Goal: Task Accomplishment & Management: Manage account settings

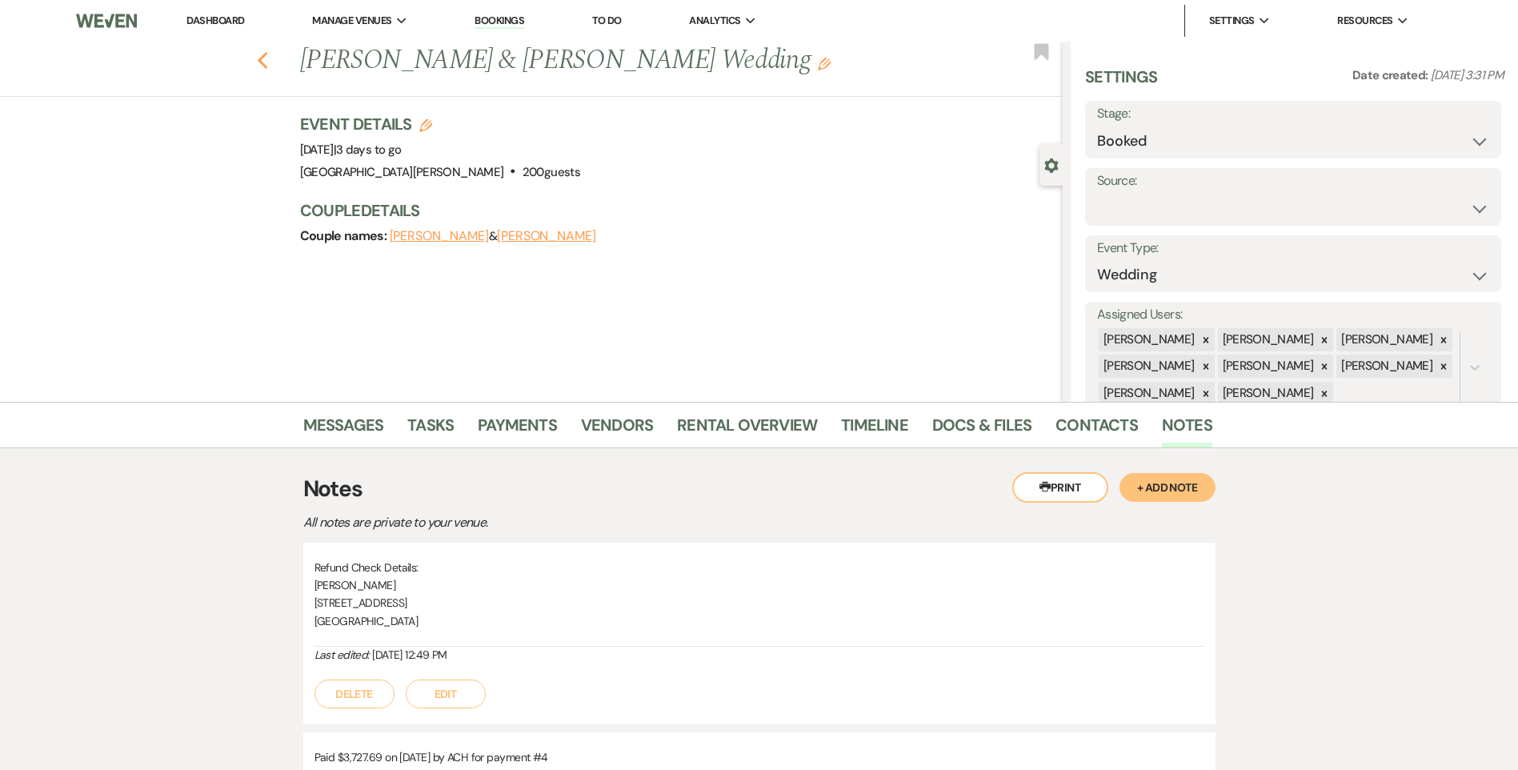
click at [263, 60] on icon "Previous" at bounding box center [263, 60] width 12 height 19
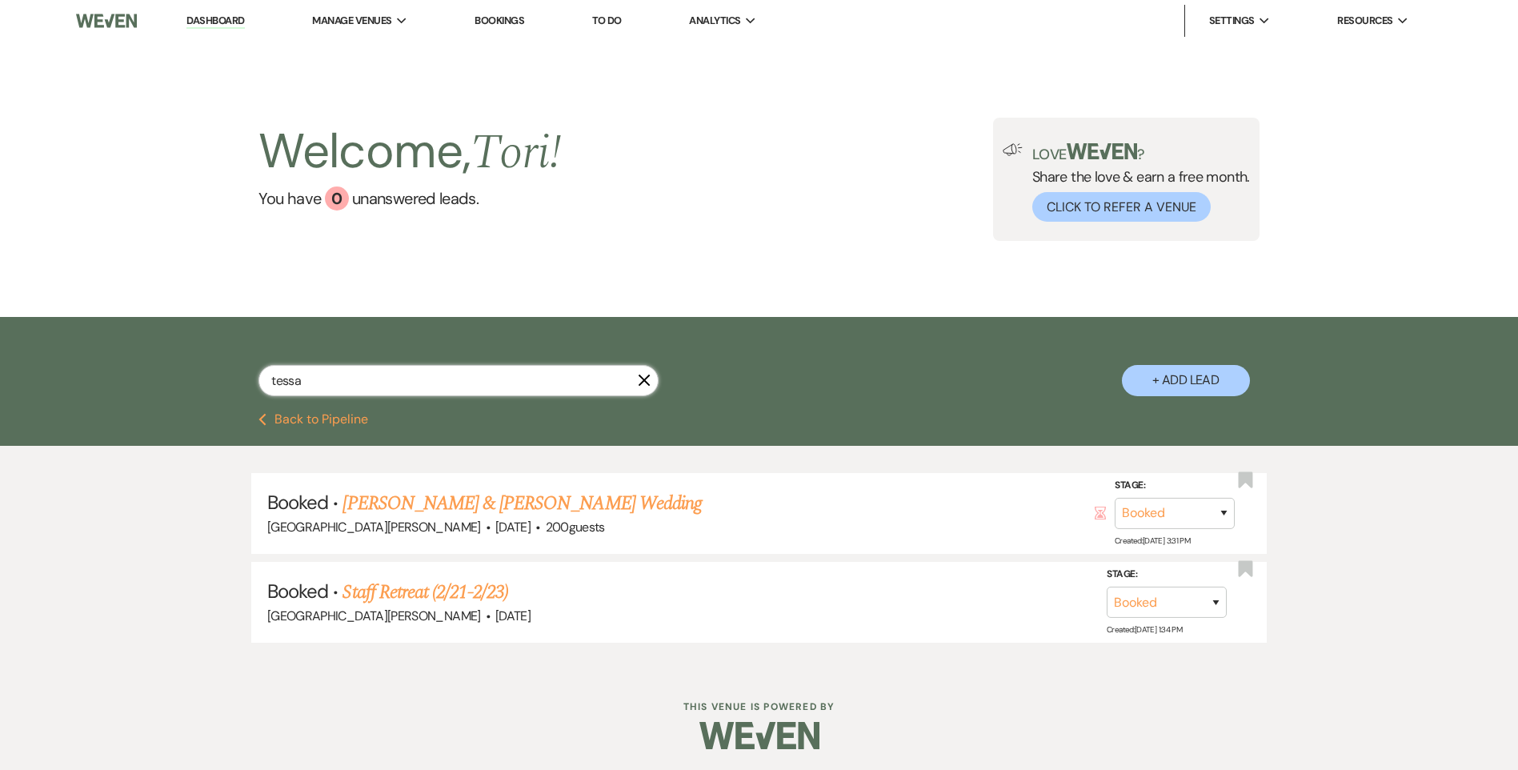
drag, startPoint x: 370, startPoint y: 379, endPoint x: 50, endPoint y: 365, distance: 320.5
click at [72, 374] on div "tessa X + Add Lead" at bounding box center [759, 365] width 1518 height 96
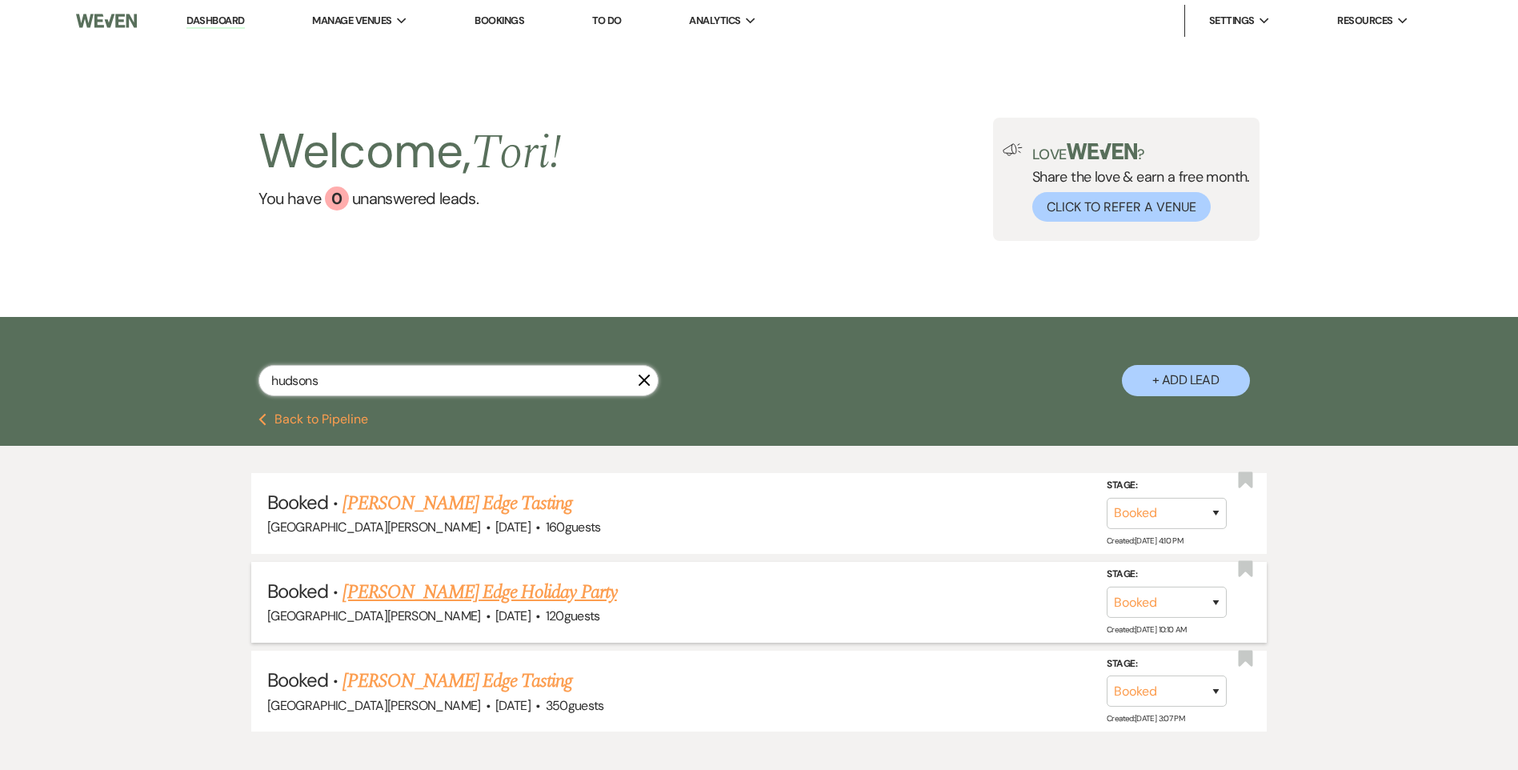
type input "hudsons"
click at [494, 584] on link "Hudson's Edge Holiday Party" at bounding box center [480, 592] width 274 height 29
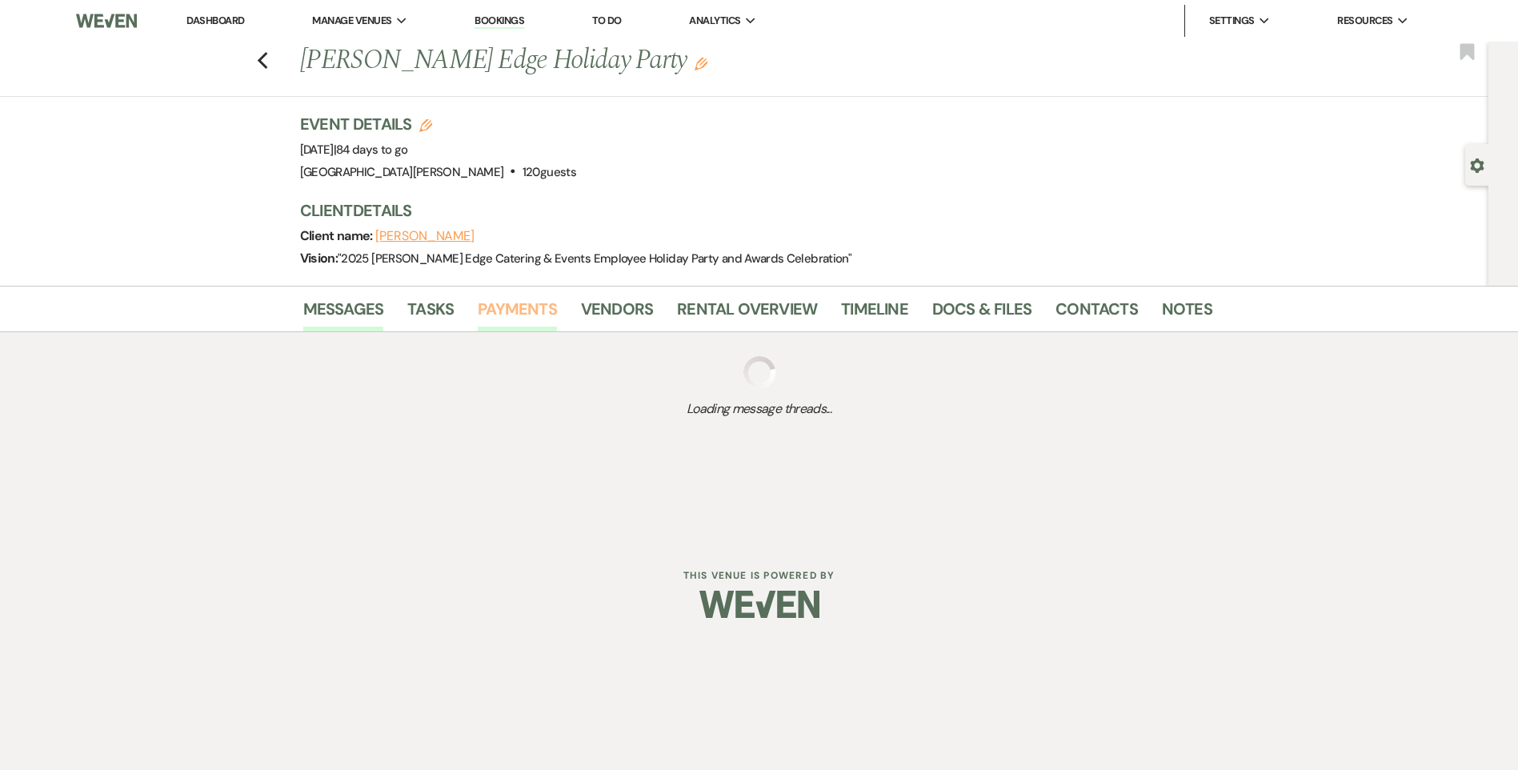
click at [528, 312] on link "Payments" at bounding box center [517, 313] width 79 height 35
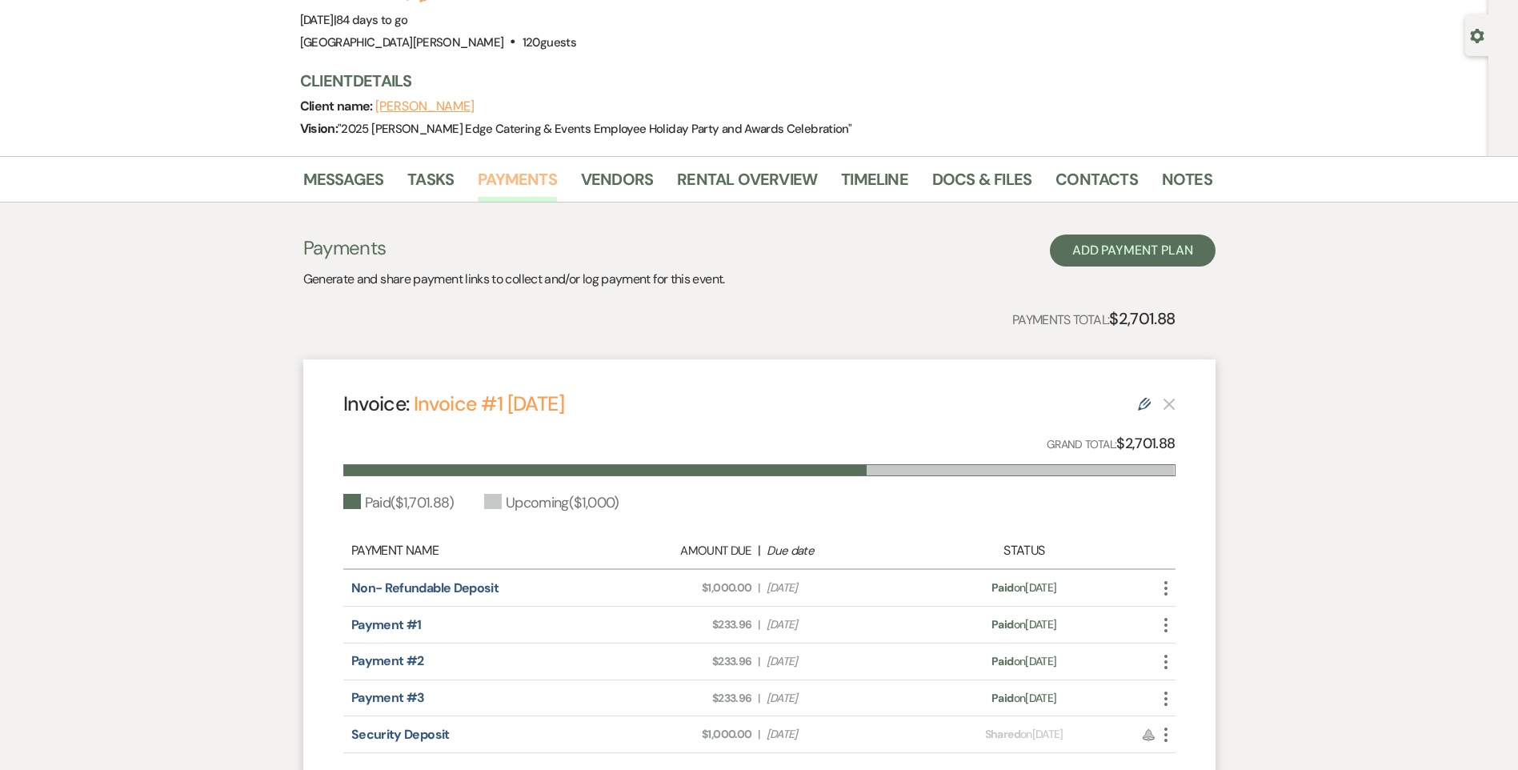
scroll to position [240, 0]
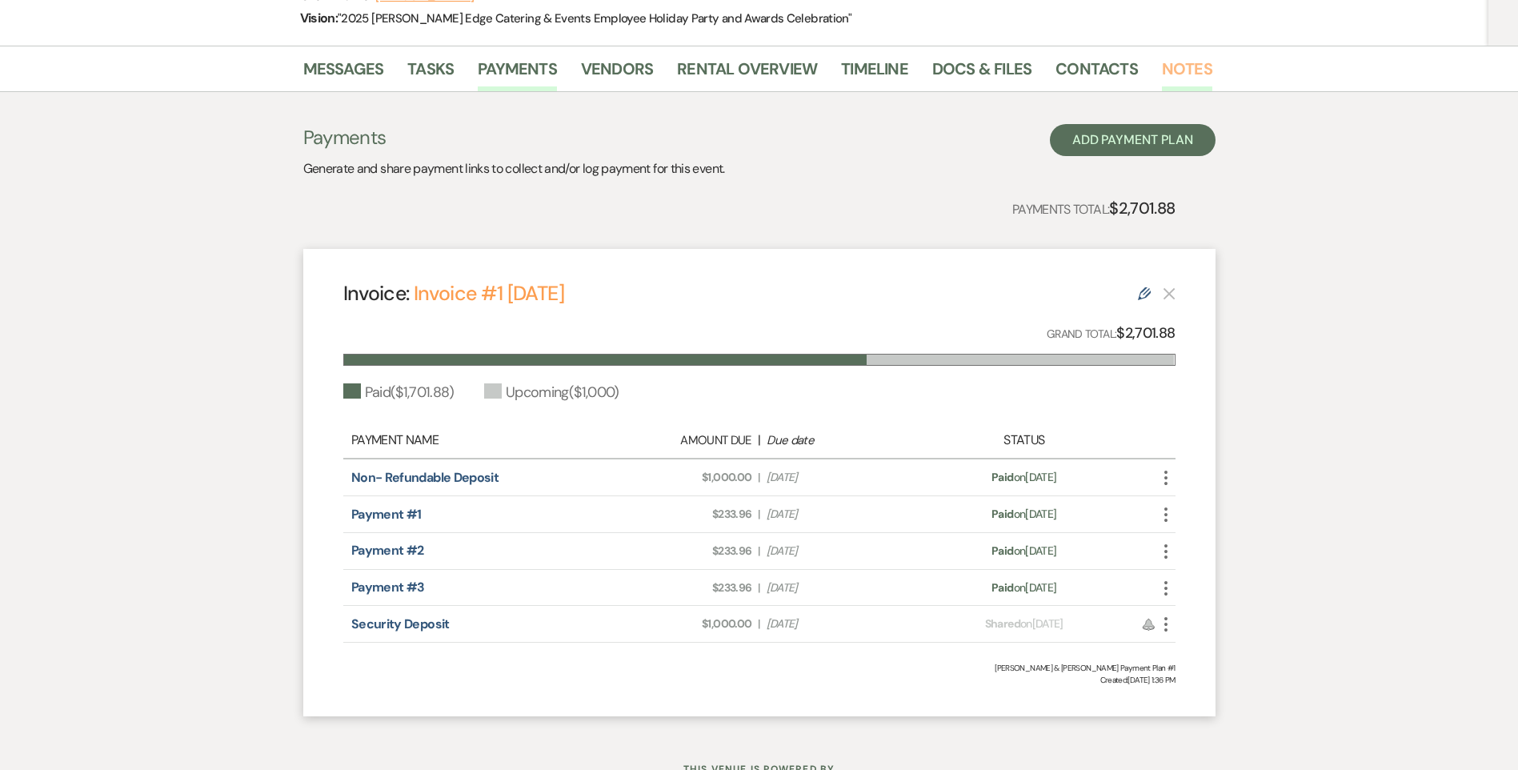
click at [1166, 74] on link "Notes" at bounding box center [1187, 73] width 50 height 35
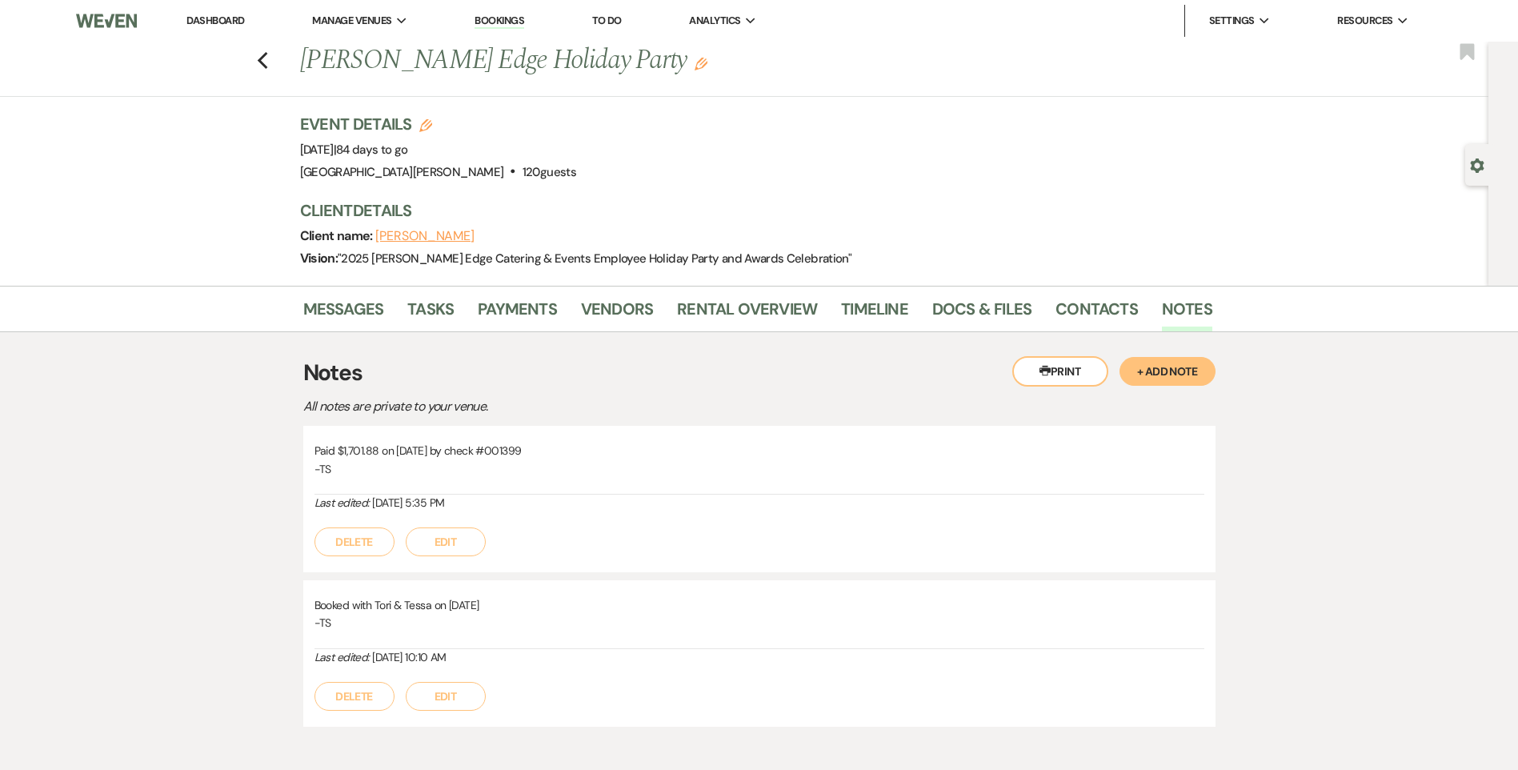
click at [1177, 377] on button "+ Add Note" at bounding box center [1168, 371] width 96 height 29
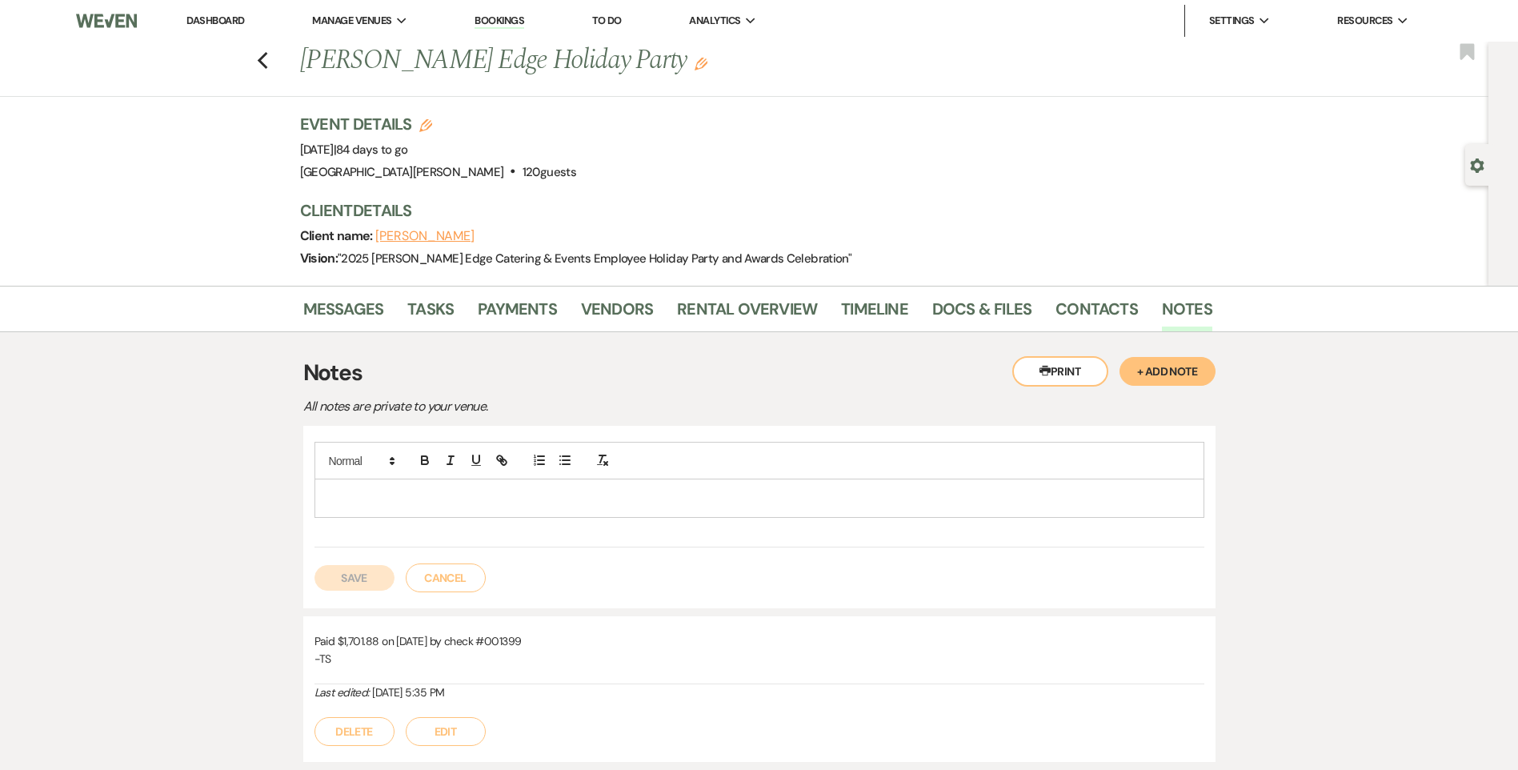
click at [739, 501] on p at bounding box center [759, 498] width 864 height 18
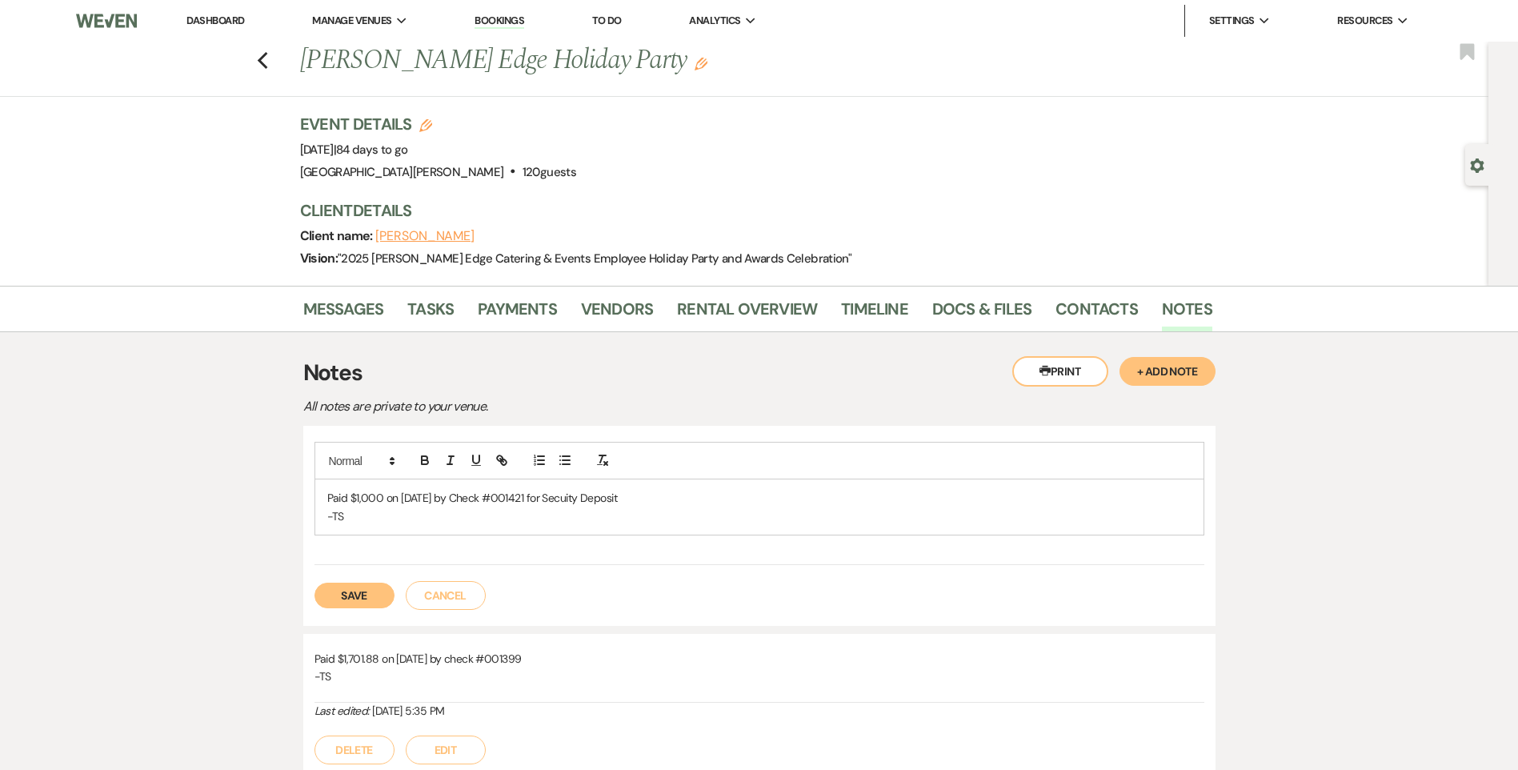
click at [363, 600] on button "Save" at bounding box center [355, 596] width 80 height 26
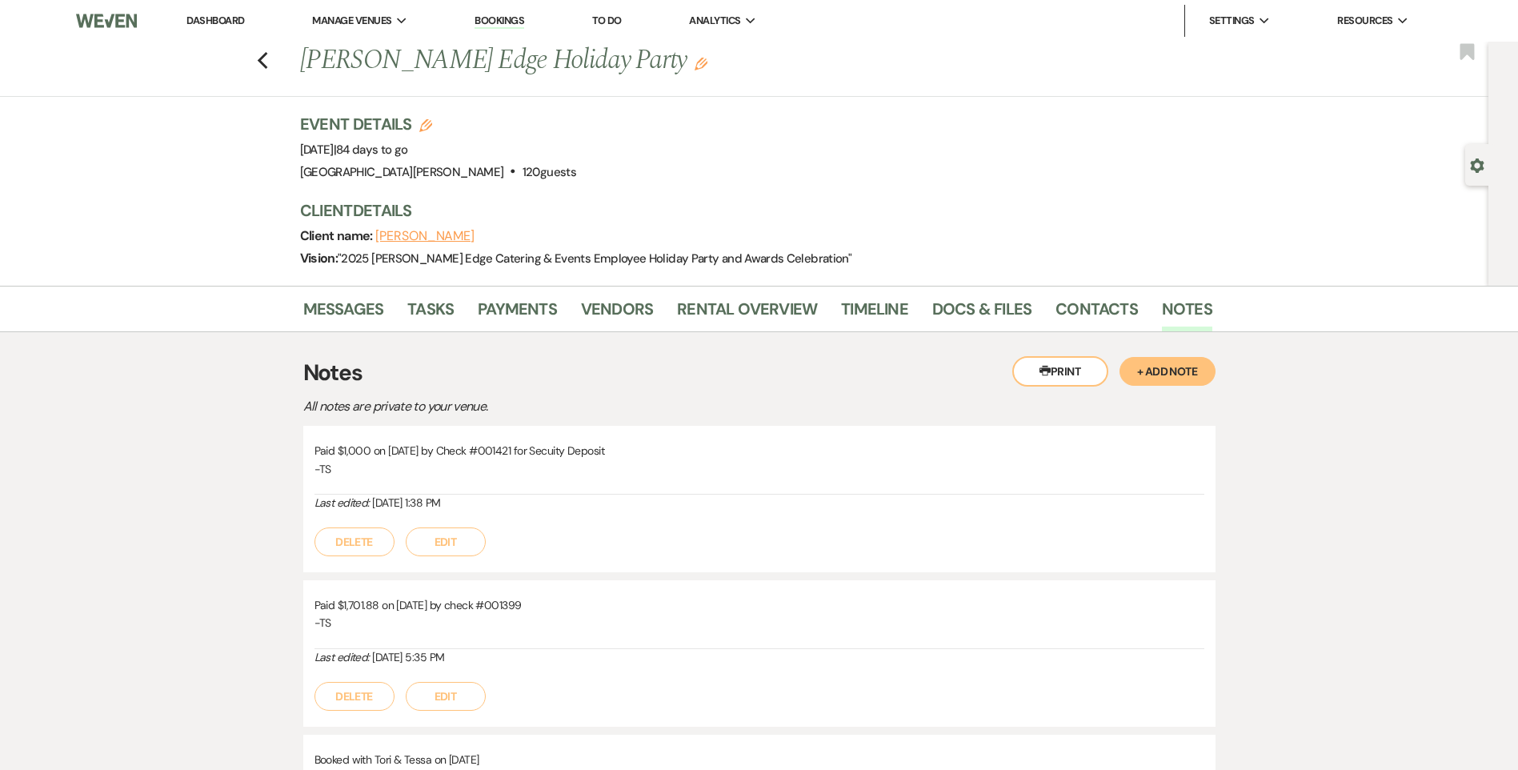
click at [523, 279] on div "Event Details Edit Event Date: Wednesday, December 17th, 2025 | 84 days to go V…" at bounding box center [756, 199] width 912 height 173
click at [515, 307] on link "Payments" at bounding box center [517, 313] width 79 height 35
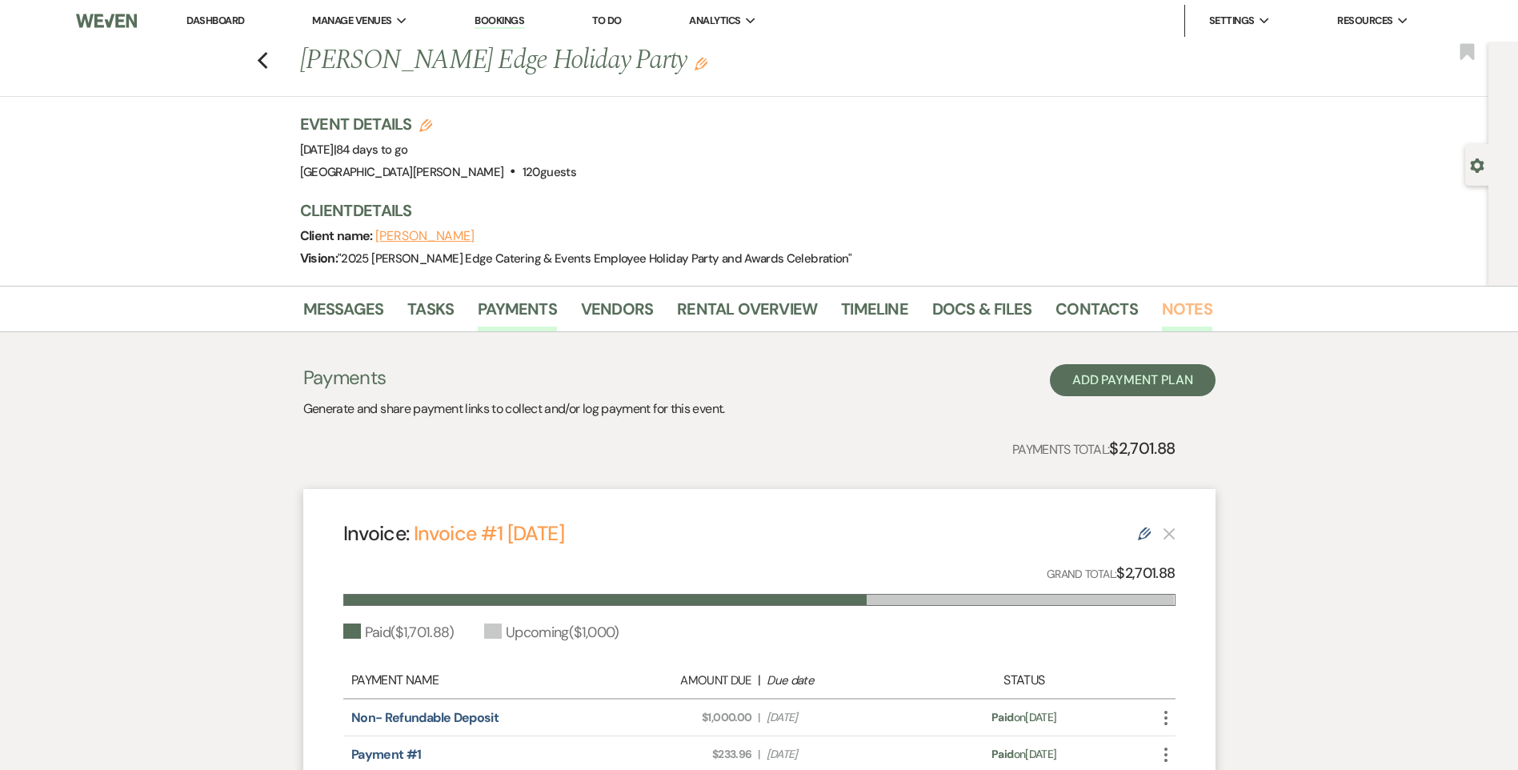
click at [1197, 307] on link "Notes" at bounding box center [1187, 313] width 50 height 35
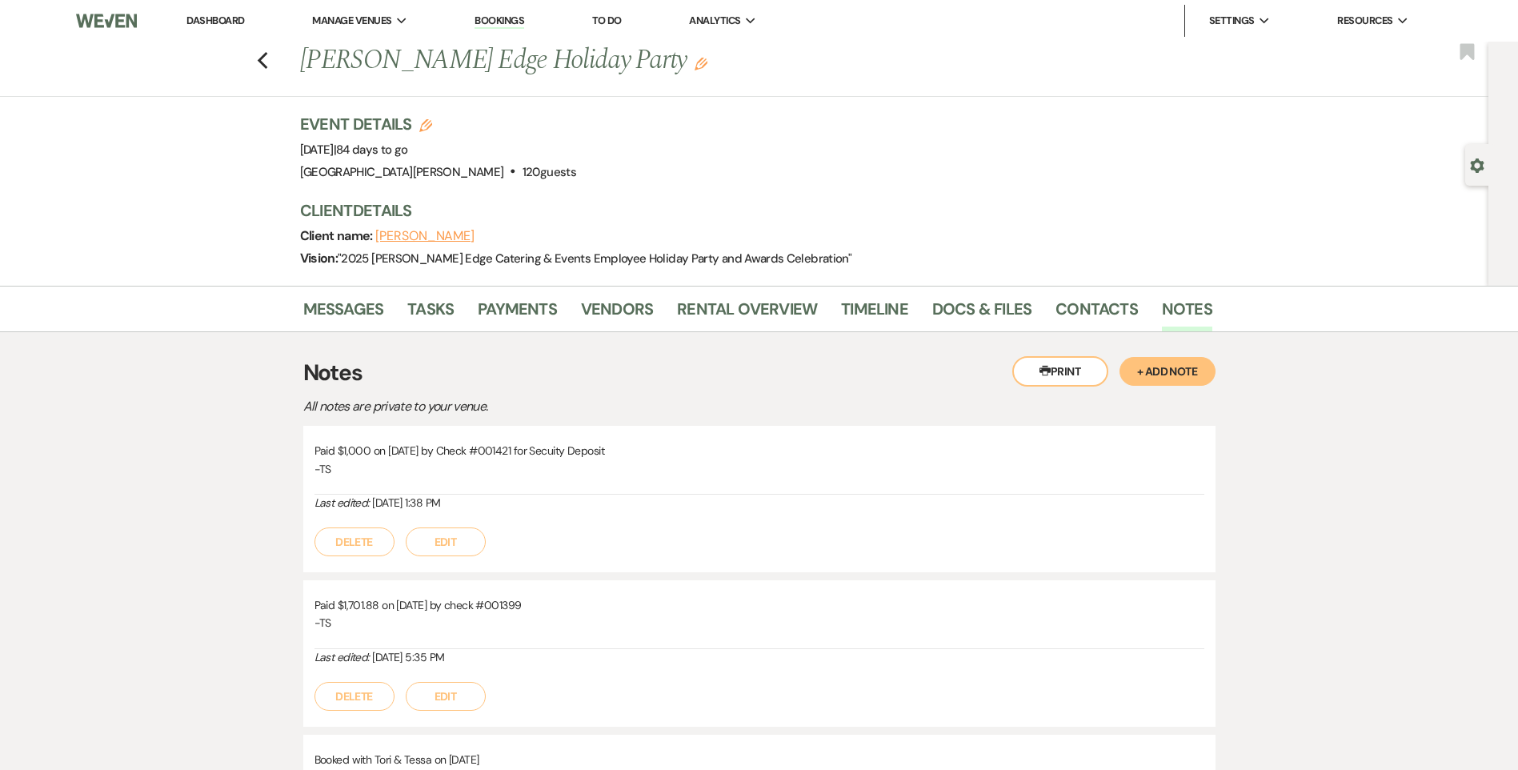
click at [1172, 375] on button "+ Add Note" at bounding box center [1168, 371] width 96 height 29
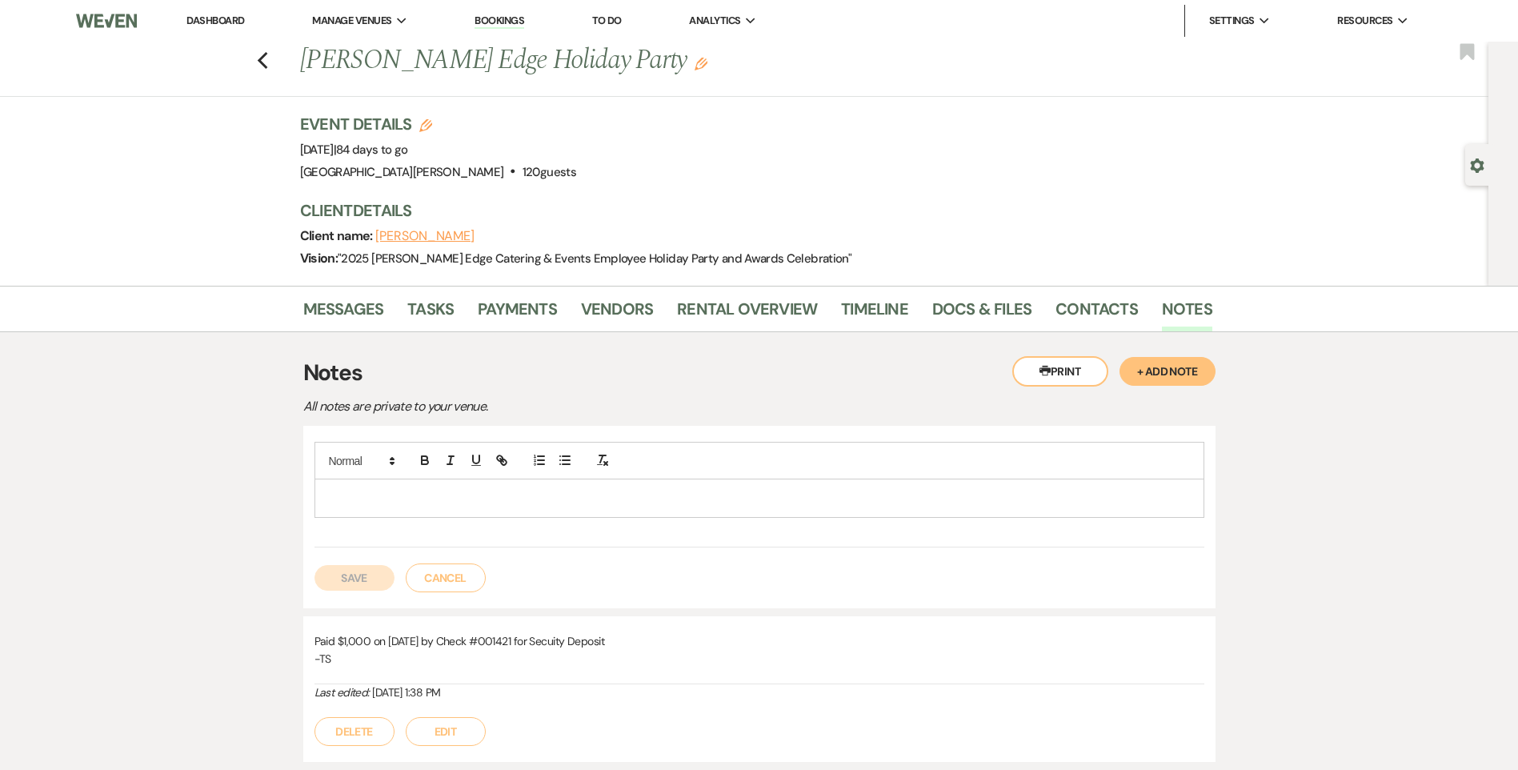
click at [758, 482] on div at bounding box center [759, 497] width 888 height 37
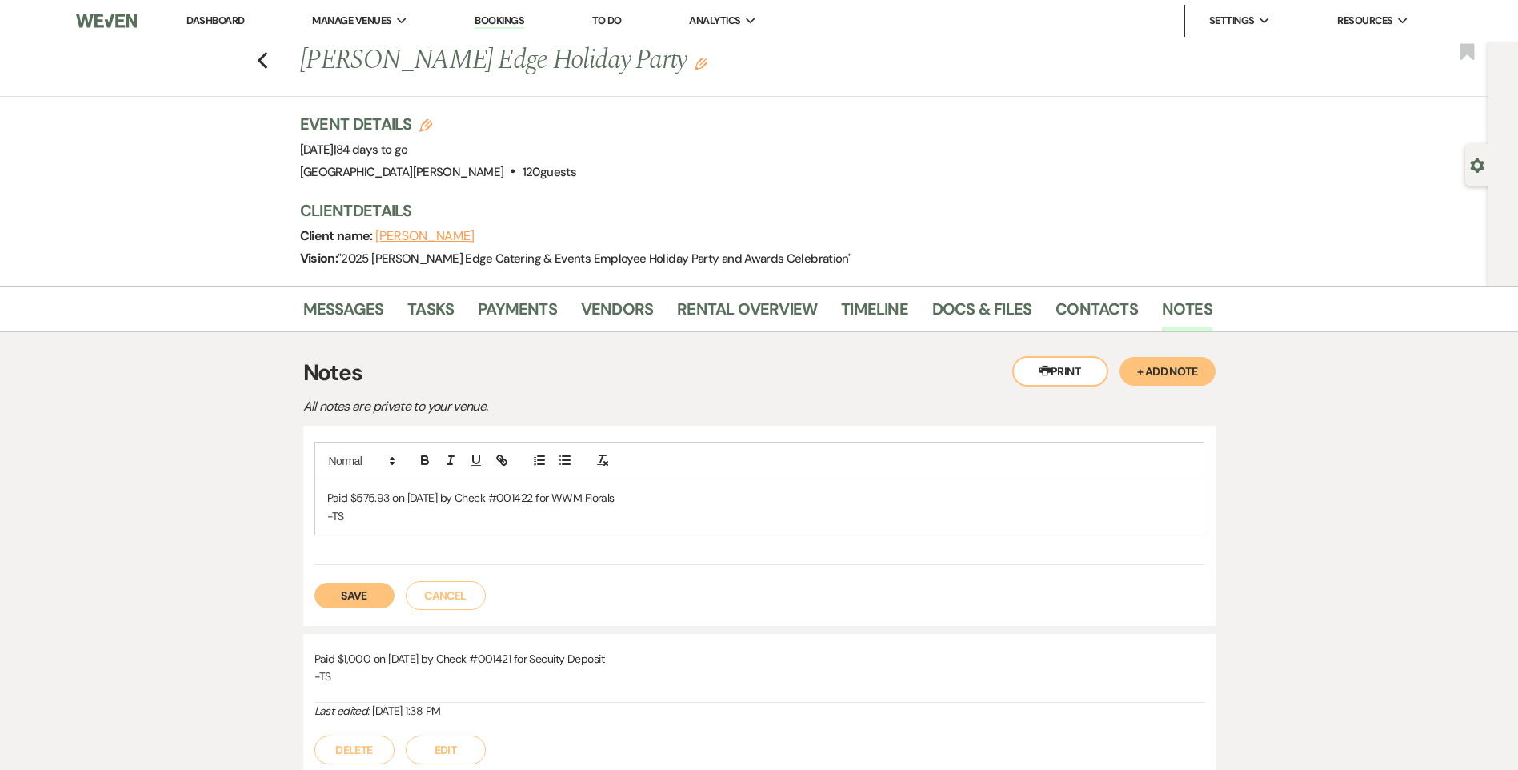
click at [329, 595] on button "Save" at bounding box center [355, 596] width 80 height 26
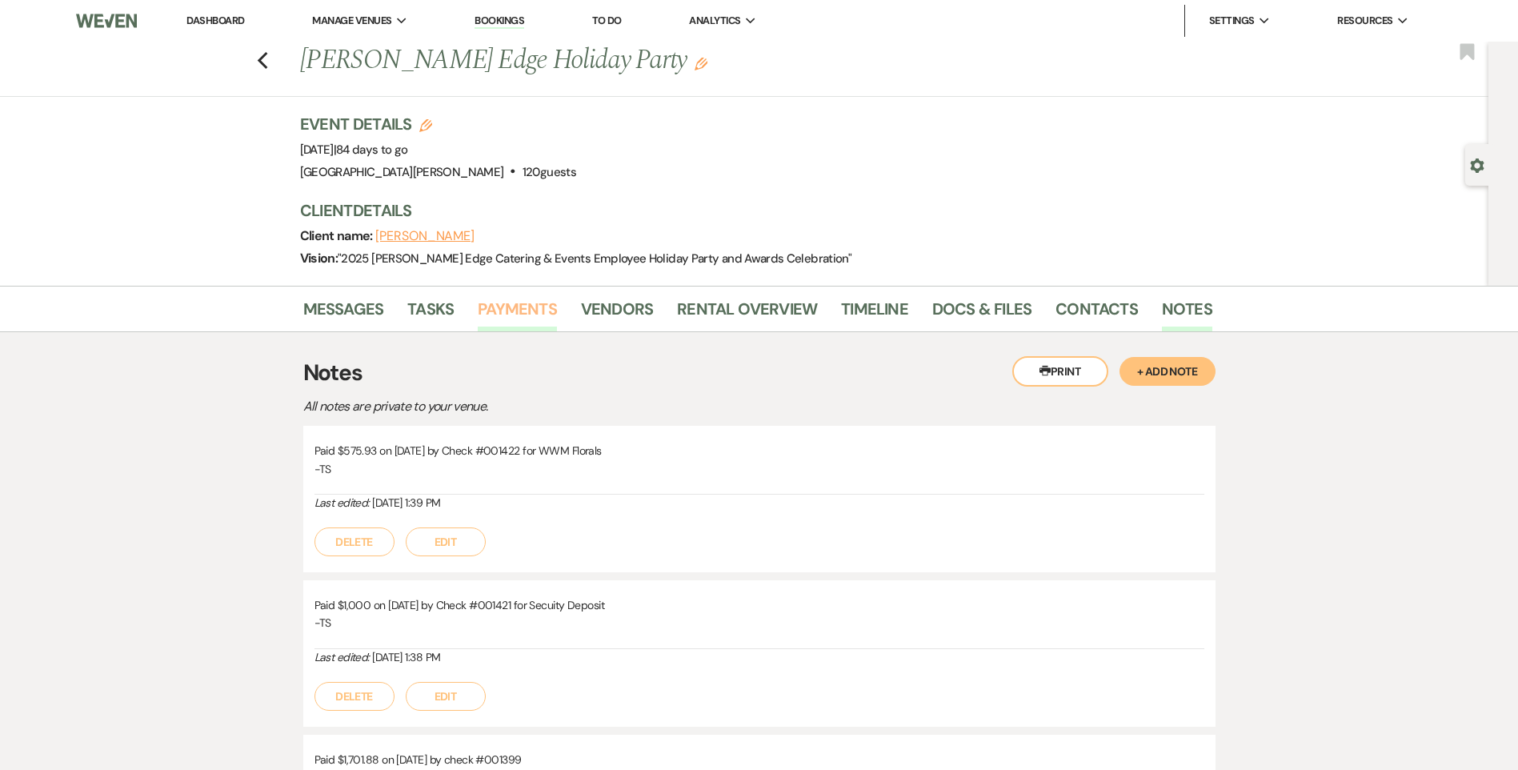
click at [503, 306] on link "Payments" at bounding box center [517, 313] width 79 height 35
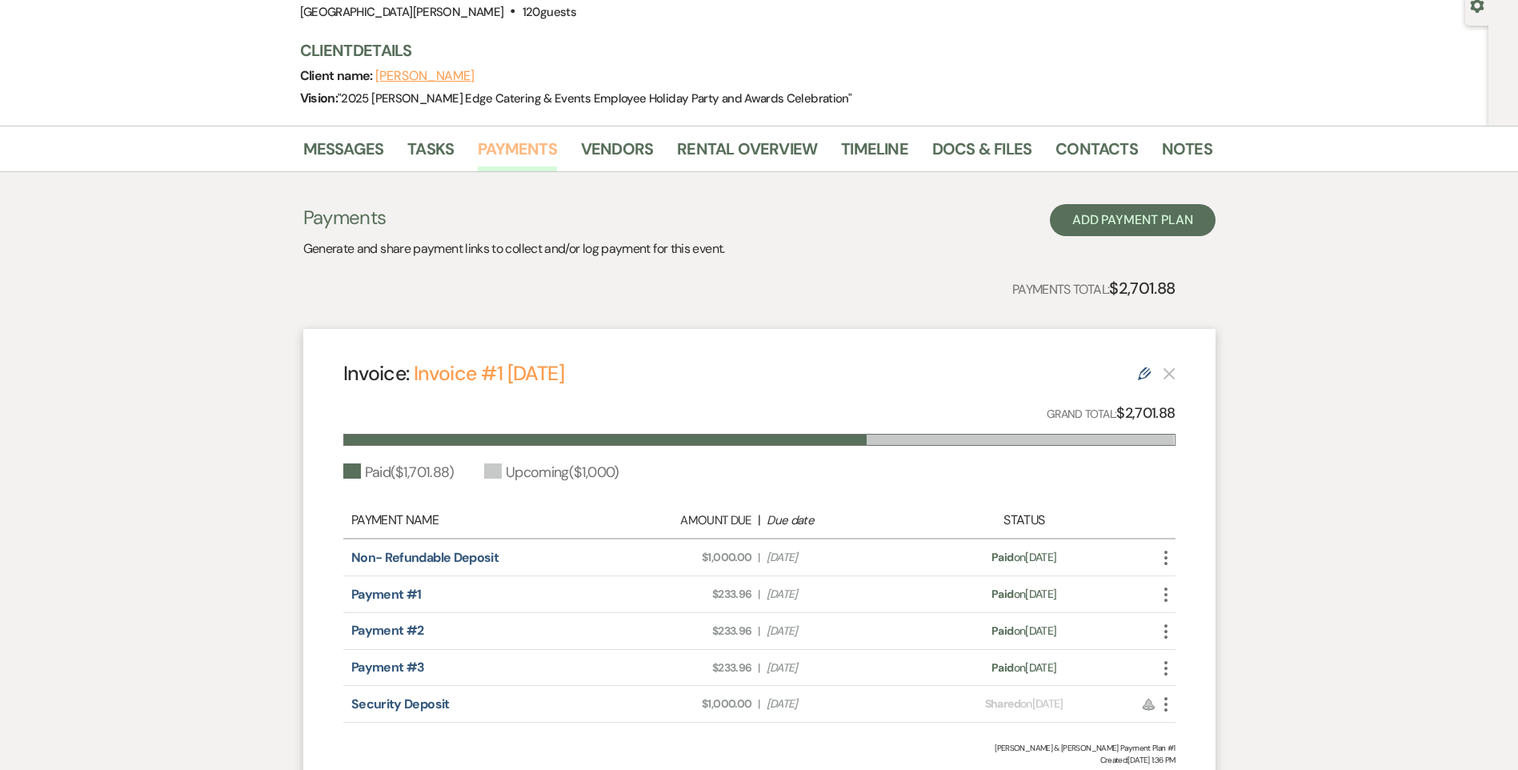
scroll to position [240, 0]
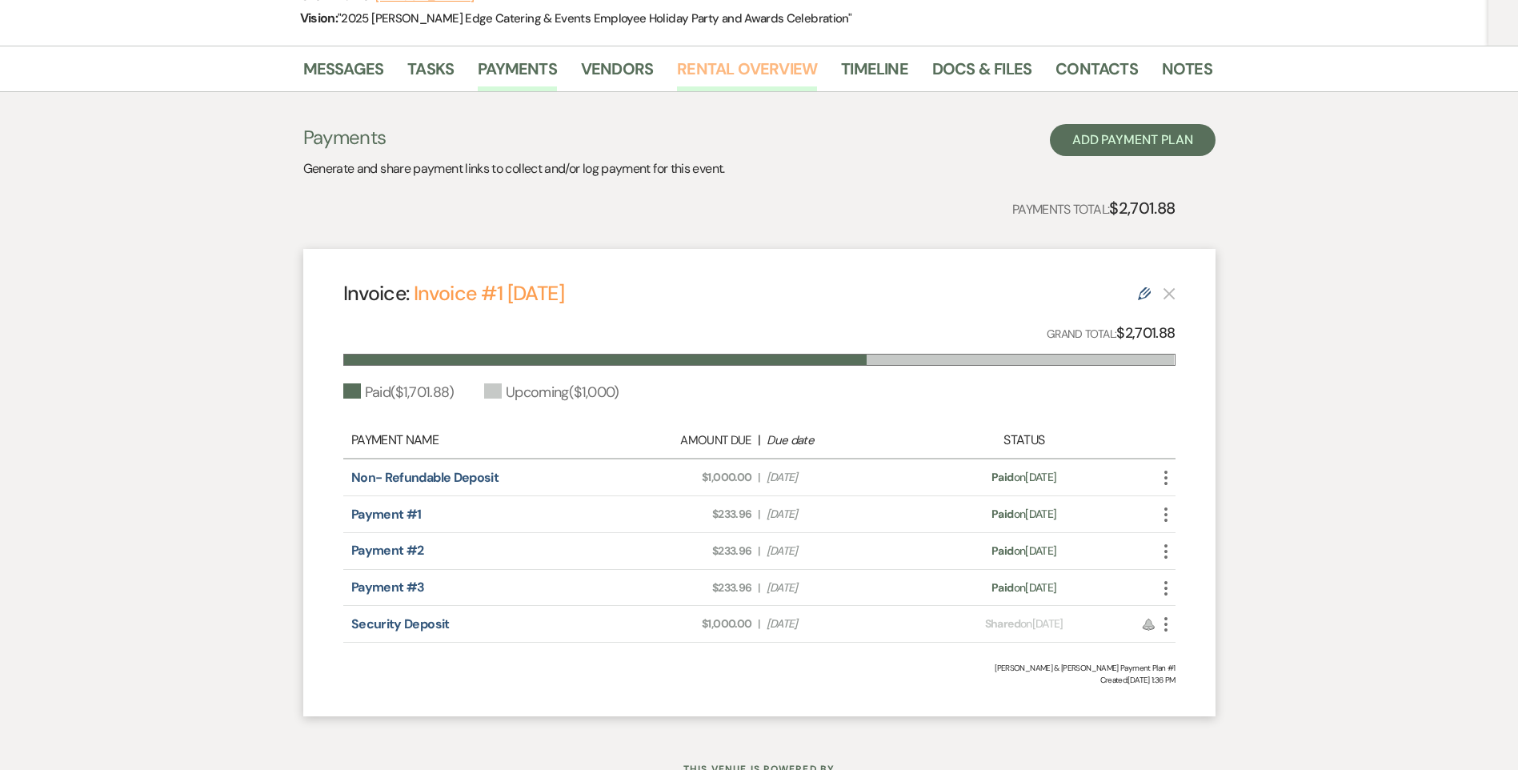
click at [700, 64] on link "Rental Overview" at bounding box center [747, 73] width 140 height 35
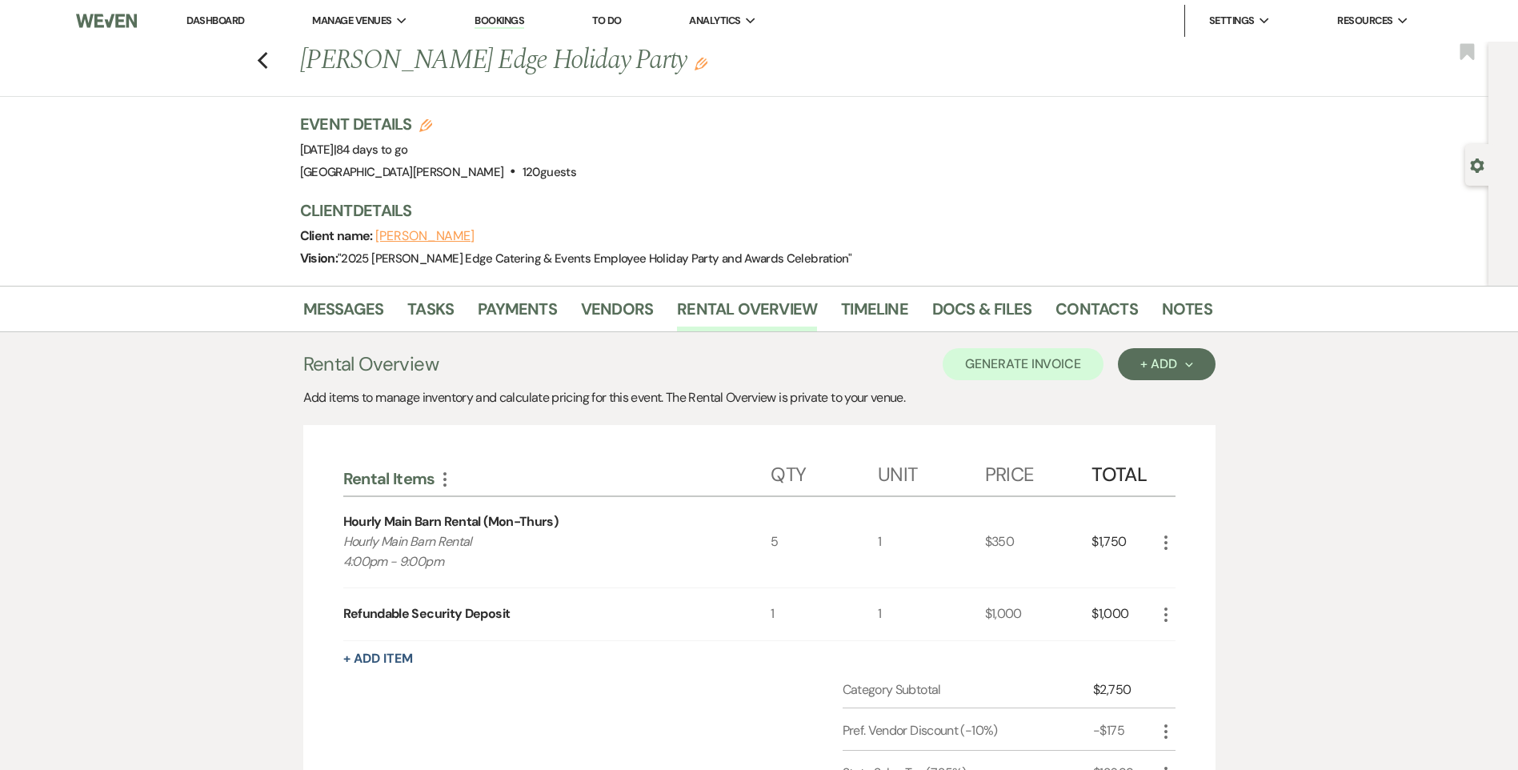
click at [220, 14] on link "Dashboard" at bounding box center [215, 21] width 58 height 14
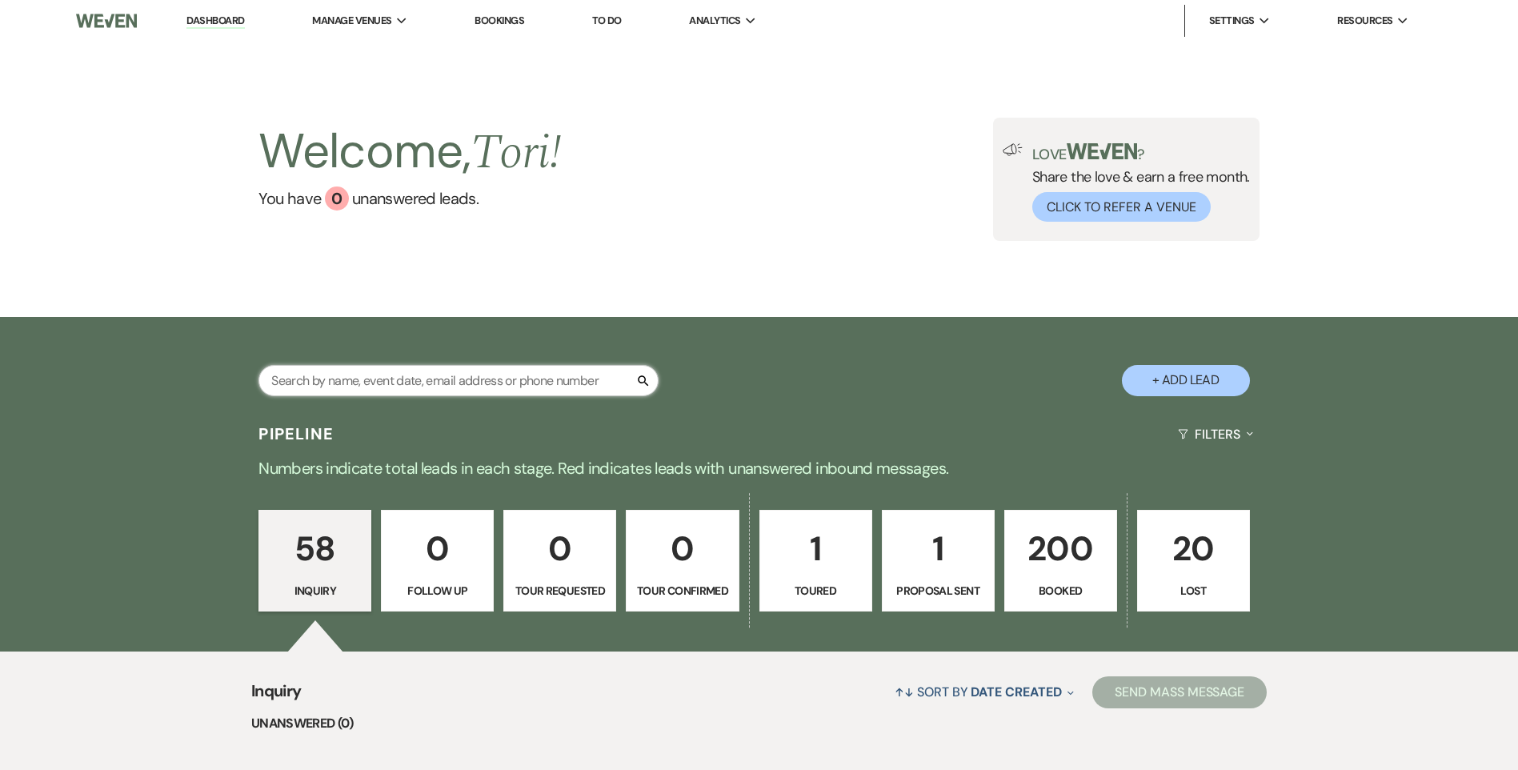
click at [341, 384] on input "text" at bounding box center [459, 380] width 400 height 31
type input "keller"
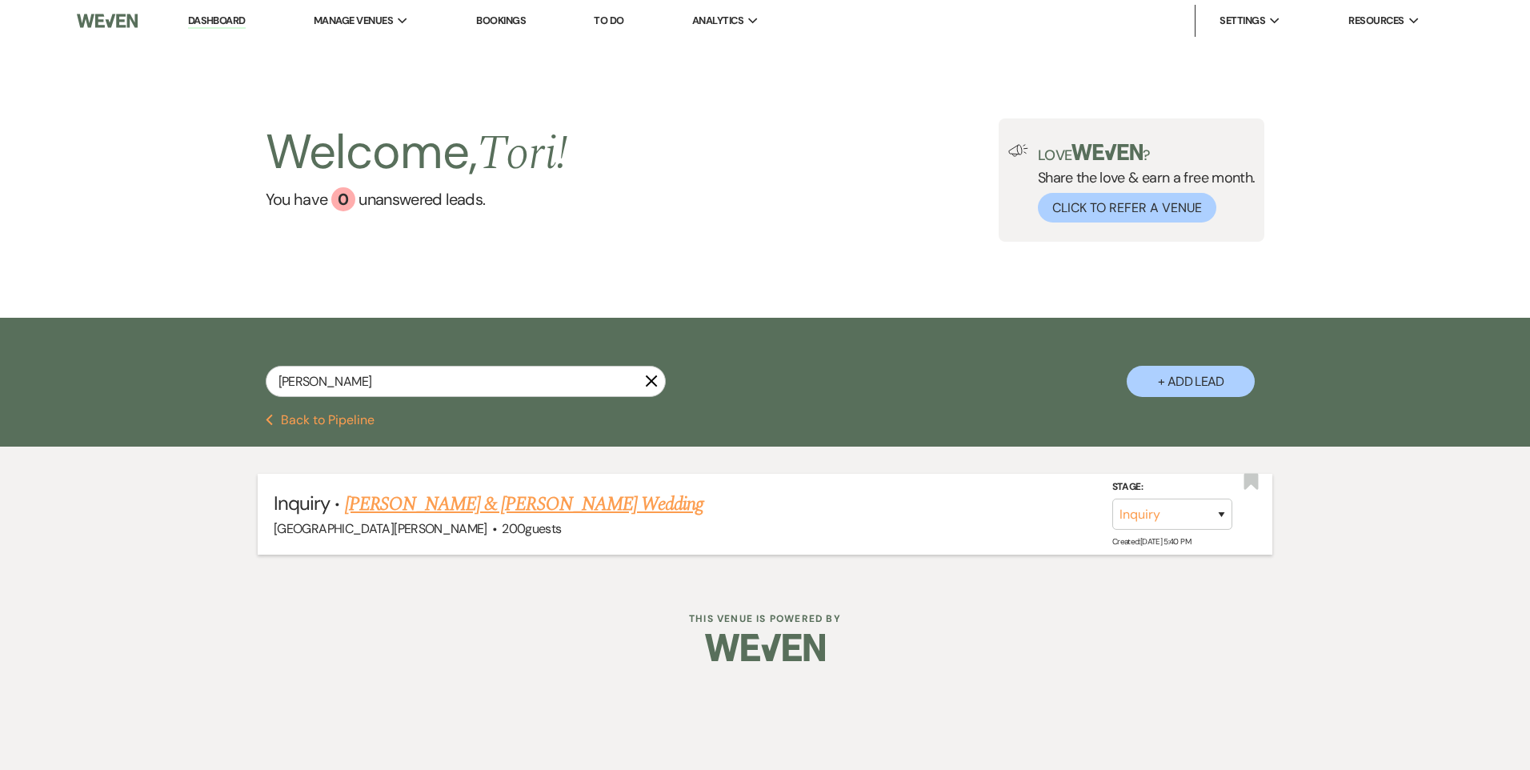
click at [494, 507] on link "Victoria Keller & Justin Austin's Wedding" at bounding box center [524, 504] width 359 height 29
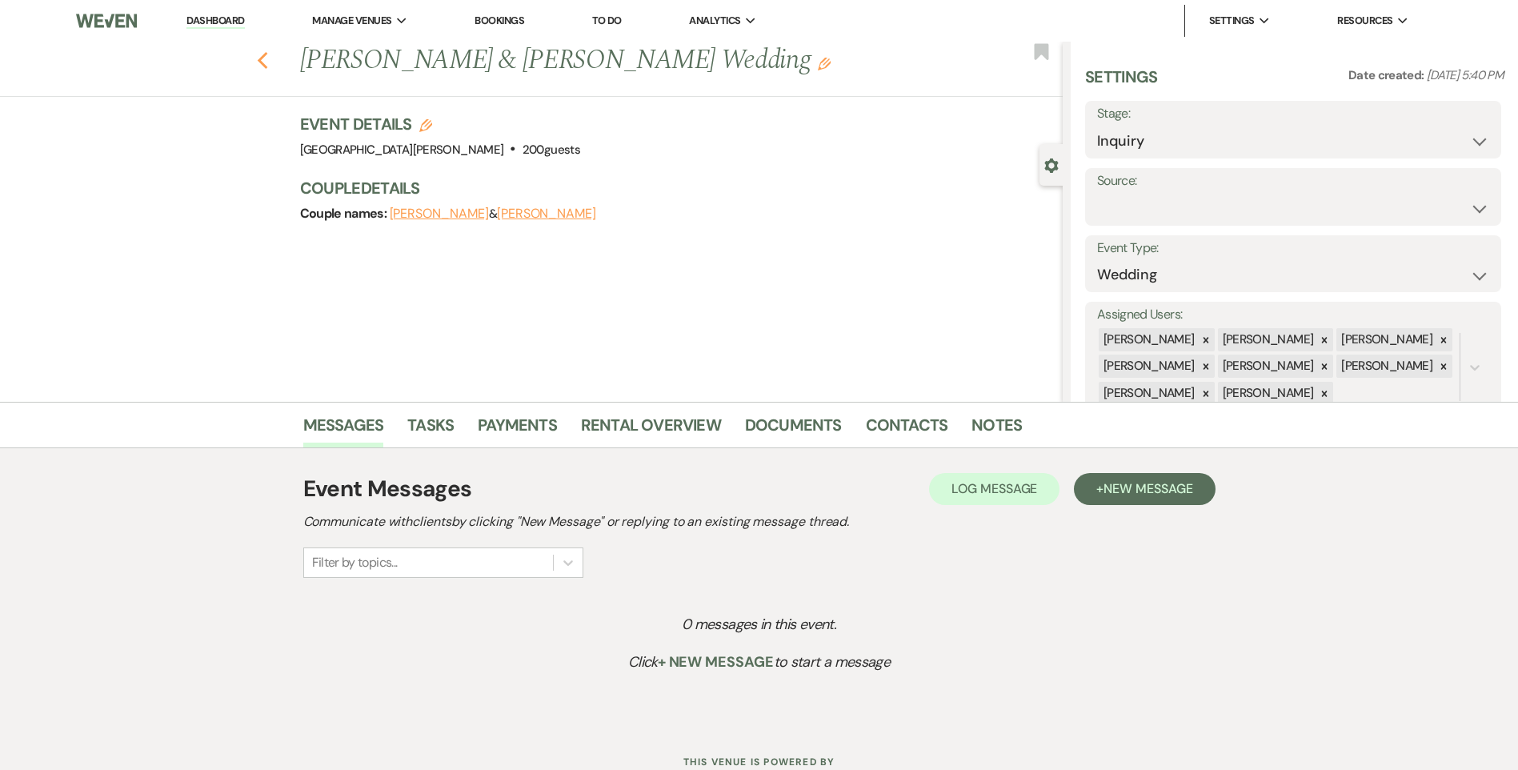
click at [268, 51] on icon "Previous" at bounding box center [263, 60] width 12 height 19
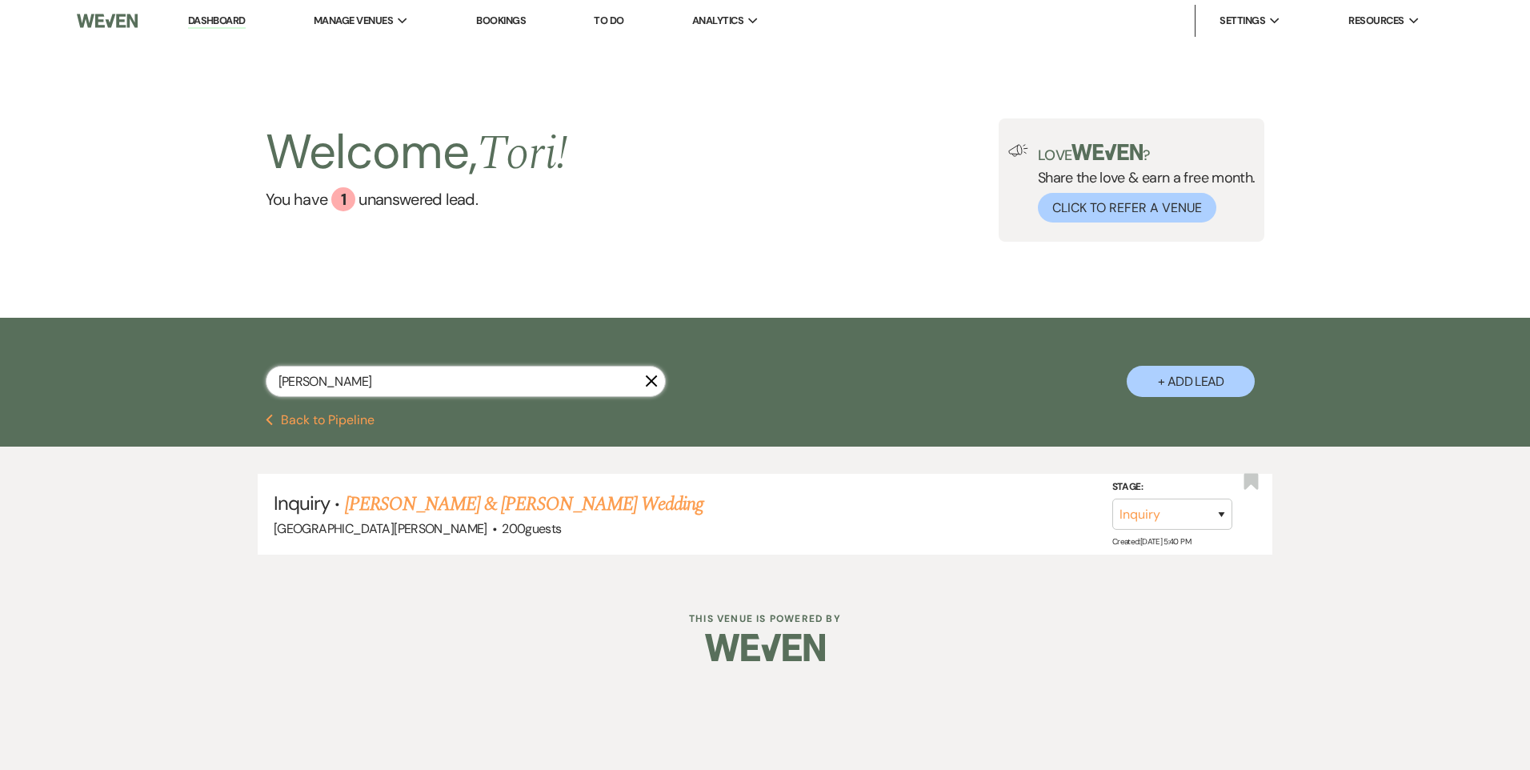
drag, startPoint x: 328, startPoint y: 377, endPoint x: 157, endPoint y: 365, distance: 171.7
click at [206, 365] on div "keller X + Add Lead" at bounding box center [765, 368] width 1153 height 84
type input "10/11"
click at [523, 503] on link "Kristin Shuster & David Hill's Wedding" at bounding box center [529, 504] width 359 height 29
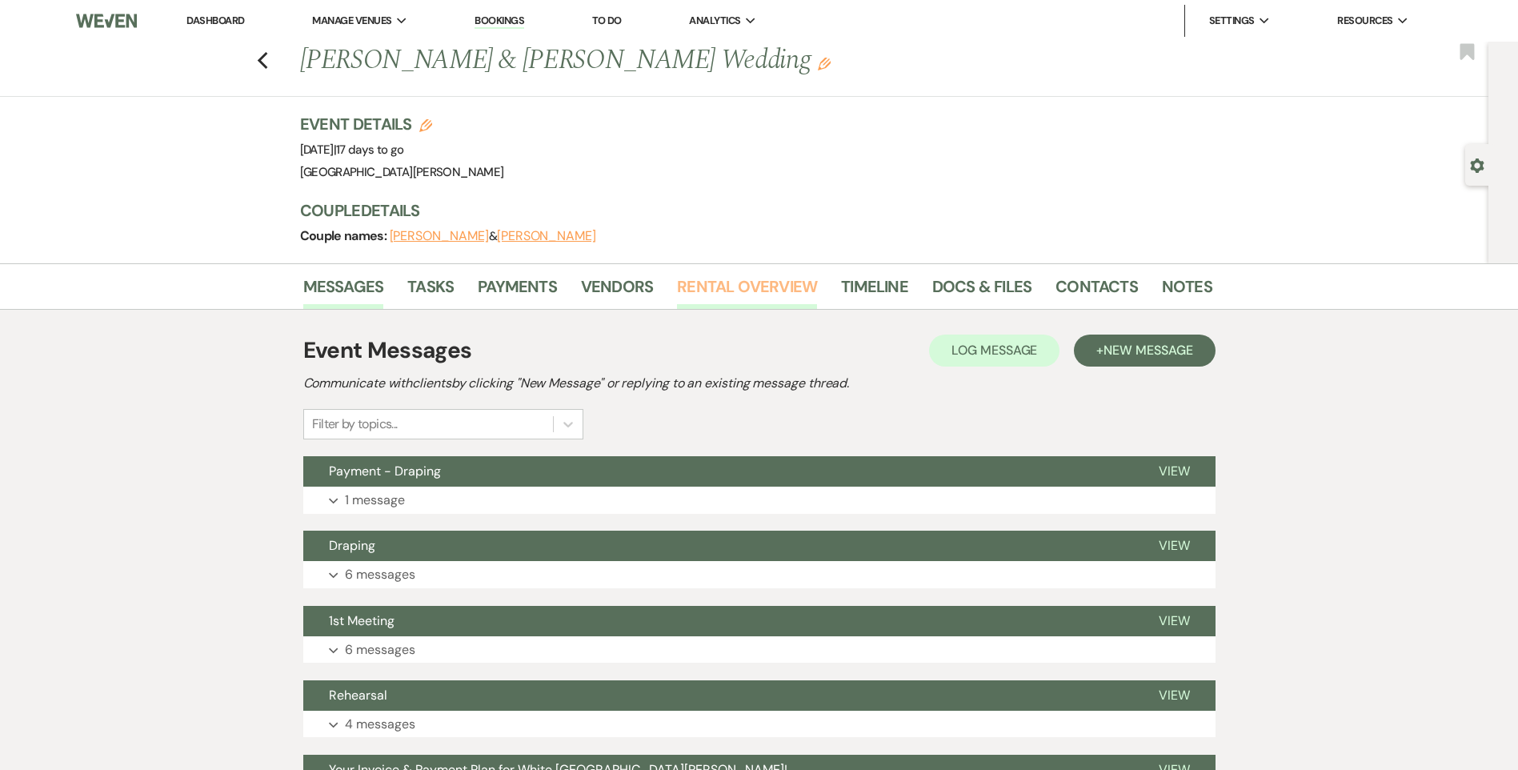
click at [743, 285] on link "Rental Overview" at bounding box center [747, 291] width 140 height 35
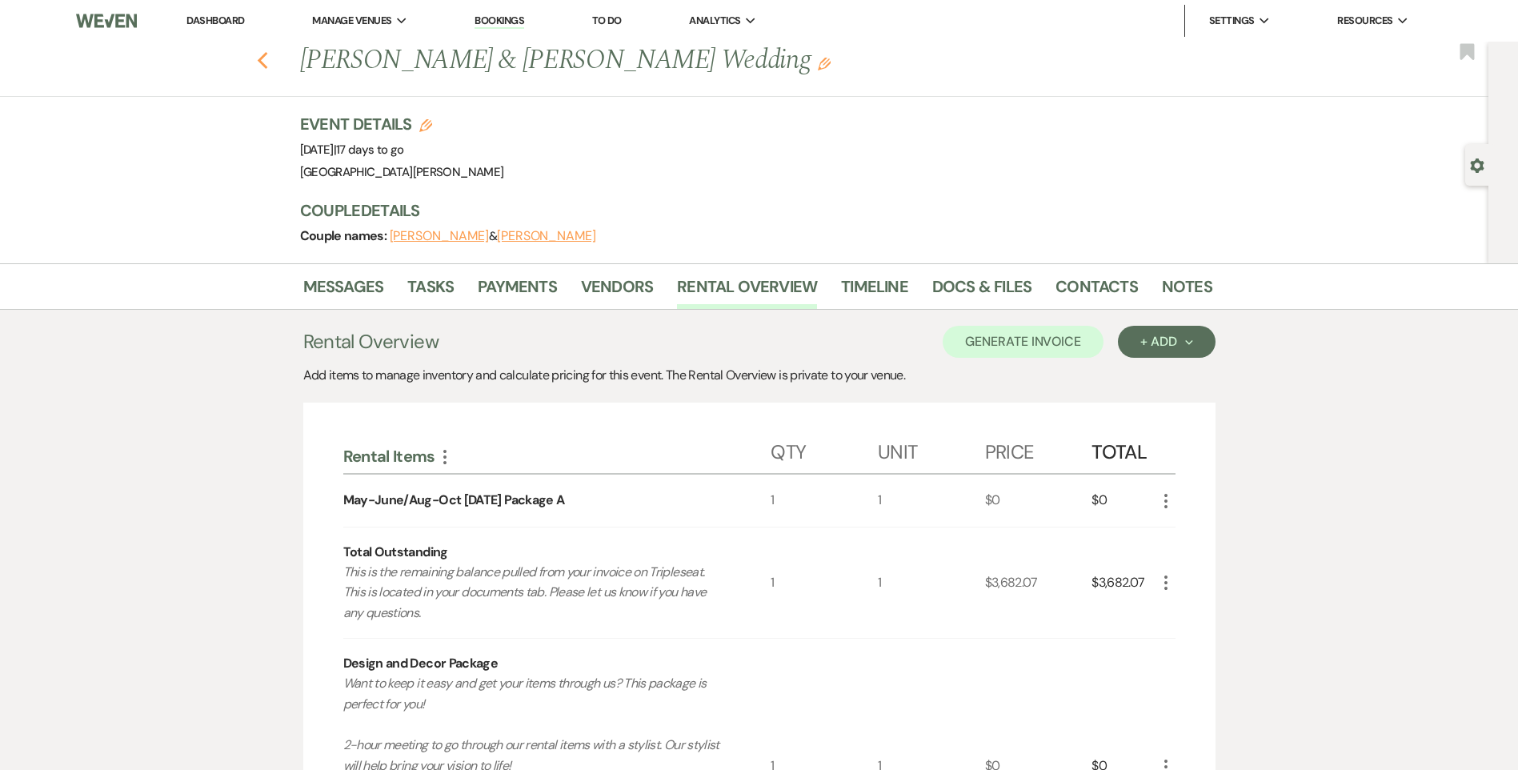
click at [269, 61] on icon "Previous" at bounding box center [263, 60] width 12 height 19
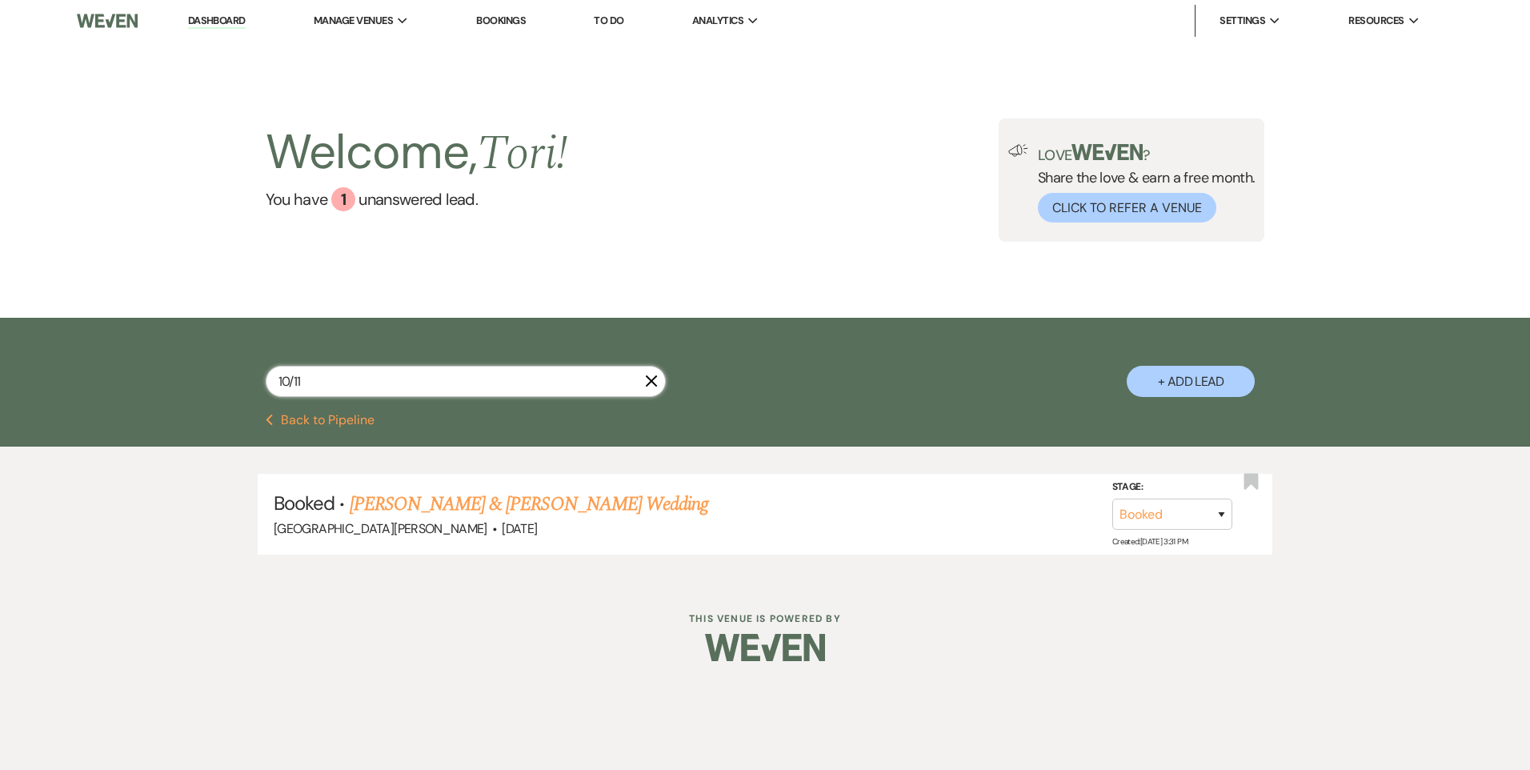
drag, startPoint x: 279, startPoint y: 366, endPoint x: 175, endPoint y: 351, distance: 105.2
click at [193, 355] on div "10/11 X + Add Lead" at bounding box center [765, 368] width 1153 height 84
type input "8/29"
click at [443, 499] on link "Emma Fish & Evan Struebing's Wedding" at bounding box center [529, 504] width 359 height 29
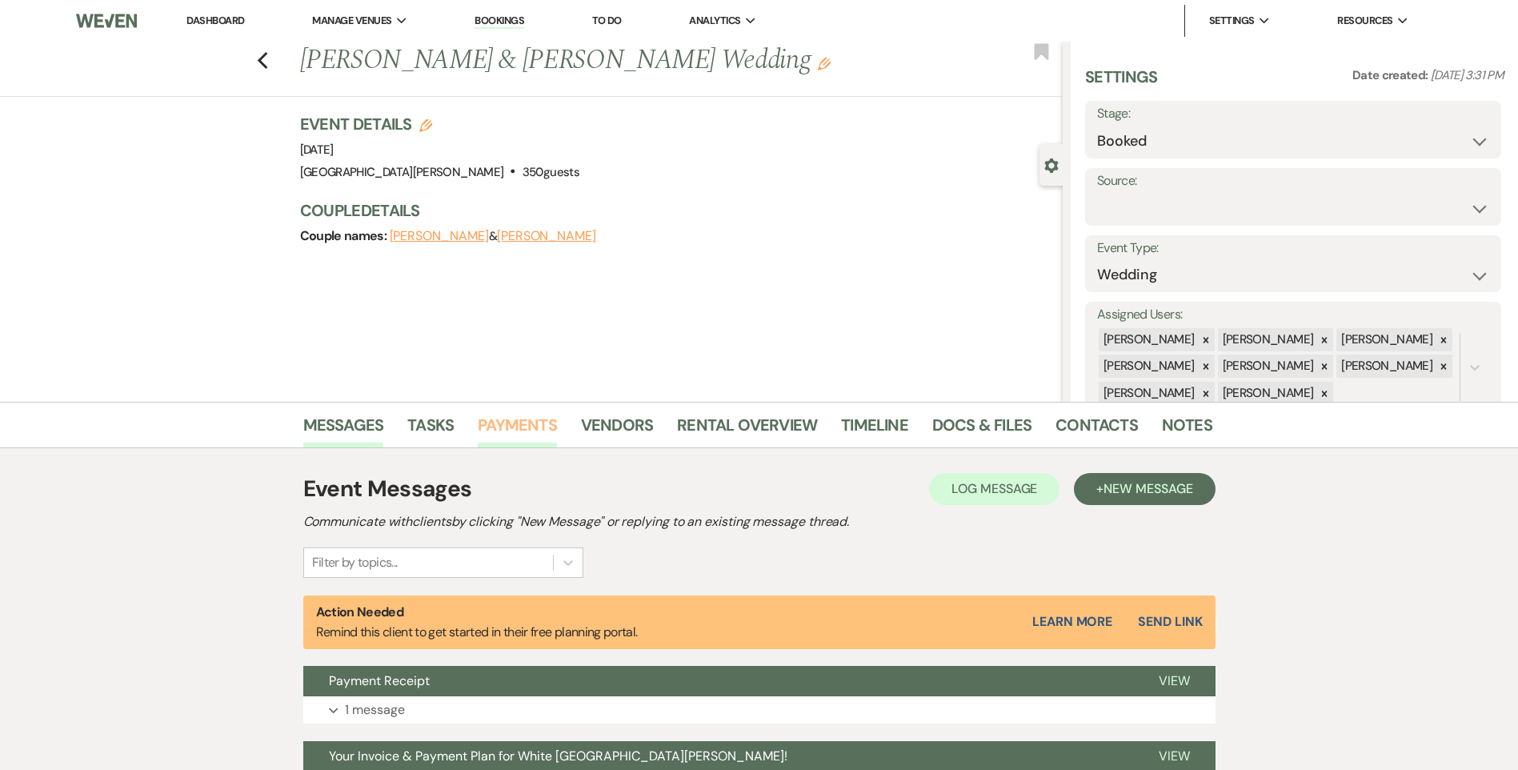
click at [542, 430] on link "Payments" at bounding box center [517, 429] width 79 height 35
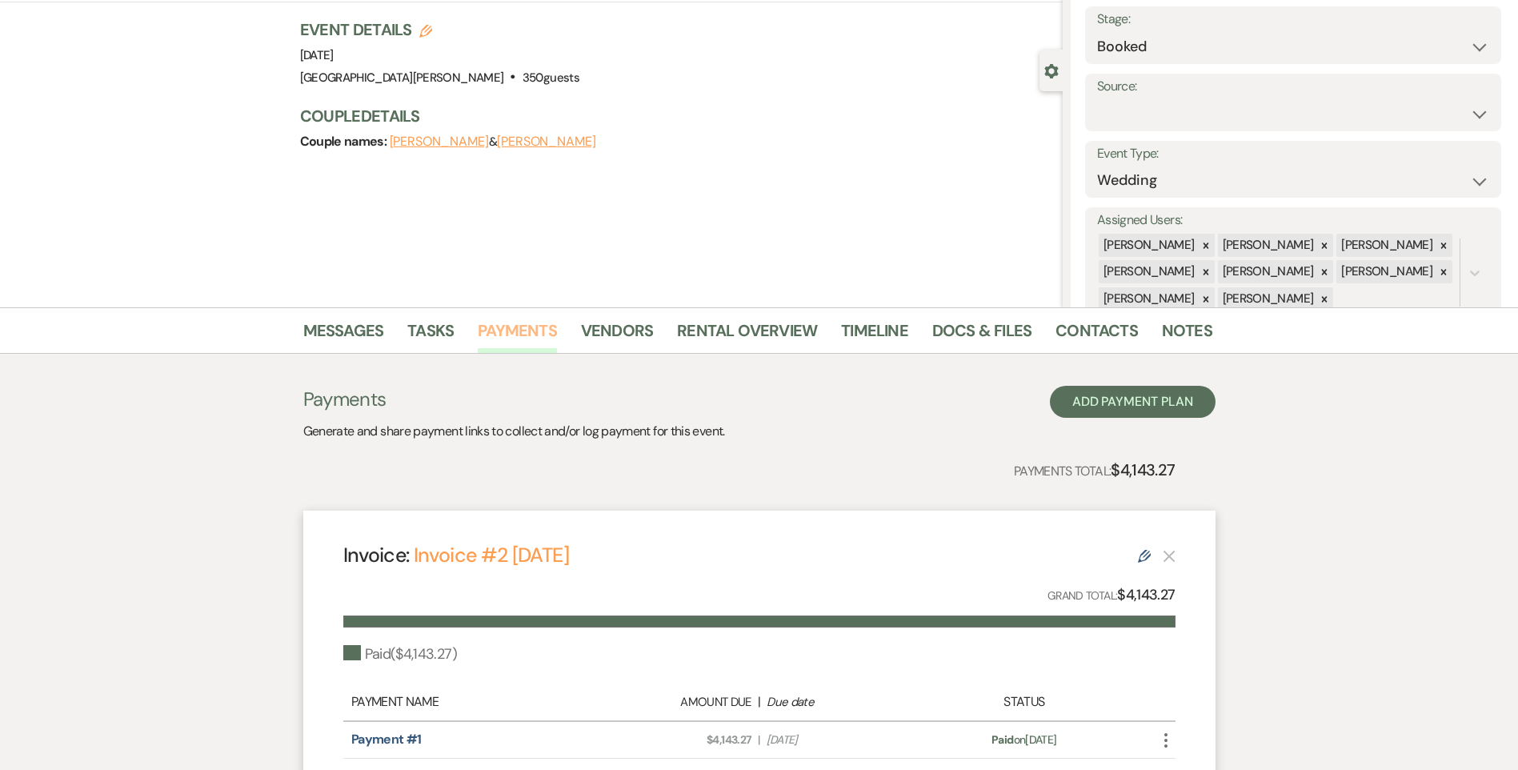
scroll to position [275, 0]
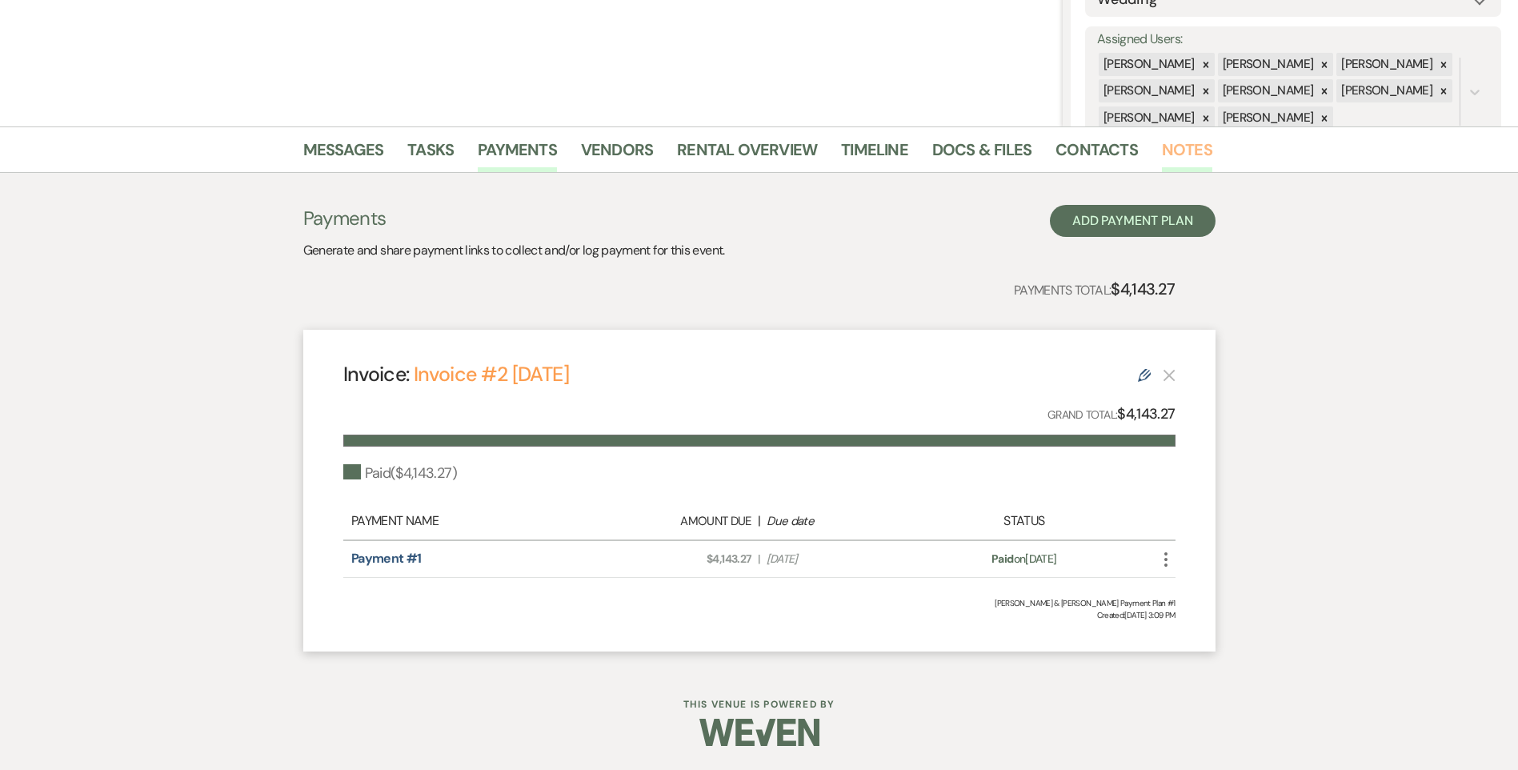
click at [1163, 155] on link "Notes" at bounding box center [1187, 154] width 50 height 35
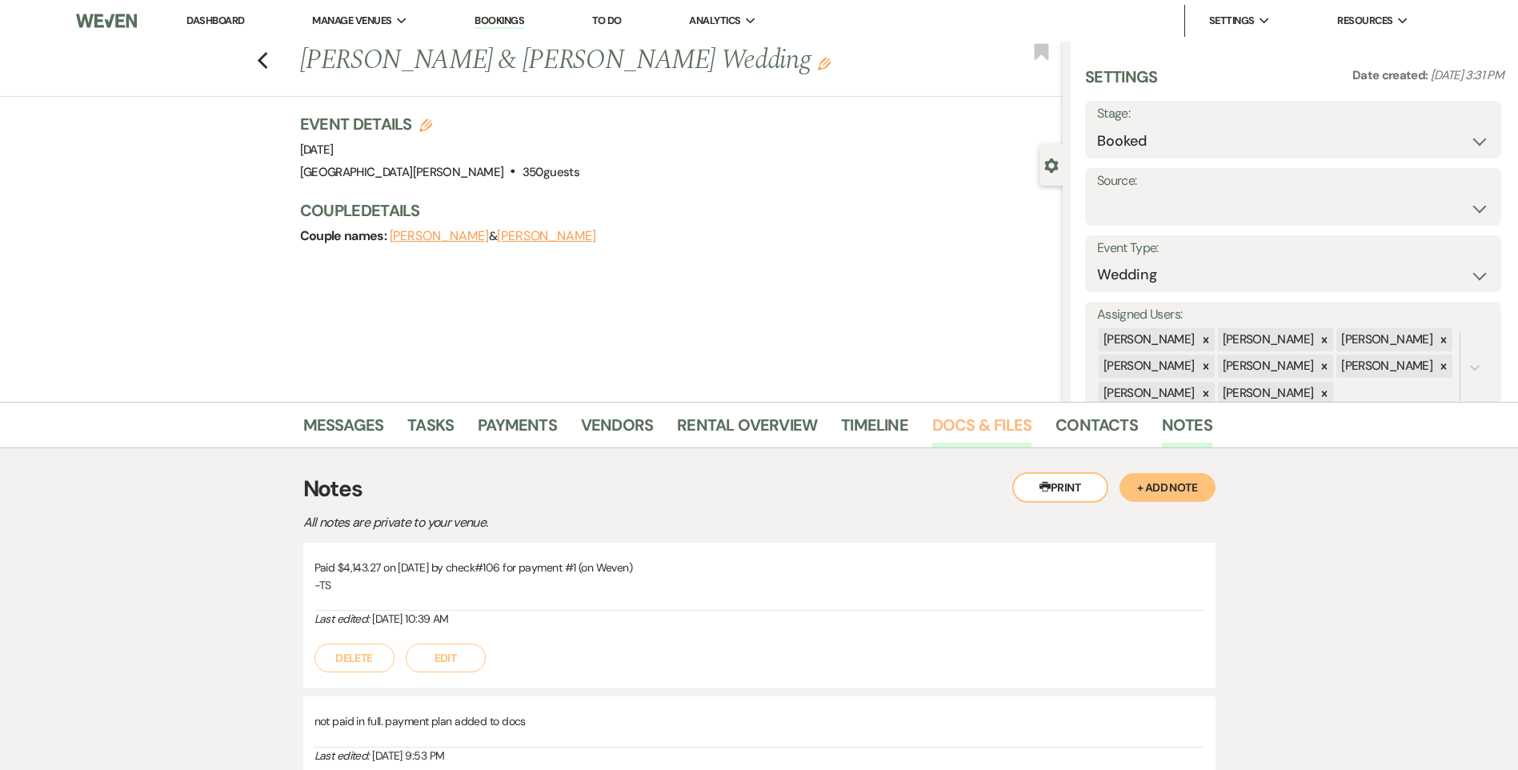
click at [977, 421] on link "Docs & Files" at bounding box center [981, 429] width 99 height 35
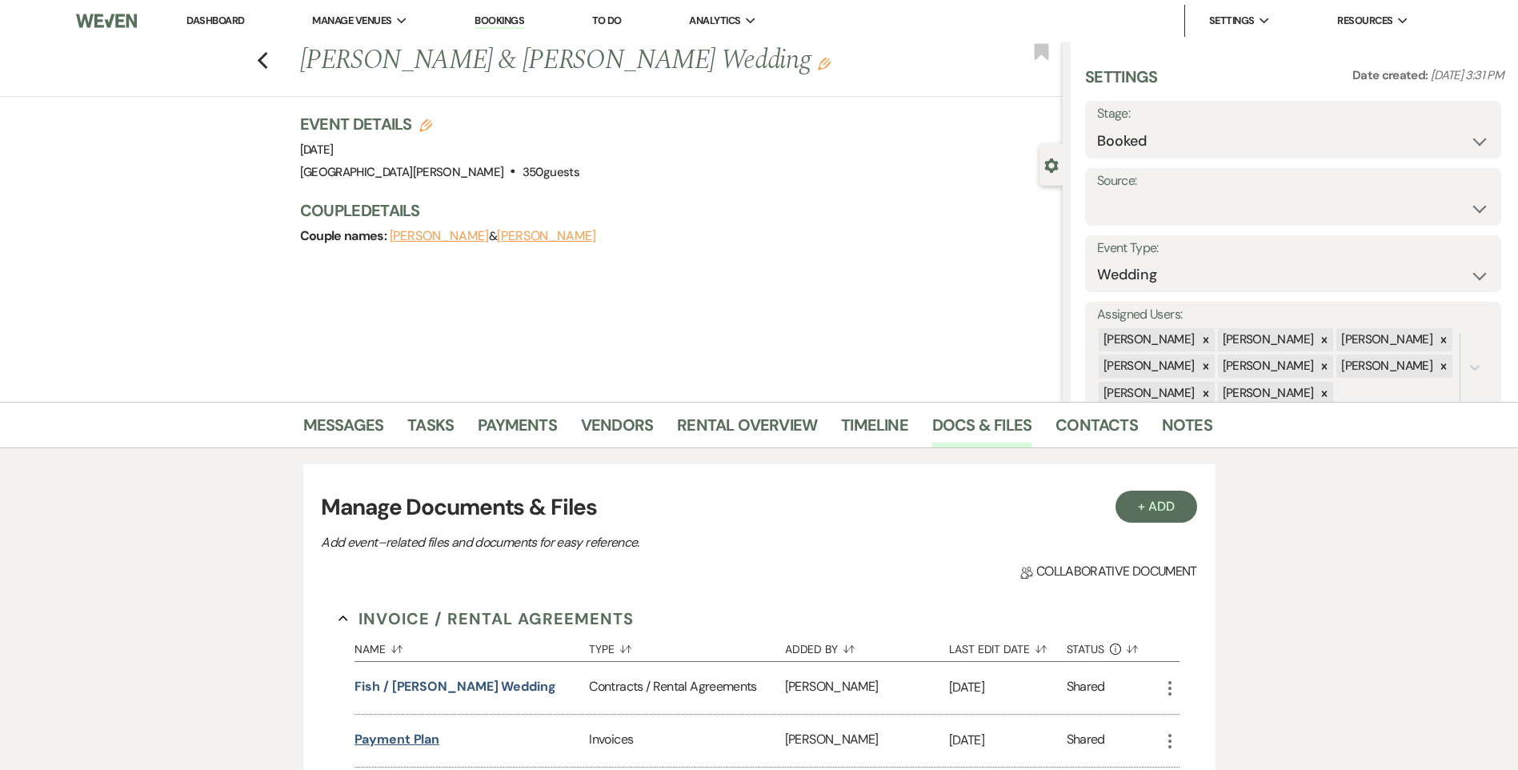
click at [430, 740] on button "Payment Plan" at bounding box center [397, 739] width 85 height 19
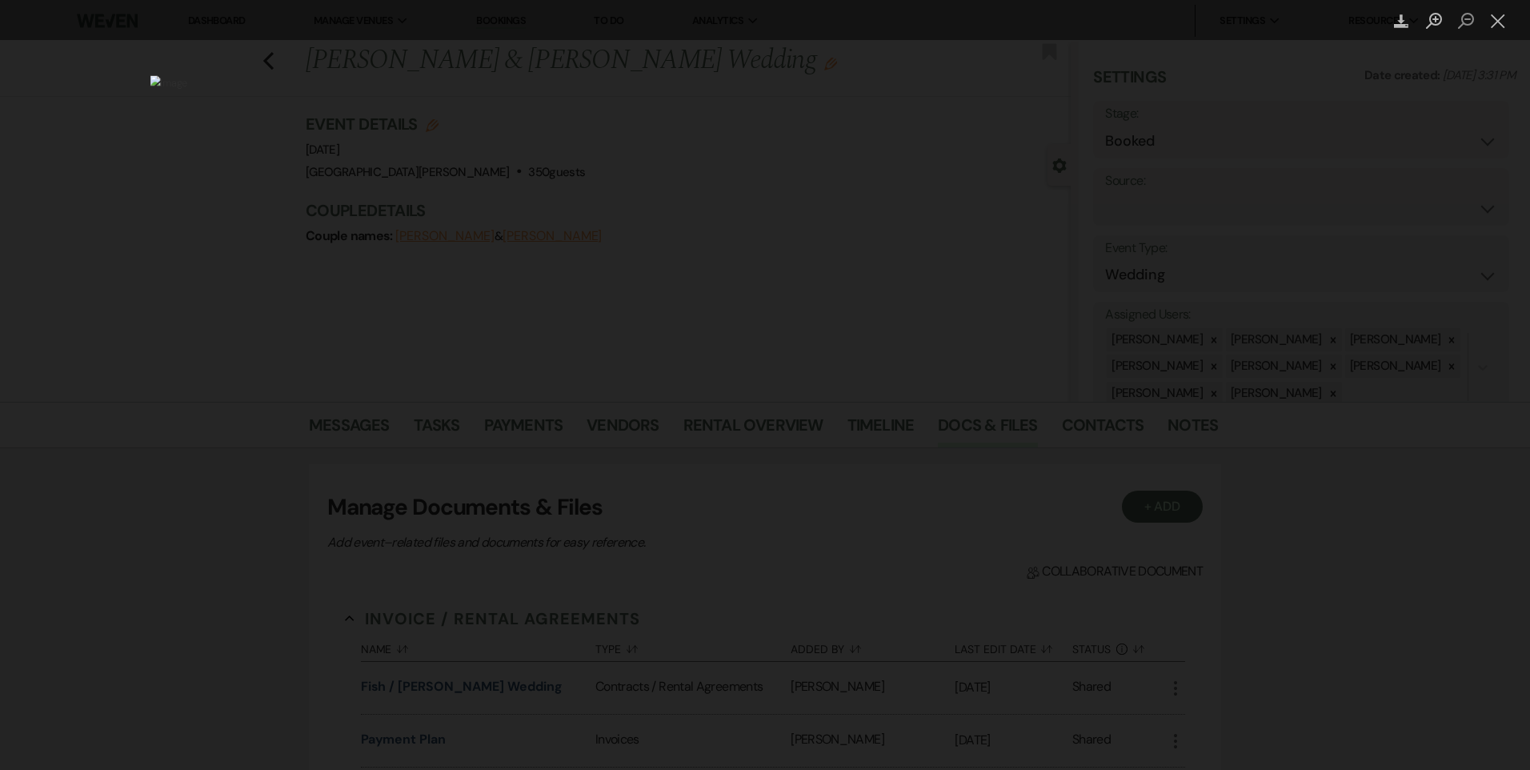
click at [1213, 89] on div "Lightbox" at bounding box center [765, 385] width 1530 height 770
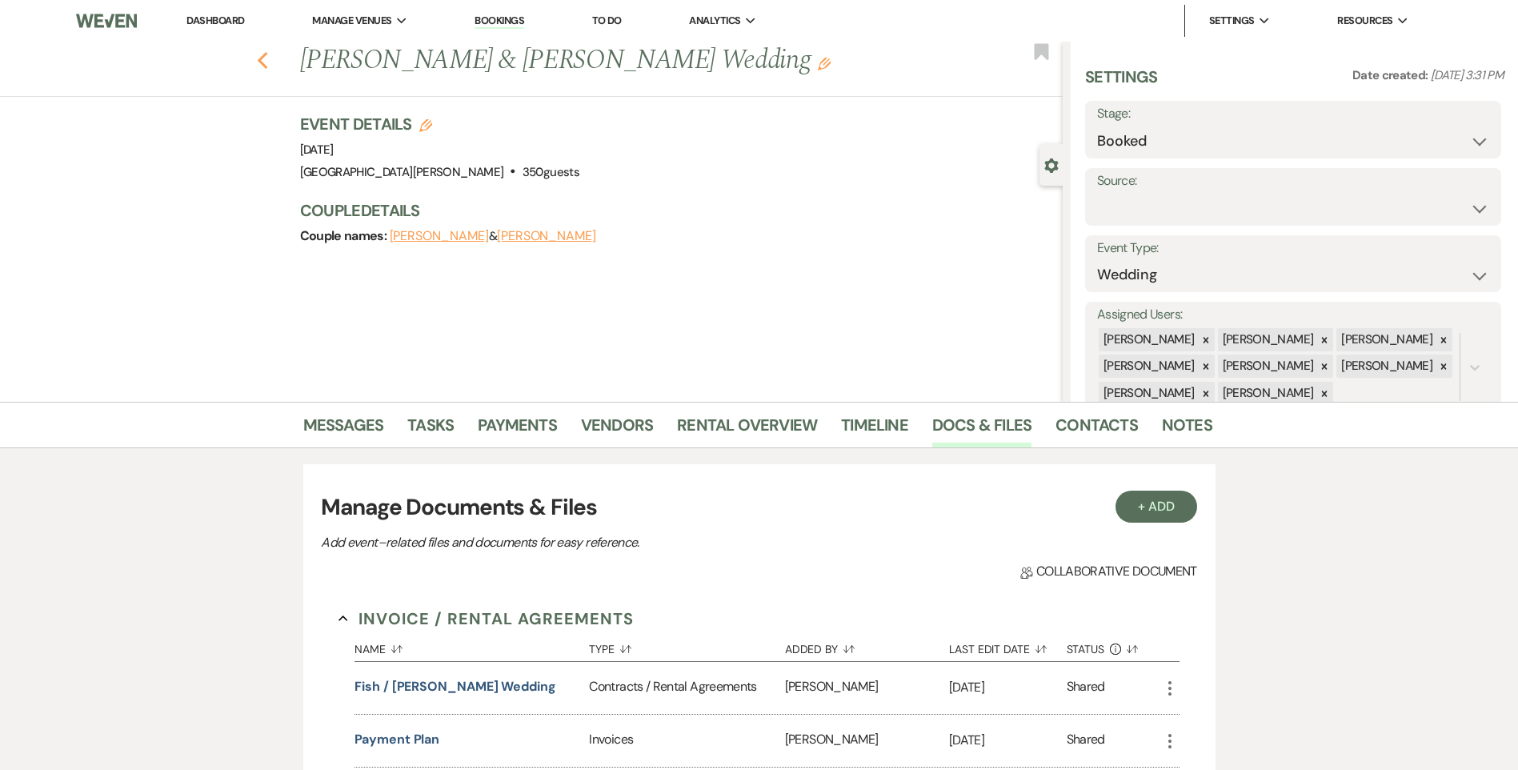
click at [267, 58] on use "button" at bounding box center [262, 61] width 10 height 18
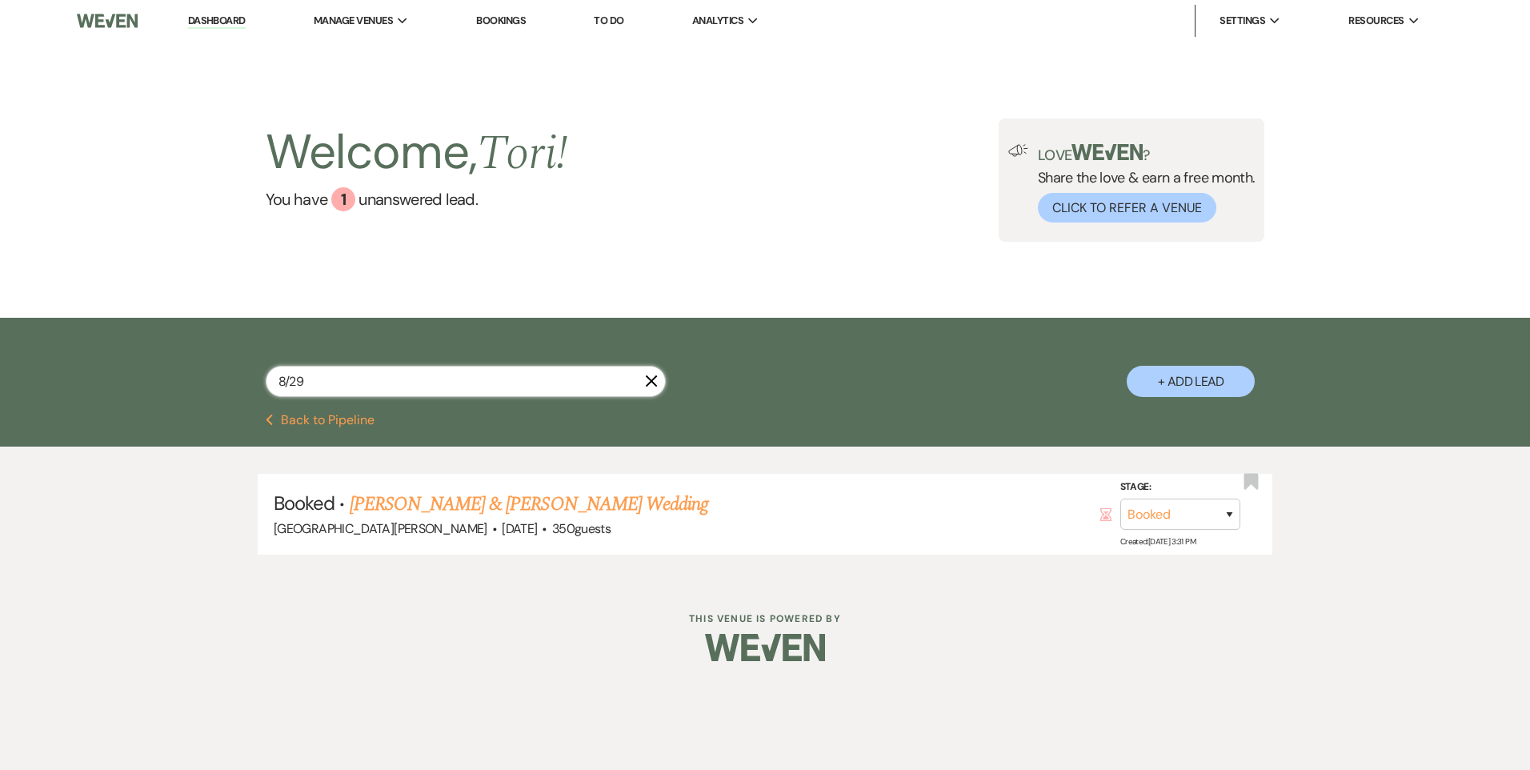
click at [339, 381] on input "8/29" at bounding box center [466, 381] width 400 height 31
type input "8/30"
click at [473, 494] on link "Courtney Holzapfel & Danny Zagaria's Wedding" at bounding box center [529, 504] width 359 height 29
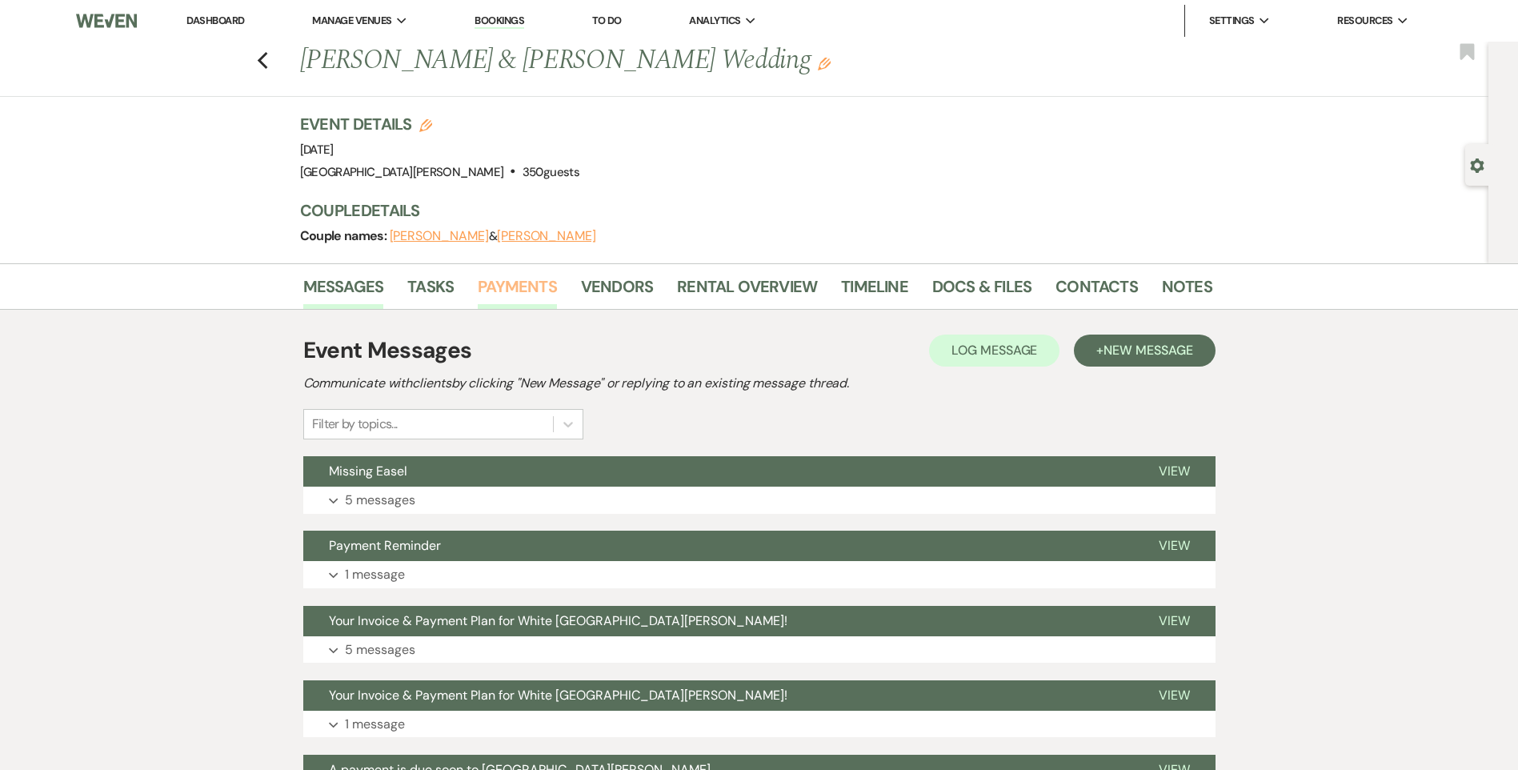
drag, startPoint x: 499, startPoint y: 276, endPoint x: 506, endPoint y: 291, distance: 16.8
click at [499, 278] on link "Payments" at bounding box center [517, 291] width 79 height 35
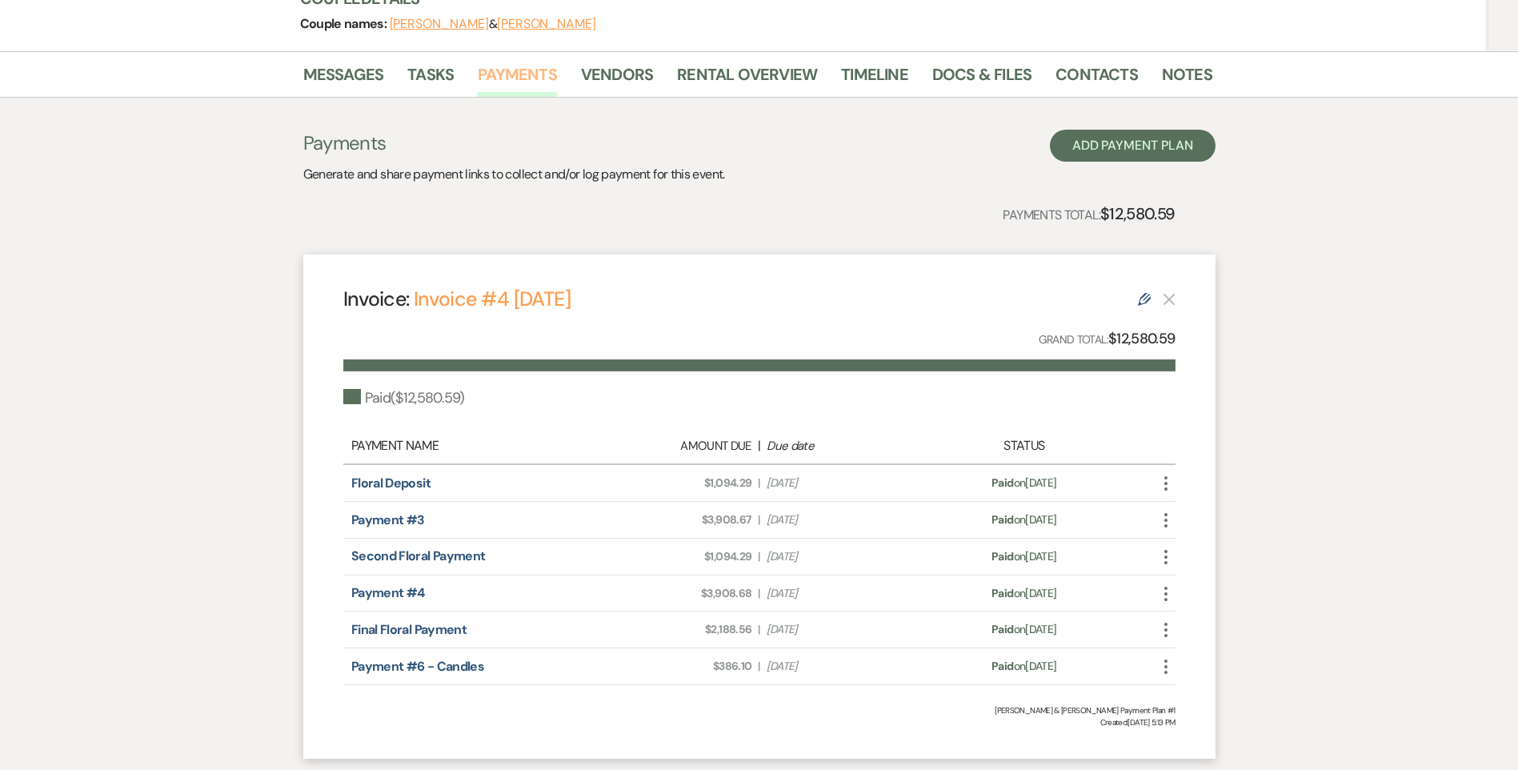
scroll to position [240, 0]
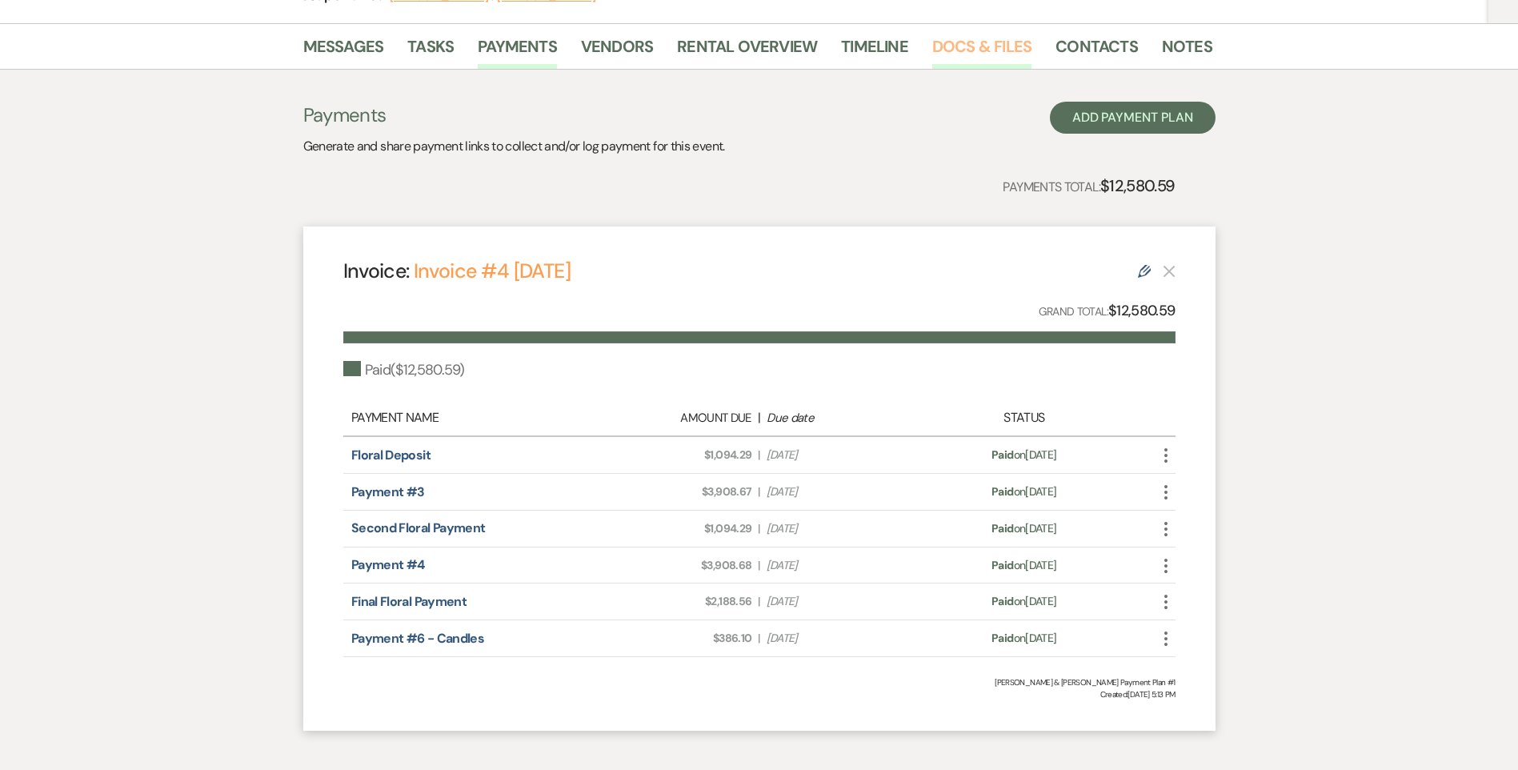
click at [984, 49] on link "Docs & Files" at bounding box center [981, 51] width 99 height 35
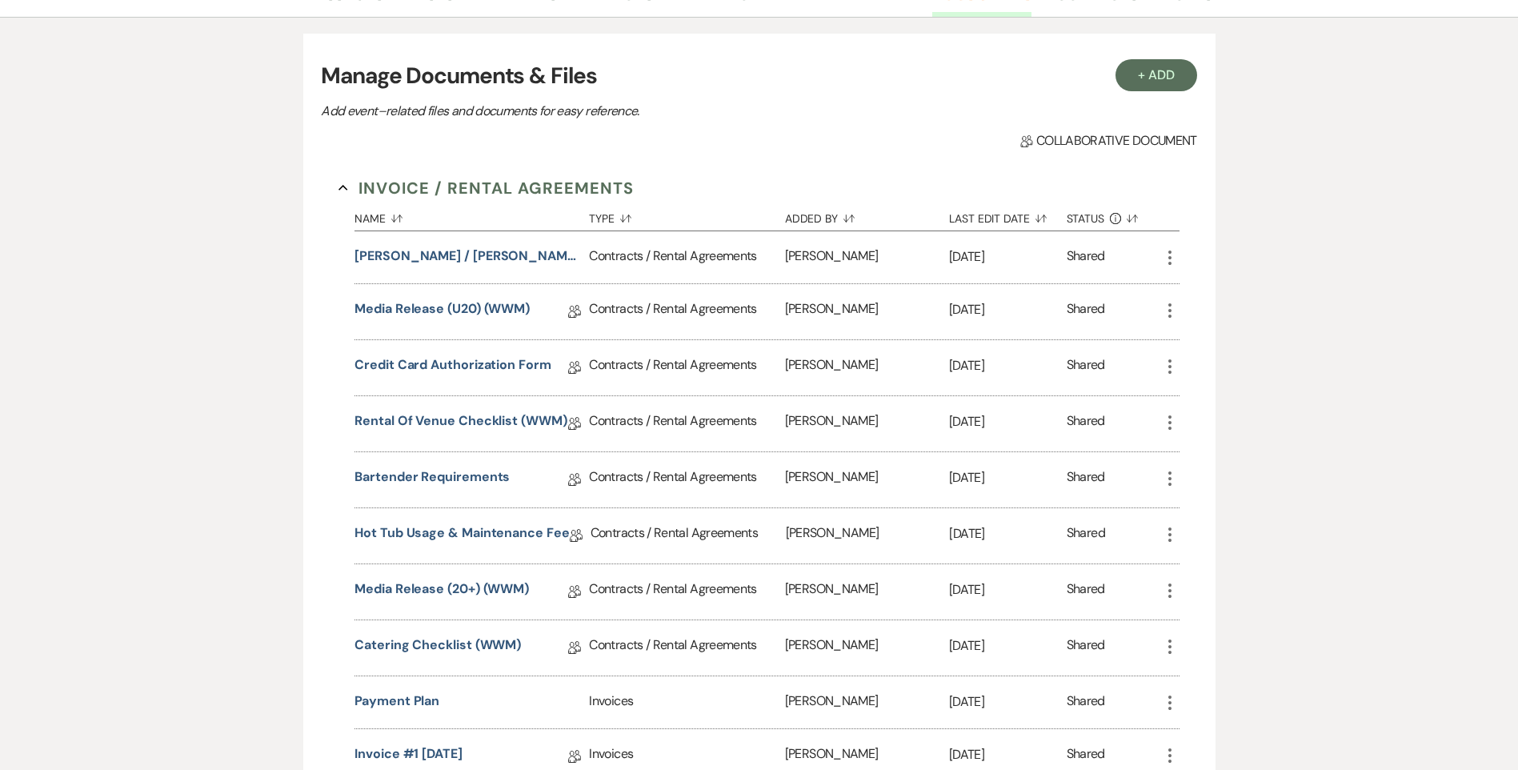
scroll to position [320, 0]
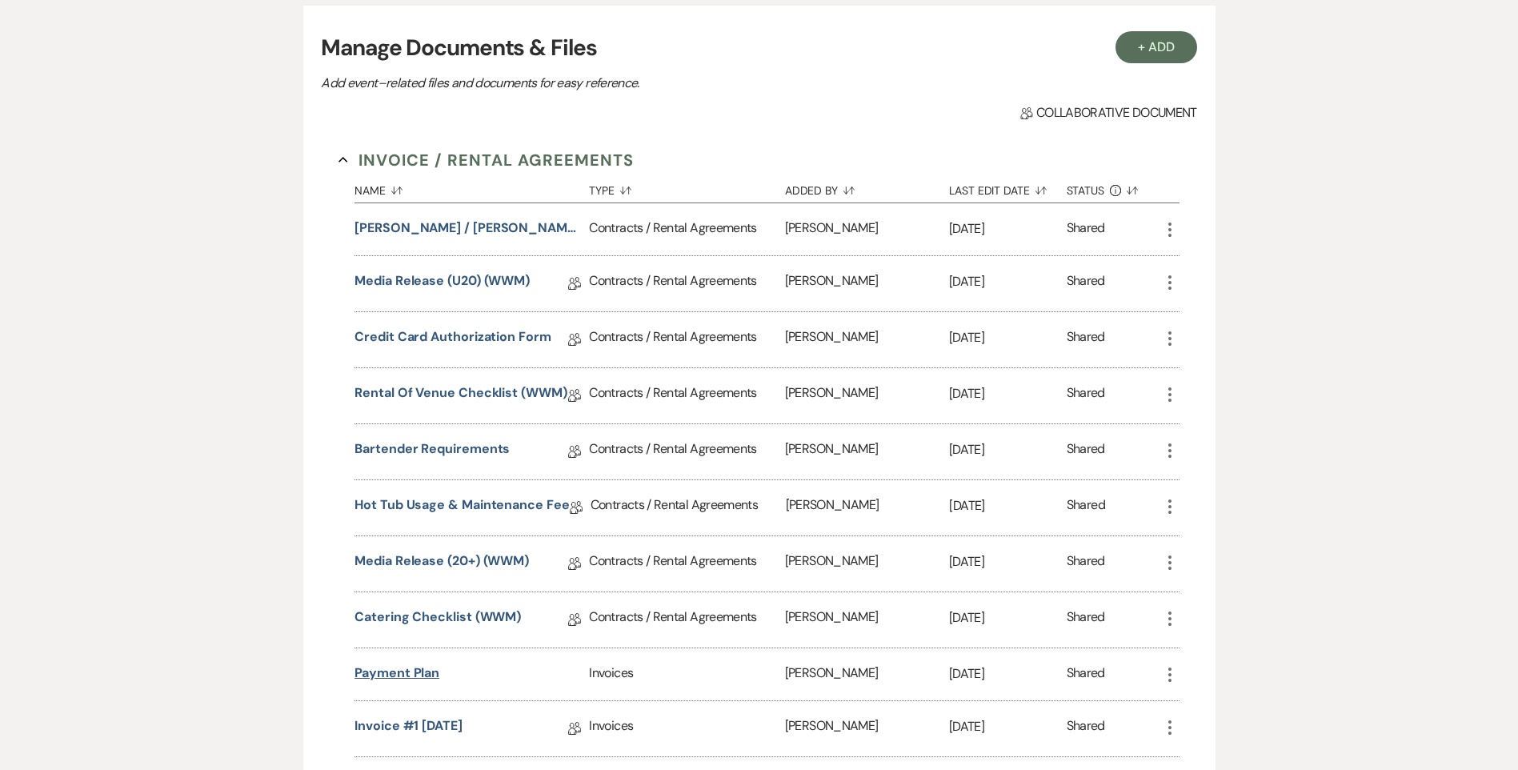
click at [414, 671] on button "Payment Plan" at bounding box center [397, 673] width 85 height 19
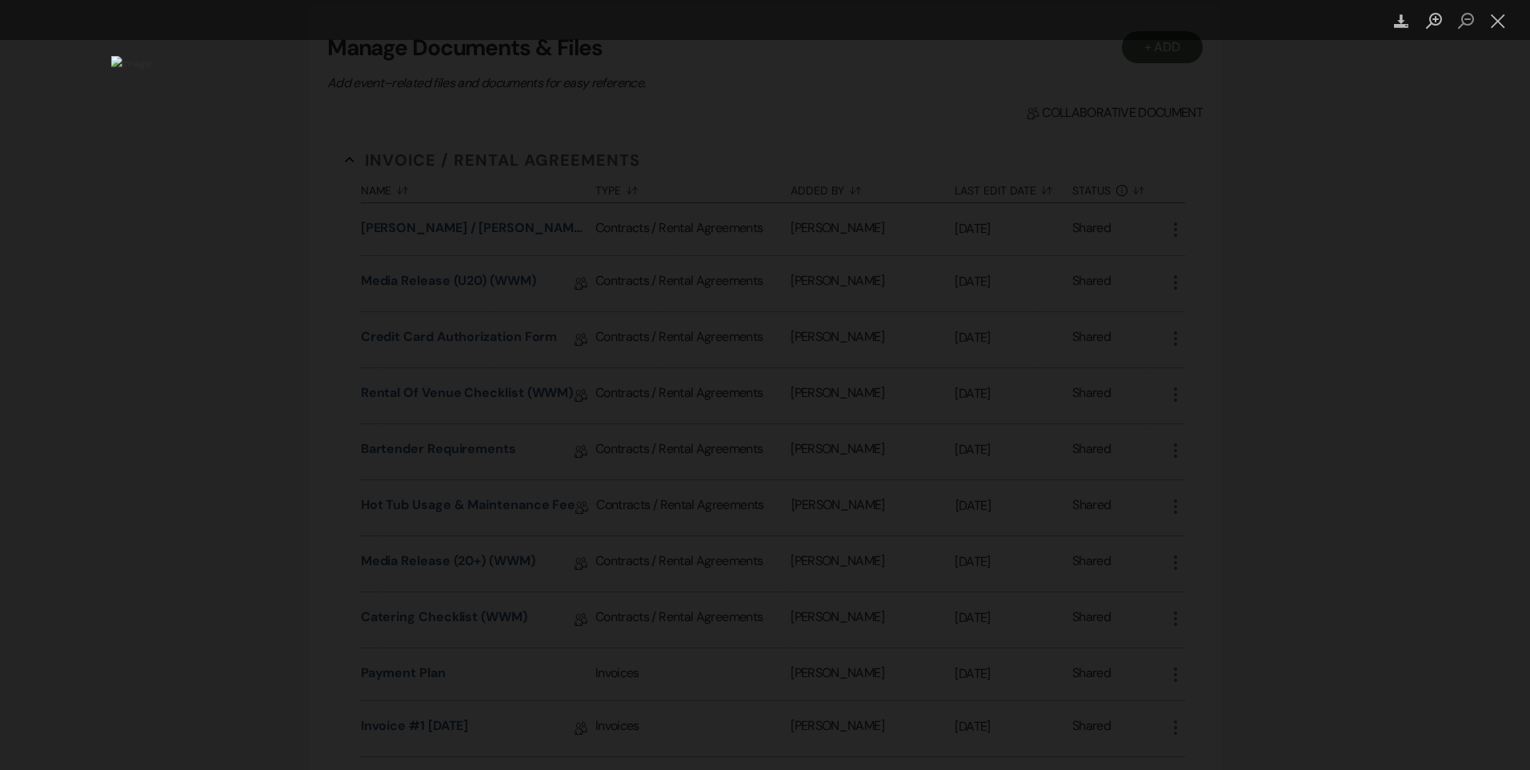
click at [1292, 397] on div "Lightbox" at bounding box center [765, 385] width 1530 height 770
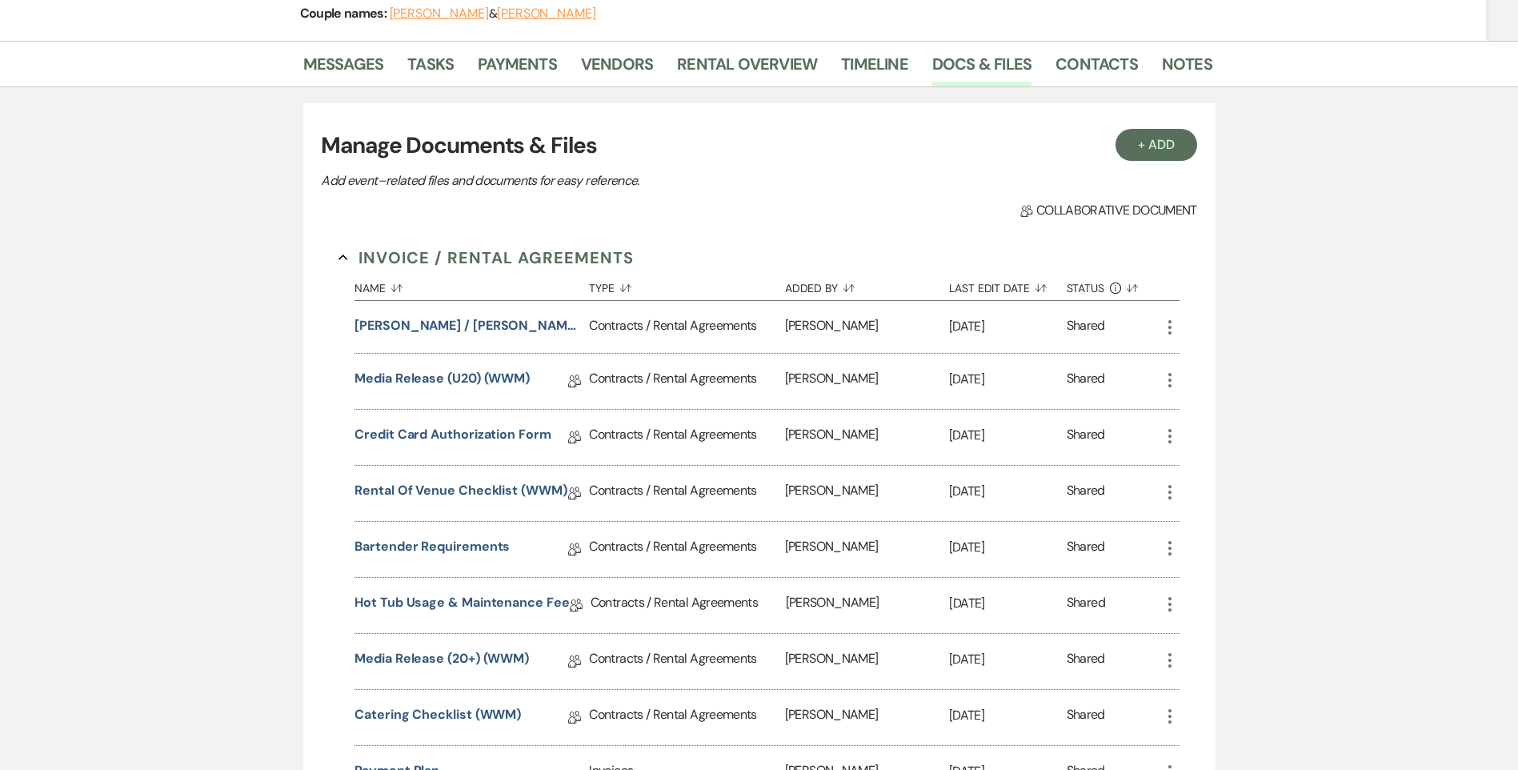
scroll to position [80, 0]
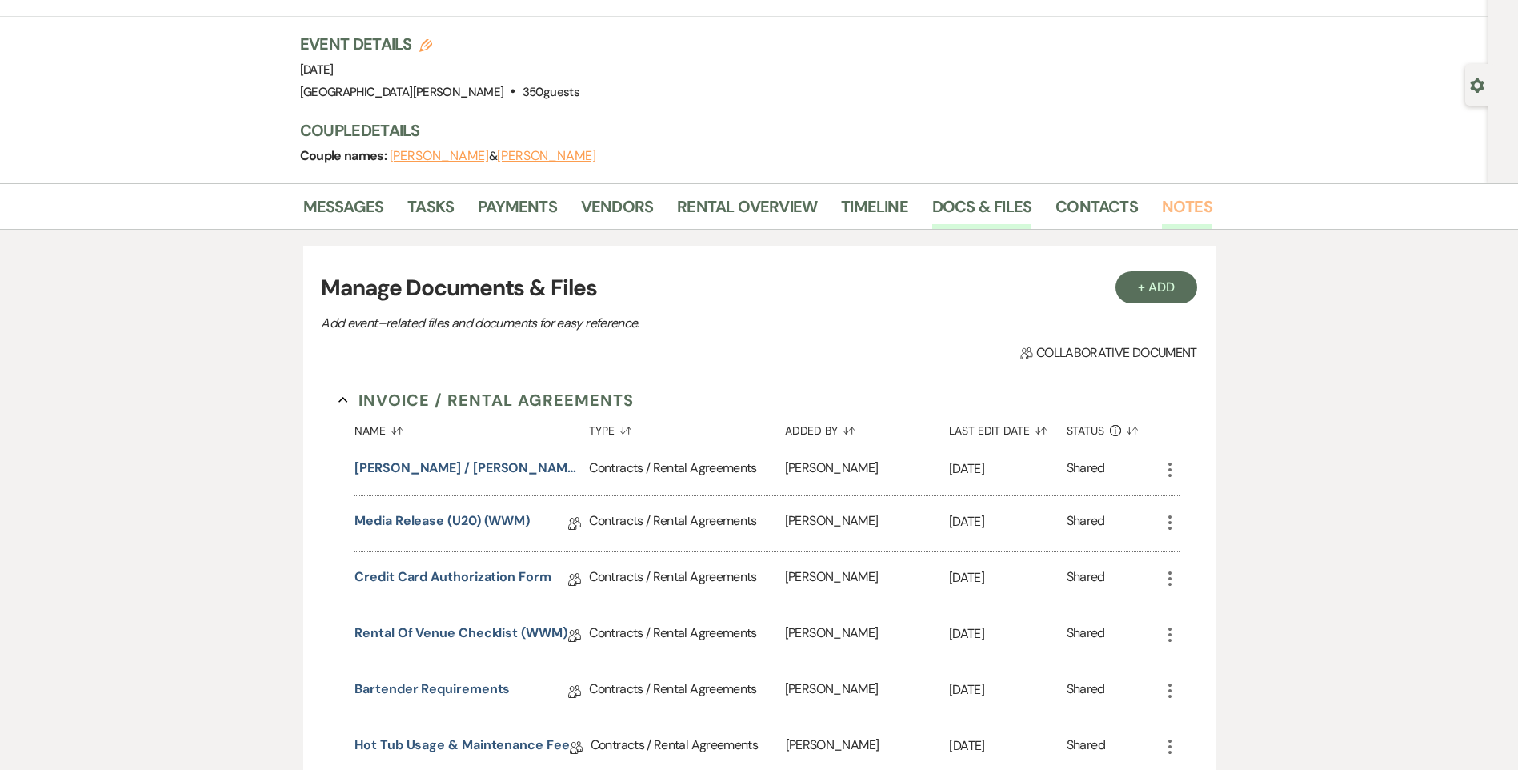
click at [1181, 203] on link "Notes" at bounding box center [1187, 211] width 50 height 35
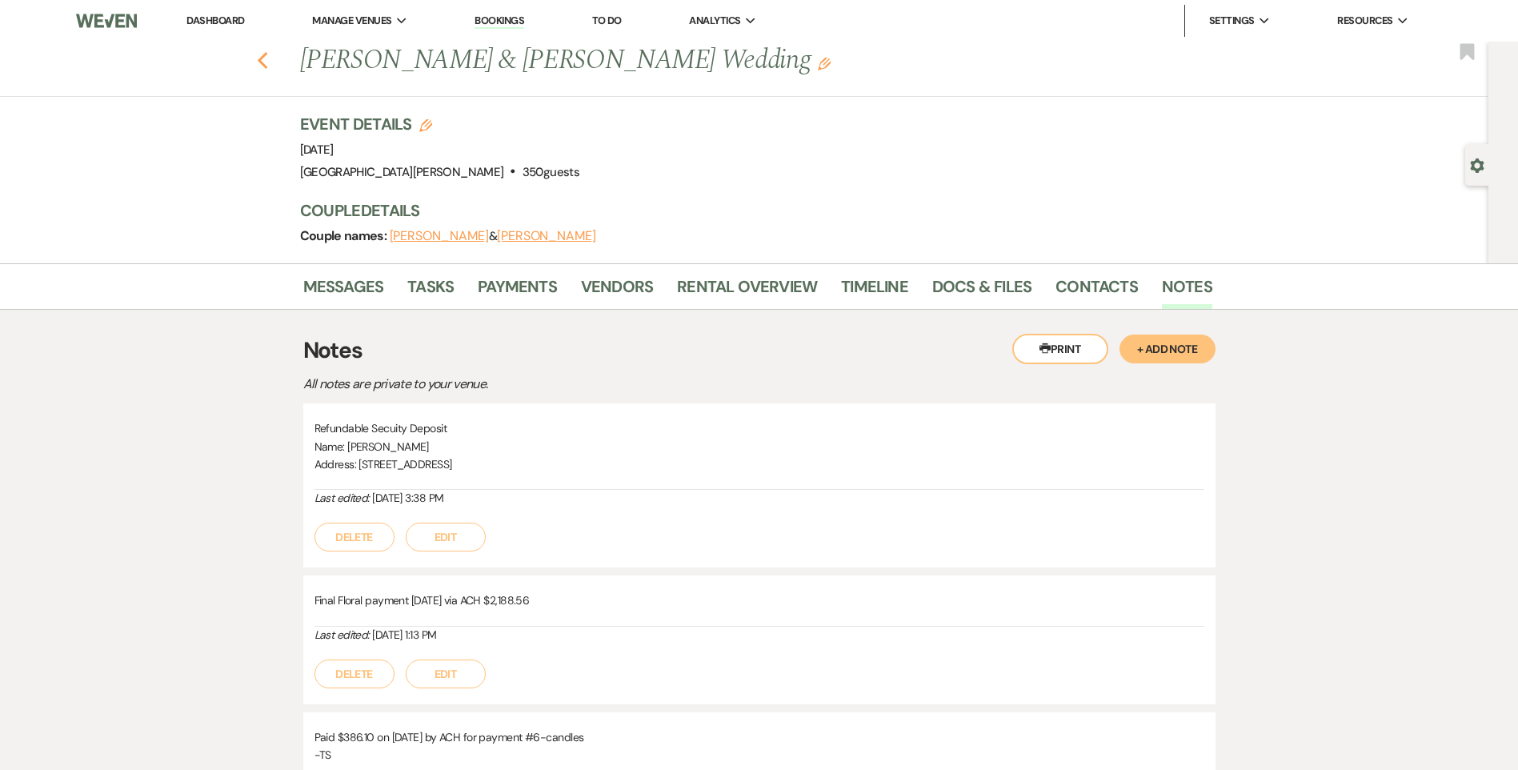
click at [269, 63] on icon "Previous" at bounding box center [263, 60] width 12 height 19
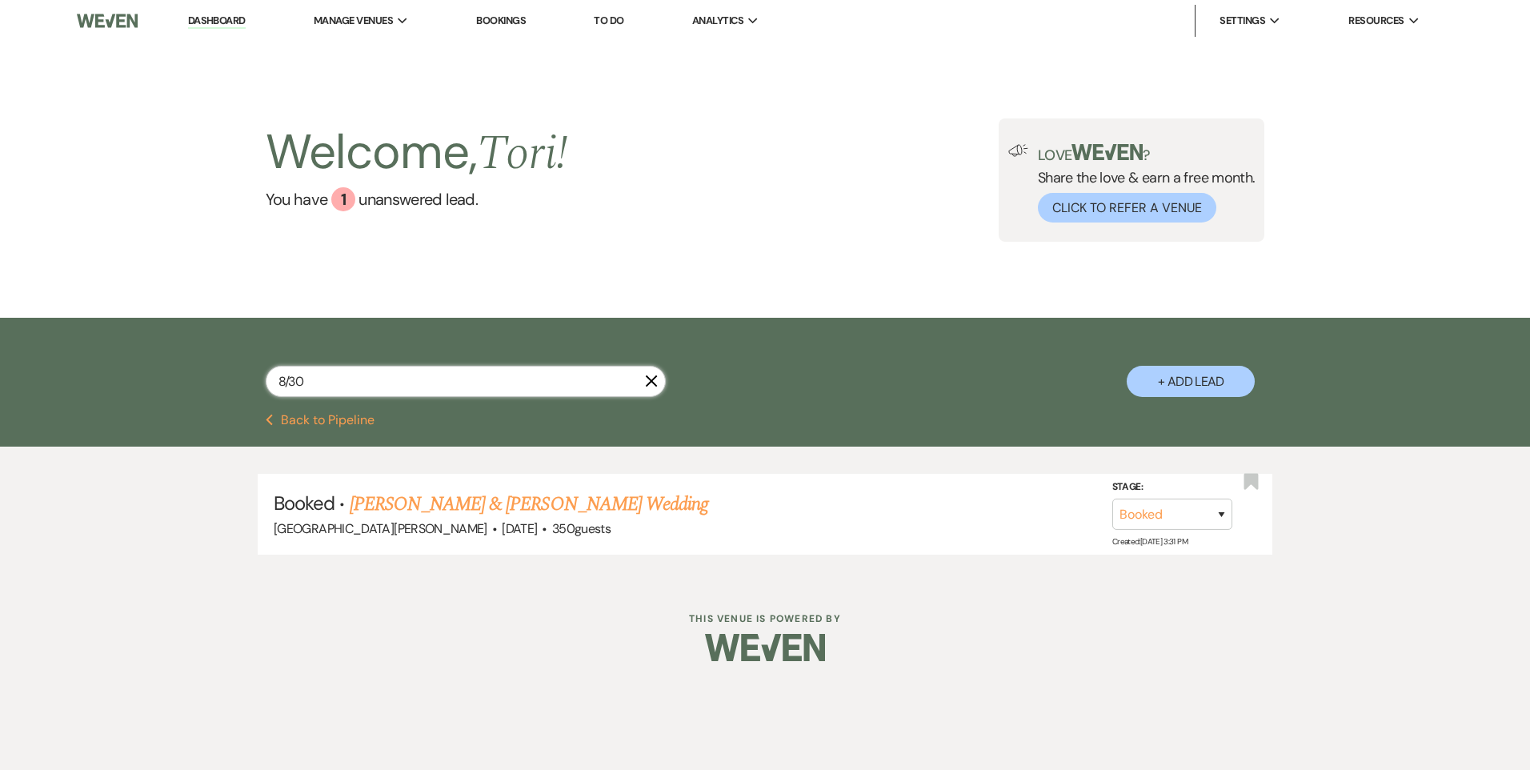
click at [323, 382] on input "8/30" at bounding box center [466, 381] width 400 height 31
type input "8/31"
click at [381, 486] on li "Booked · Sydney Siegenthaler & Laken Hinton's Wedding White Willow Meadows · Au…" at bounding box center [765, 514] width 1015 height 81
click at [386, 499] on link "Sydney Siegenthaler & Laken Hinton's Wedding" at bounding box center [529, 504] width 359 height 29
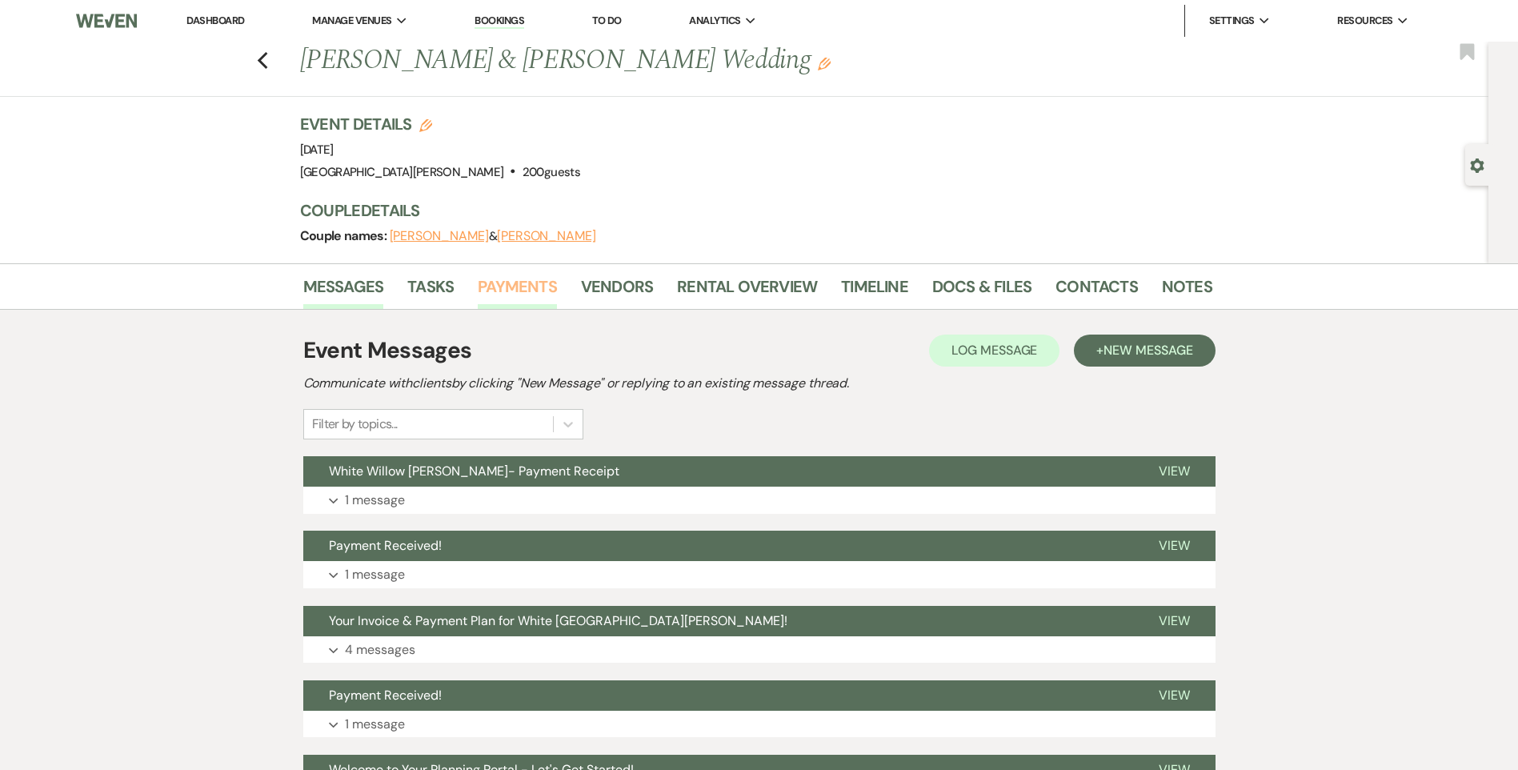
click at [523, 291] on link "Payments" at bounding box center [517, 291] width 79 height 35
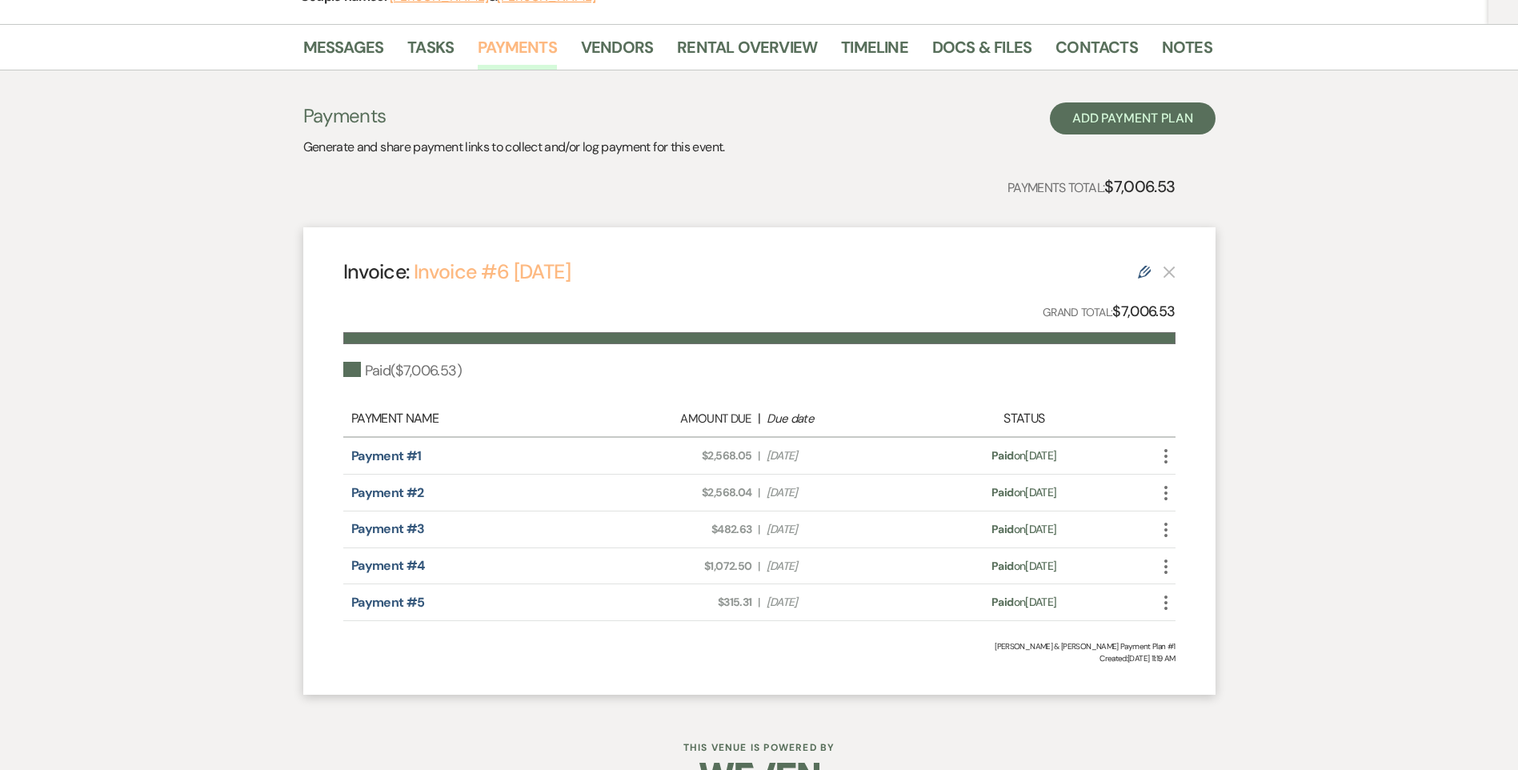
scroll to position [240, 0]
click at [958, 34] on link "Docs & Files" at bounding box center [981, 51] width 99 height 35
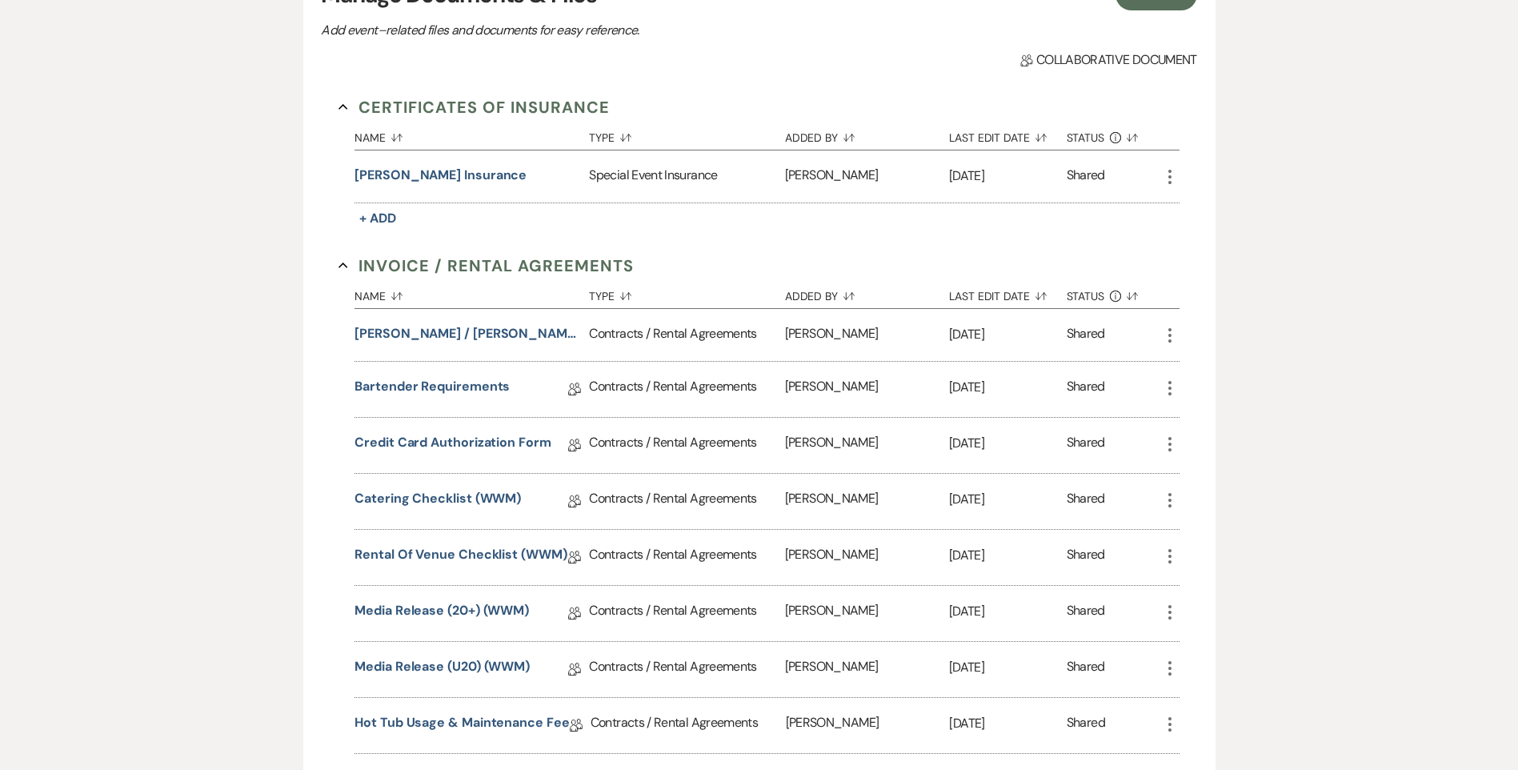
scroll to position [480, 0]
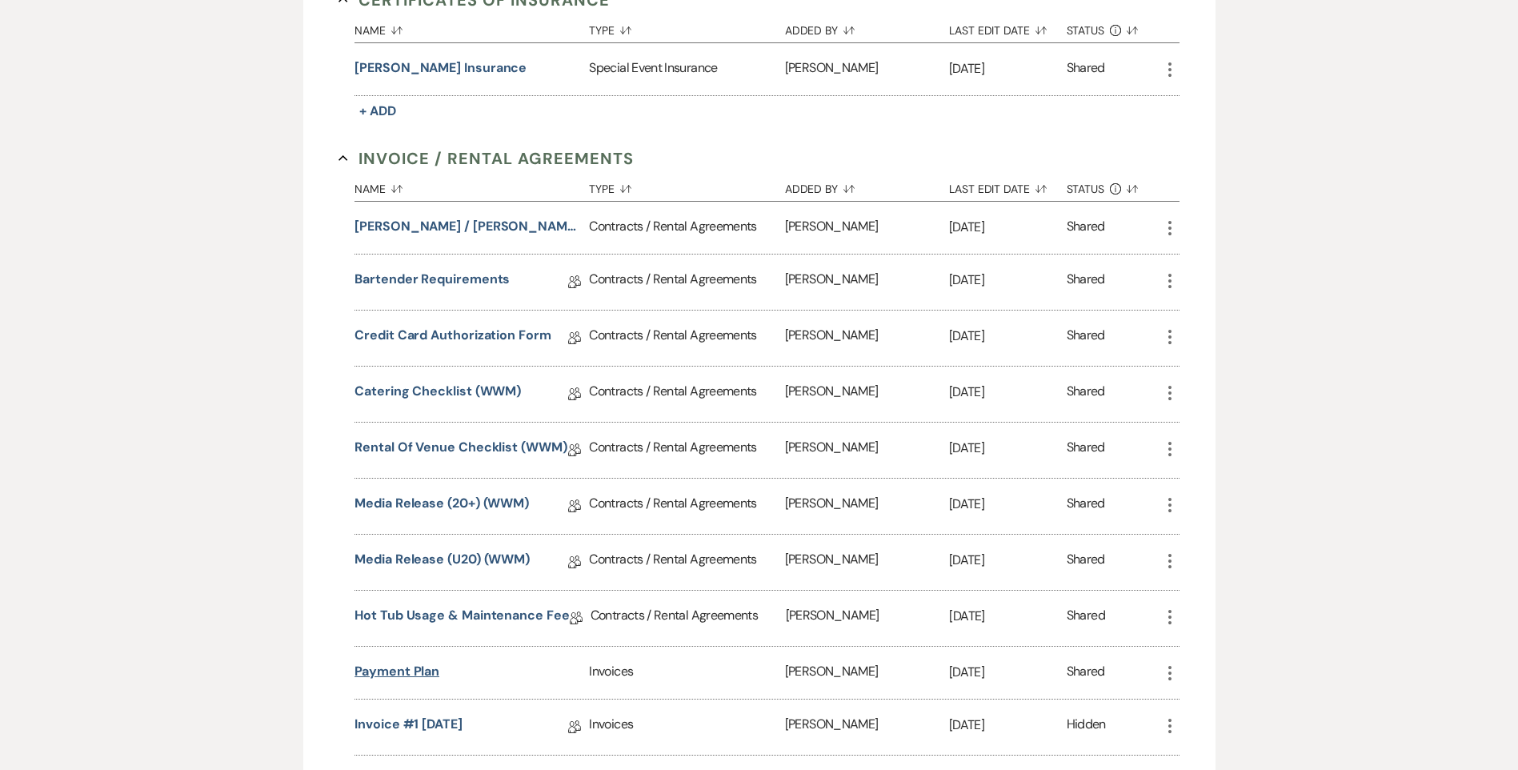
click at [412, 672] on button "Payment Plan" at bounding box center [397, 671] width 85 height 19
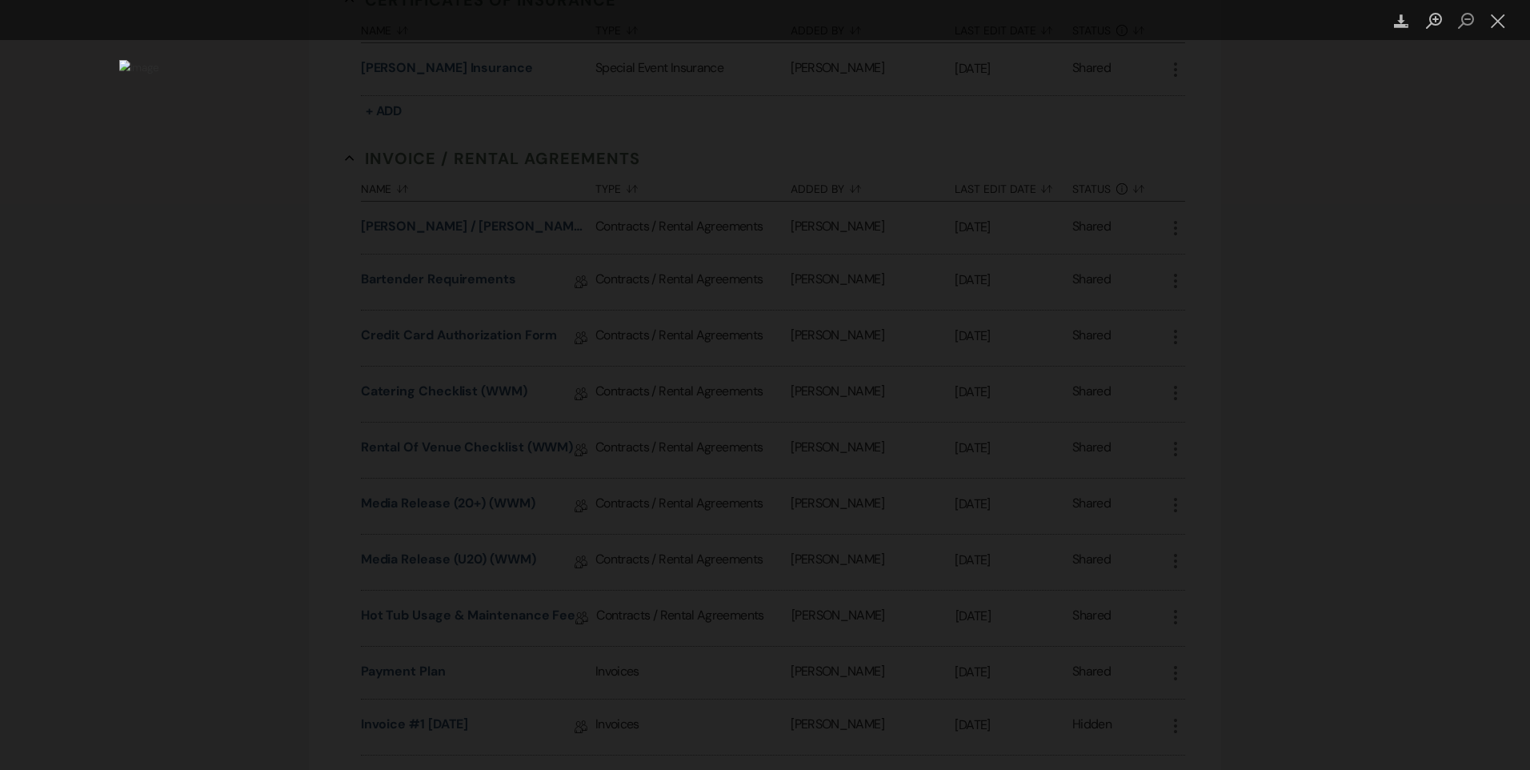
click at [157, 532] on div "Lightbox" at bounding box center [765, 385] width 1530 height 770
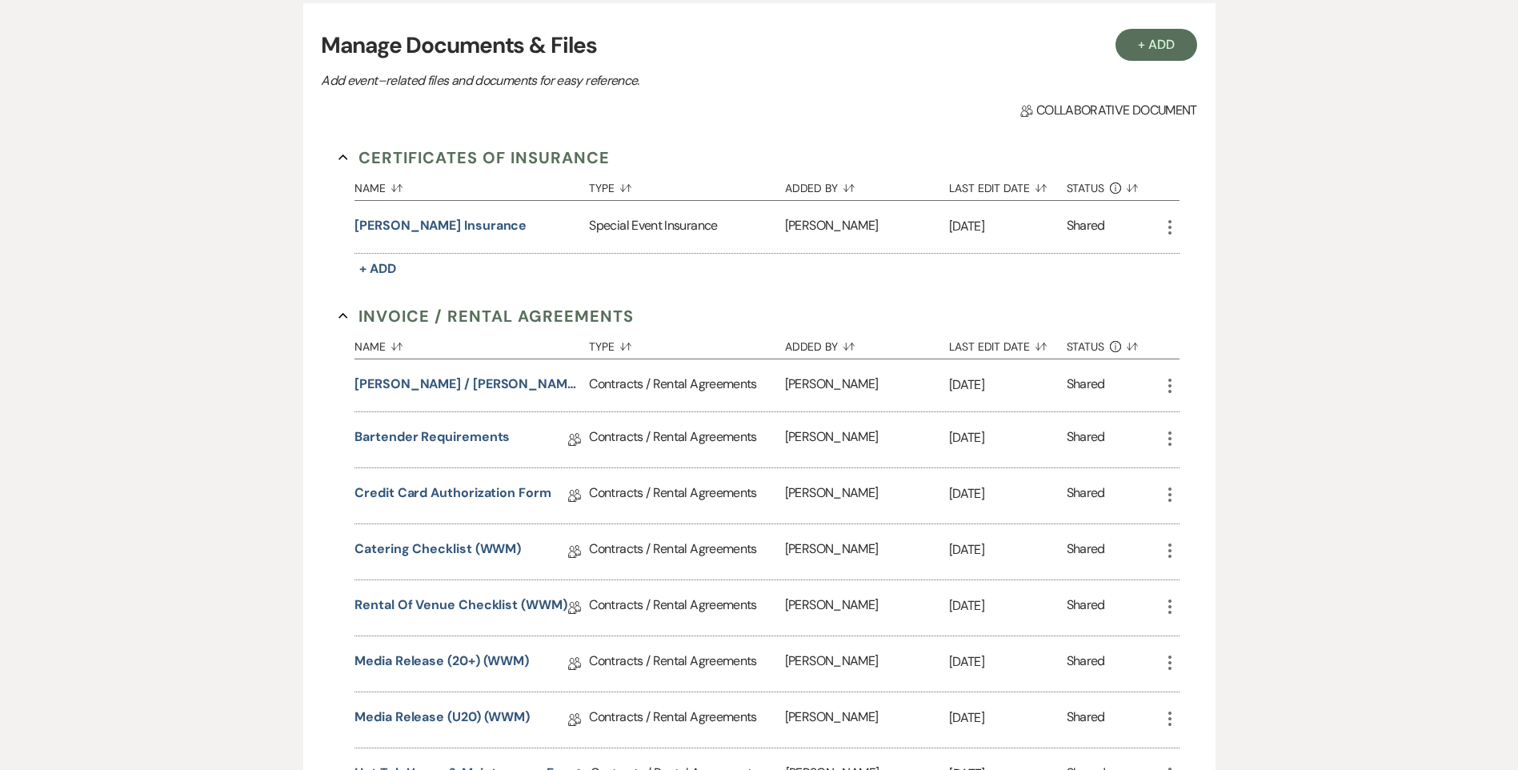
scroll to position [240, 0]
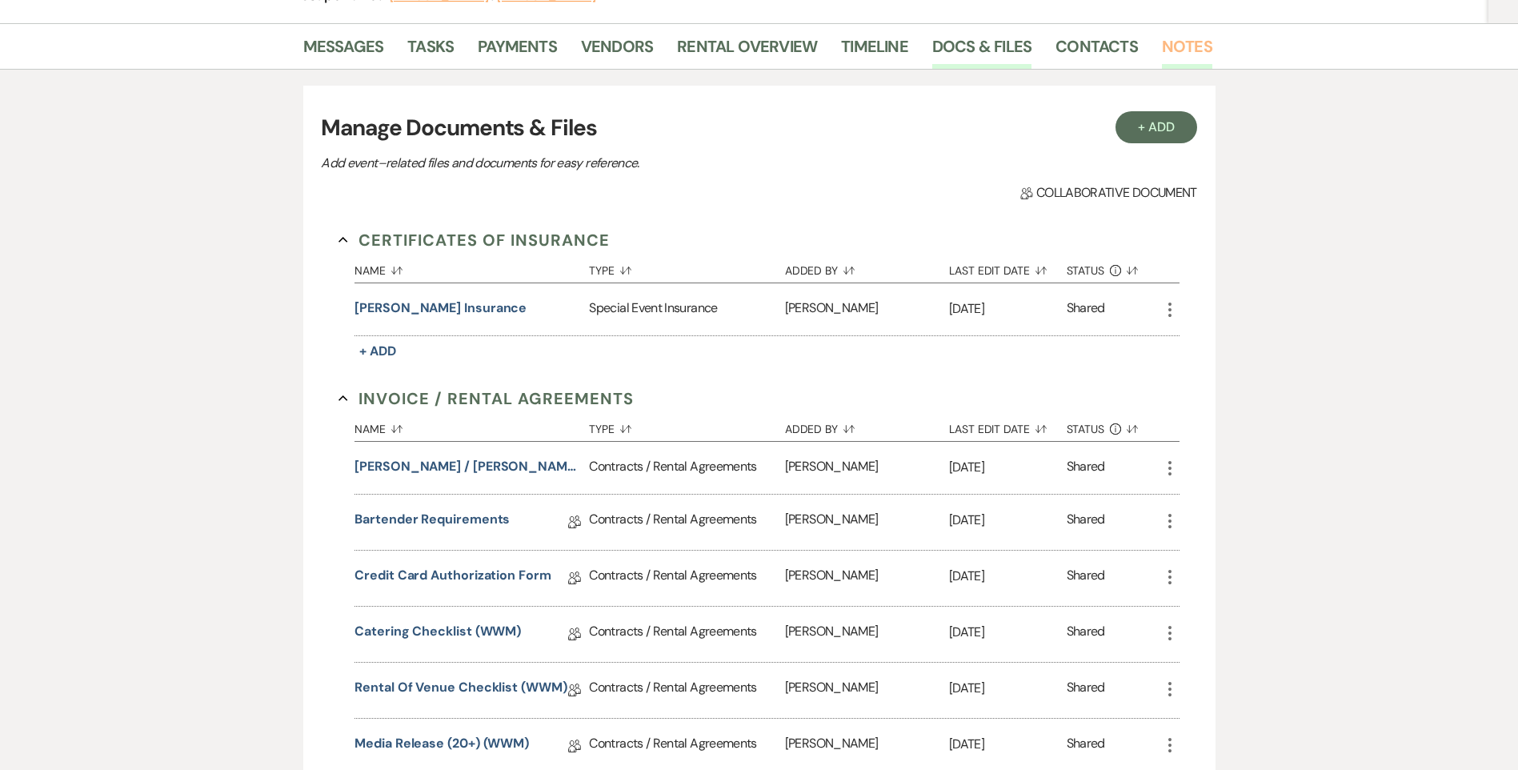
click at [1174, 35] on link "Notes" at bounding box center [1187, 51] width 50 height 35
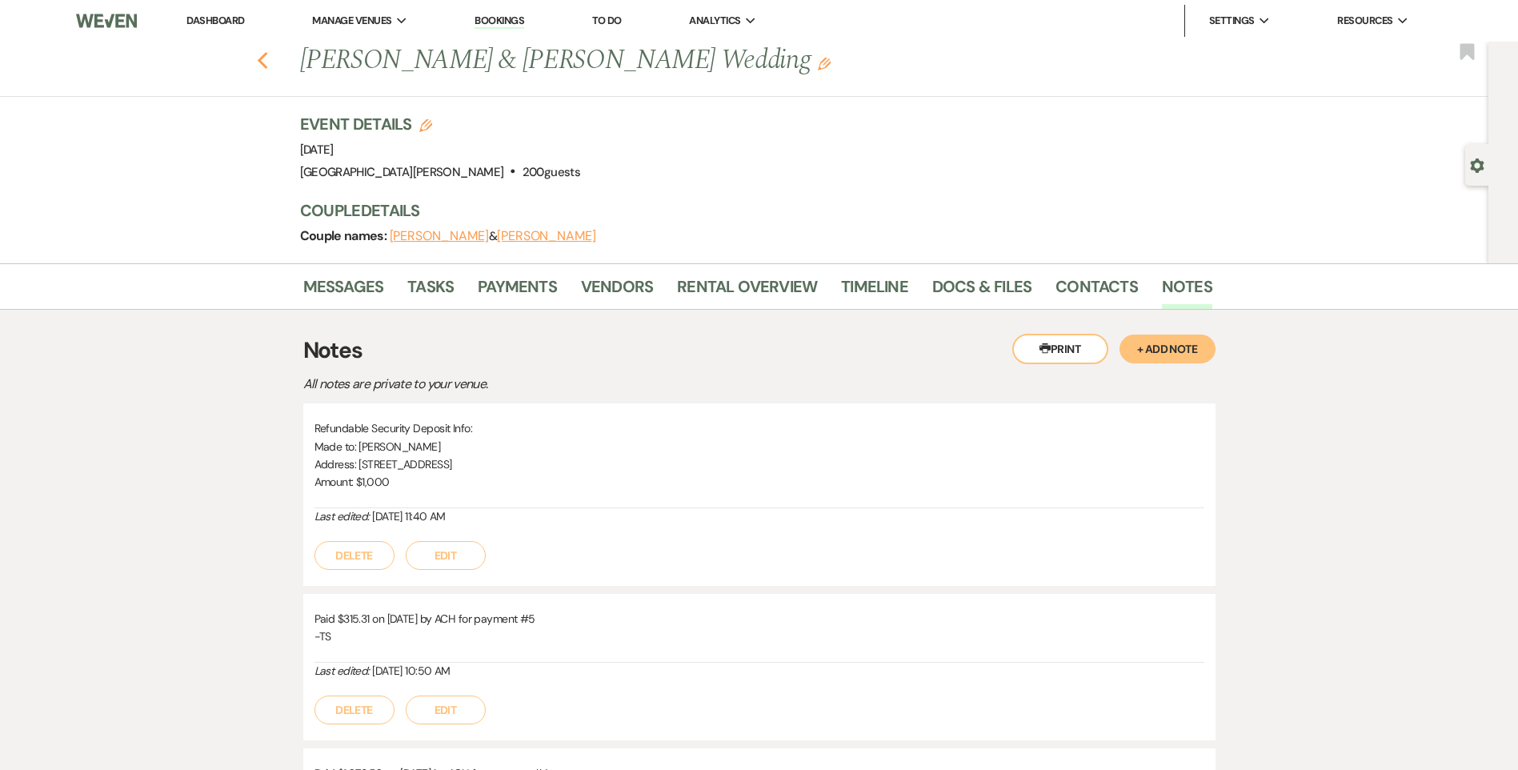
click at [267, 65] on icon "Previous" at bounding box center [263, 60] width 12 height 19
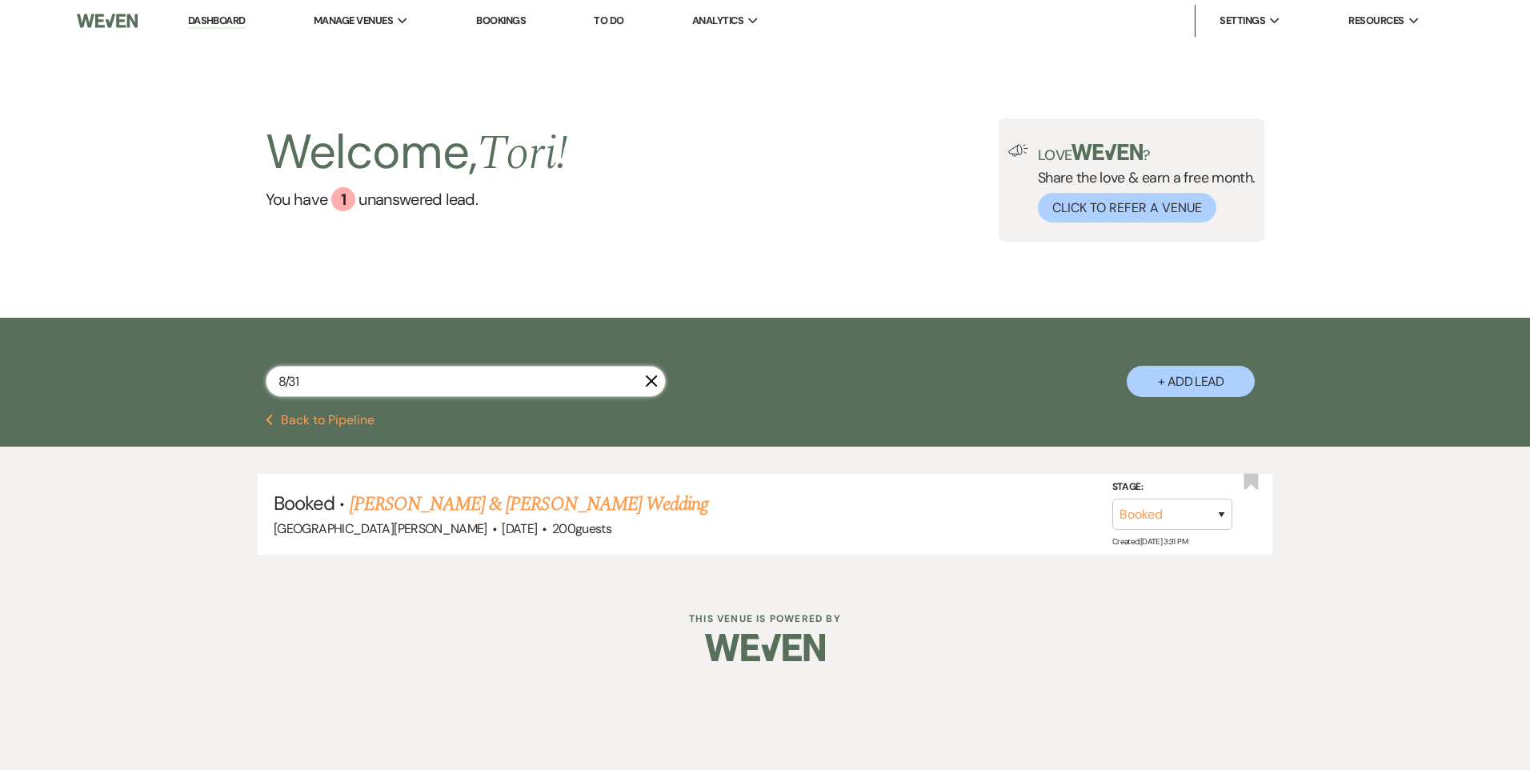
click at [359, 380] on input "8/31" at bounding box center [466, 381] width 400 height 31
type input "8"
type input "9/5"
select select "6"
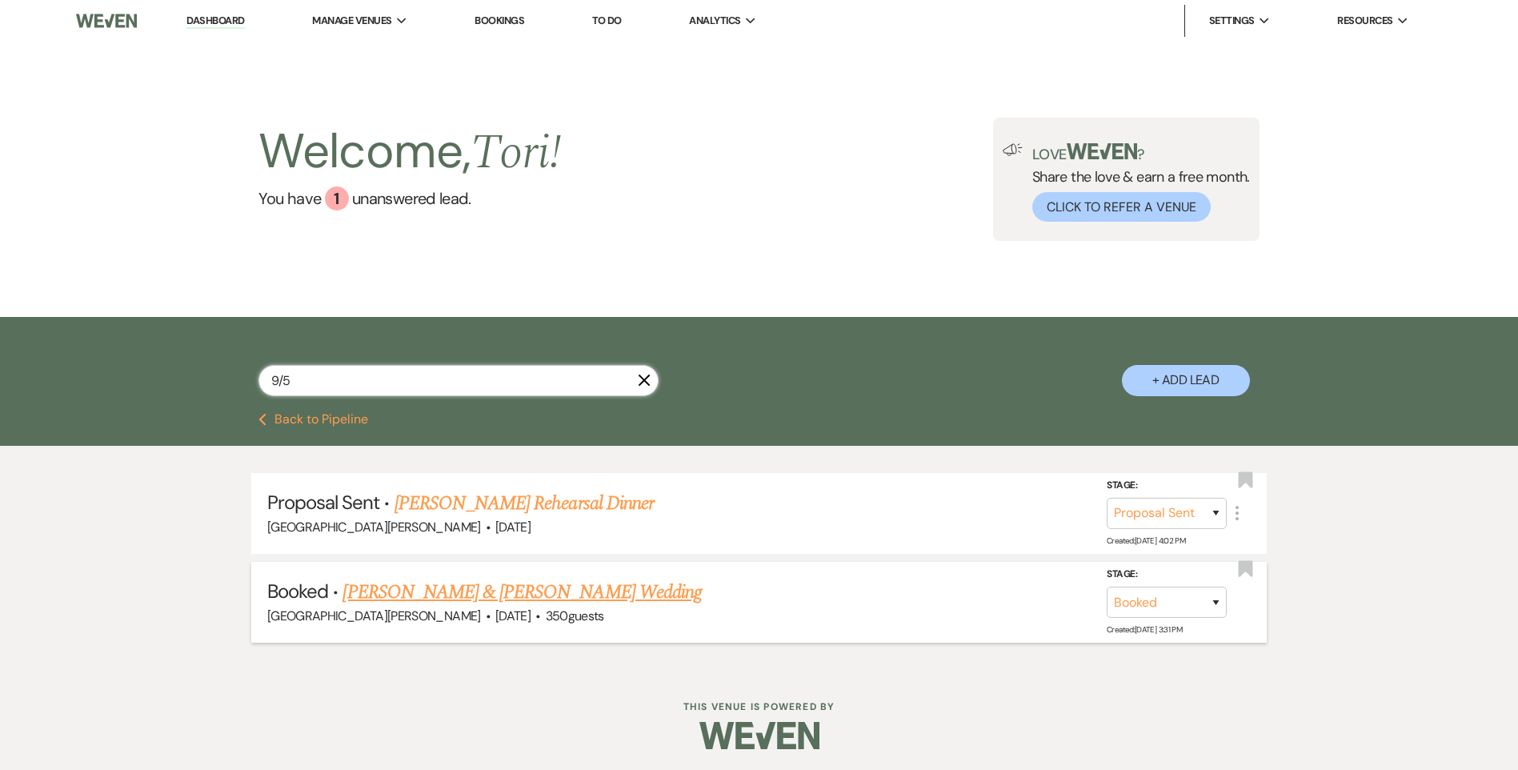
type input "9/5"
click at [451, 586] on link "Rebecca Villarreal & Joshua Anderson's Wedding" at bounding box center [522, 592] width 359 height 29
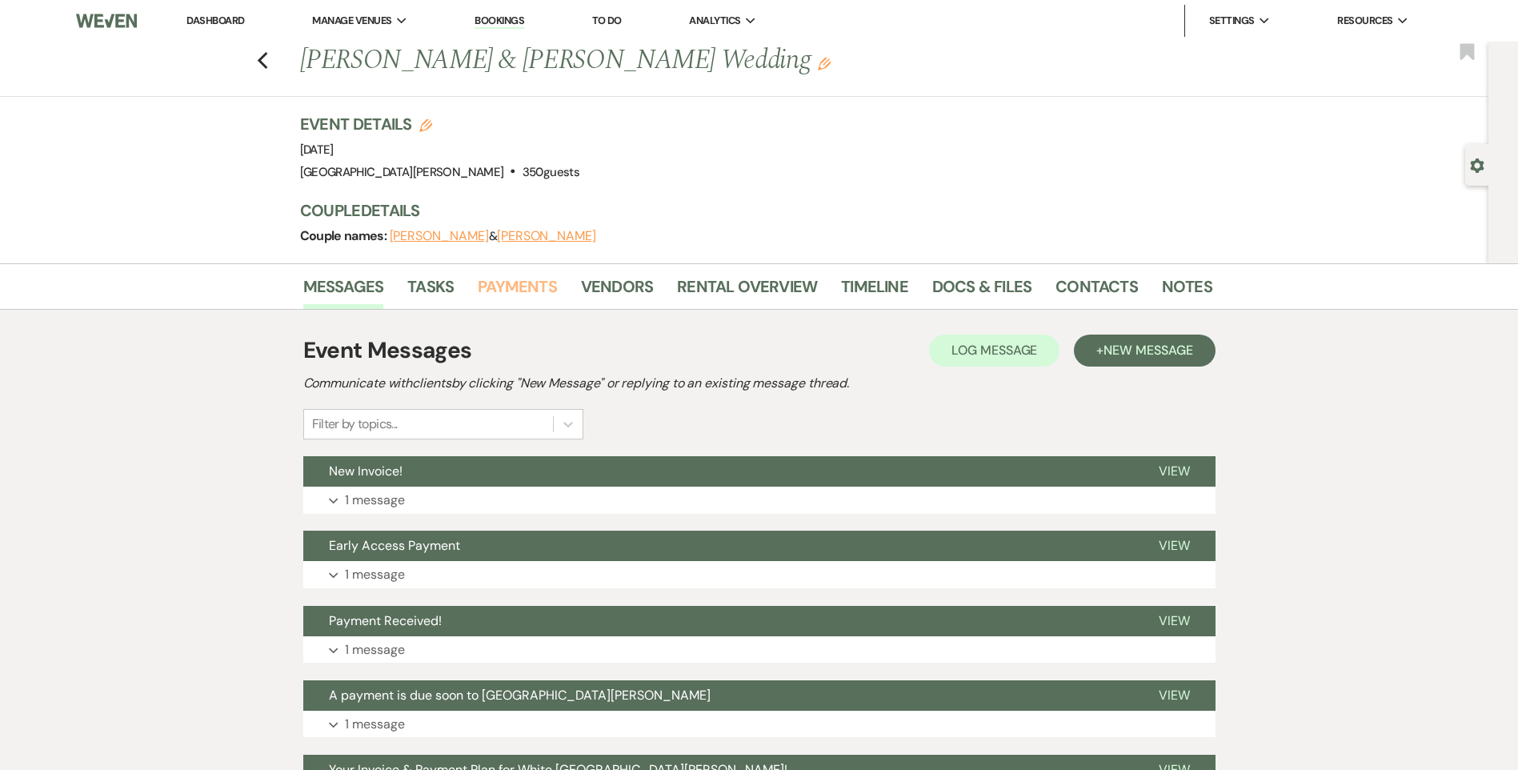
drag, startPoint x: 523, startPoint y: 288, endPoint x: 499, endPoint y: 379, distance: 93.4
click at [523, 288] on link "Payments" at bounding box center [517, 291] width 79 height 35
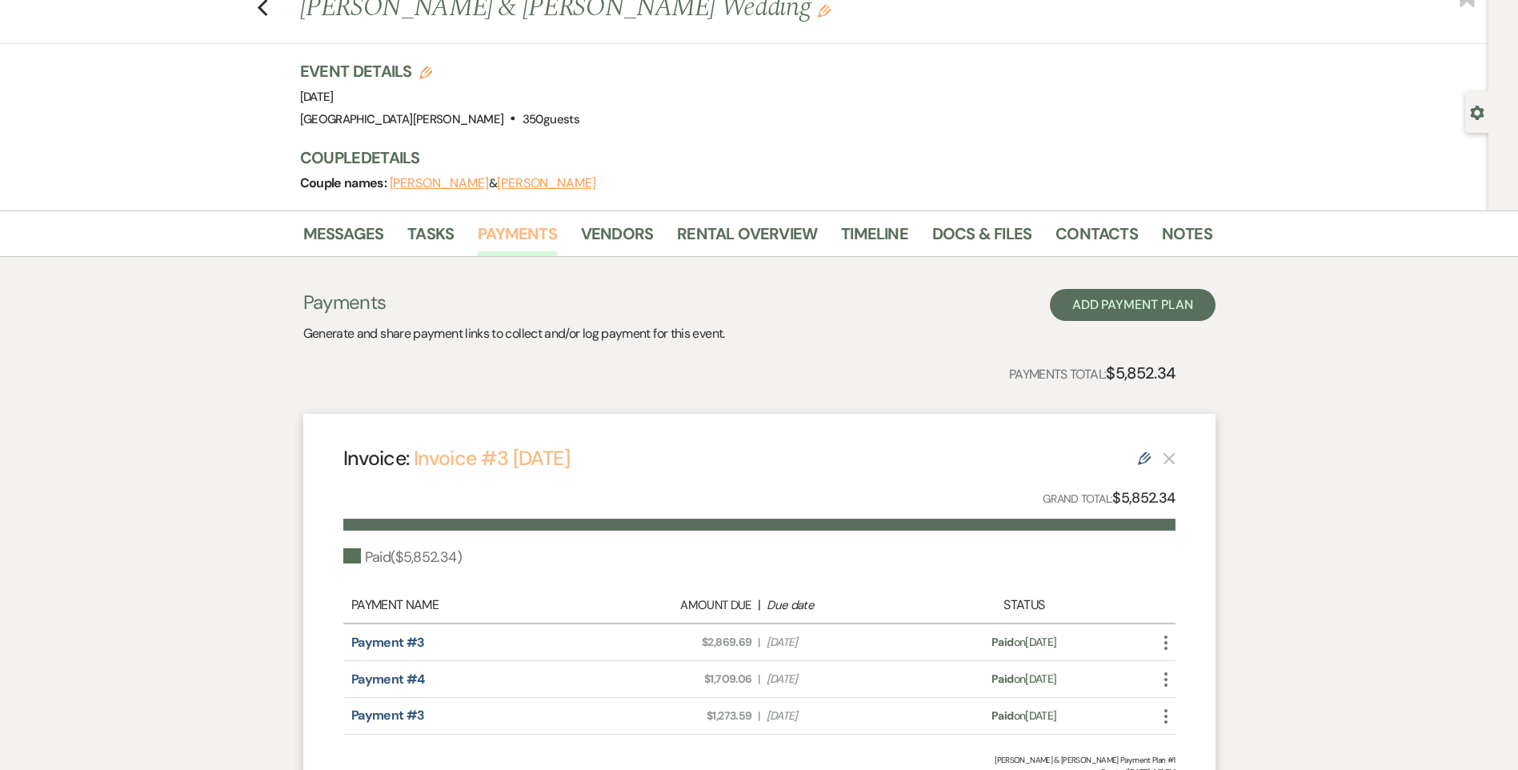
scroll to position [160, 0]
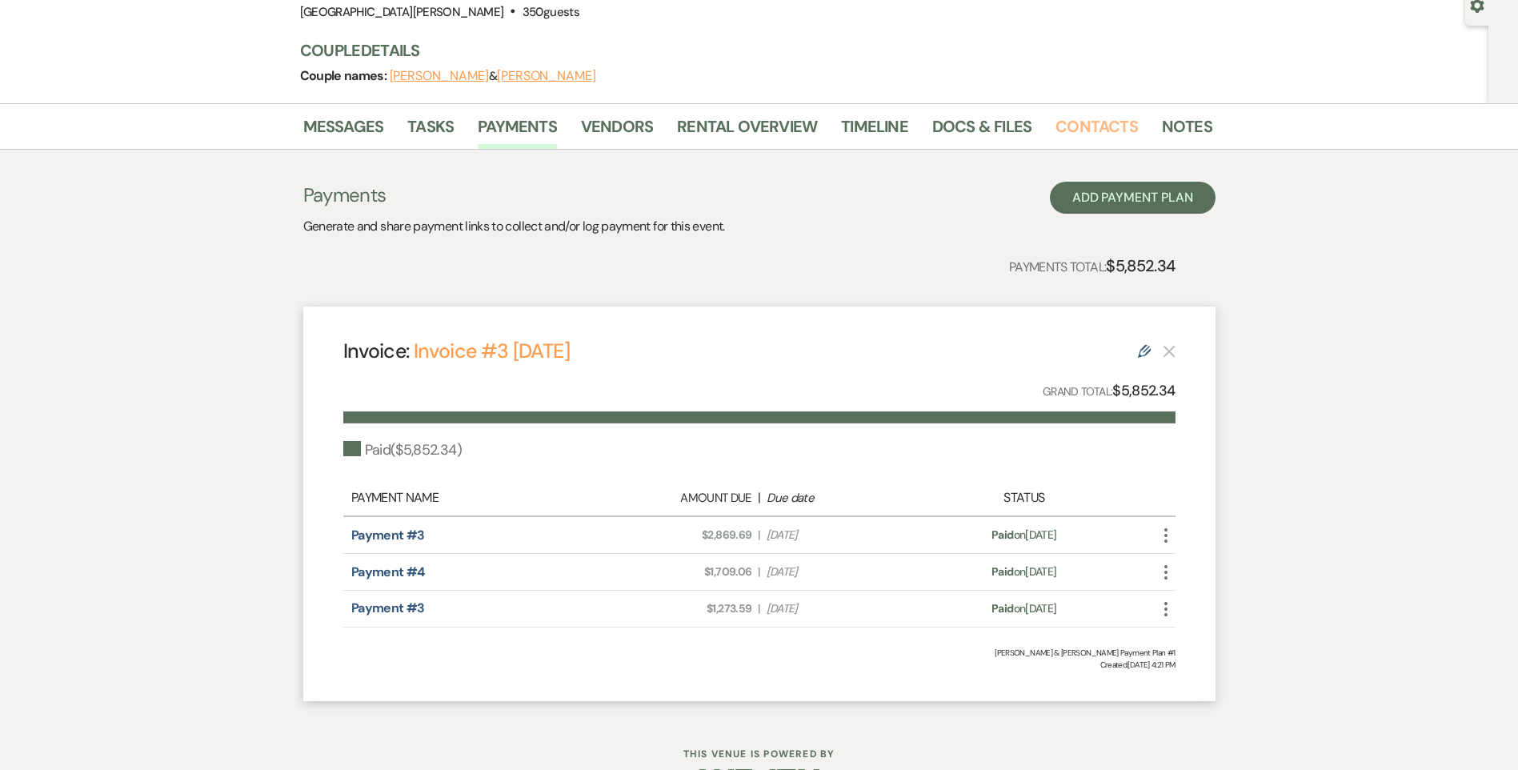
click at [1082, 130] on link "Contacts" at bounding box center [1097, 131] width 82 height 35
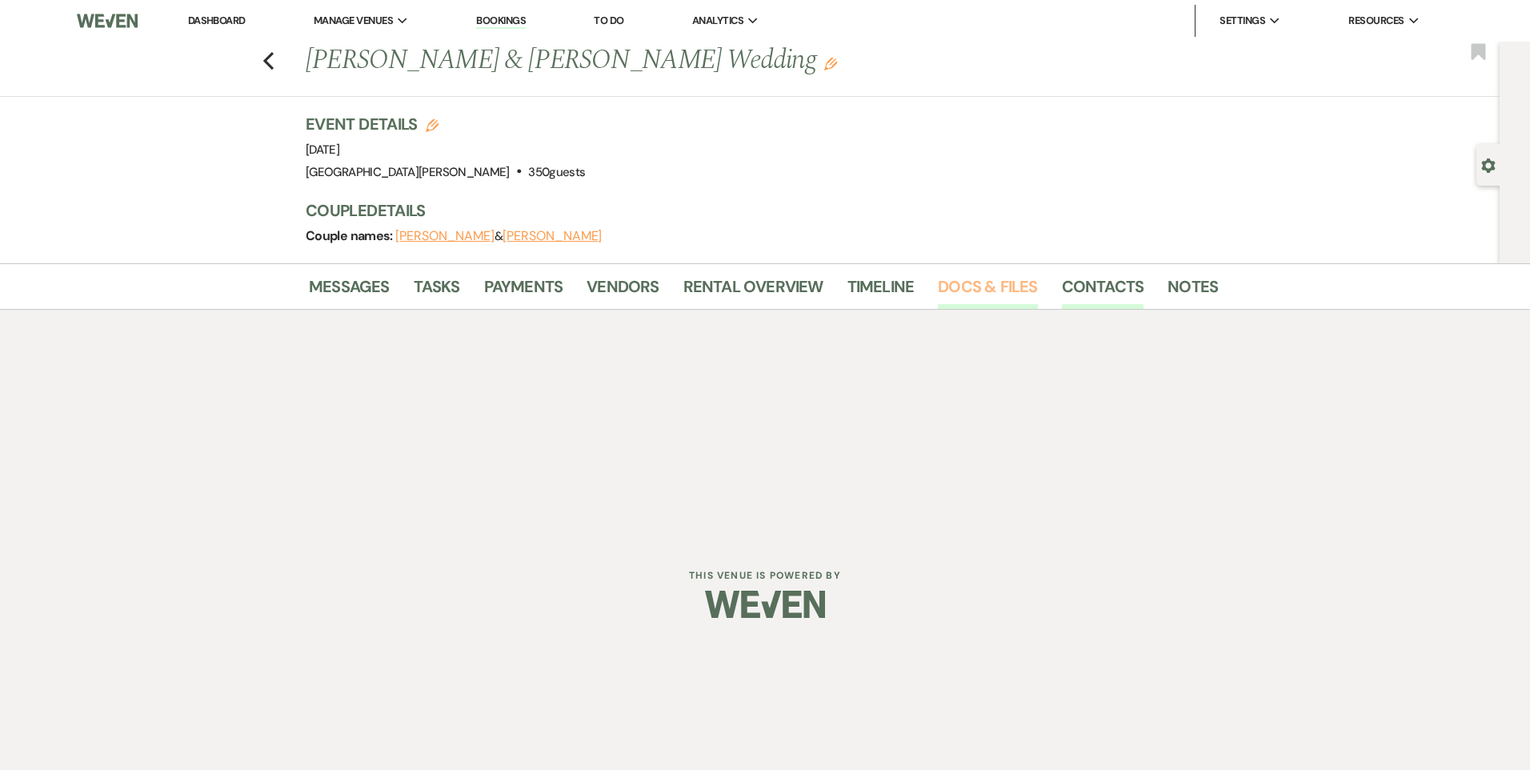
click at [984, 282] on link "Docs & Files" at bounding box center [987, 291] width 99 height 35
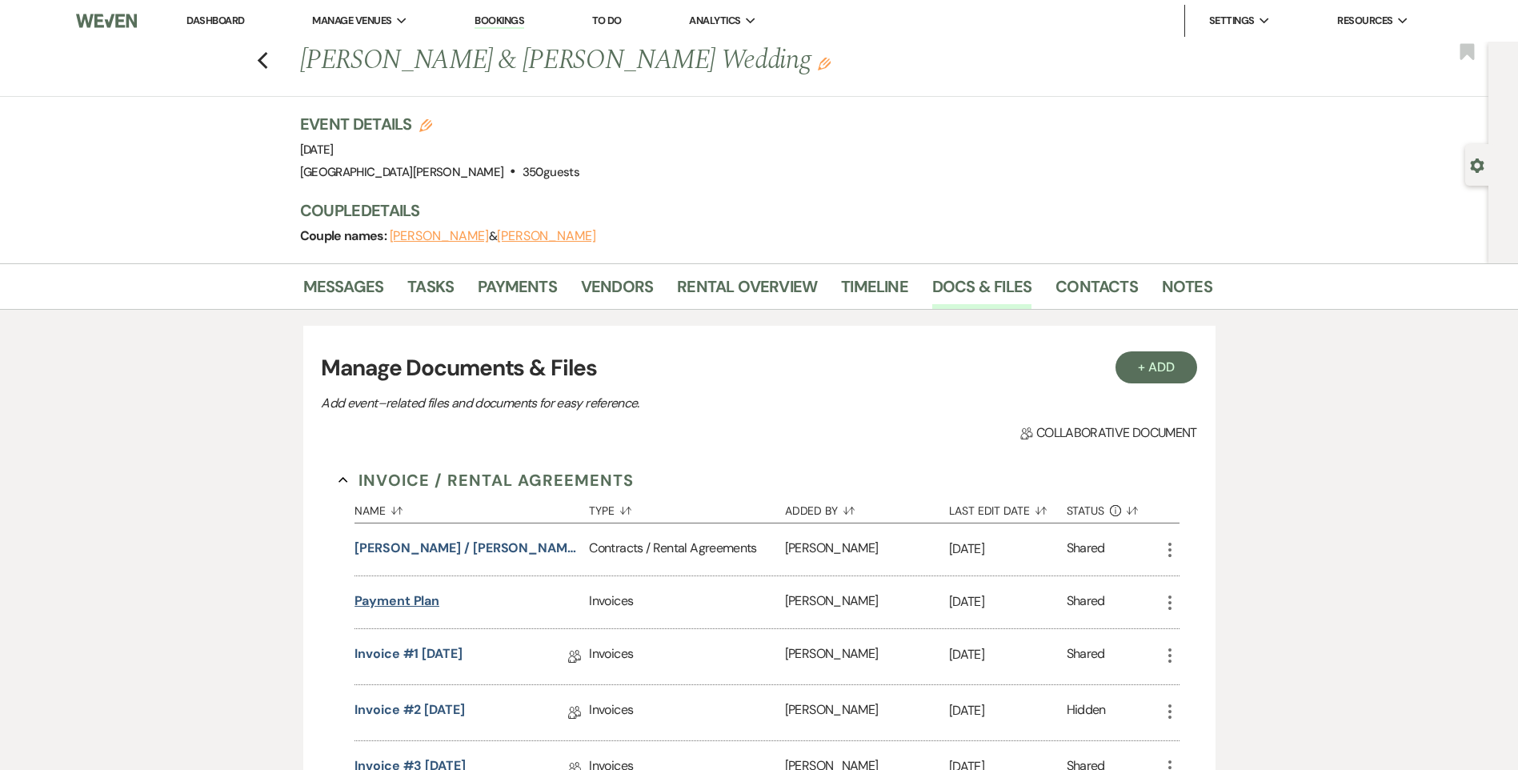
click at [419, 592] on button "Payment Plan" at bounding box center [397, 601] width 85 height 19
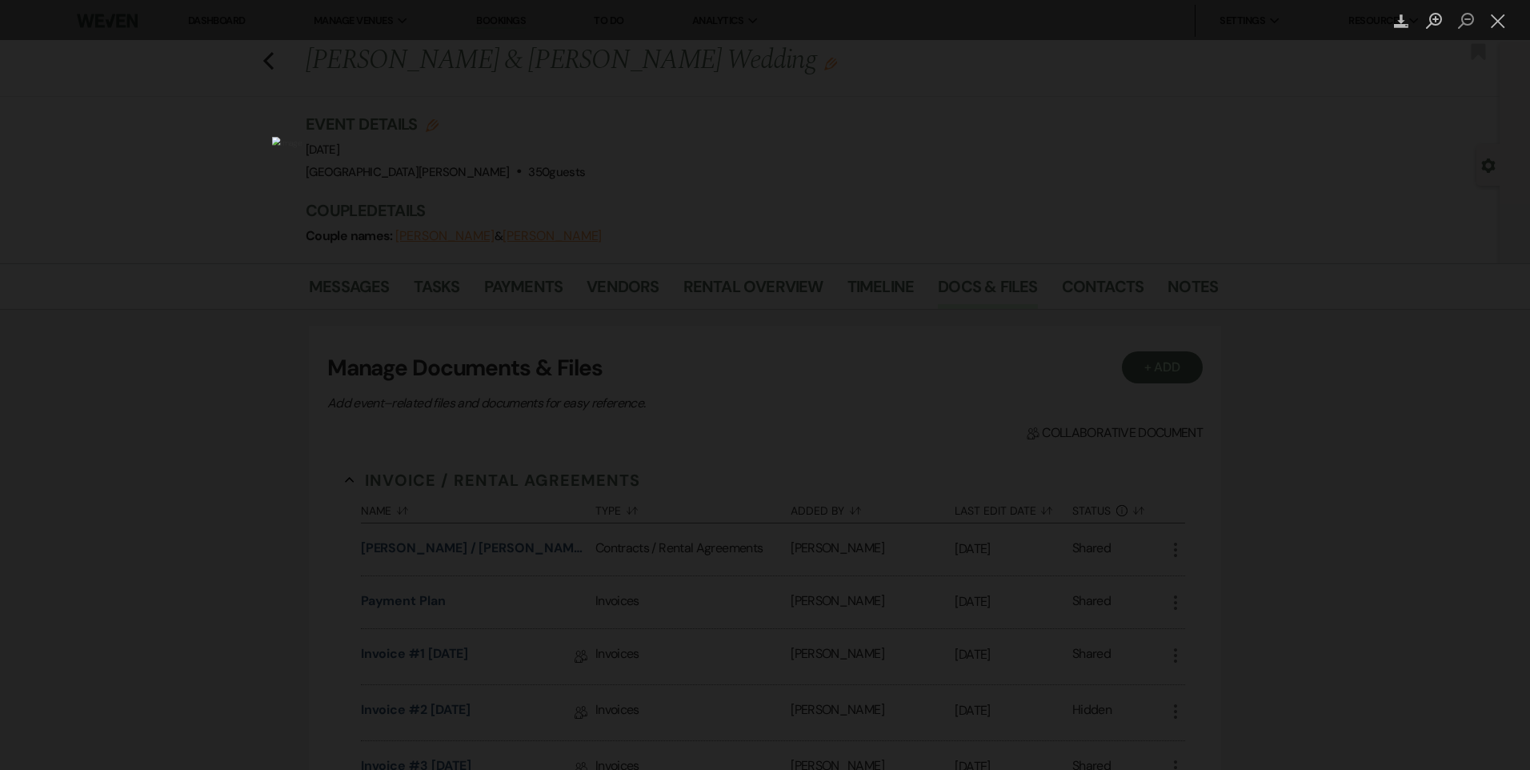
click at [1159, 455] on div "Lightbox" at bounding box center [765, 385] width 1530 height 770
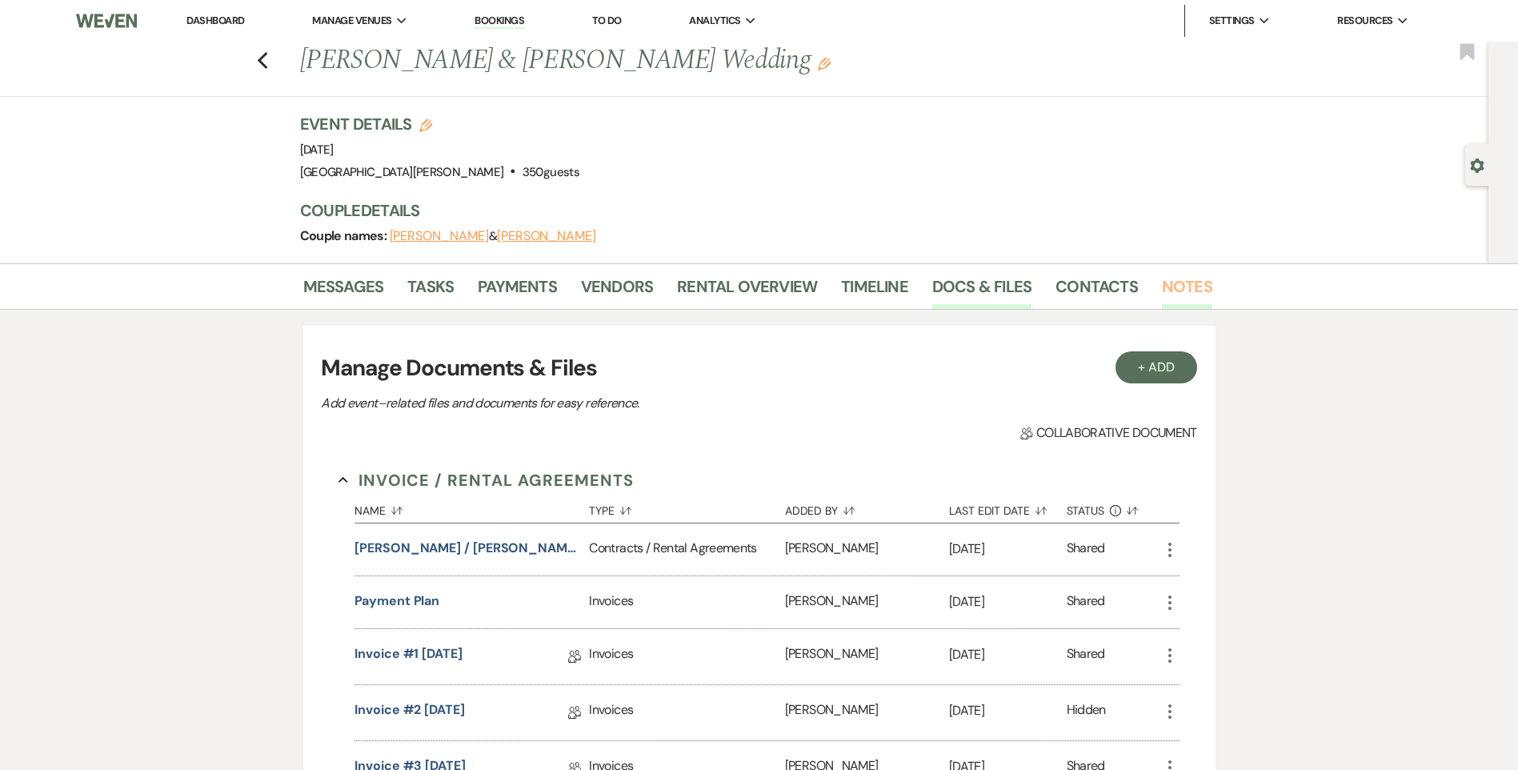
click at [1189, 295] on link "Notes" at bounding box center [1187, 291] width 50 height 35
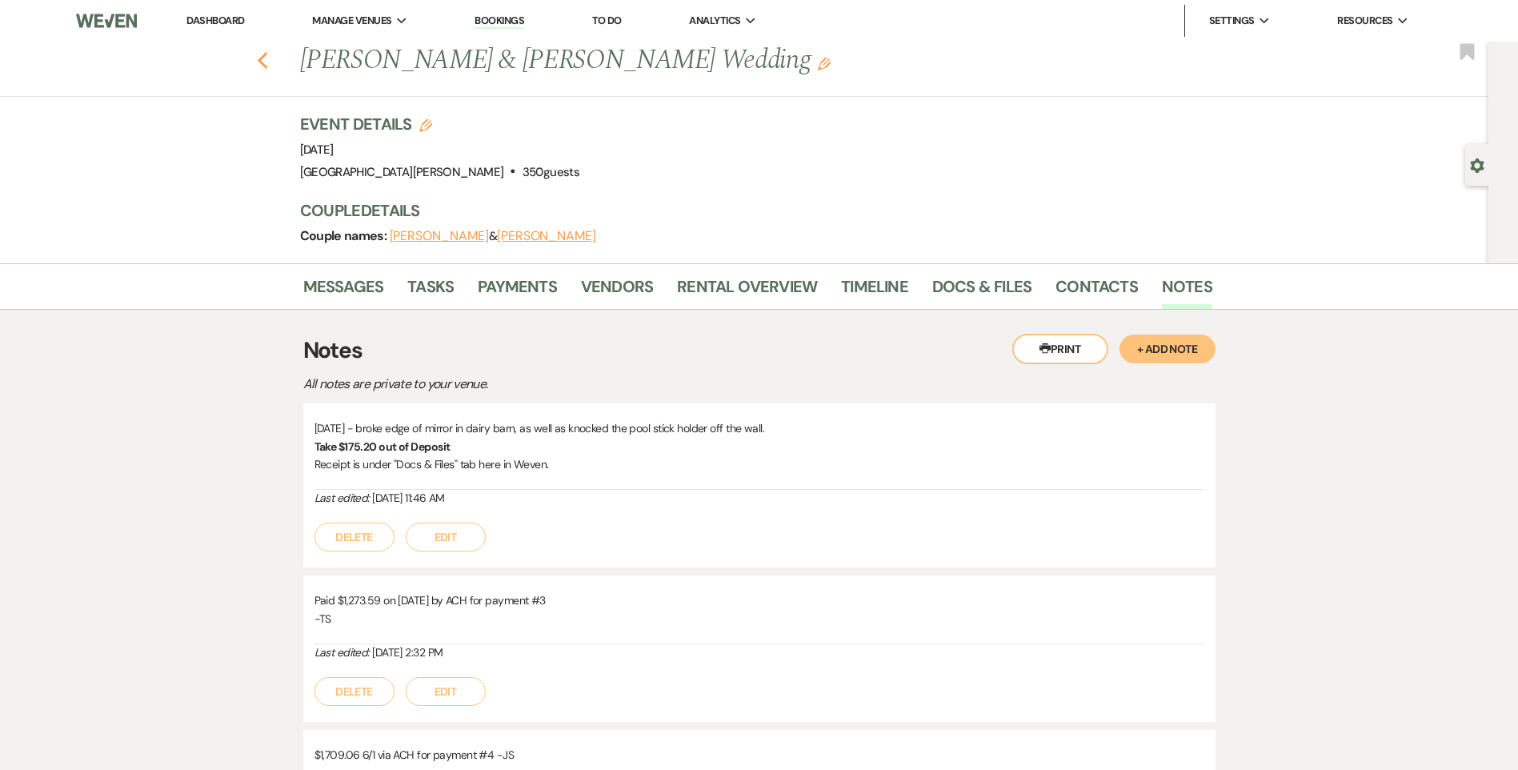
click at [269, 61] on icon "Previous" at bounding box center [263, 60] width 12 height 19
select select "6"
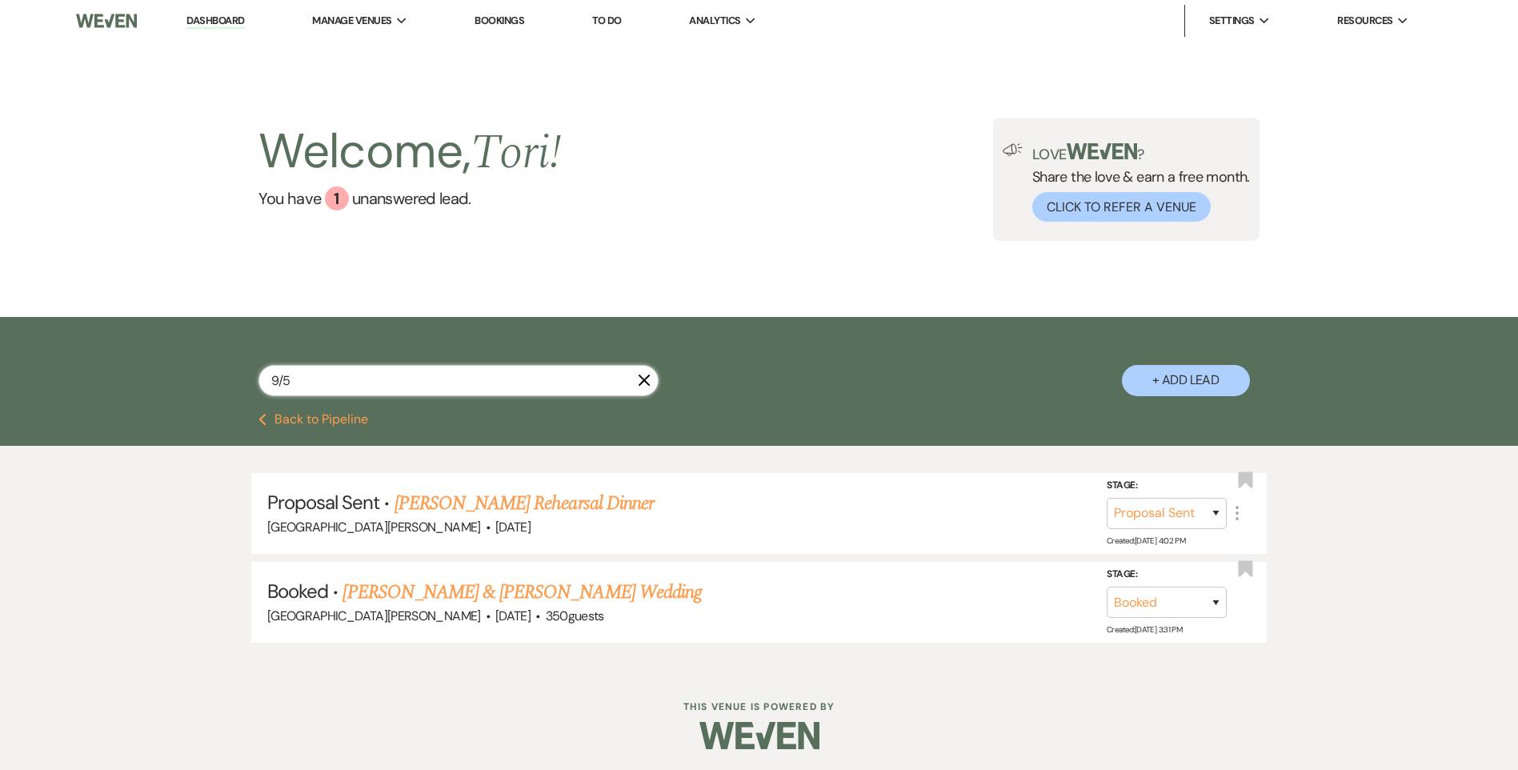
click at [363, 387] on input "9/5" at bounding box center [459, 380] width 400 height 31
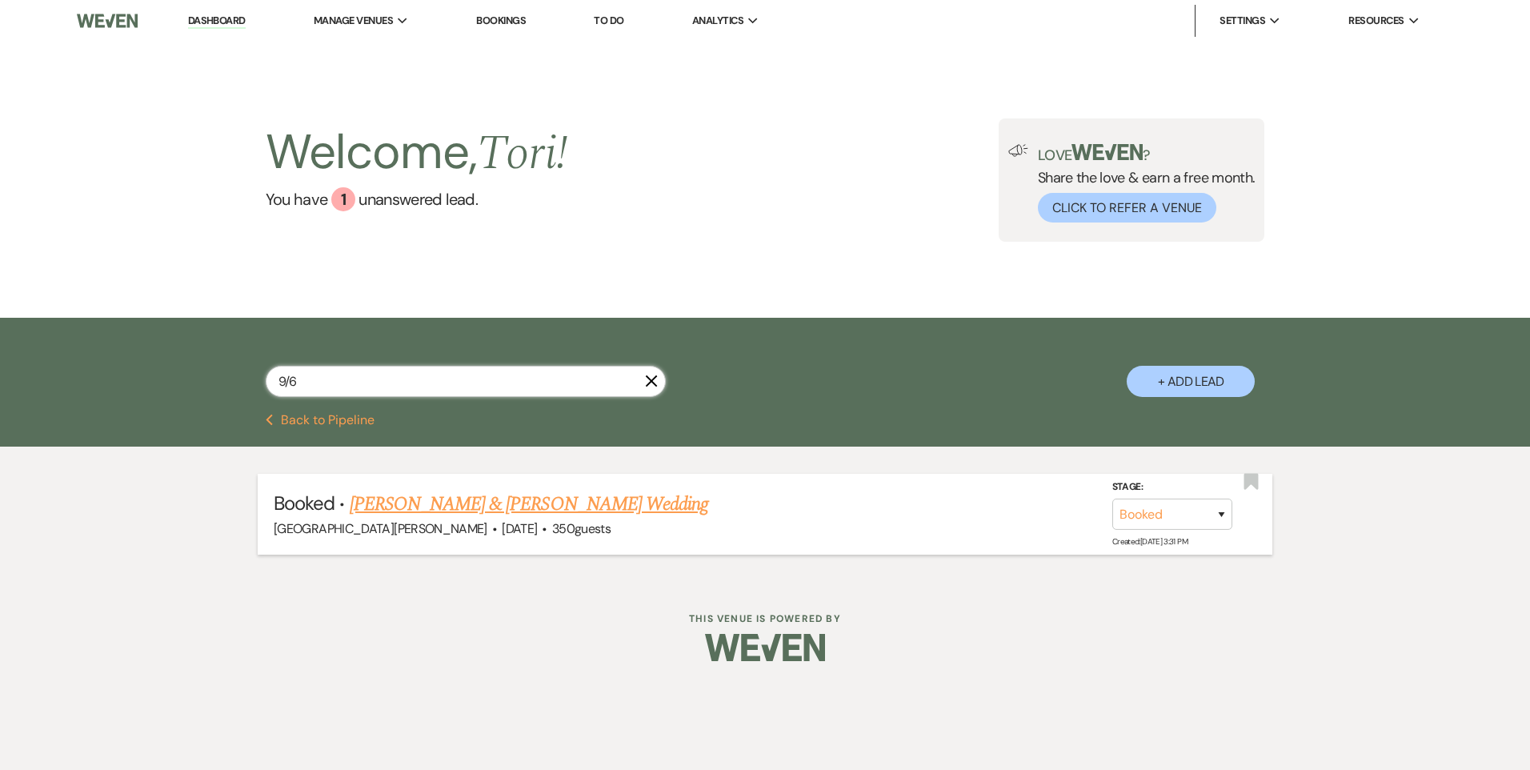
type input "9/6"
click at [475, 509] on link "Olivia Lehman & Gavin Hawk's Wedding" at bounding box center [529, 504] width 359 height 29
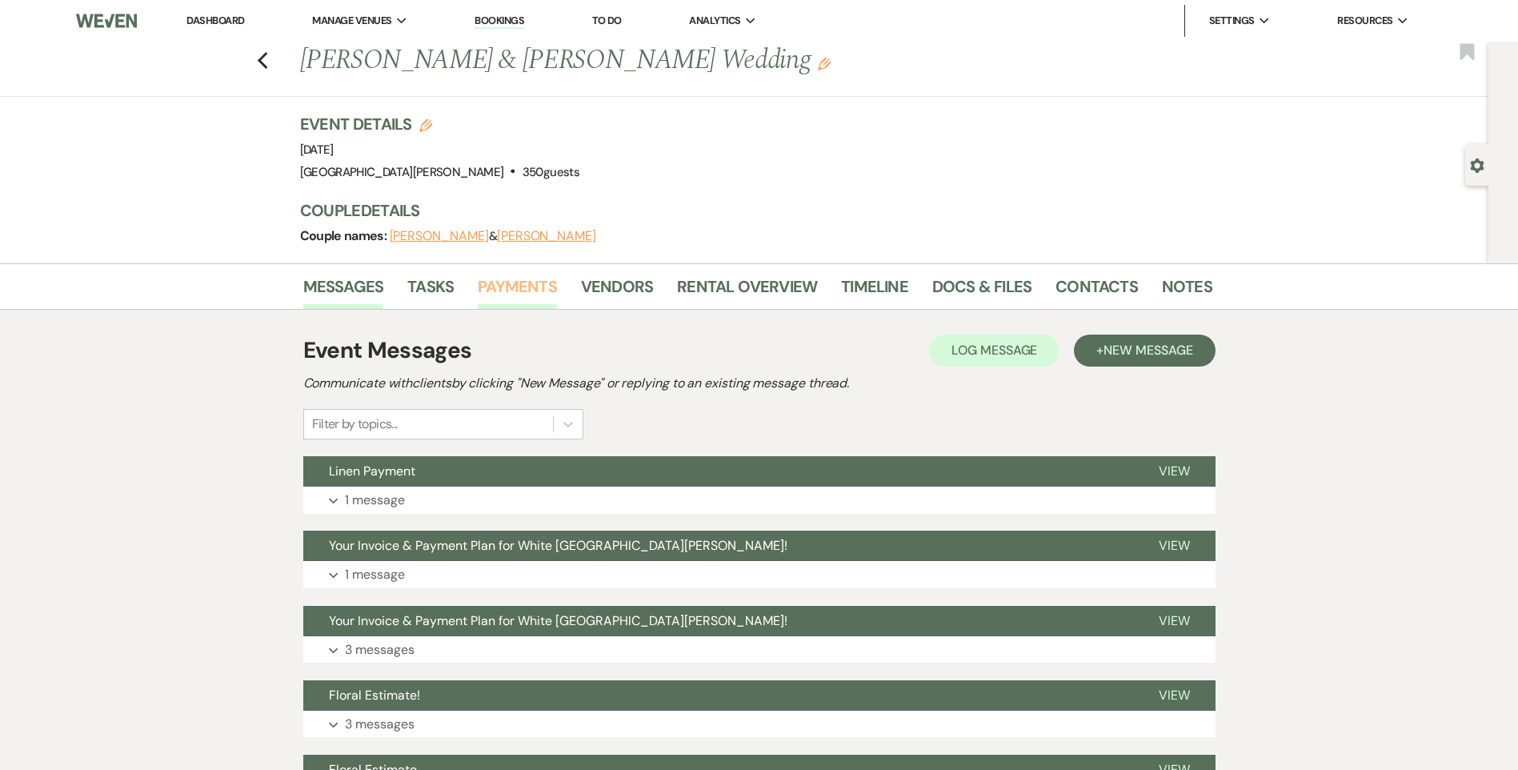
click at [527, 295] on link "Payments" at bounding box center [517, 291] width 79 height 35
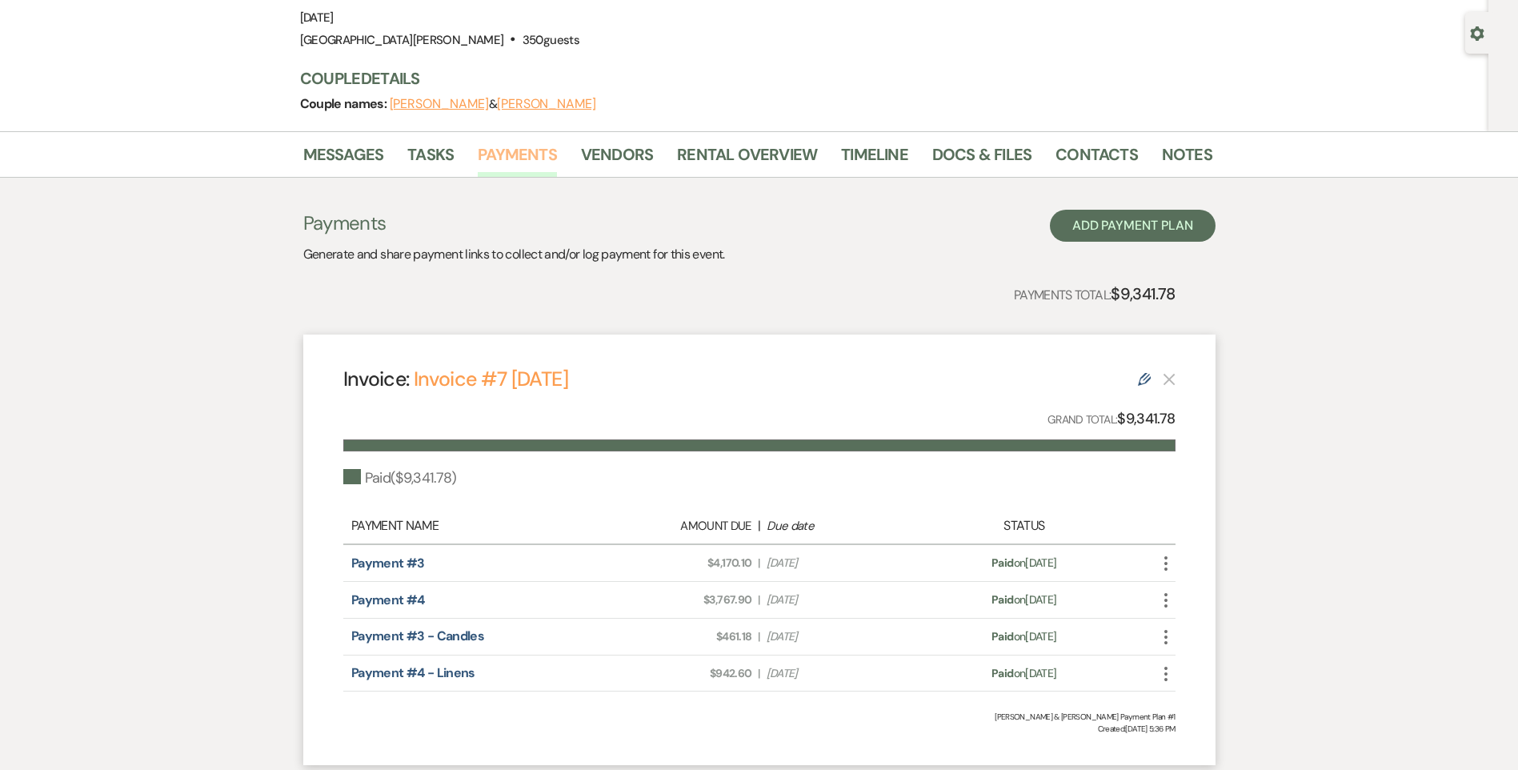
scroll to position [160, 0]
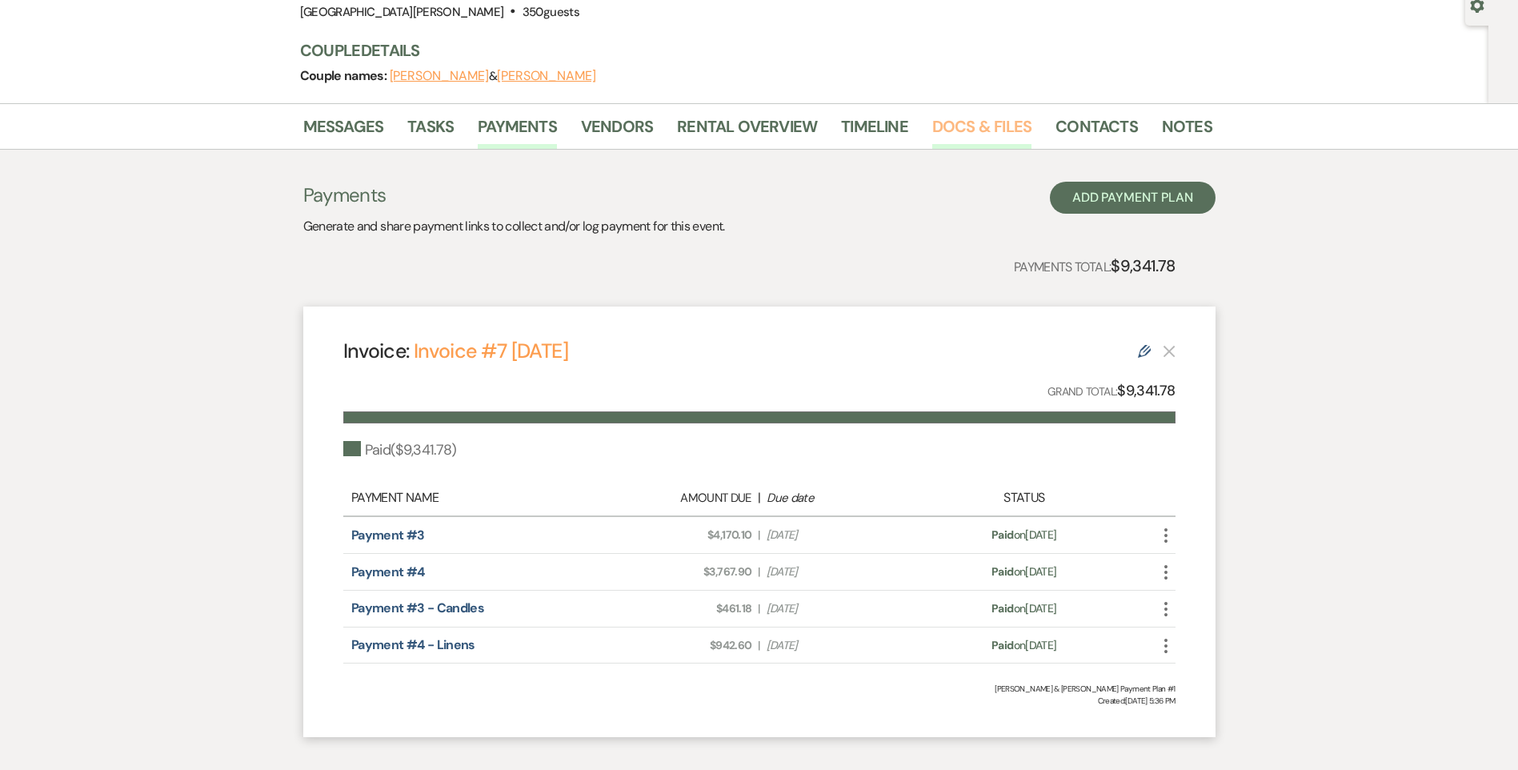
click at [977, 122] on link "Docs & Files" at bounding box center [981, 131] width 99 height 35
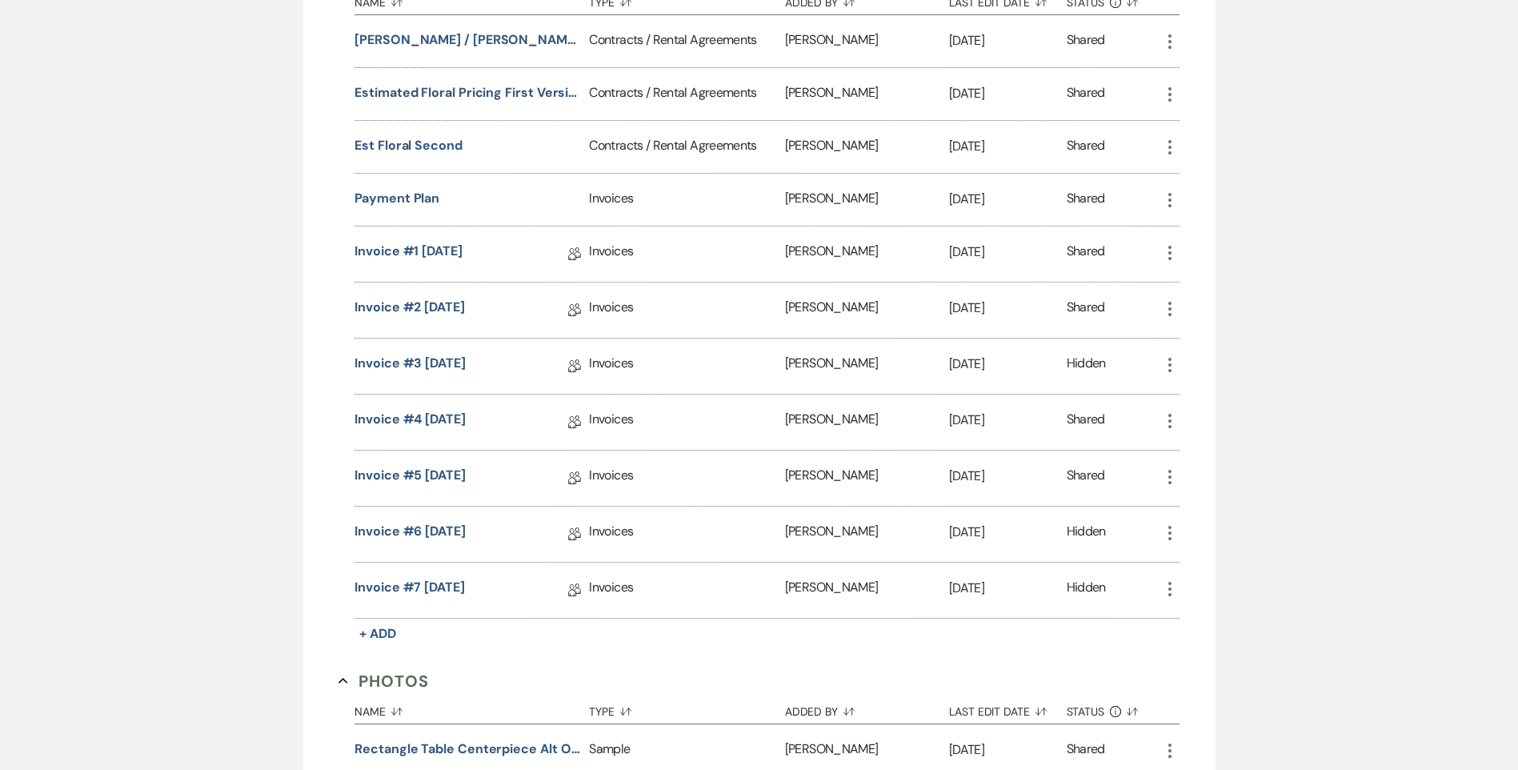
scroll to position [400, 0]
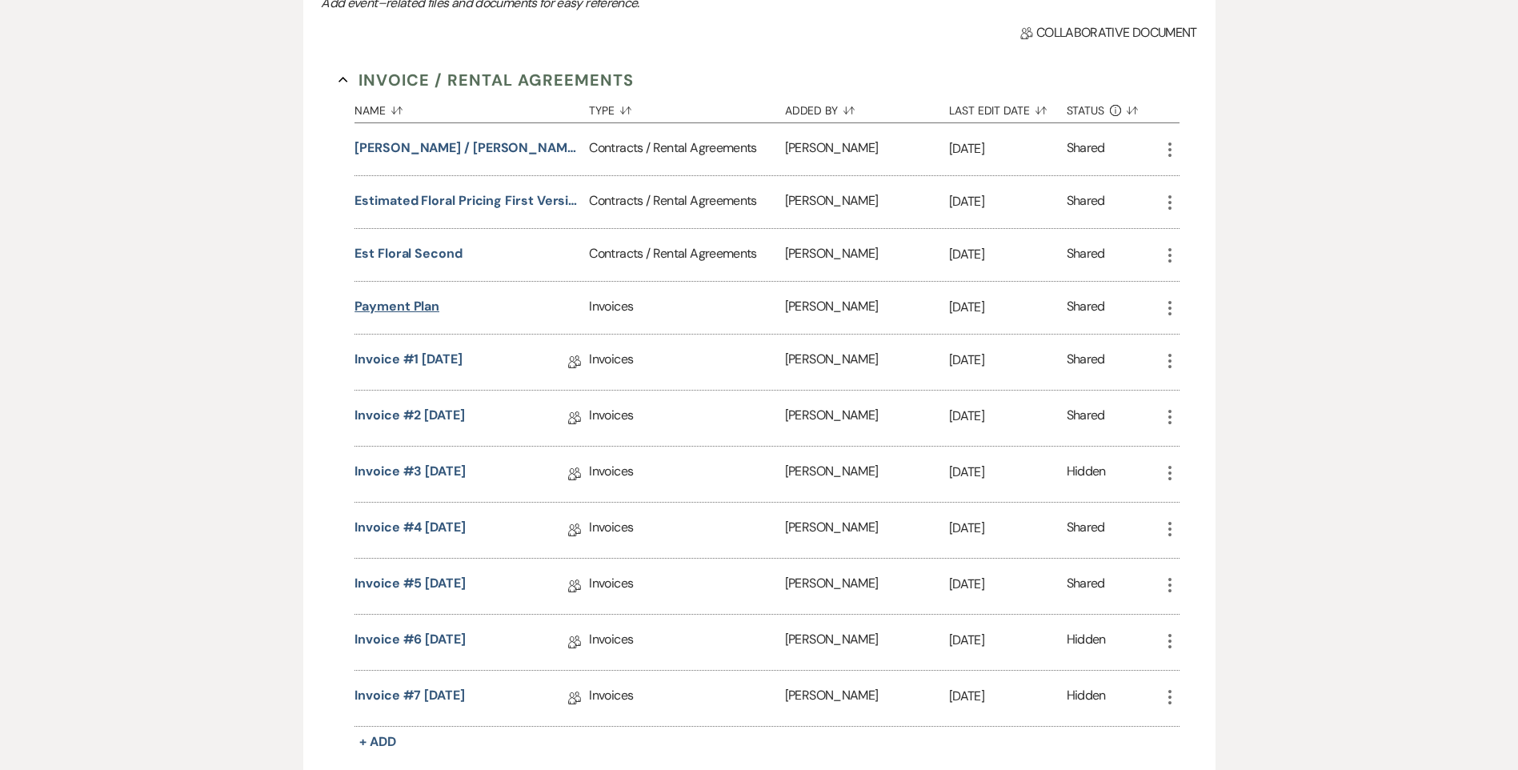
click at [391, 300] on button "Payment Plan" at bounding box center [397, 306] width 85 height 19
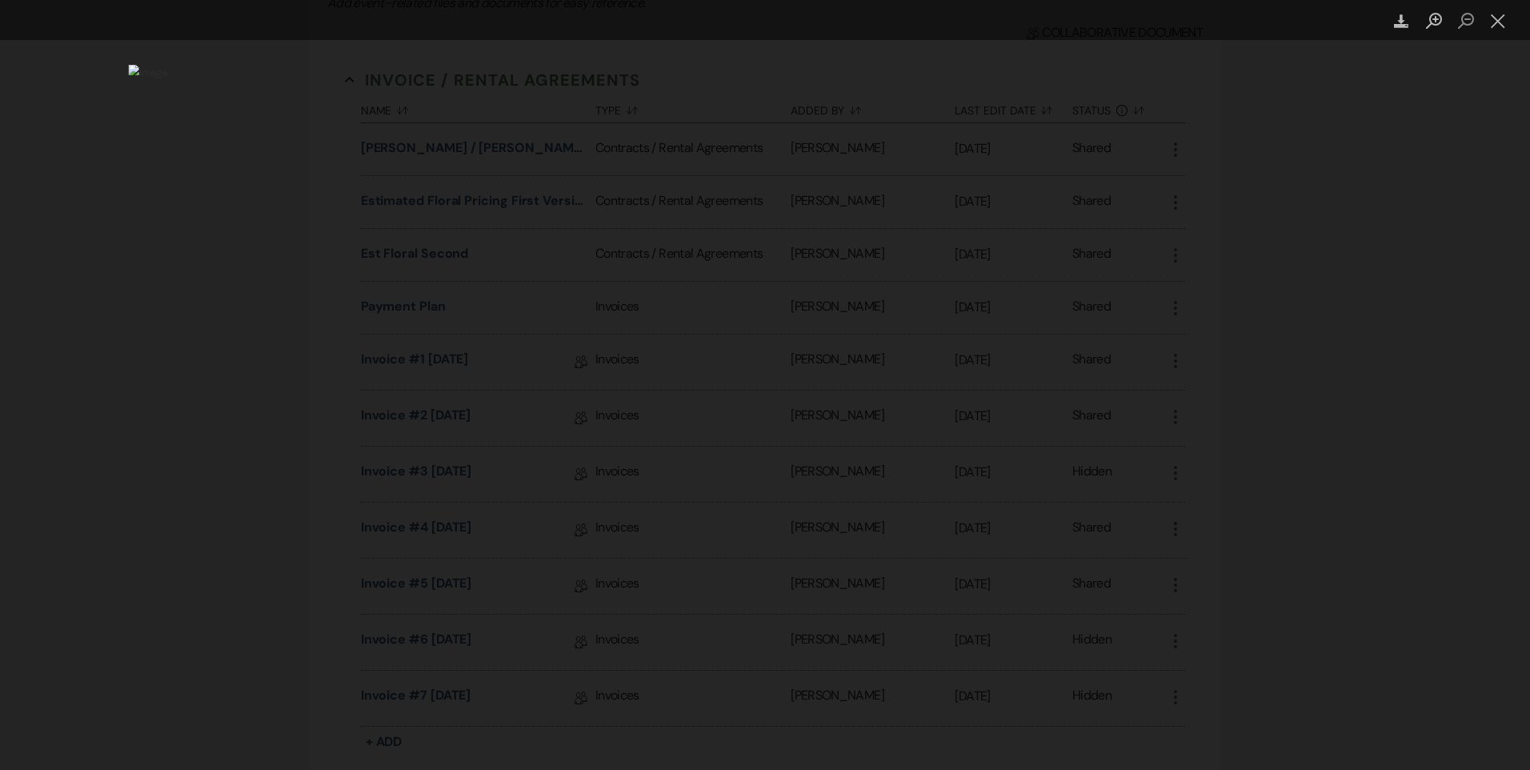
drag, startPoint x: 281, startPoint y: 344, endPoint x: 301, endPoint y: 335, distance: 22.2
click at [281, 343] on div "Lightbox" at bounding box center [765, 385] width 1530 height 770
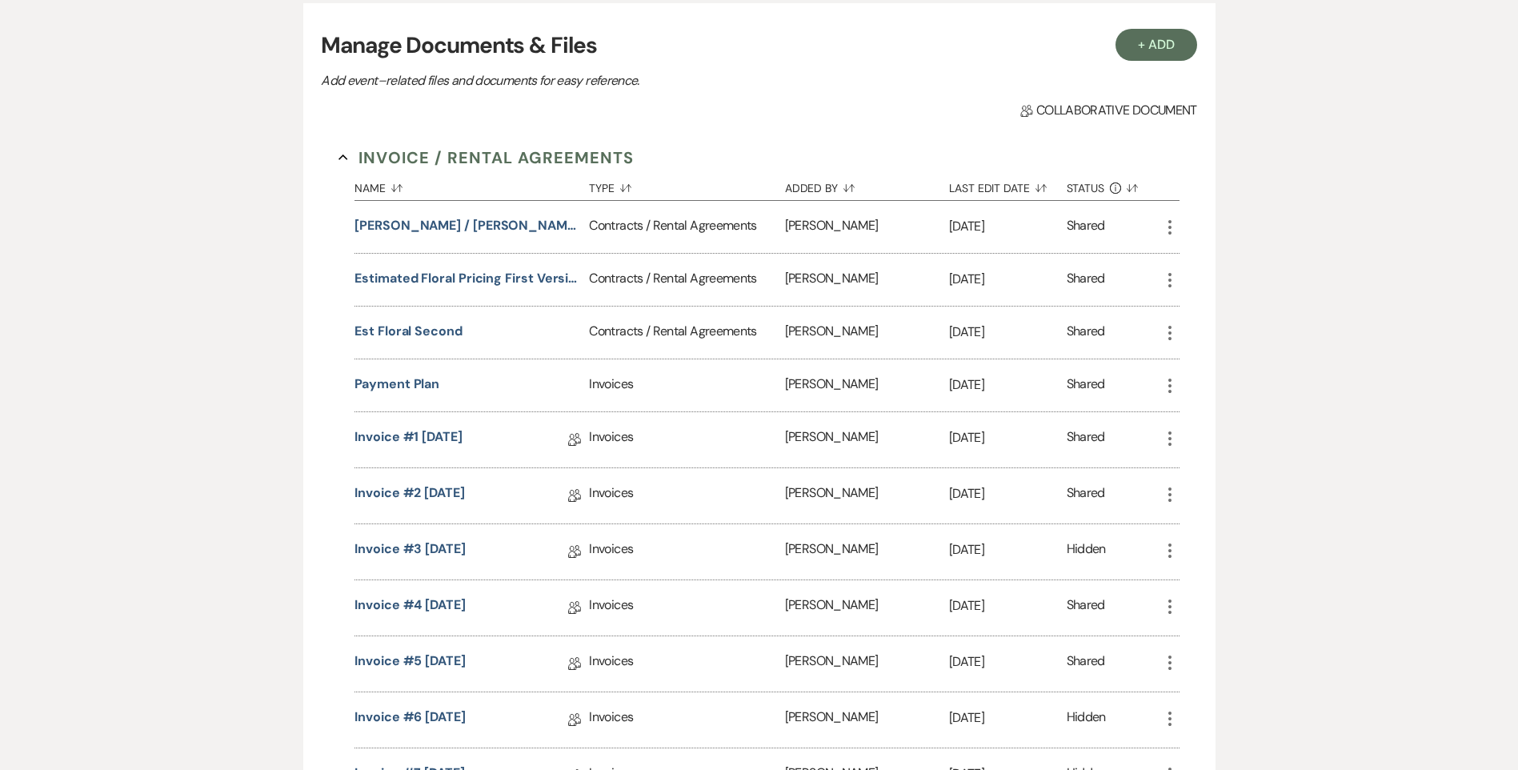
scroll to position [240, 0]
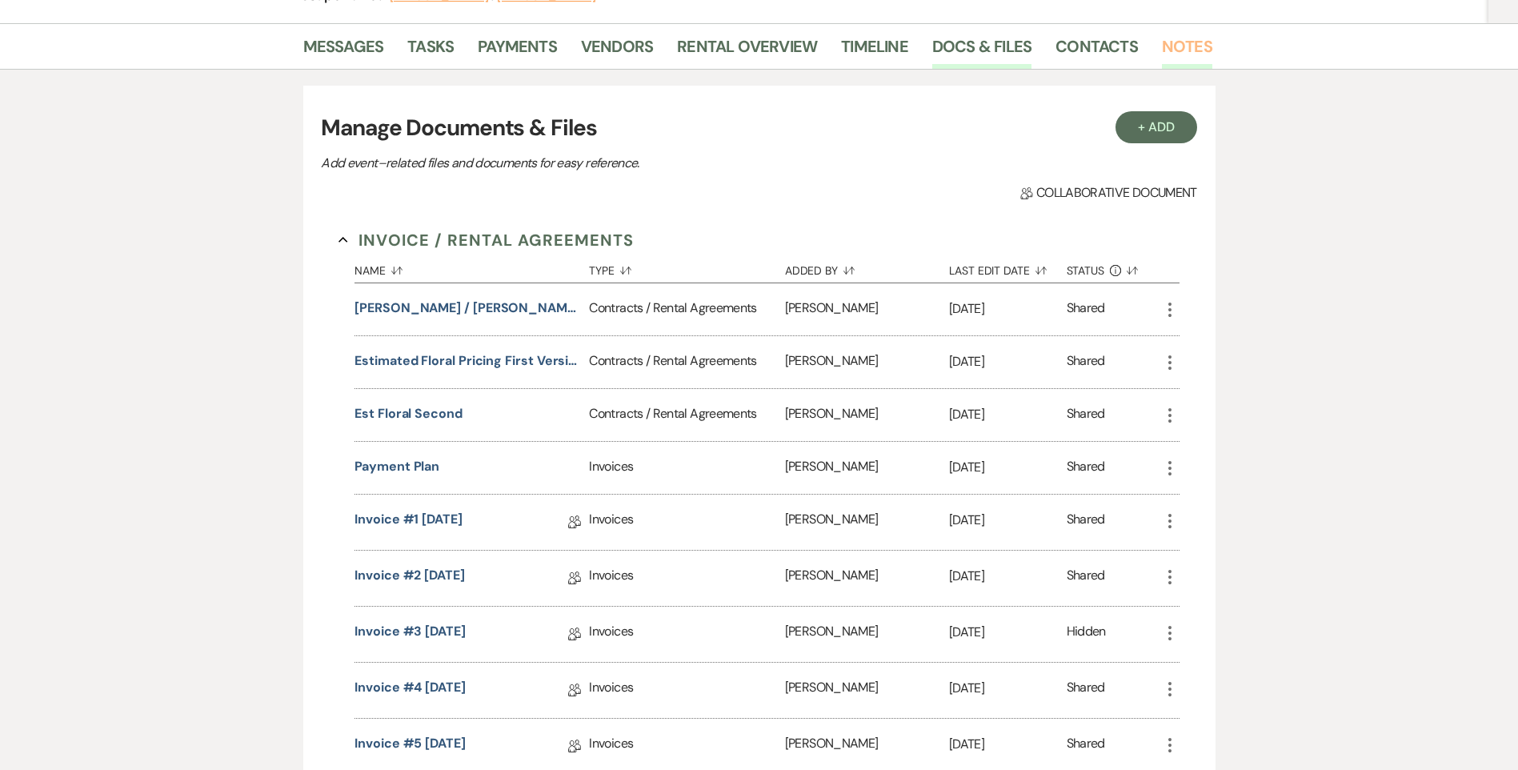
click at [1173, 54] on link "Notes" at bounding box center [1187, 51] width 50 height 35
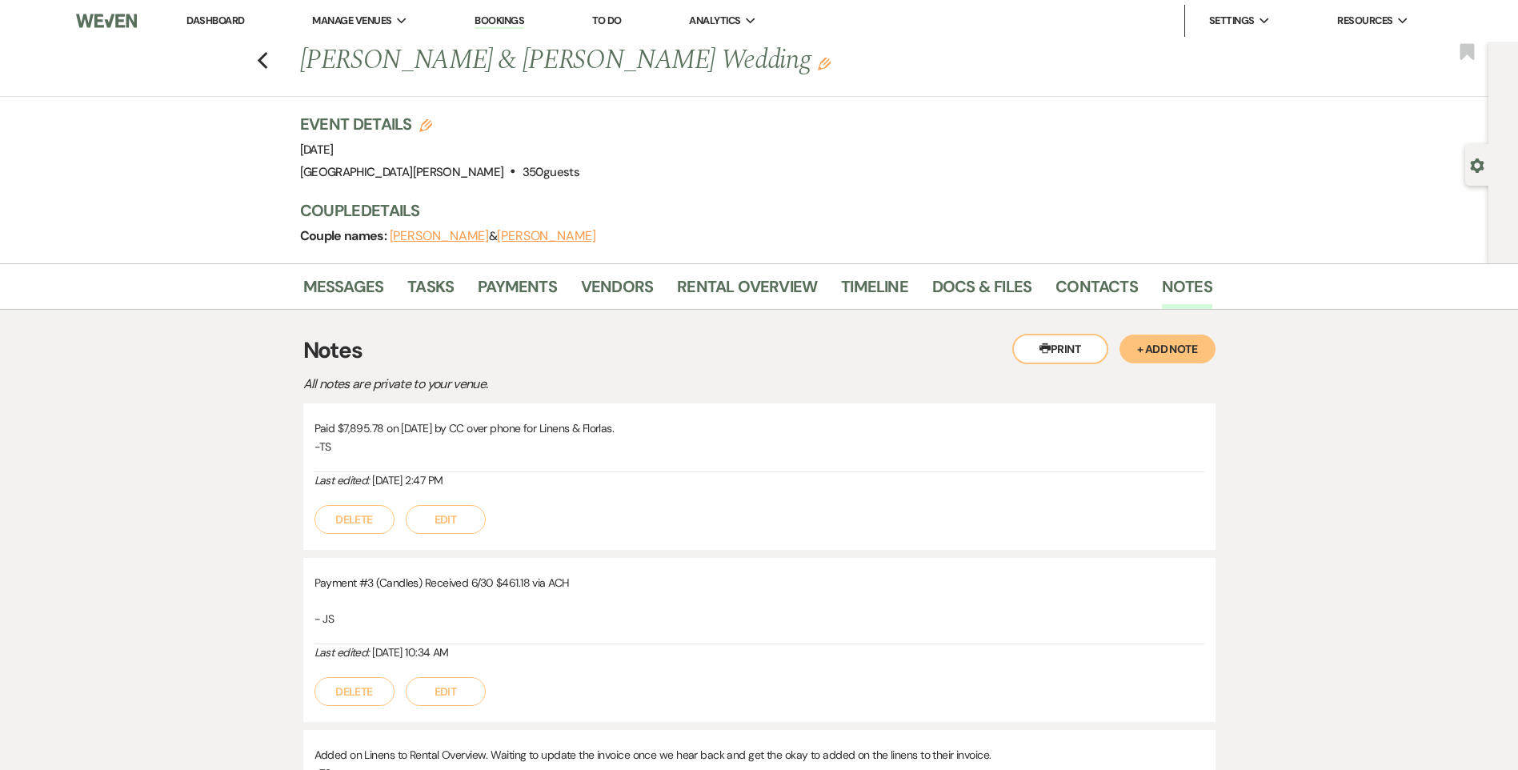
click at [279, 57] on div "Previous Olivia Lehman & Gavin Hawk's Wedding Edit Bookmark" at bounding box center [740, 69] width 1497 height 55
click at [267, 66] on icon "Previous" at bounding box center [263, 60] width 12 height 19
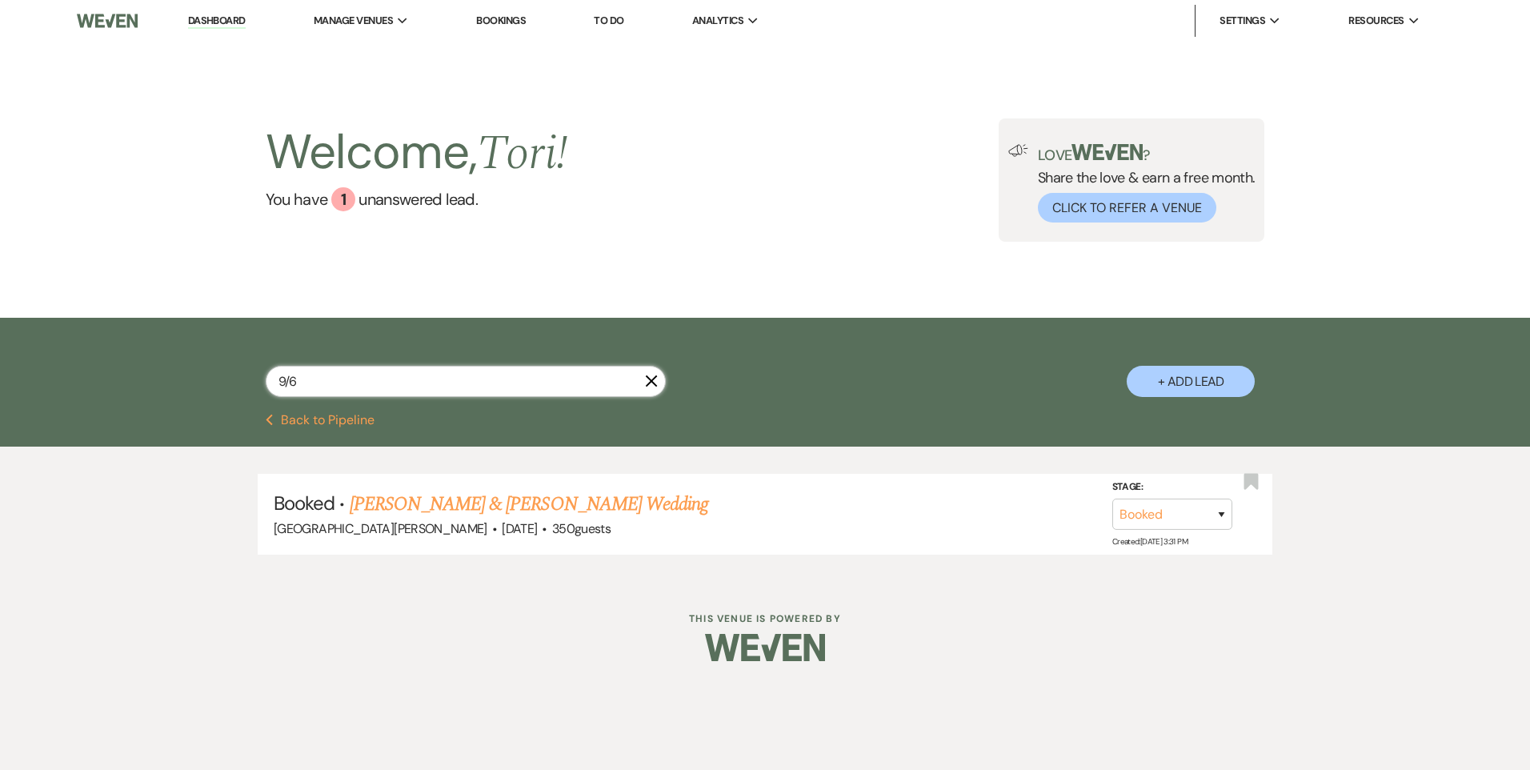
click at [325, 374] on input "9/6" at bounding box center [466, 381] width 400 height 31
type input "9/7"
click at [435, 501] on link "Nour Al kamal & Ahmad Khodr's Wedding" at bounding box center [549, 504] width 399 height 29
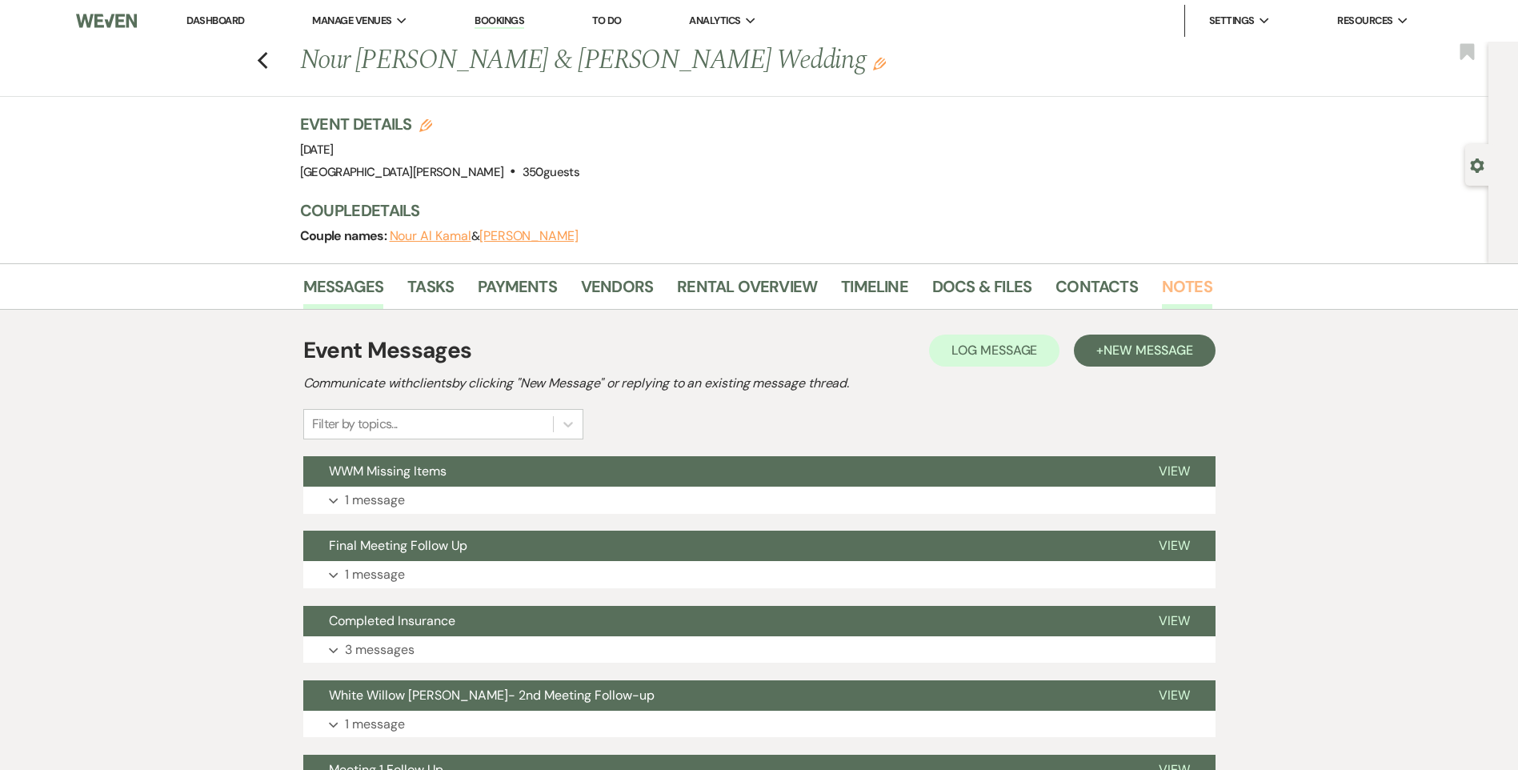
click at [1169, 283] on link "Notes" at bounding box center [1187, 291] width 50 height 35
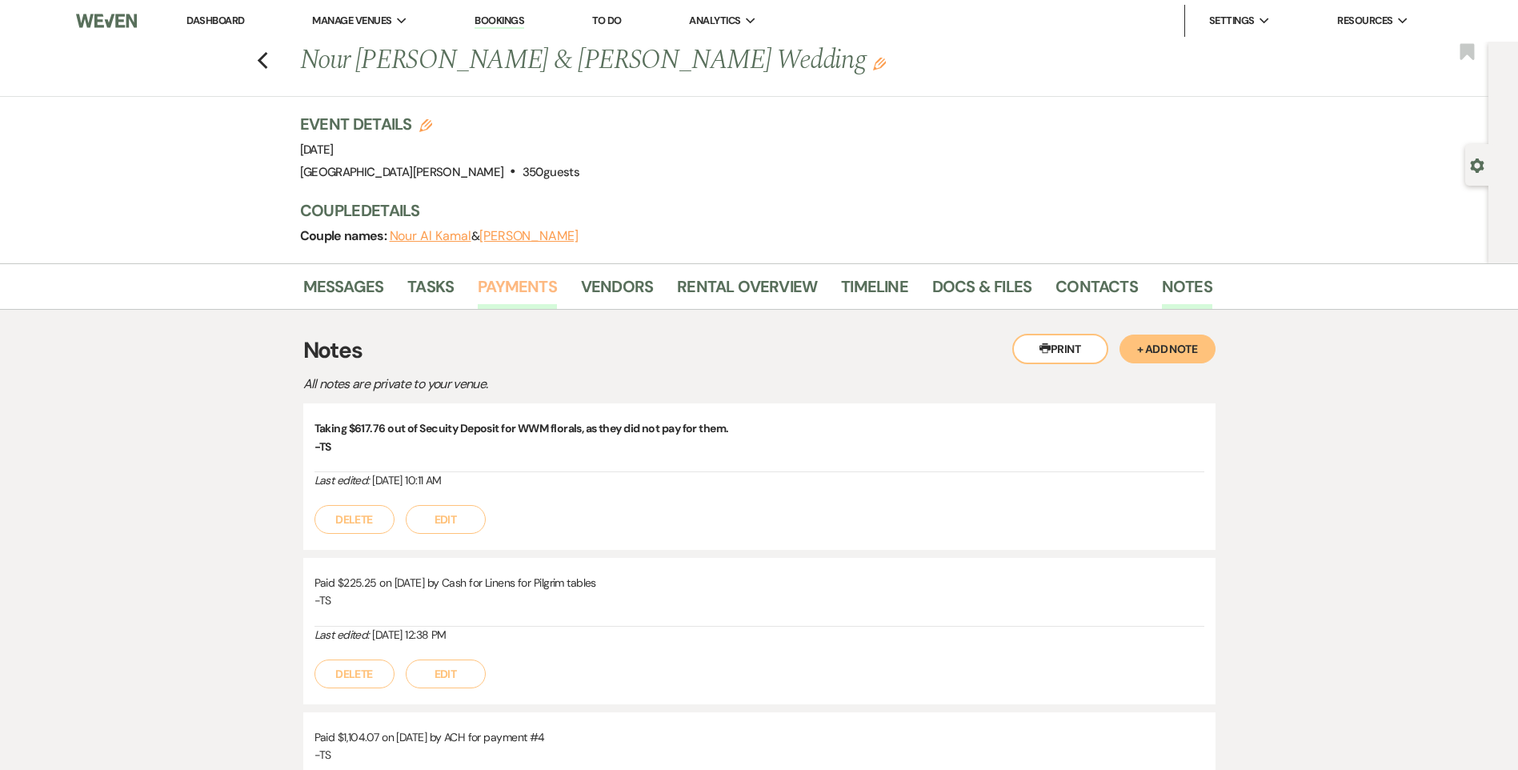
drag, startPoint x: 497, startPoint y: 285, endPoint x: 505, endPoint y: 291, distance: 10.3
click at [497, 285] on link "Payments" at bounding box center [517, 291] width 79 height 35
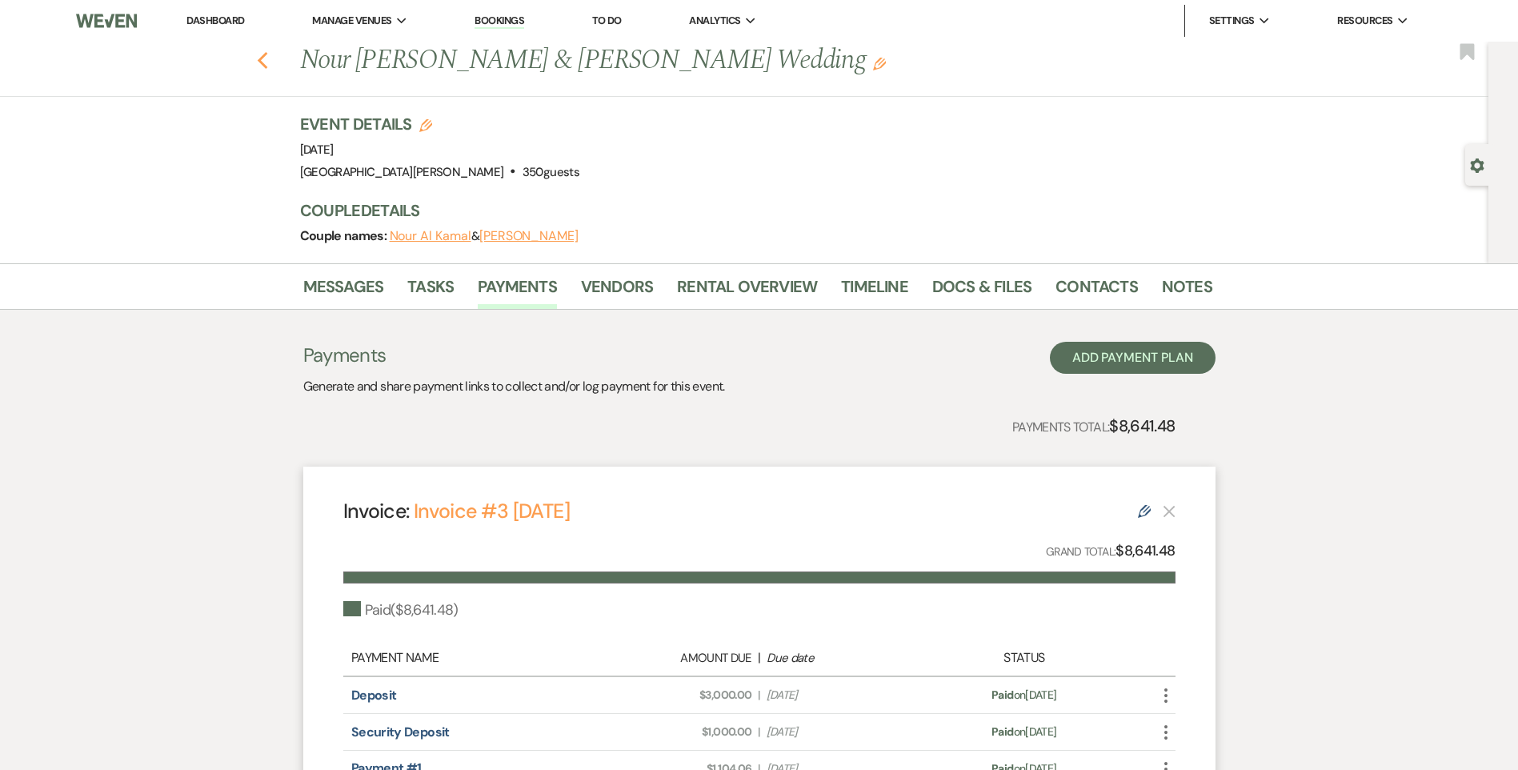
click at [267, 66] on use "button" at bounding box center [262, 61] width 10 height 18
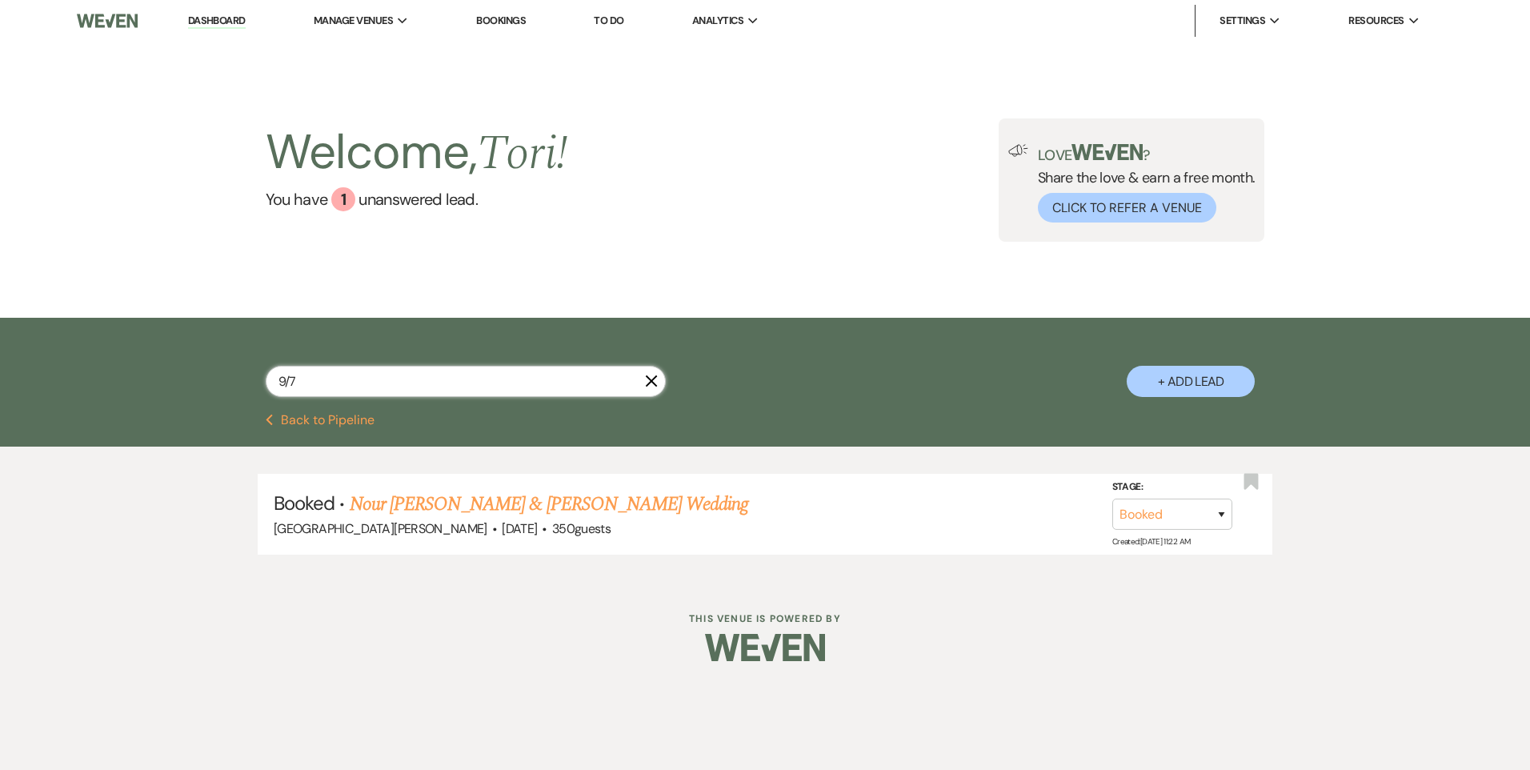
click at [344, 391] on input "9/7" at bounding box center [466, 381] width 400 height 31
type input "9/14"
click at [543, 499] on link "Victoria Wertz & Jack Culley's Wedding" at bounding box center [529, 504] width 359 height 29
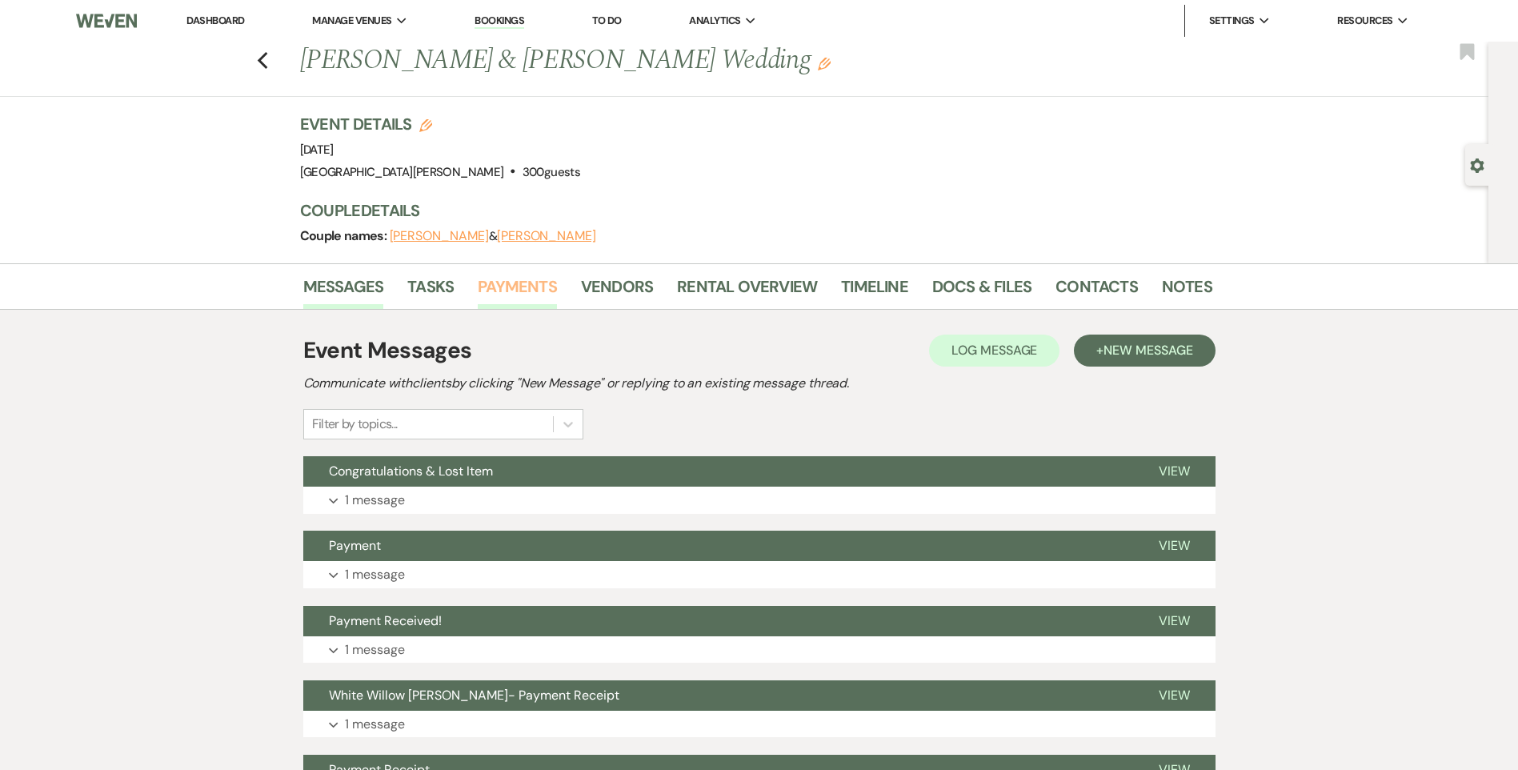
click at [496, 280] on link "Payments" at bounding box center [517, 291] width 79 height 35
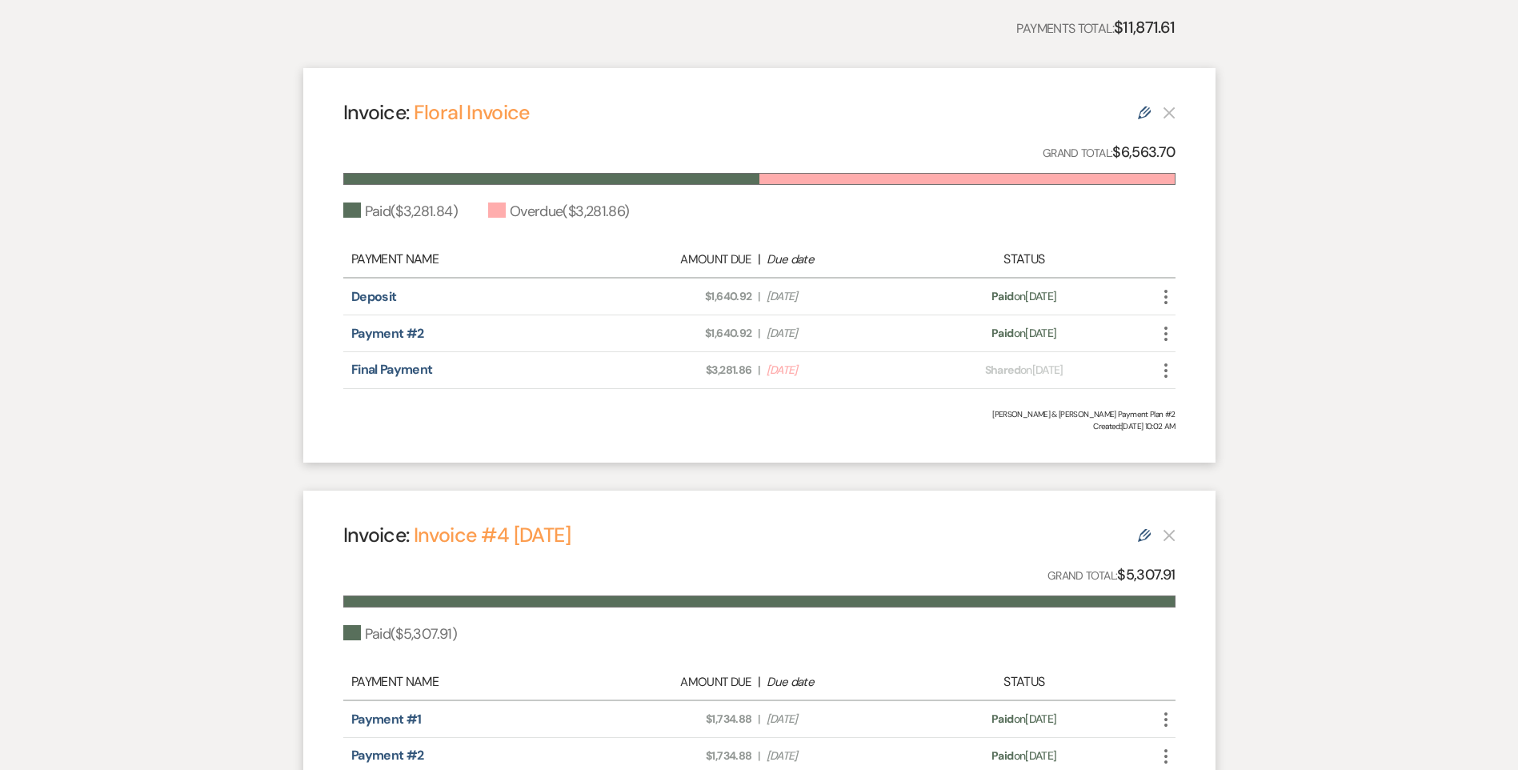
scroll to position [240, 0]
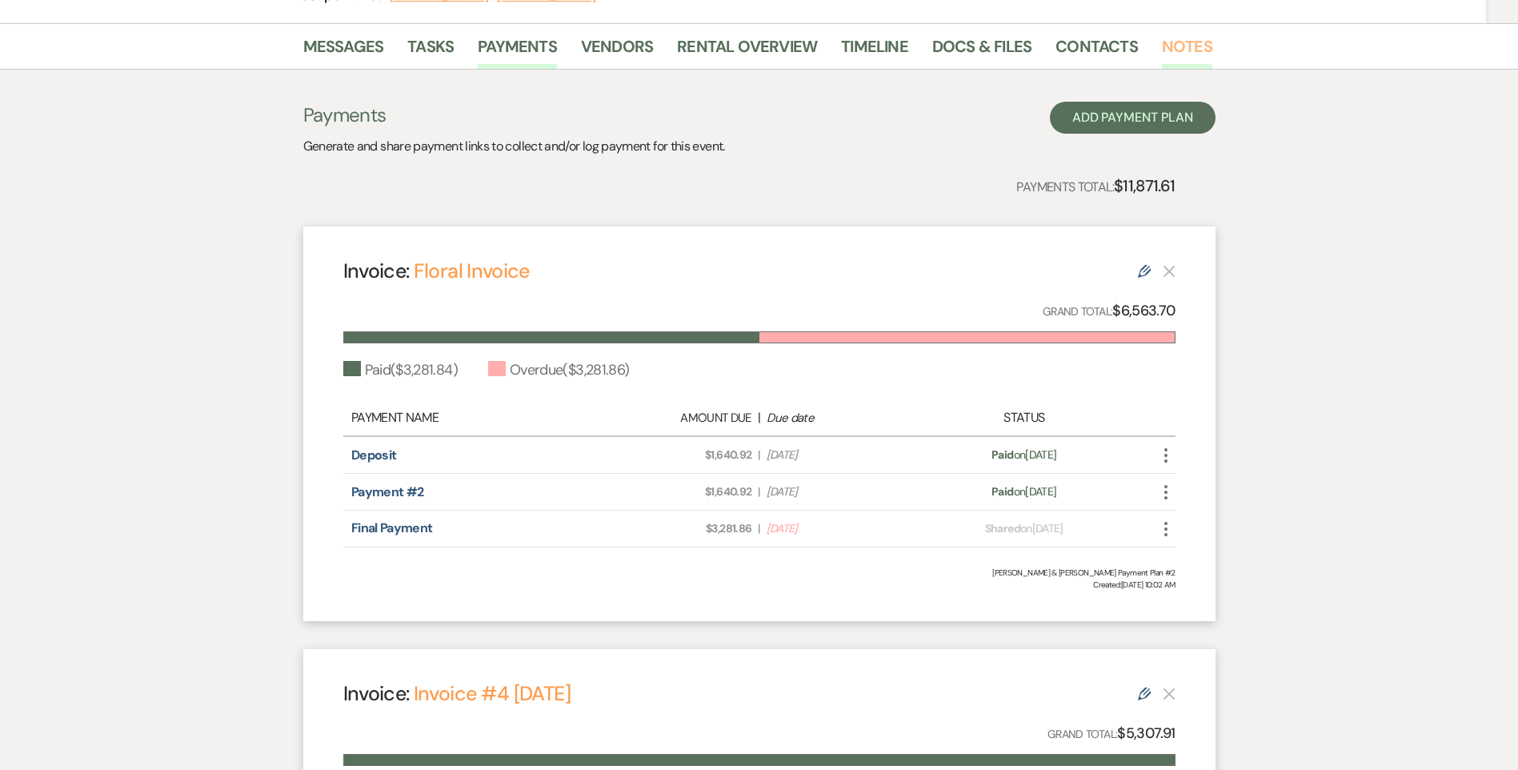
click at [1179, 37] on link "Notes" at bounding box center [1187, 51] width 50 height 35
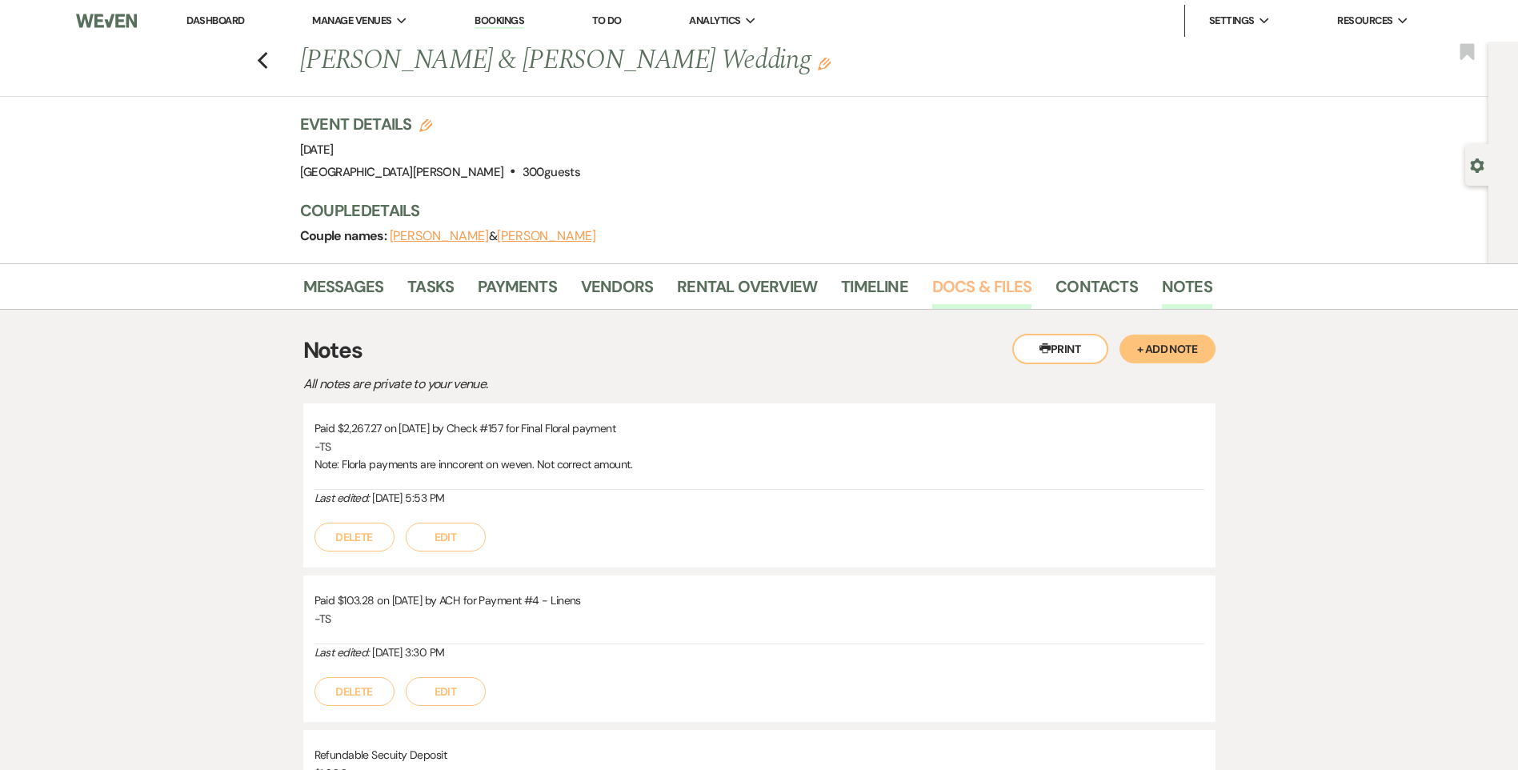
click at [975, 280] on link "Docs & Files" at bounding box center [981, 291] width 99 height 35
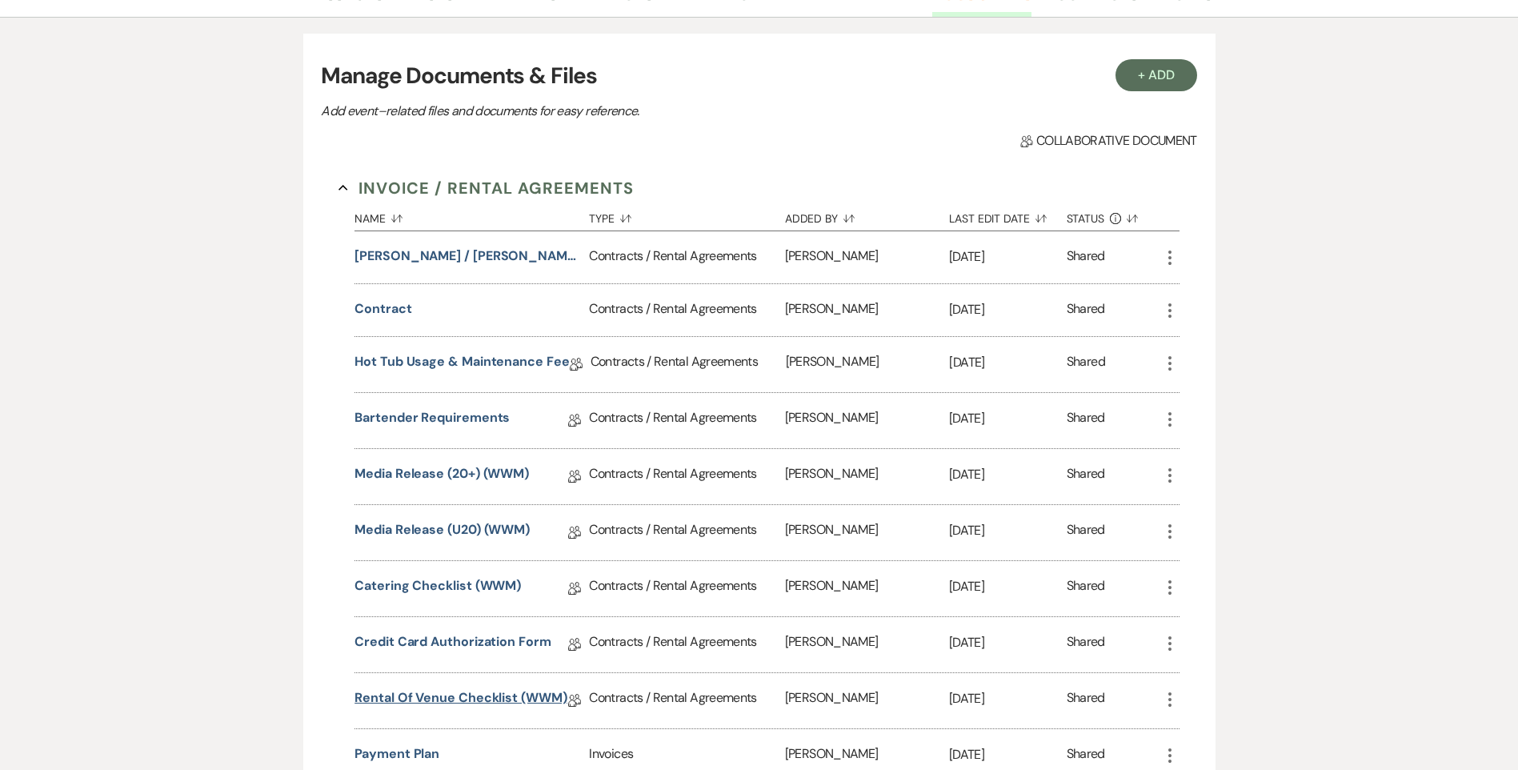
scroll to position [320, 0]
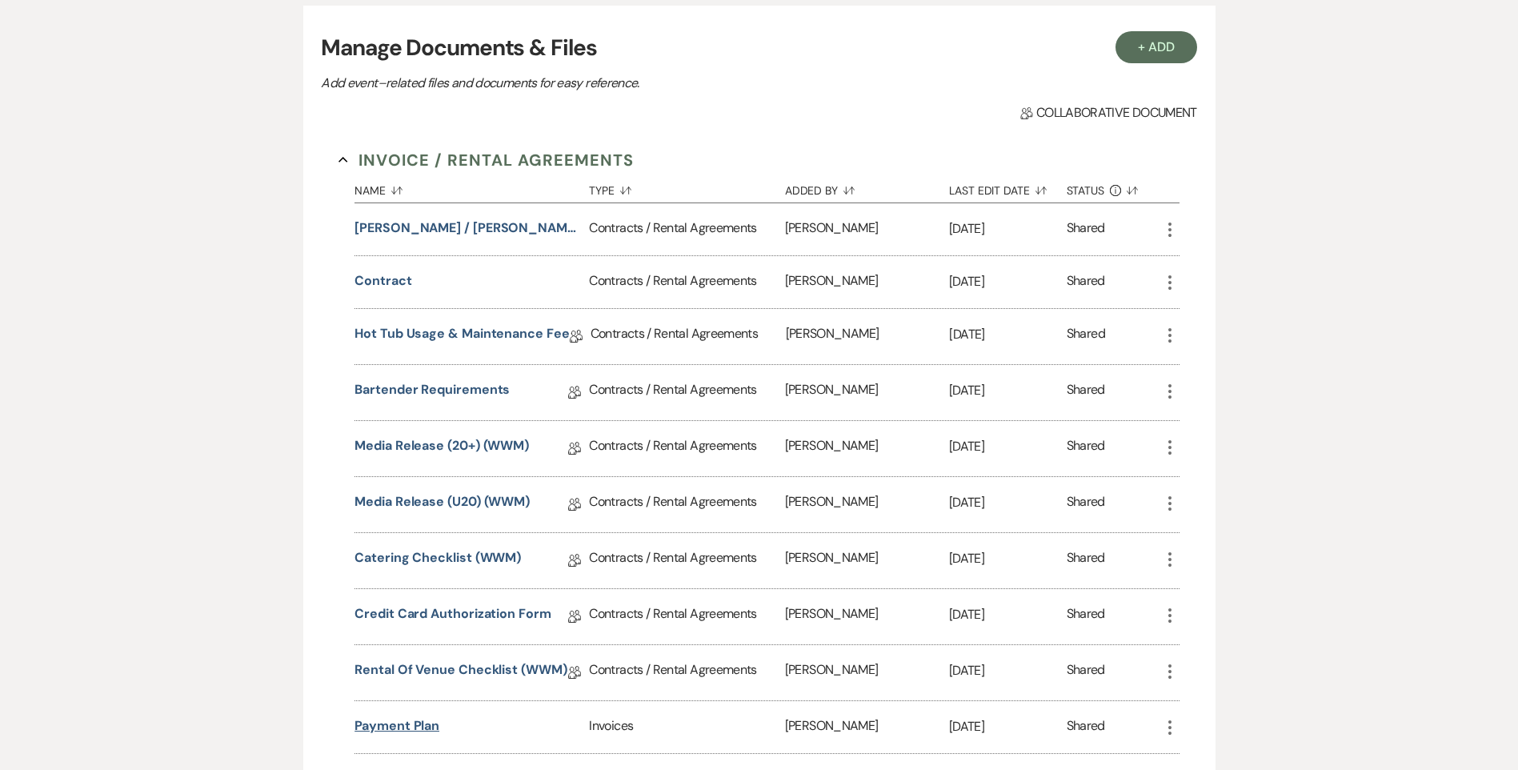
click at [414, 724] on button "Payment Plan" at bounding box center [397, 725] width 85 height 19
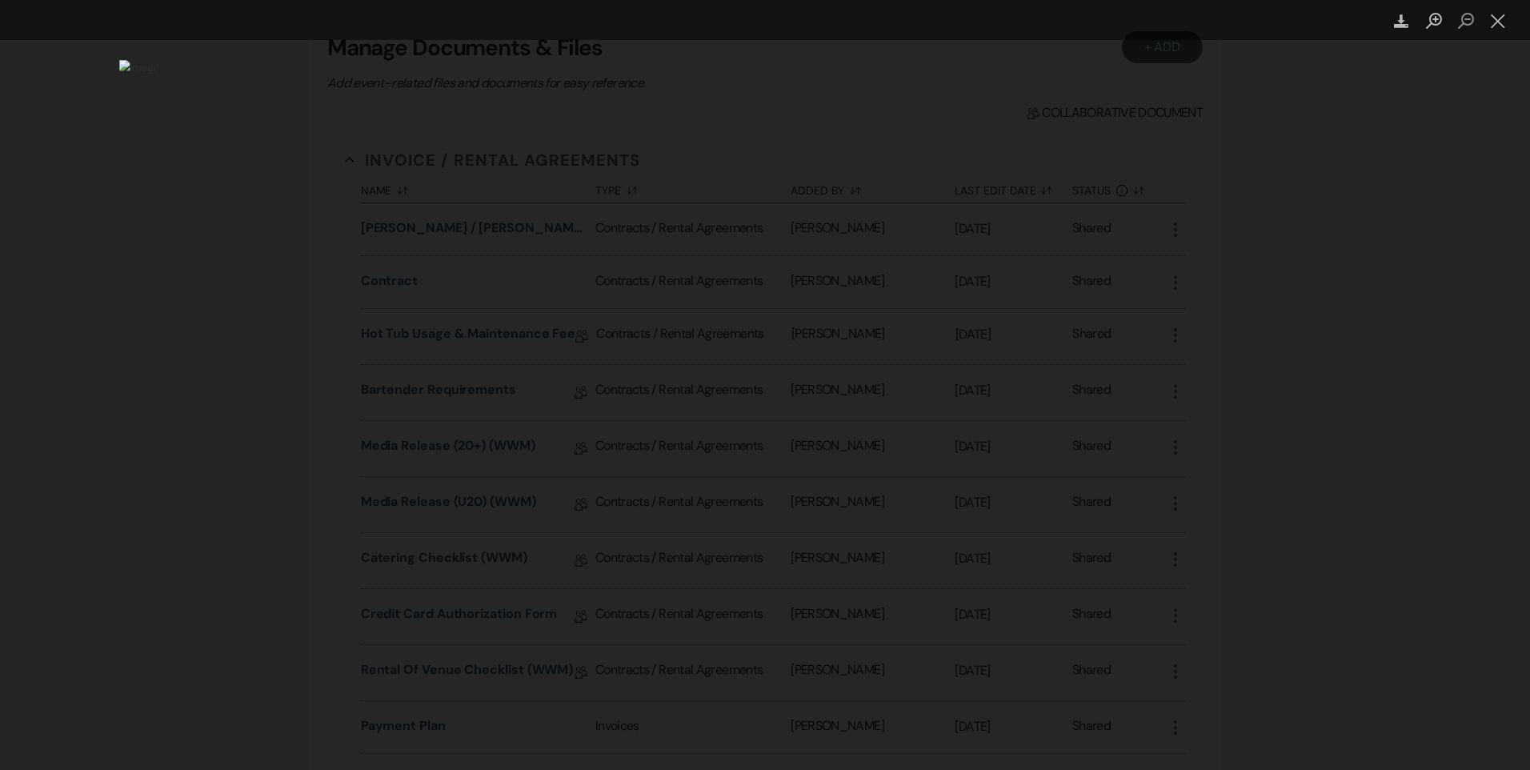
click at [1310, 302] on div "Lightbox" at bounding box center [765, 385] width 1530 height 770
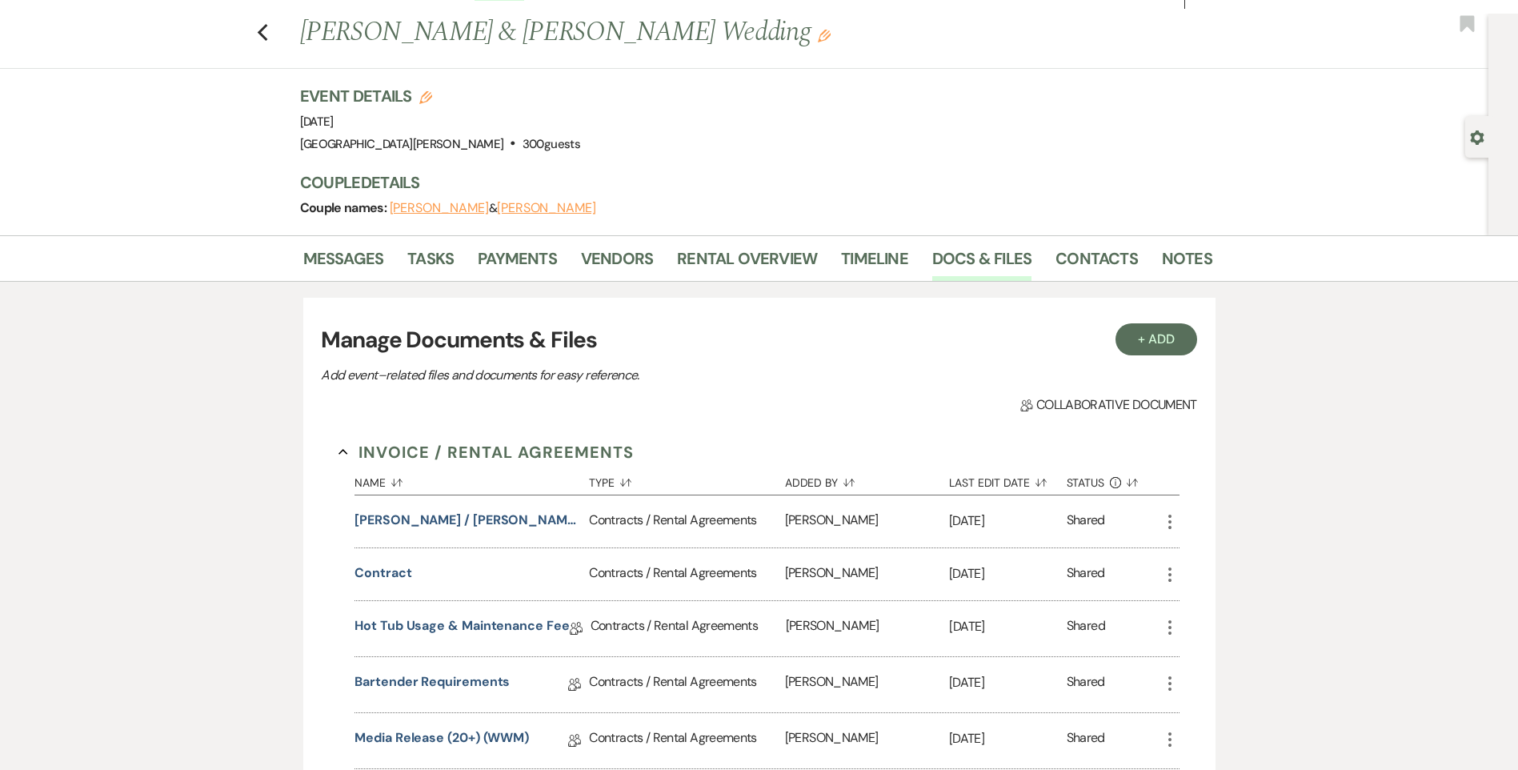
scroll to position [0, 0]
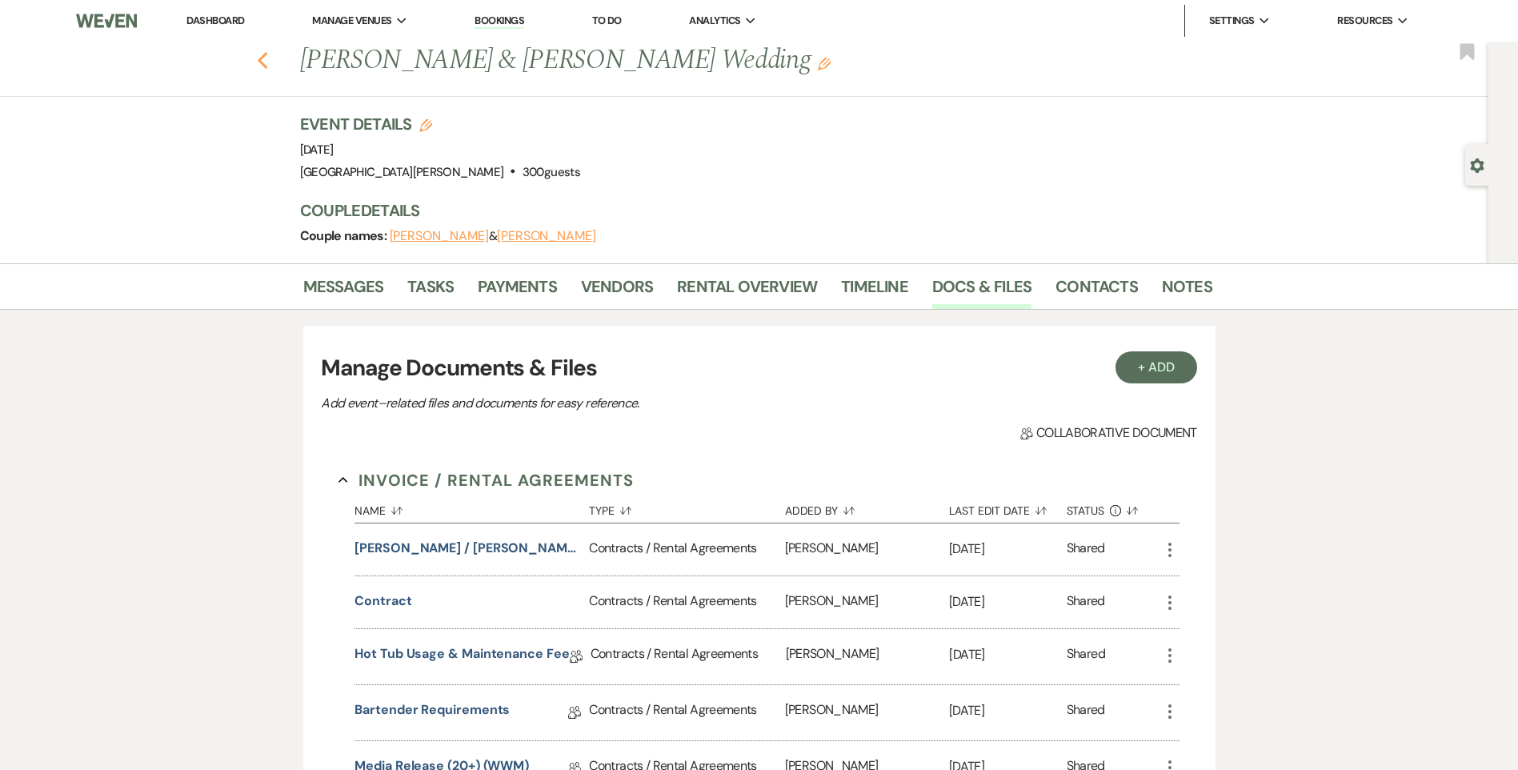
click at [267, 66] on use "button" at bounding box center [262, 61] width 10 height 18
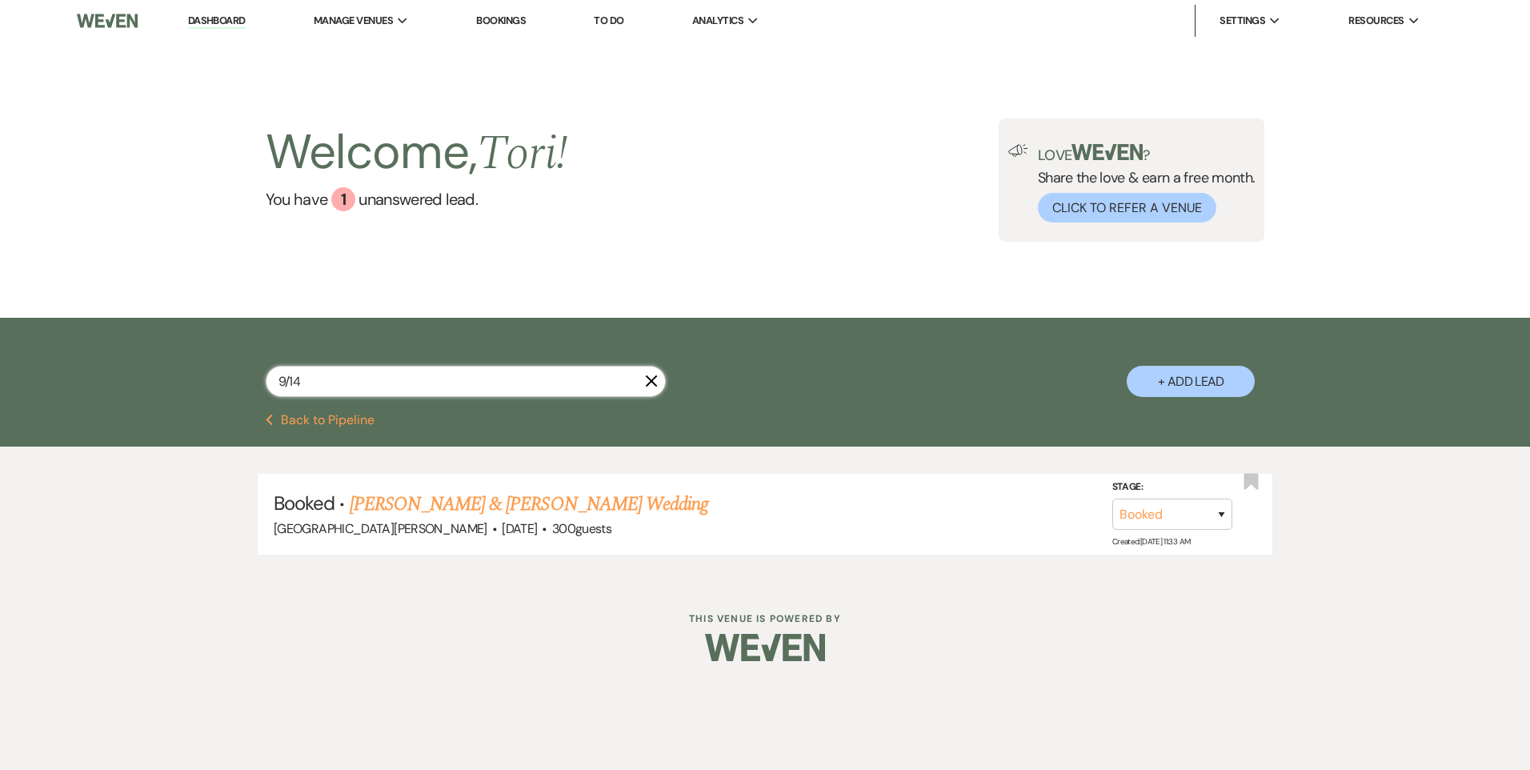
click at [329, 388] on input "9/14" at bounding box center [466, 381] width 400 height 31
type input "9/19"
click at [403, 500] on link "Taylor Whalen & Holden Walters's Wedding (9/18-9/19)" at bounding box center [640, 504] width 580 height 29
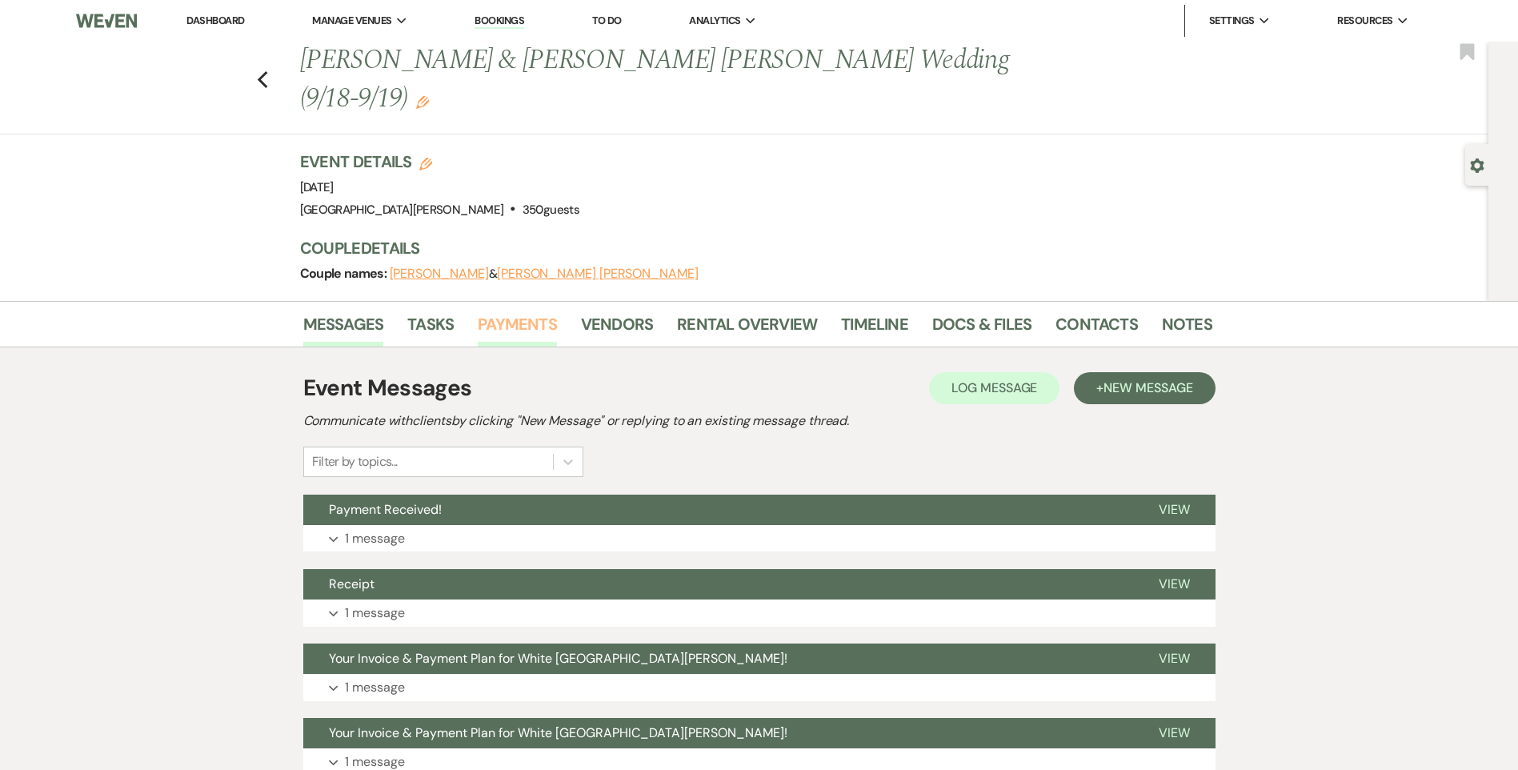
click at [524, 311] on link "Payments" at bounding box center [517, 328] width 79 height 35
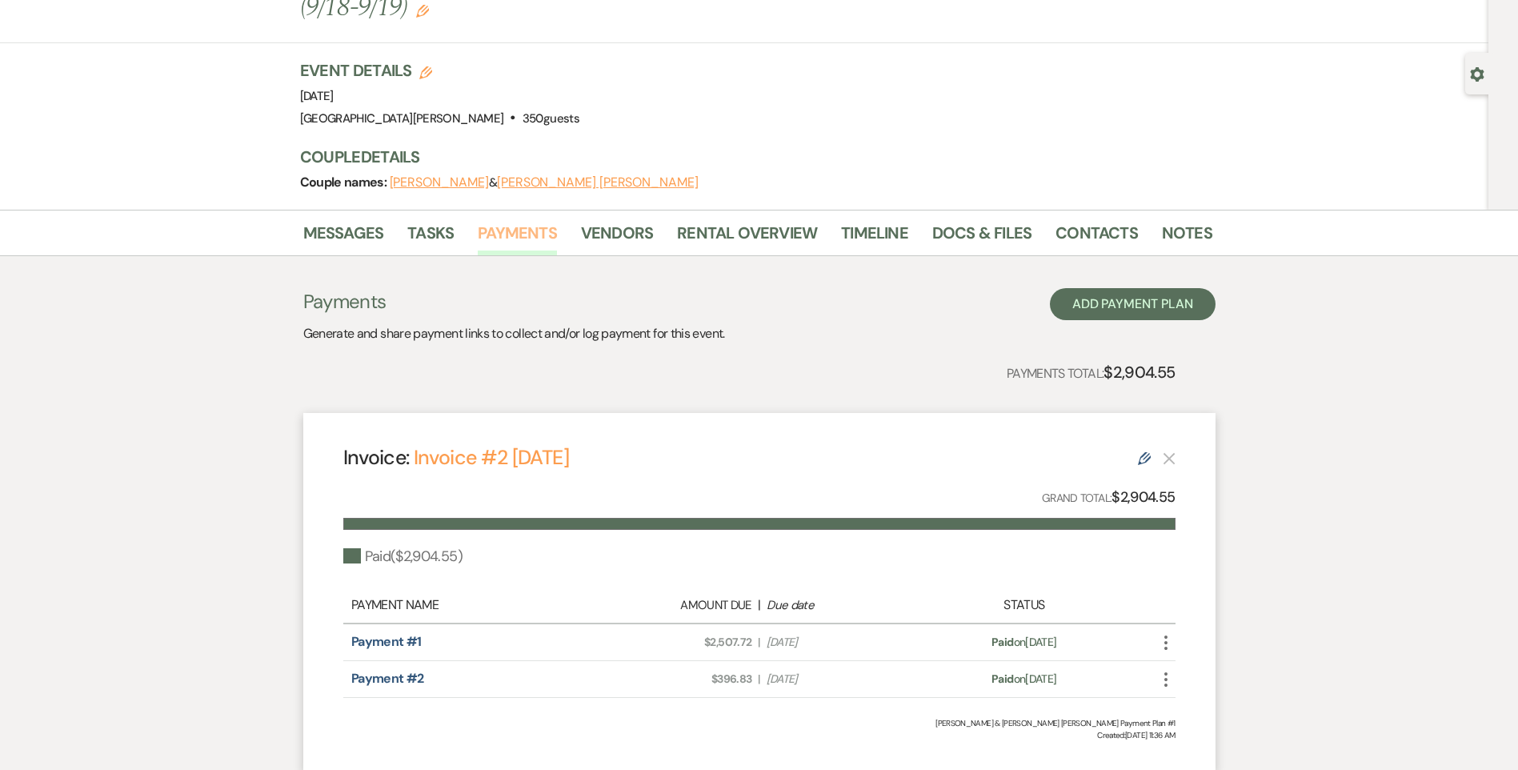
scroll to position [160, 0]
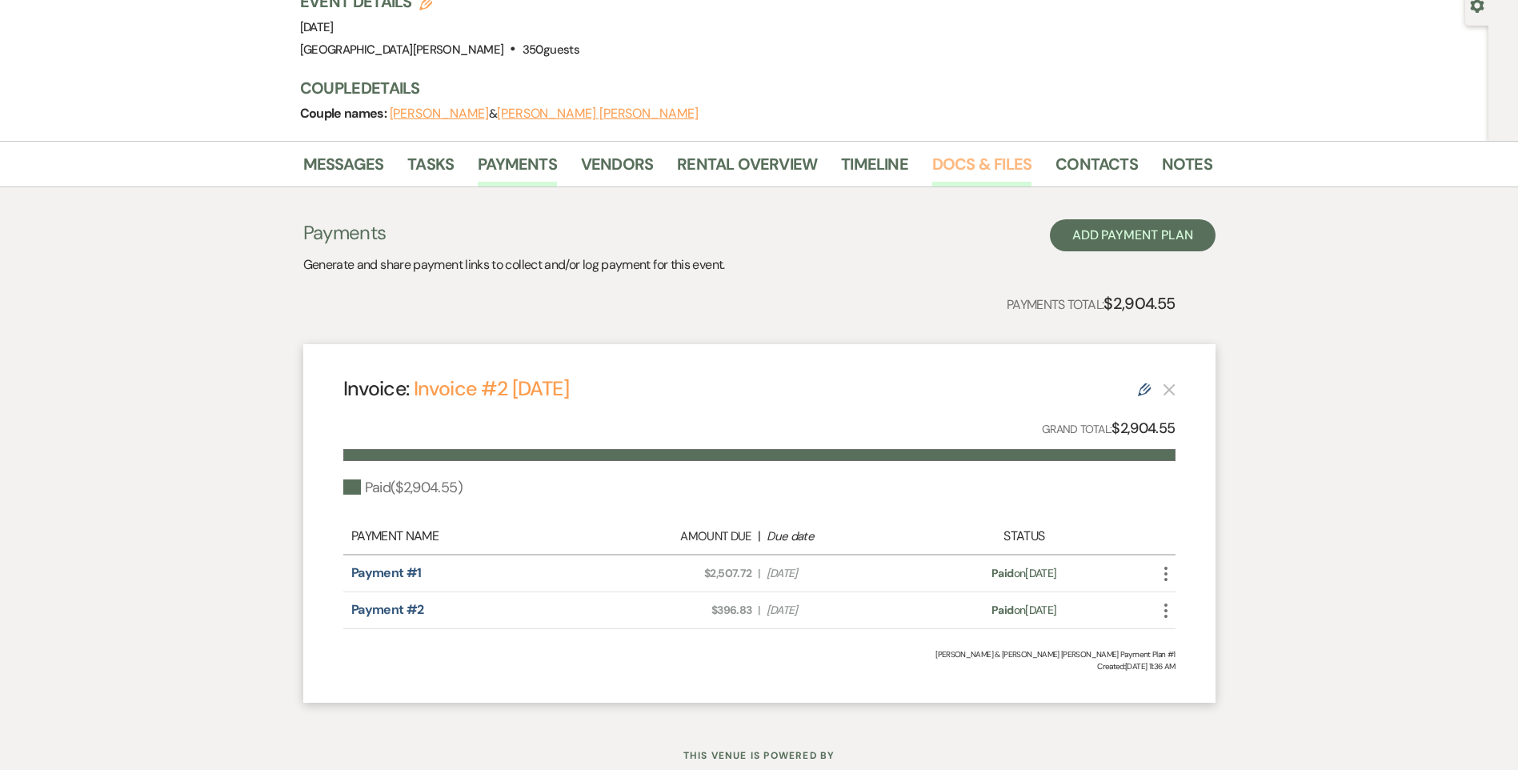
click at [997, 151] on link "Docs & Files" at bounding box center [981, 168] width 99 height 35
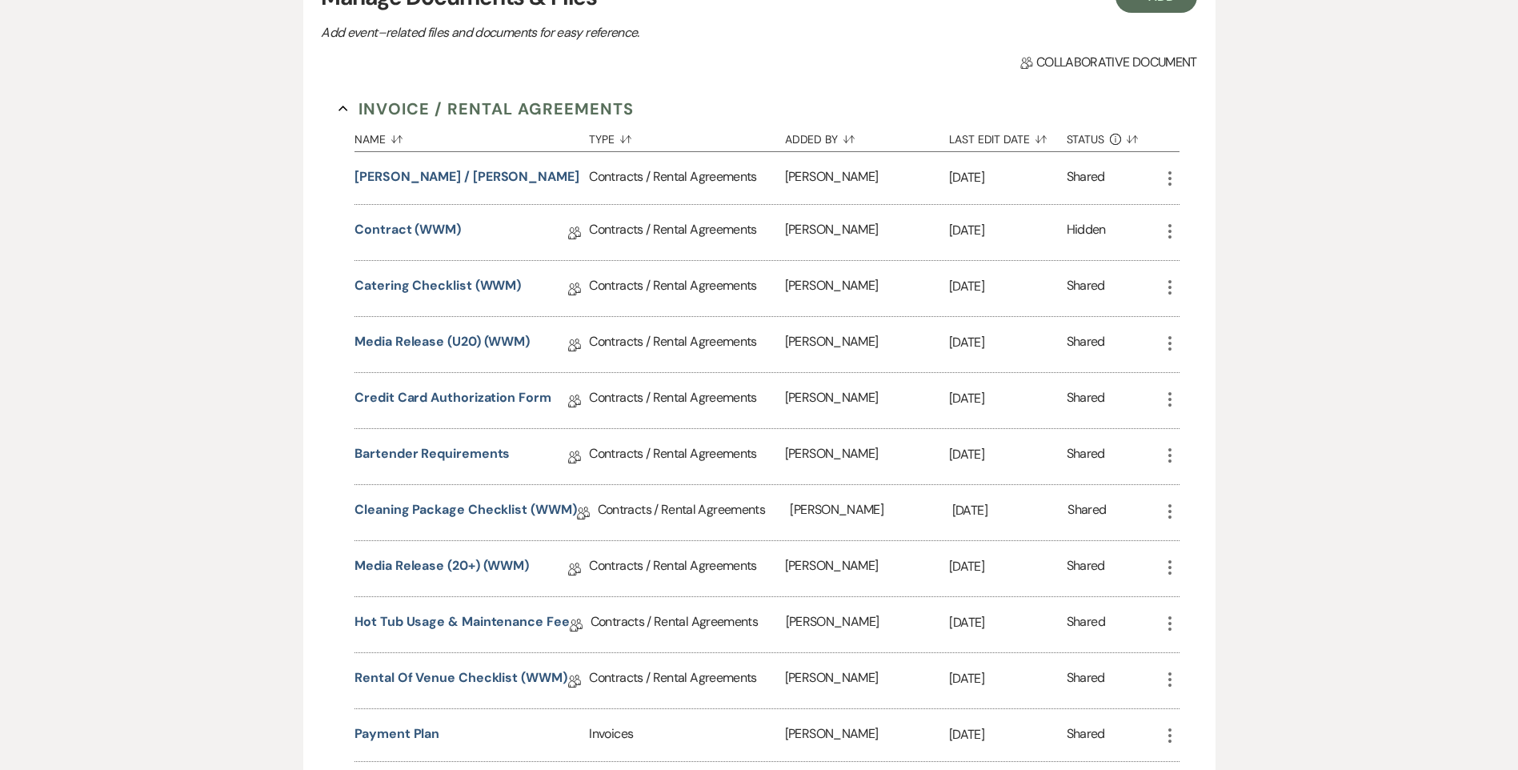
scroll to position [480, 0]
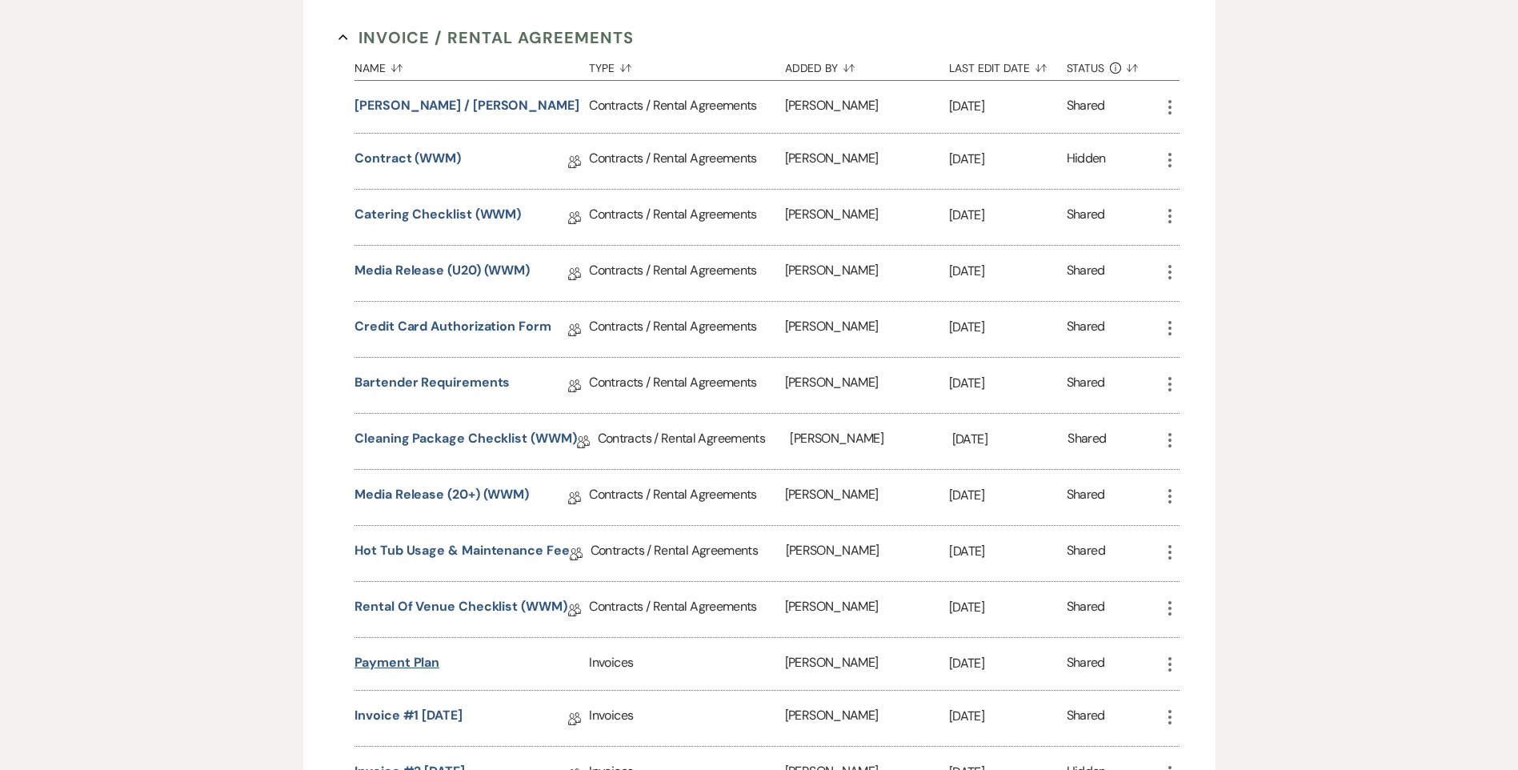
click at [406, 653] on button "Payment Plan" at bounding box center [397, 662] width 85 height 19
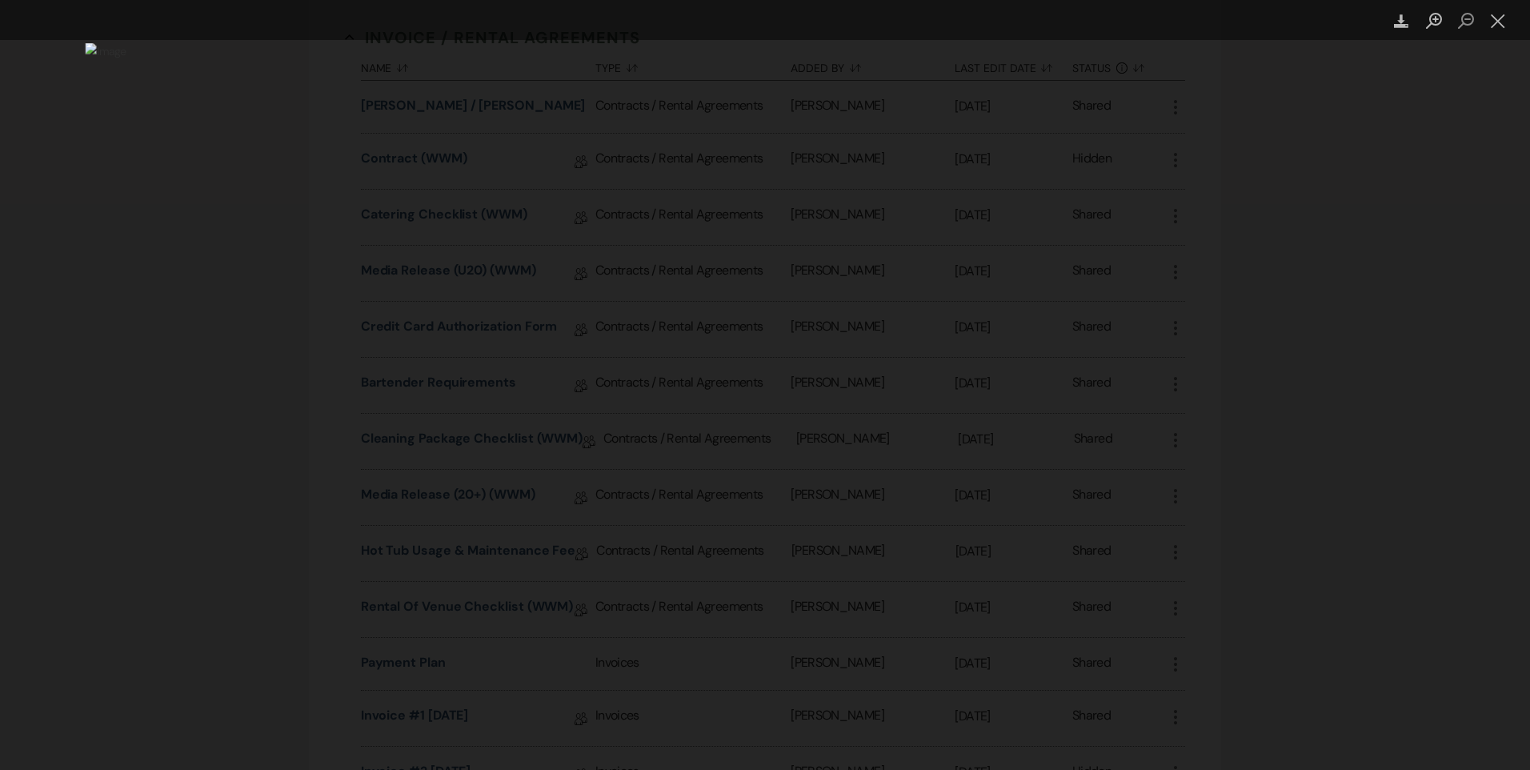
click at [215, 440] on div "Lightbox" at bounding box center [765, 385] width 1530 height 770
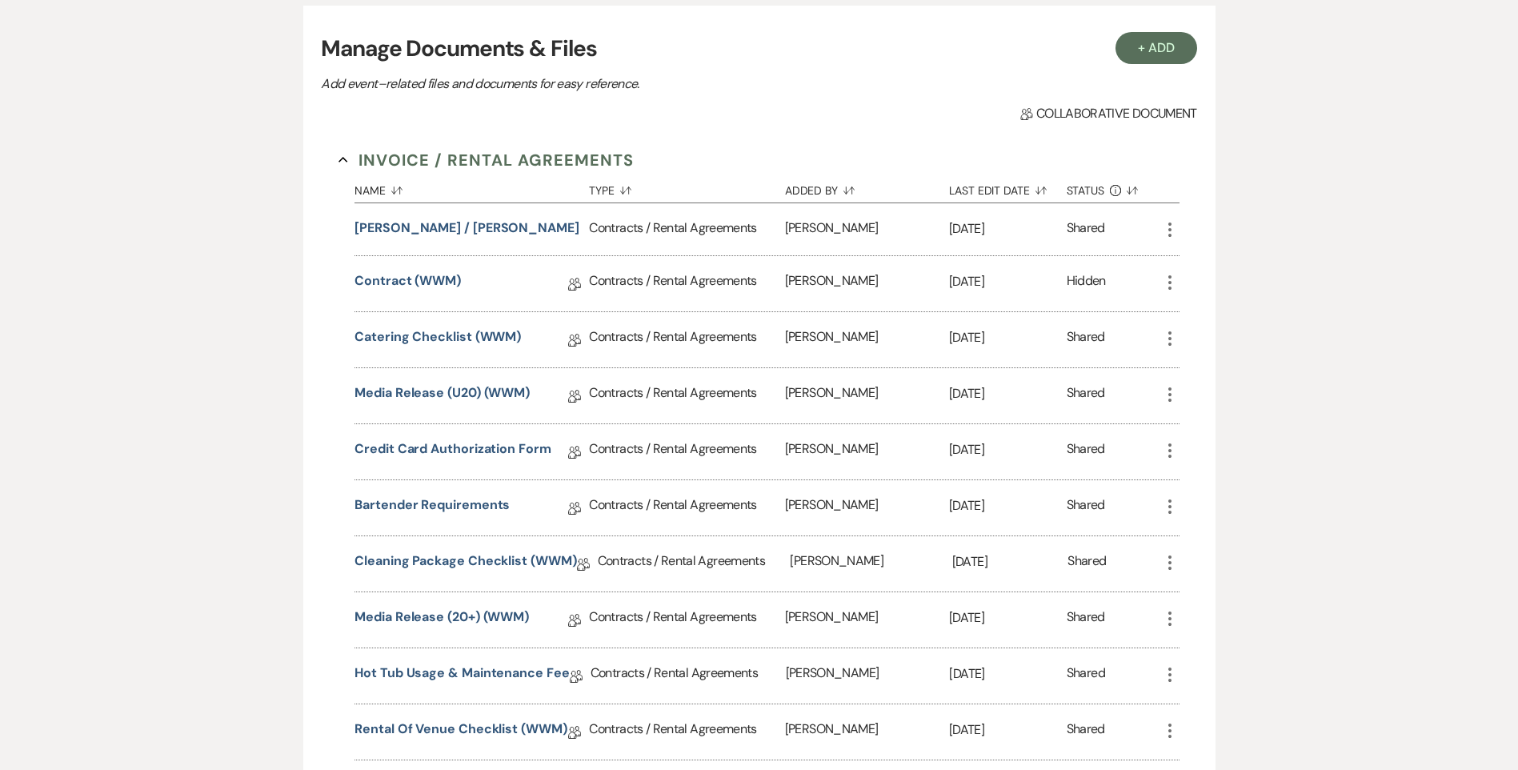
scroll to position [240, 0]
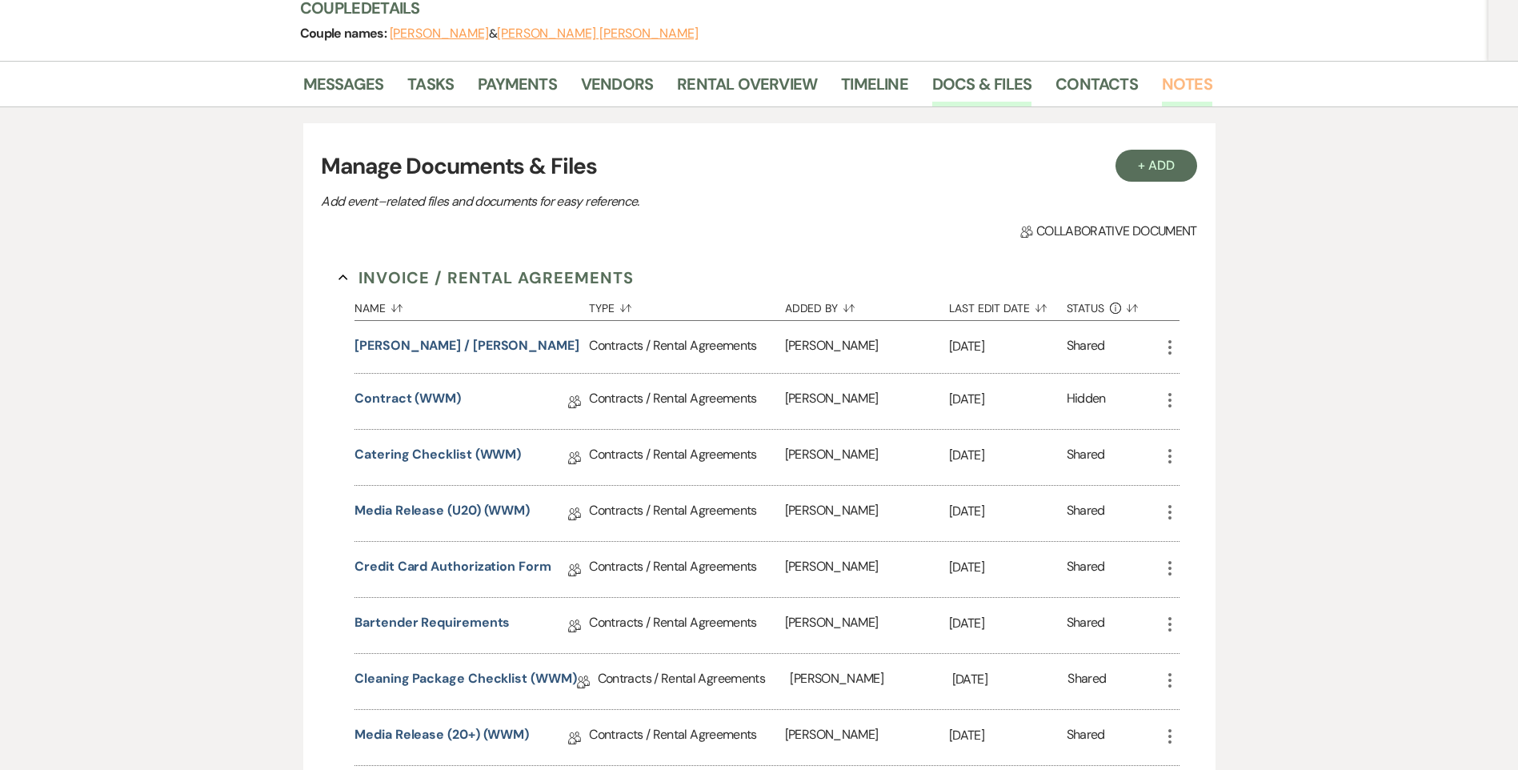
click at [1199, 71] on link "Notes" at bounding box center [1187, 88] width 50 height 35
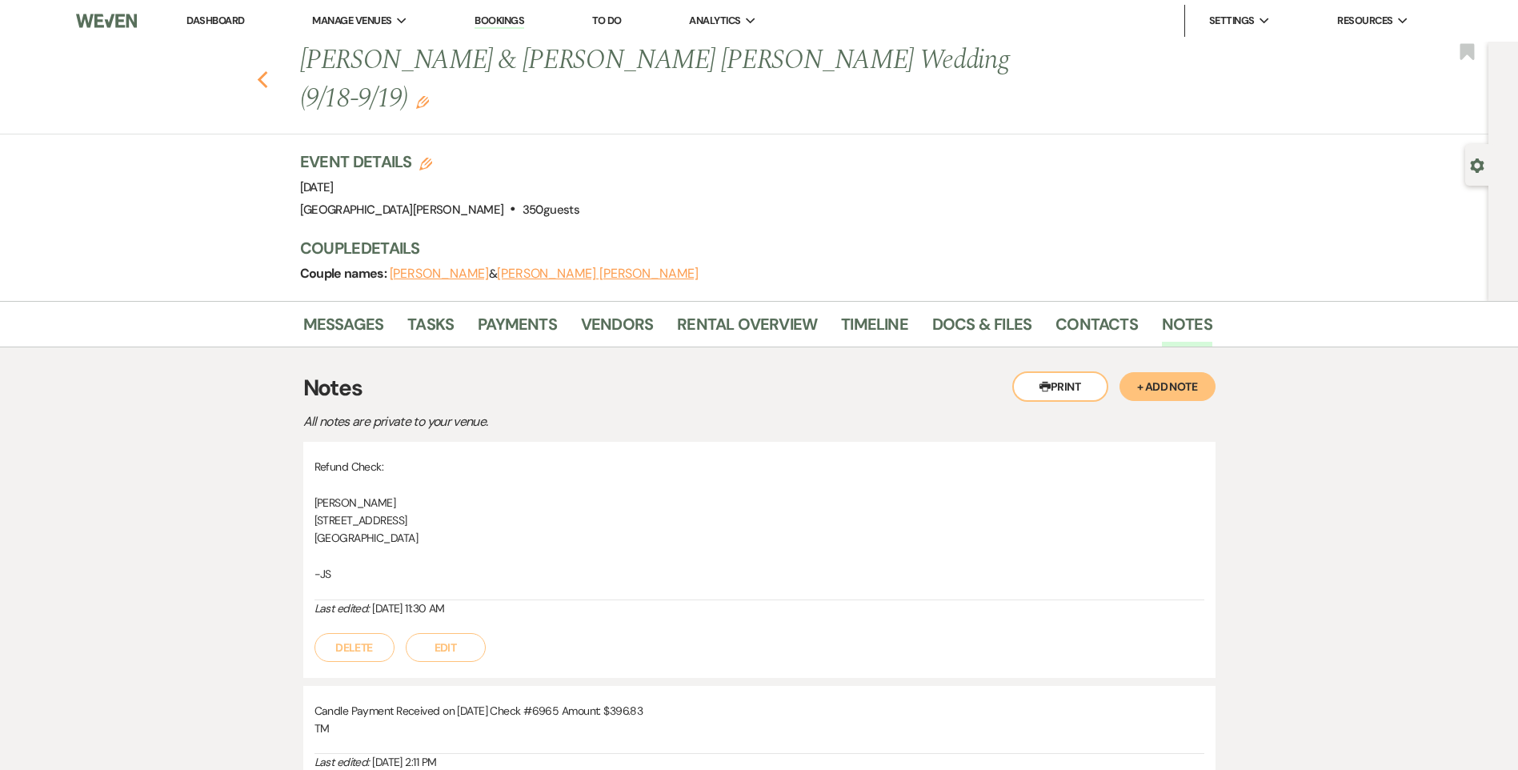
click at [267, 71] on use "button" at bounding box center [262, 80] width 10 height 18
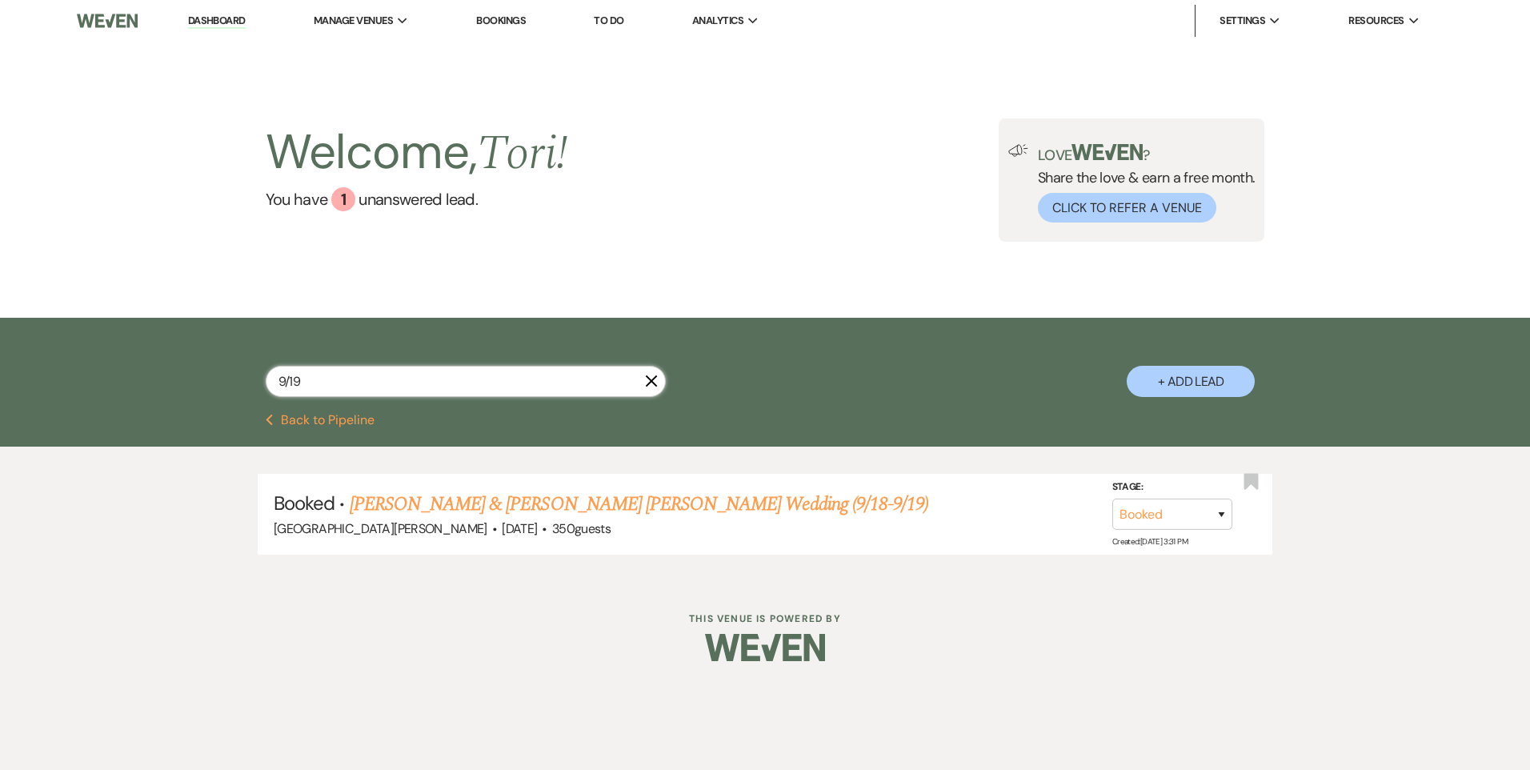
click at [403, 383] on input "9/19" at bounding box center [466, 381] width 400 height 31
type input "9/20"
click at [492, 498] on link "Megan Neff & Thrush's Wedding" at bounding box center [535, 504] width 370 height 29
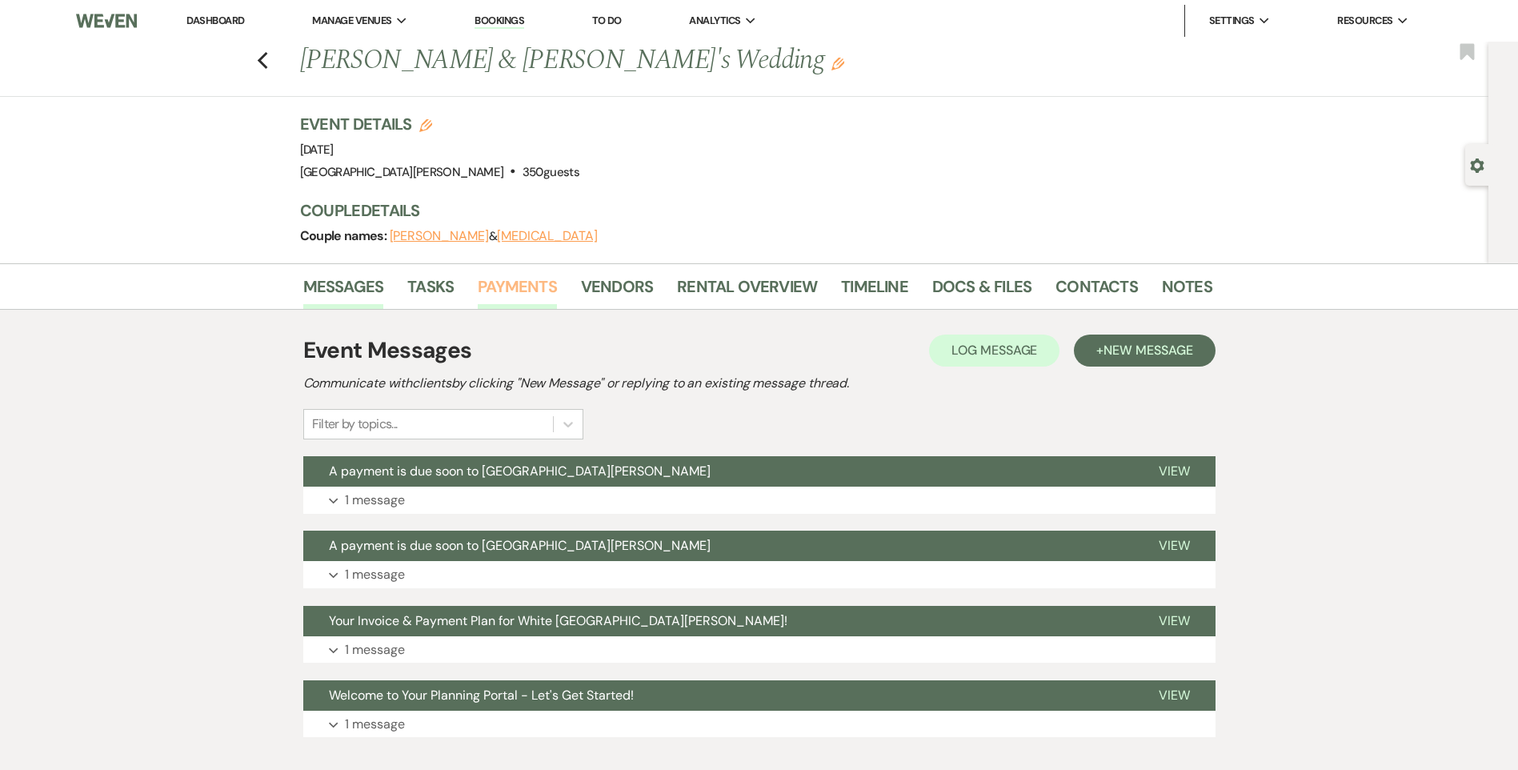
click at [523, 297] on link "Payments" at bounding box center [517, 291] width 79 height 35
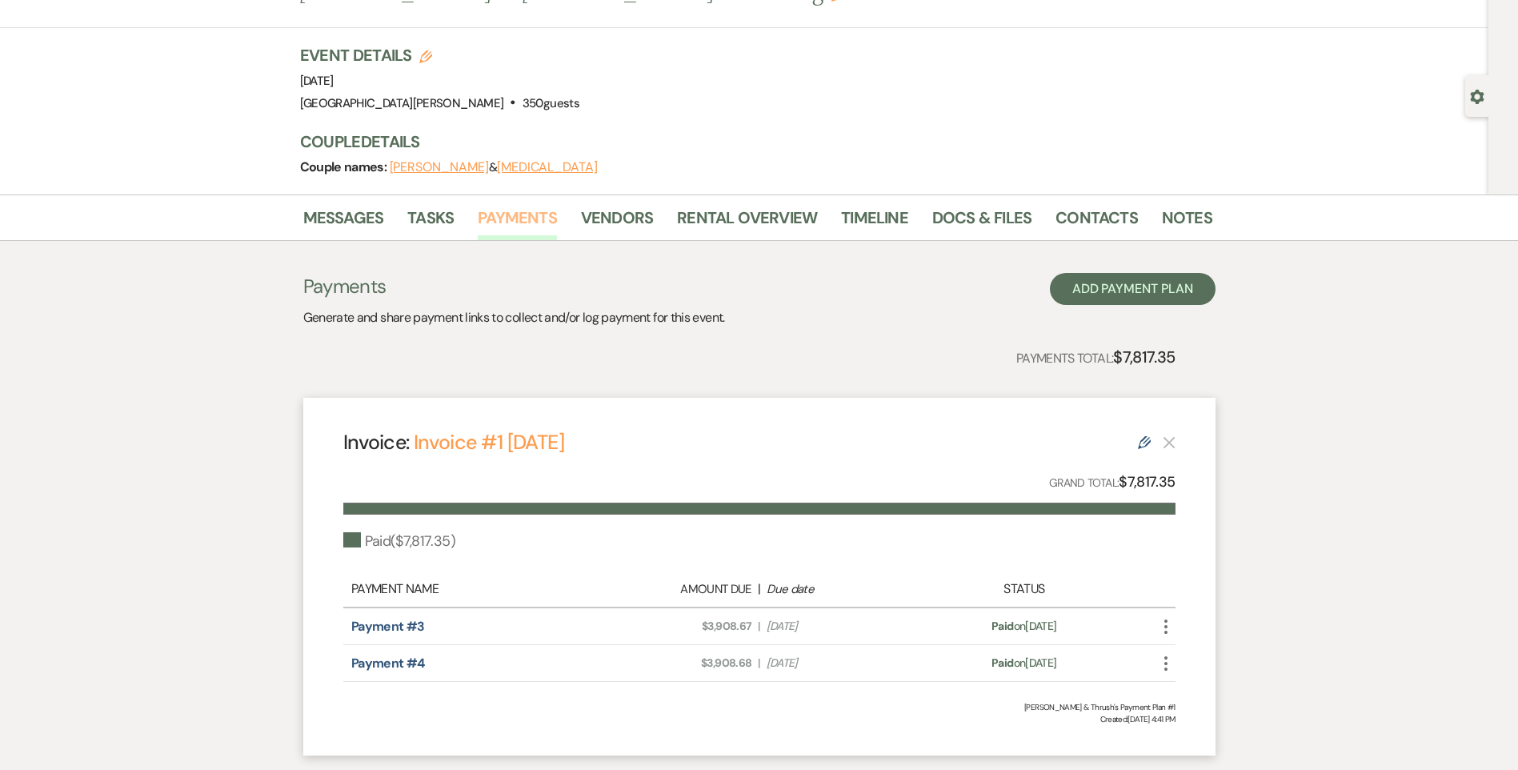
scroll to position [160, 0]
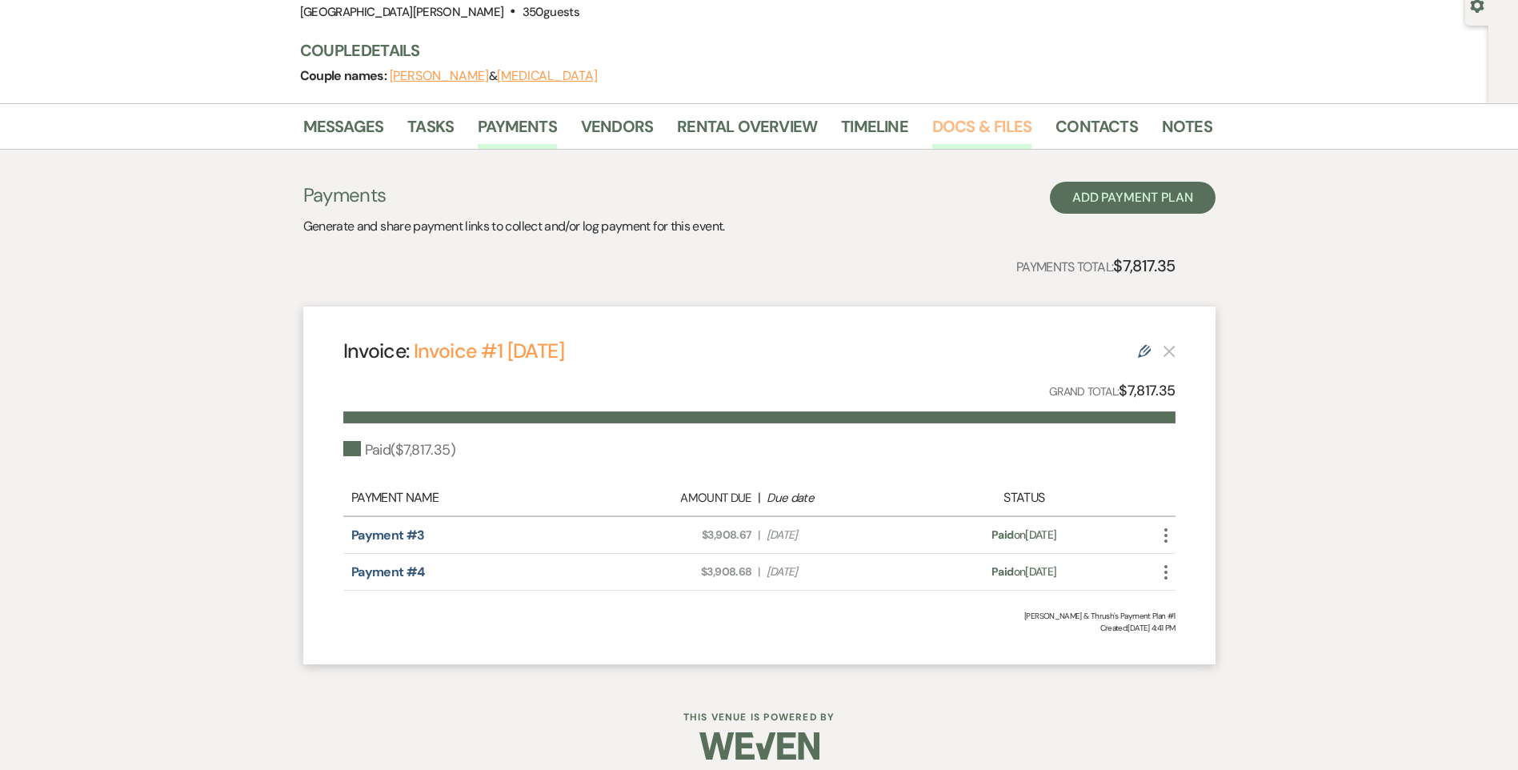
click at [978, 134] on link "Docs & Files" at bounding box center [981, 131] width 99 height 35
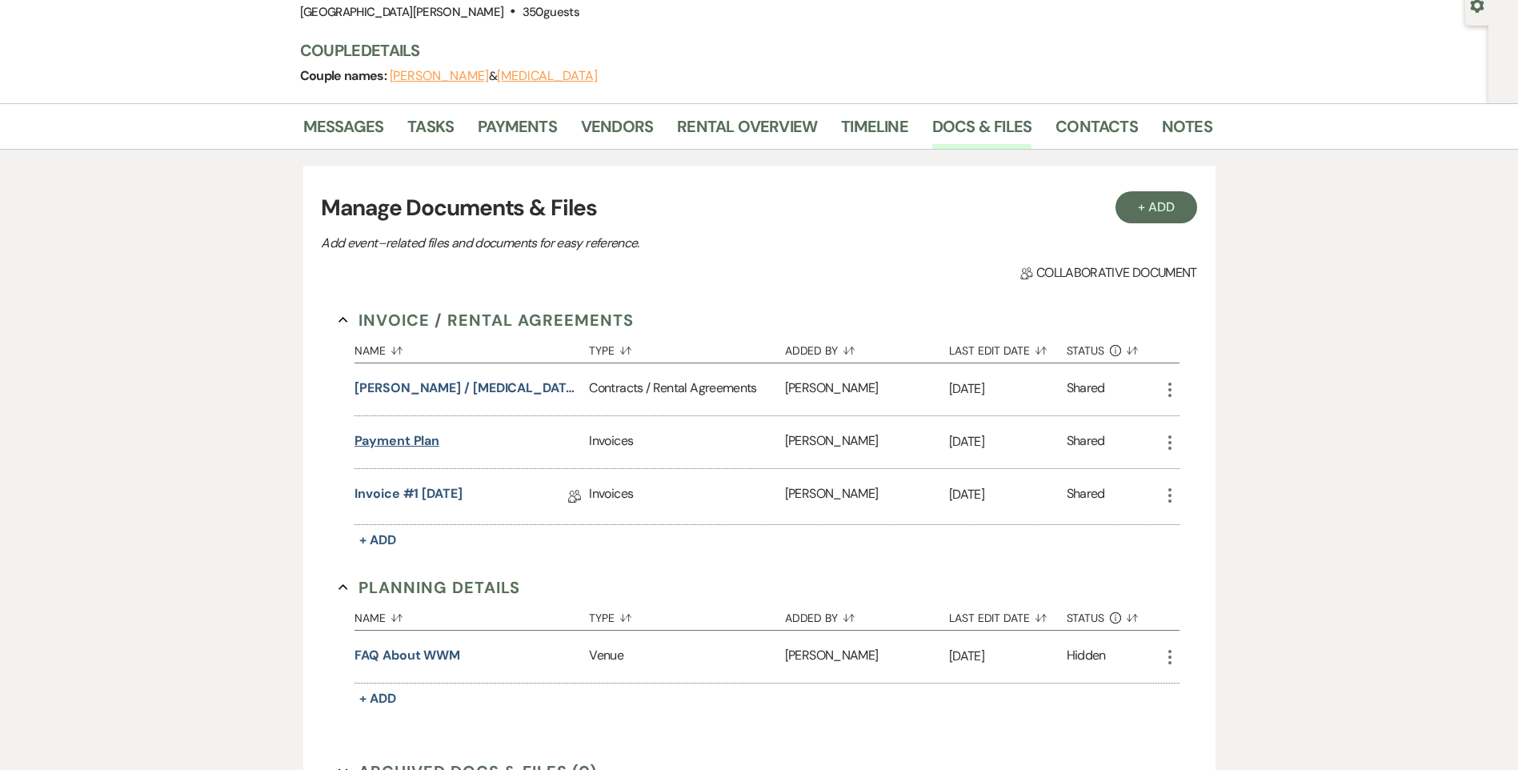
click at [391, 437] on button "Payment Plan" at bounding box center [397, 440] width 85 height 19
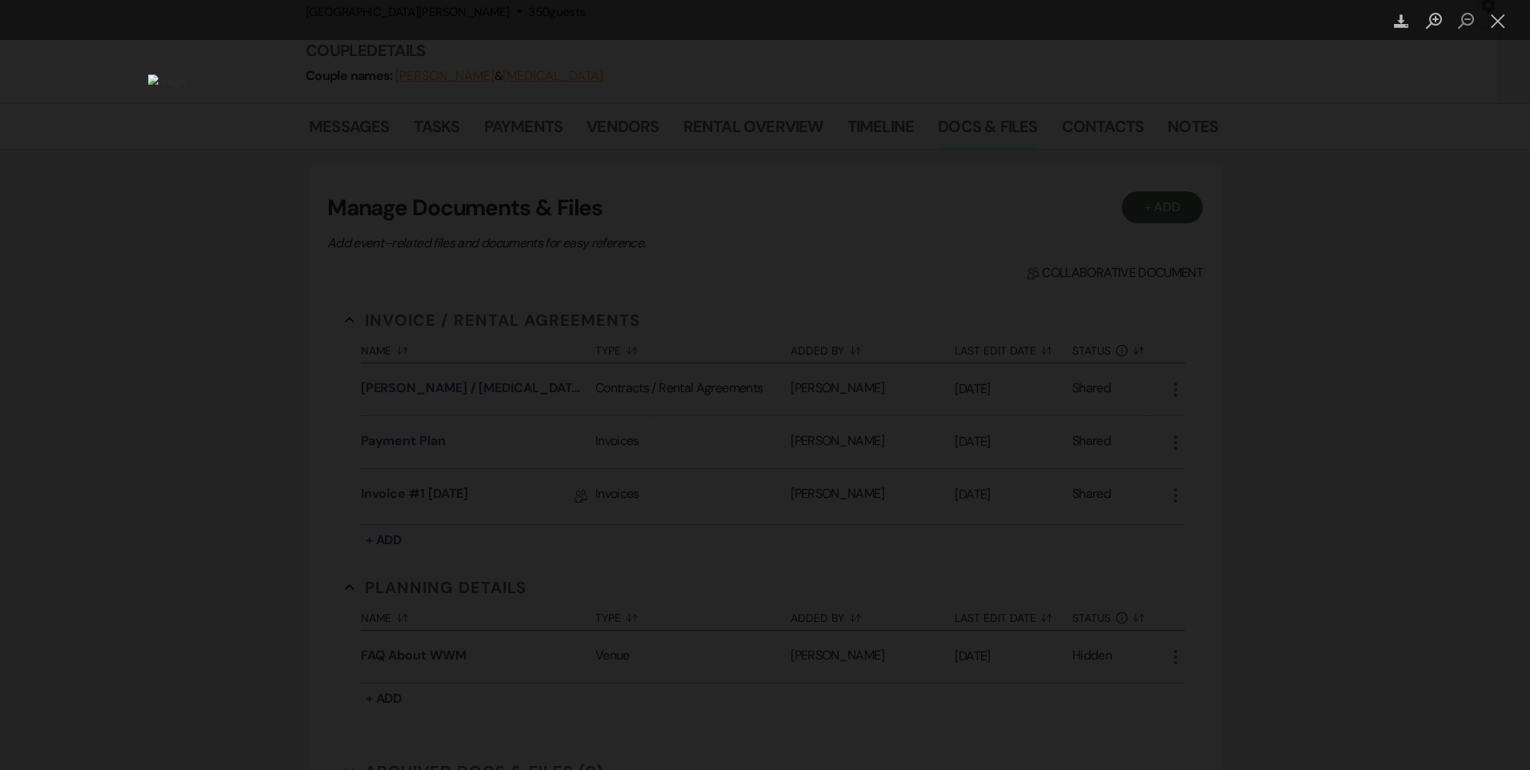
drag, startPoint x: 235, startPoint y: 462, endPoint x: 896, endPoint y: 272, distance: 687.8
click at [238, 460] on div "Lightbox" at bounding box center [765, 385] width 1530 height 770
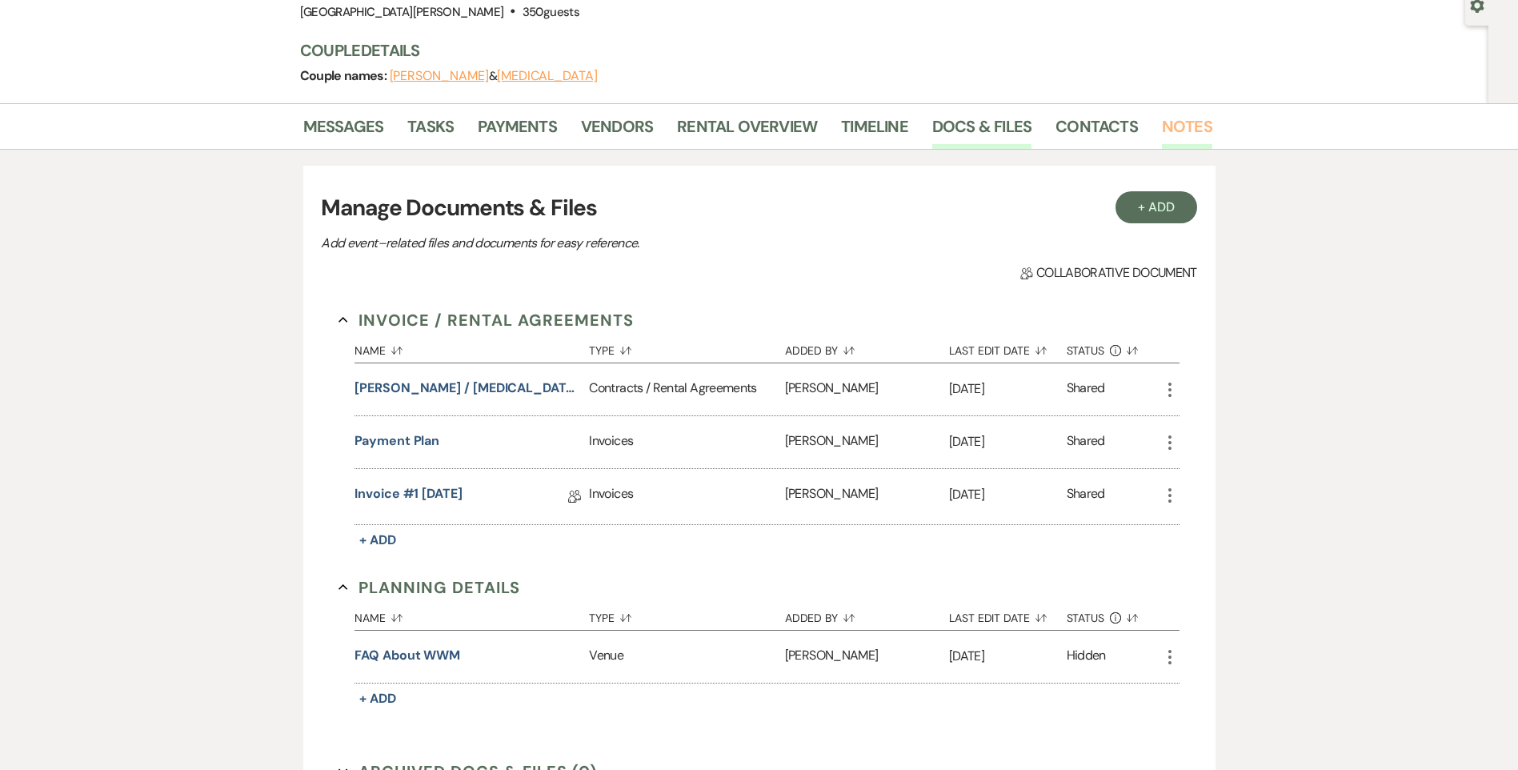
click at [1185, 126] on link "Notes" at bounding box center [1187, 131] width 50 height 35
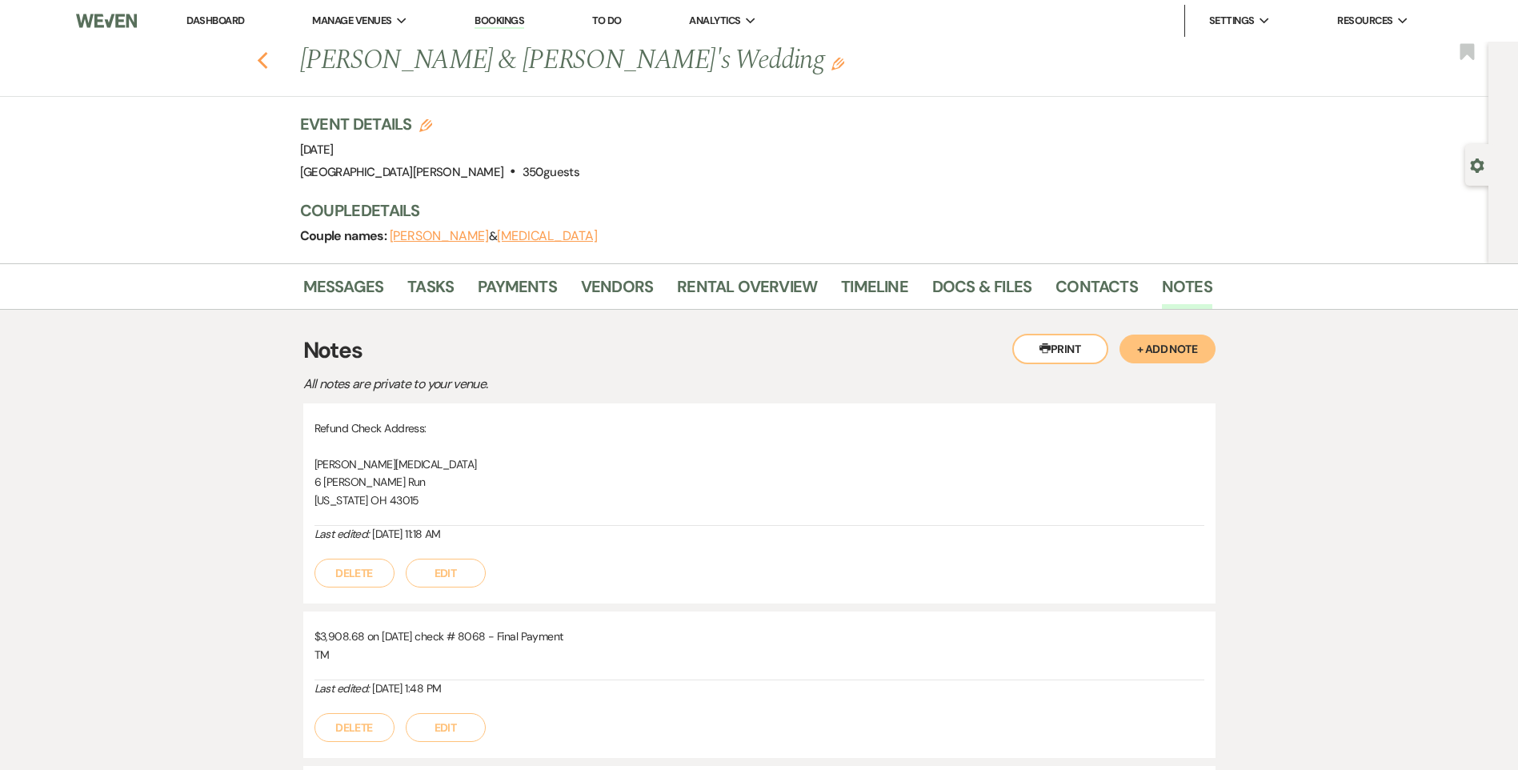
click at [267, 64] on use "button" at bounding box center [262, 61] width 10 height 18
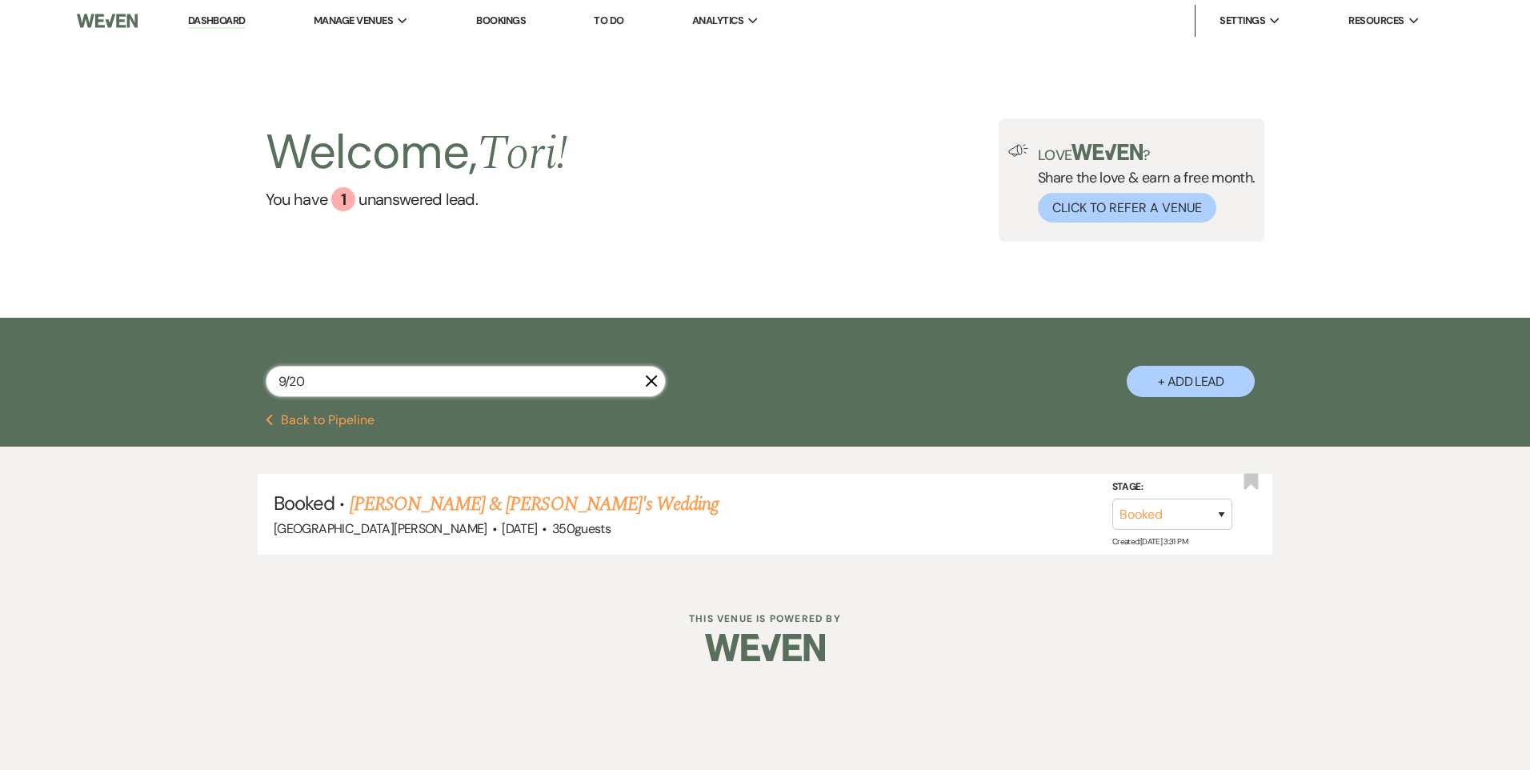
drag, startPoint x: 328, startPoint y: 378, endPoint x: 203, endPoint y: 363, distance: 125.7
click at [235, 373] on div "9/20 X + Add Lead" at bounding box center [765, 368] width 1153 height 84
type input "kum"
click at [472, 511] on link "Purnima Kumar & Podolak's Wedding (9/11-9/13)" at bounding box center [569, 504] width 439 height 29
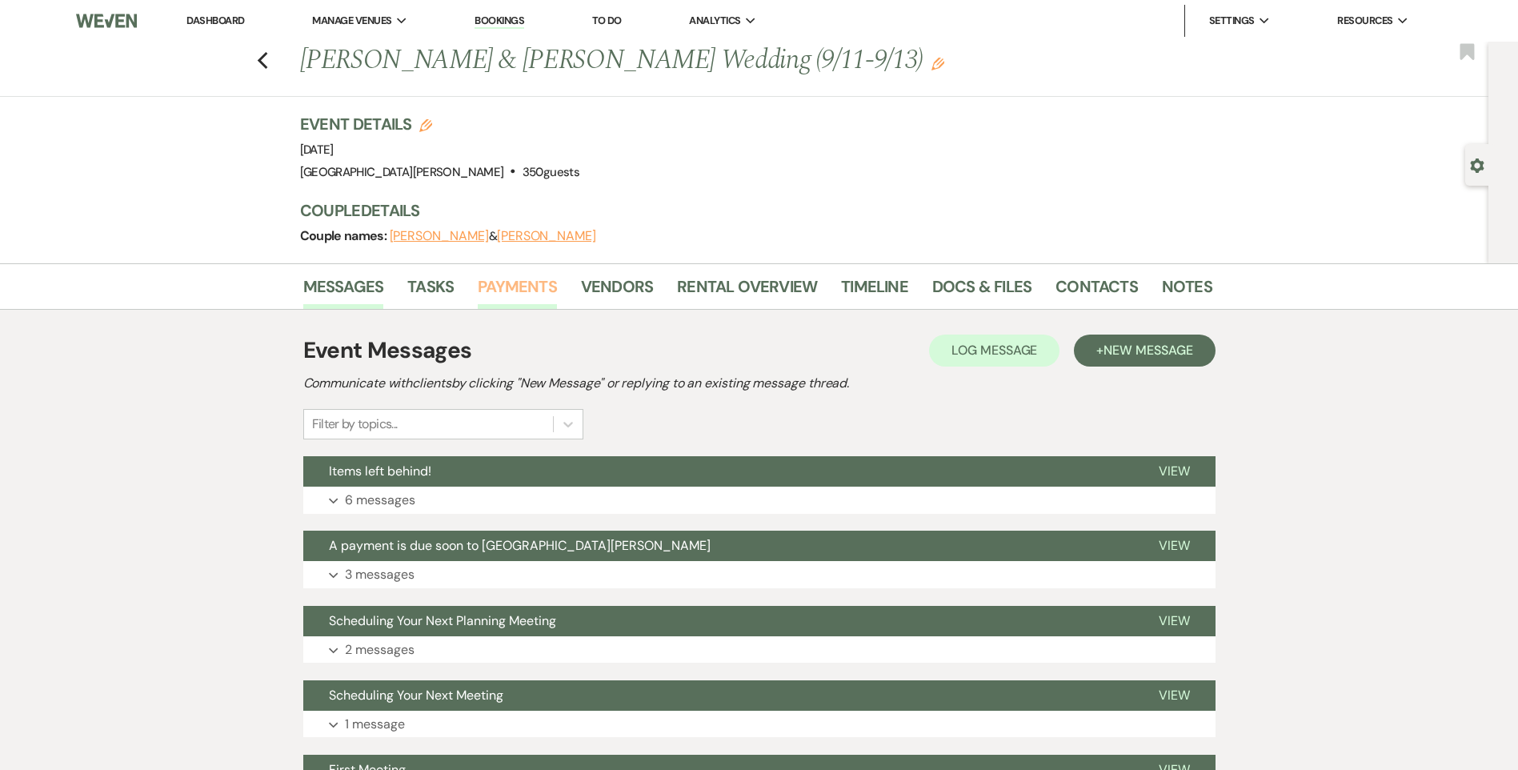
click at [530, 291] on link "Payments" at bounding box center [517, 291] width 79 height 35
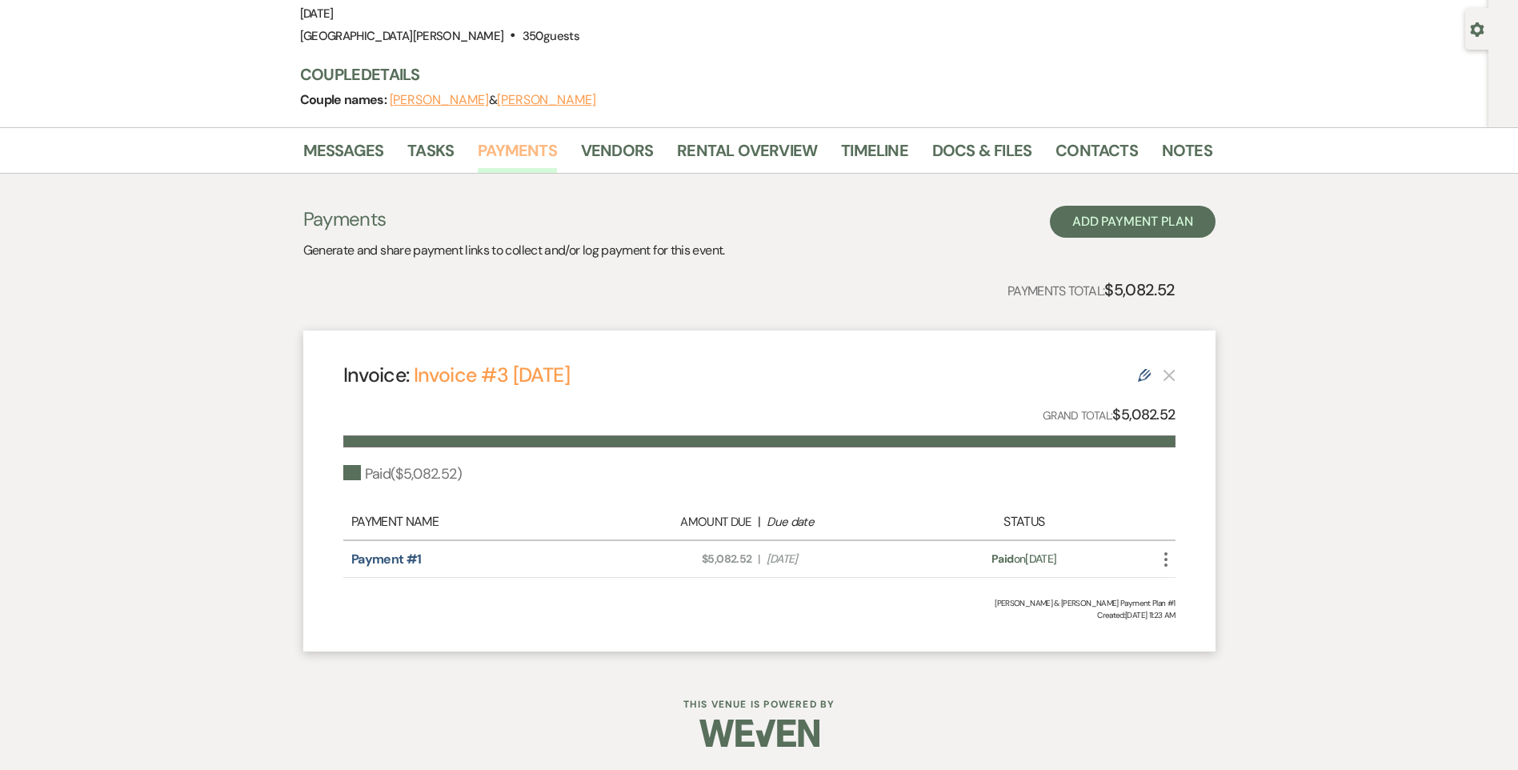
scroll to position [137, 0]
click at [945, 149] on link "Docs & Files" at bounding box center [981, 154] width 99 height 35
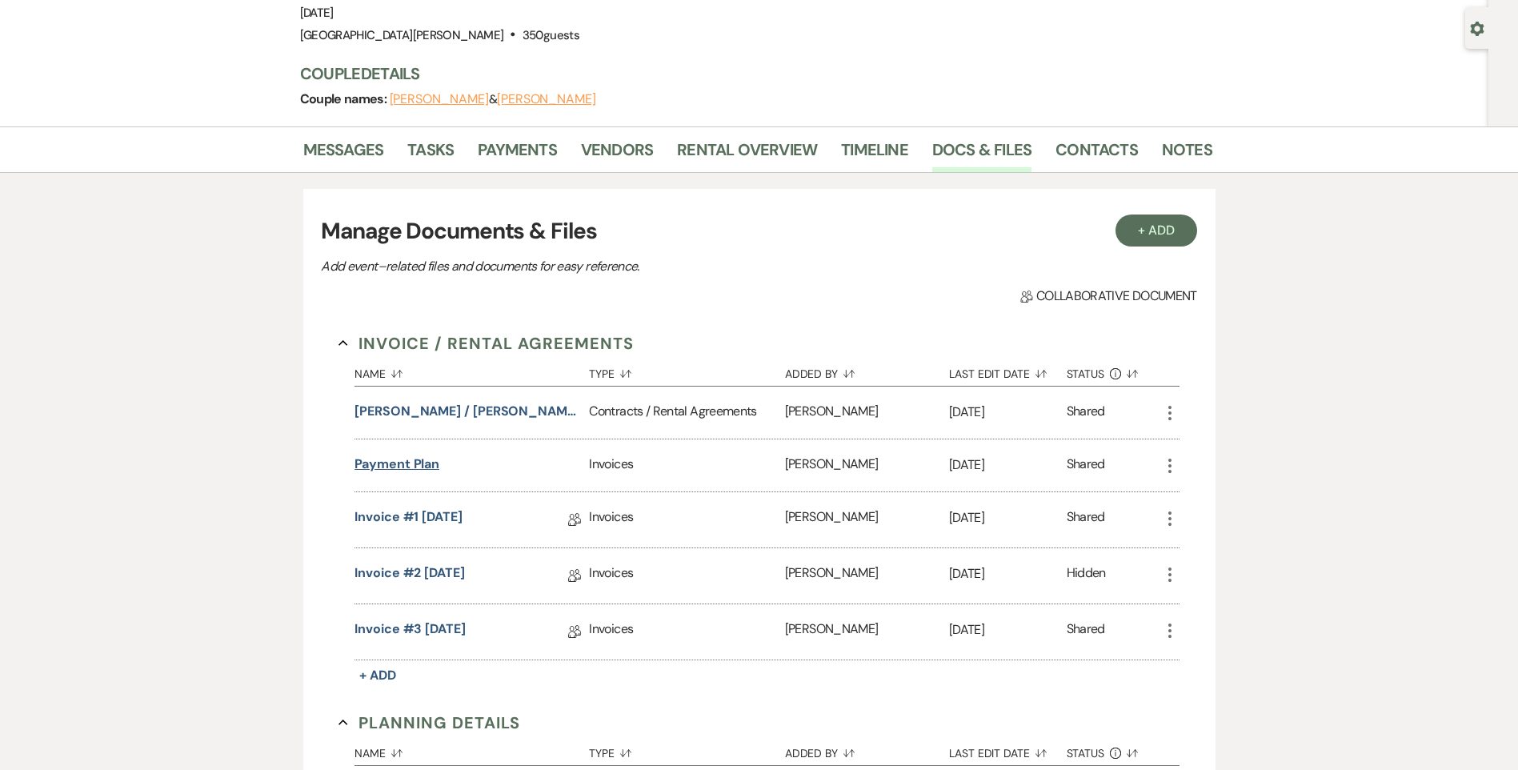
click at [431, 463] on button "Payment Plan" at bounding box center [397, 464] width 85 height 19
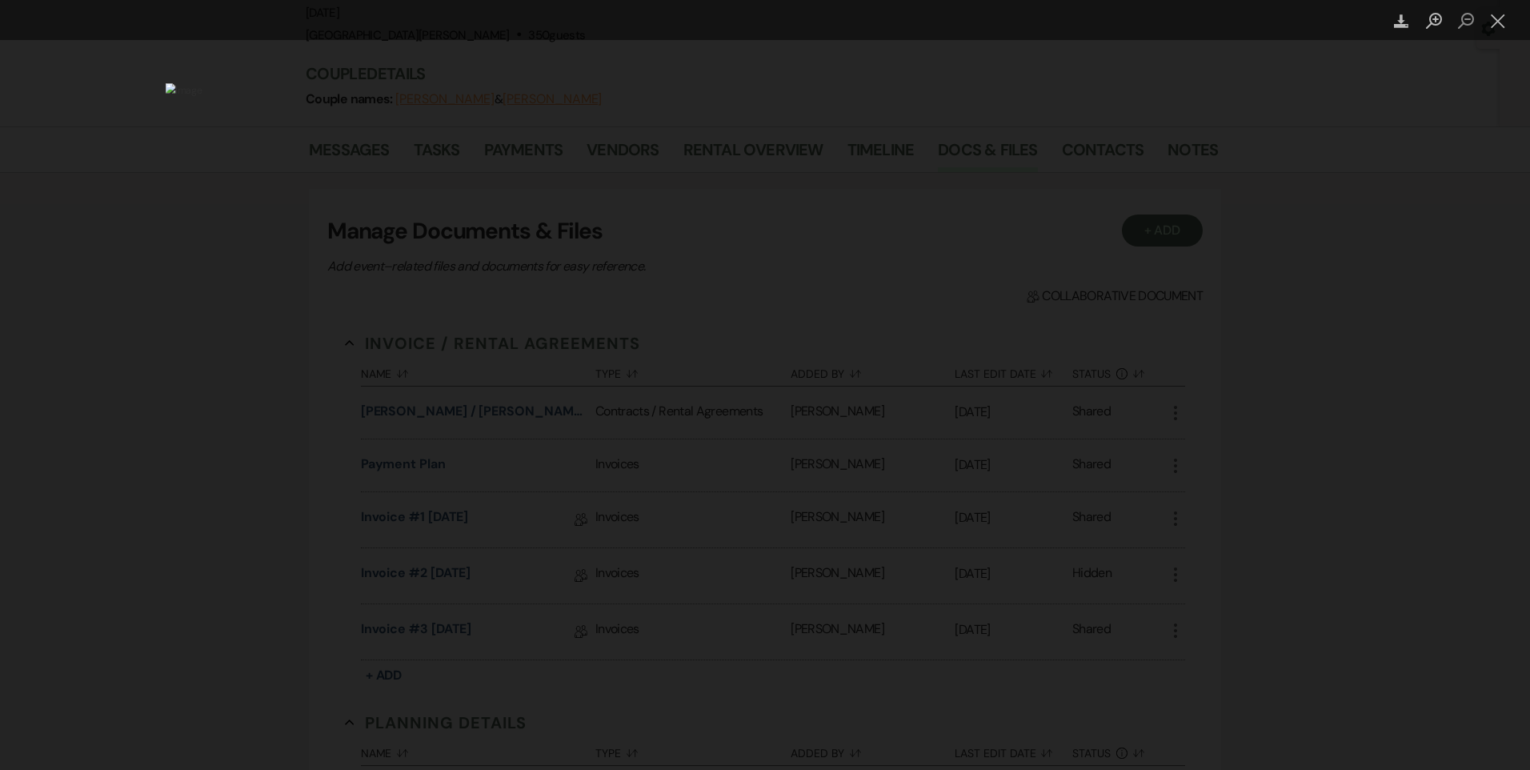
click at [95, 435] on div "Lightbox" at bounding box center [765, 385] width 1530 height 770
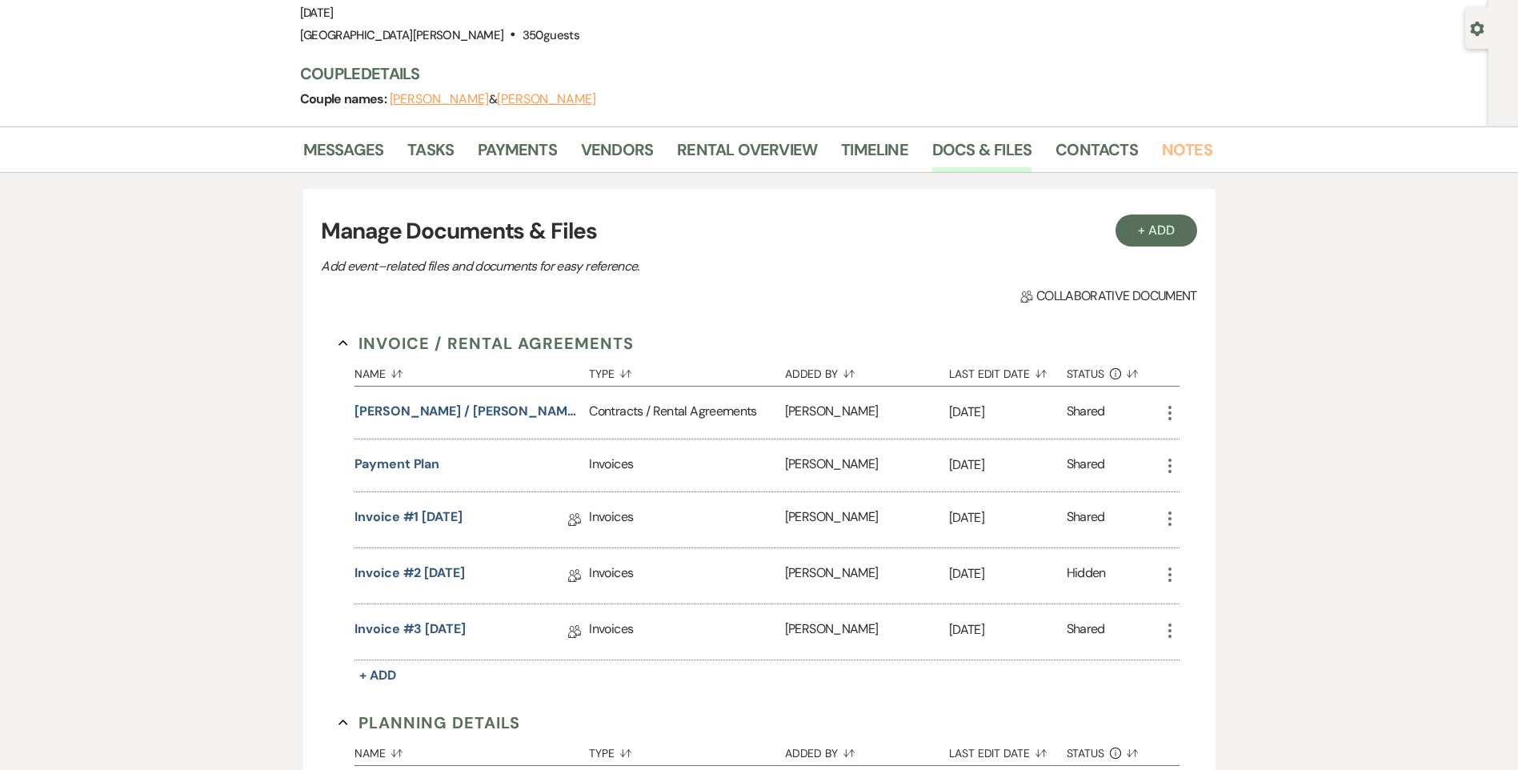
click at [1162, 155] on link "Notes" at bounding box center [1187, 154] width 50 height 35
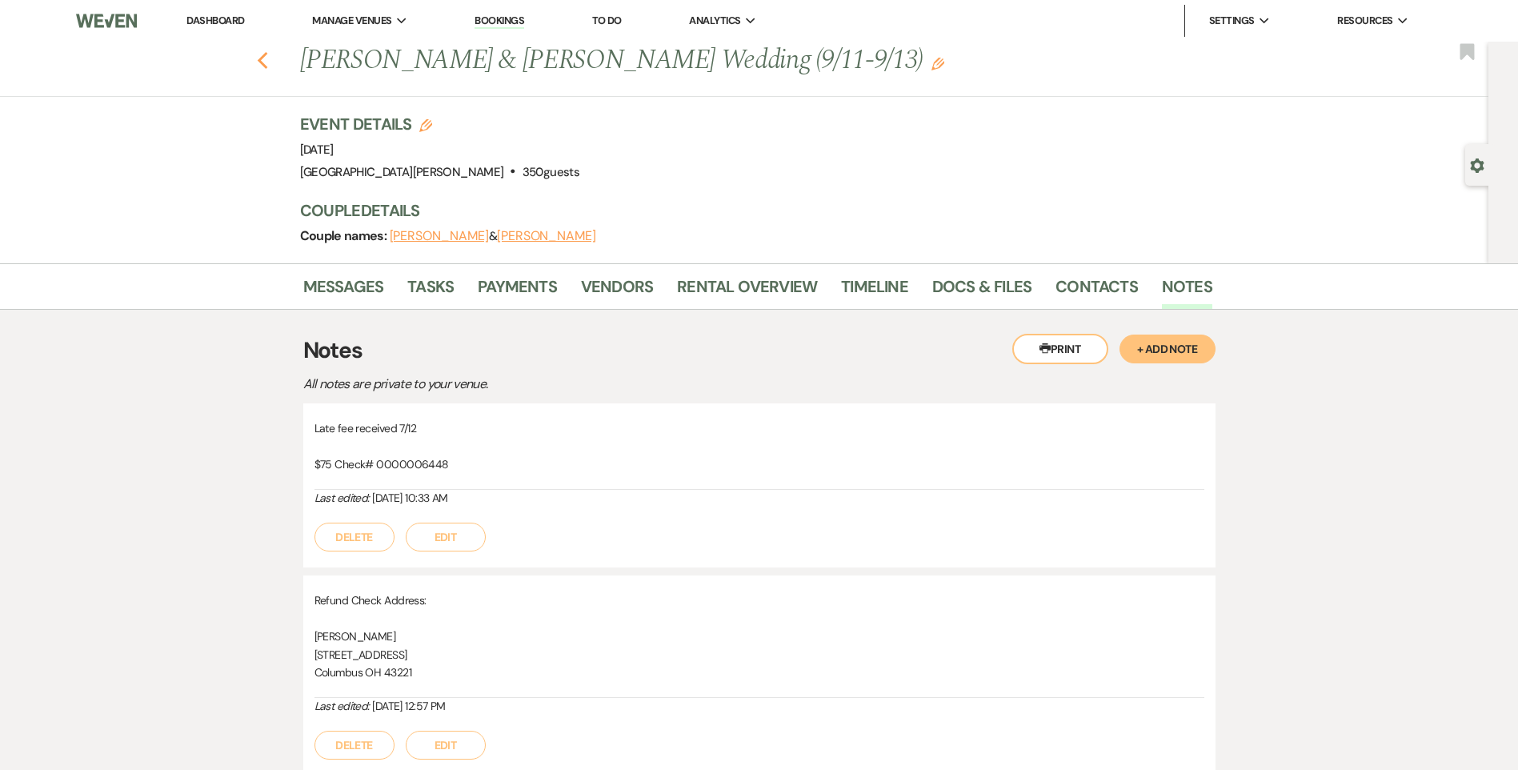
click at [269, 58] on icon "Previous" at bounding box center [263, 60] width 12 height 19
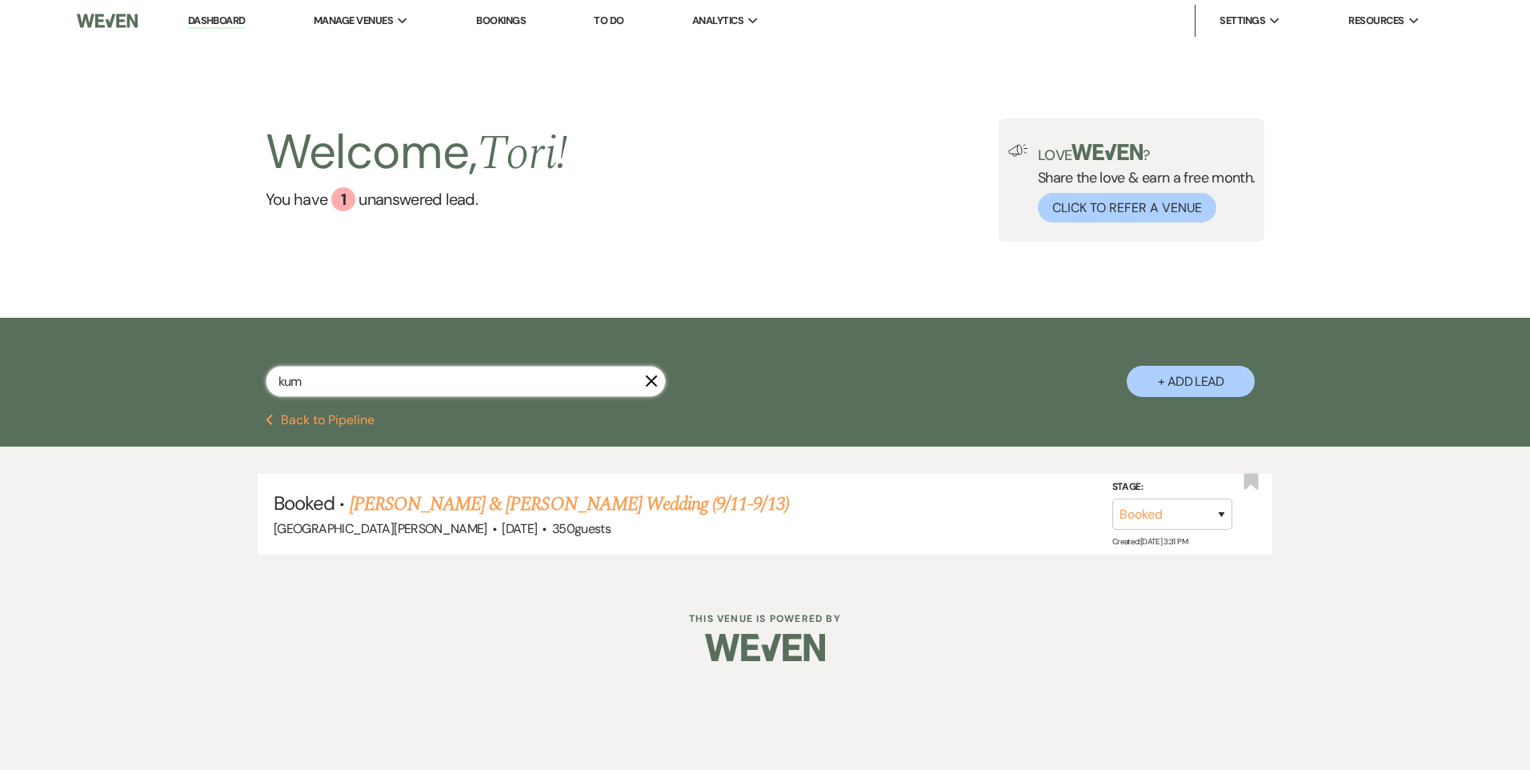
drag, startPoint x: 323, startPoint y: 376, endPoint x: 199, endPoint y: 359, distance: 124.4
click at [203, 359] on div "kum X + Add Lead" at bounding box center [765, 368] width 1153 height 84
type input "ber"
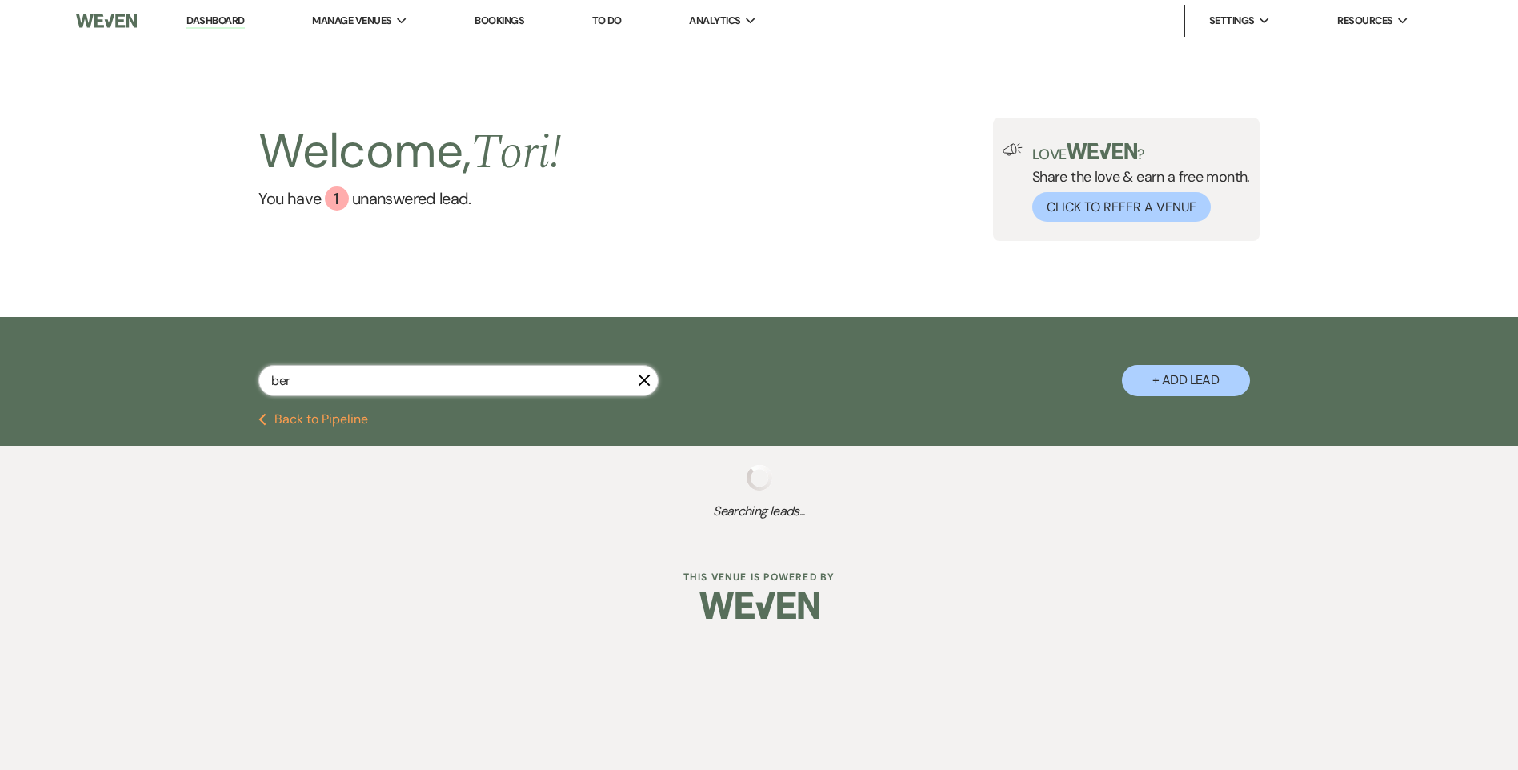
select select "8"
select select "4"
select select "8"
select select "1"
select select "8"
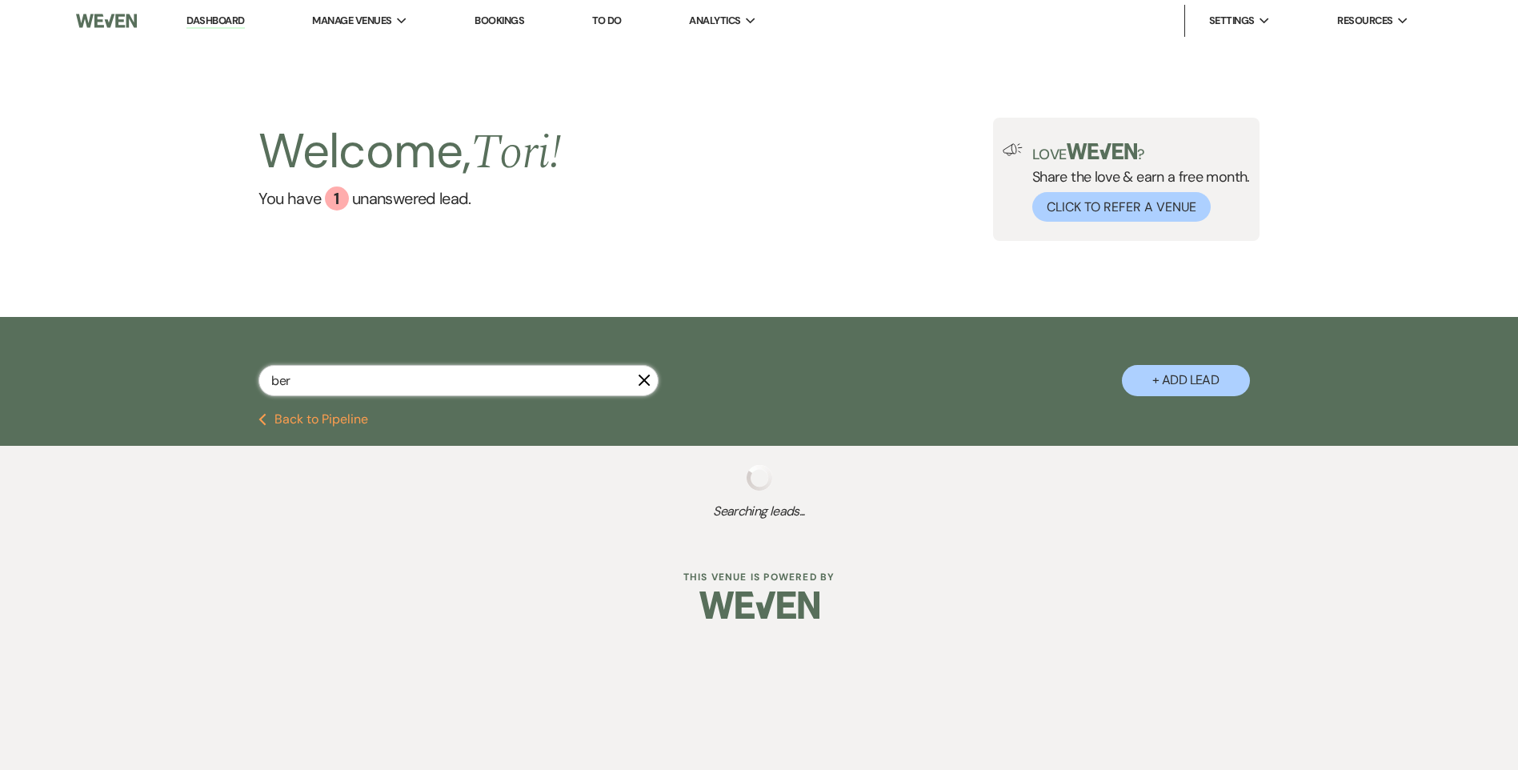
select select "6"
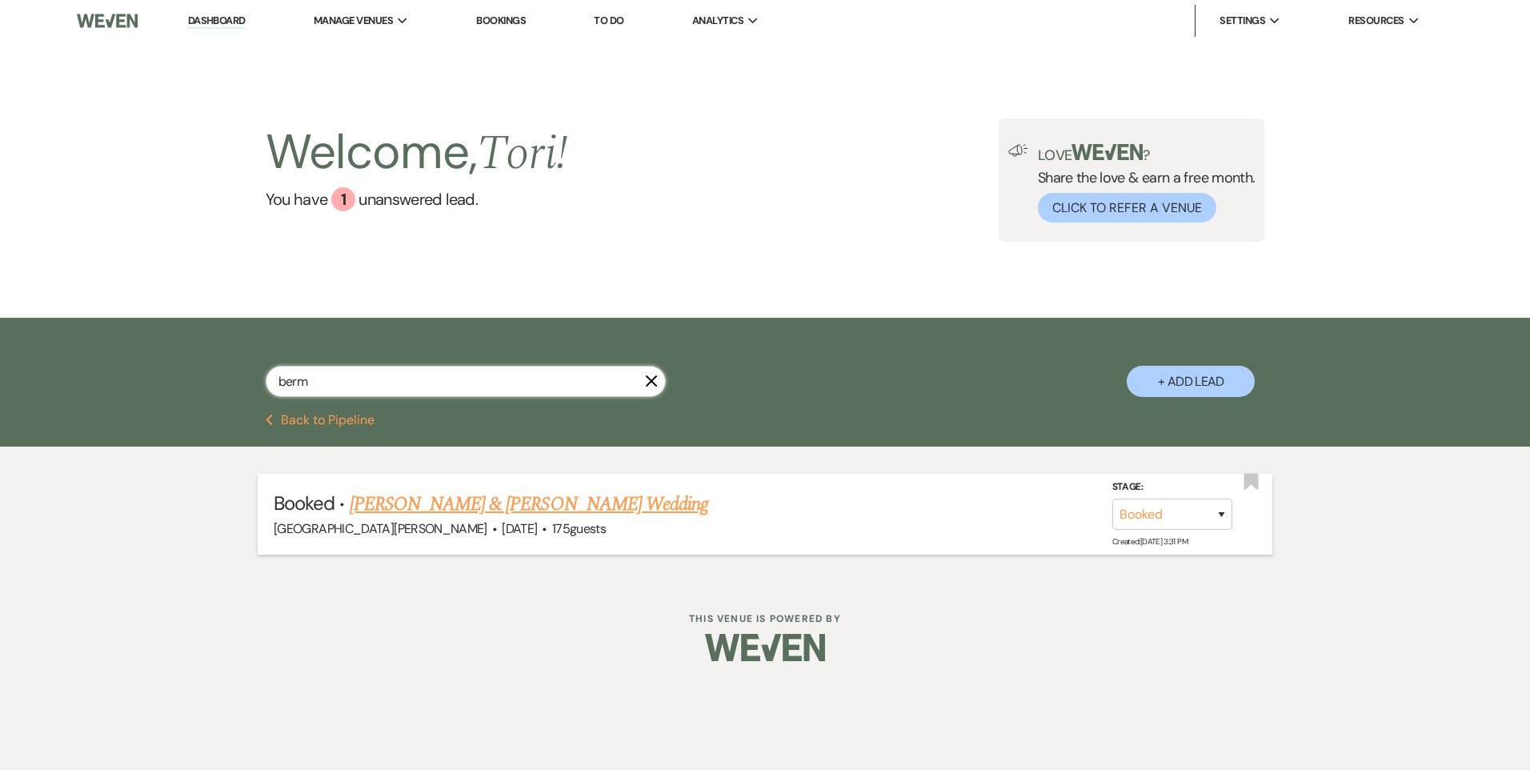
type input "berm"
click at [414, 507] on link "Kaylin Jankowski & Sam Berman's Wedding" at bounding box center [529, 504] width 359 height 29
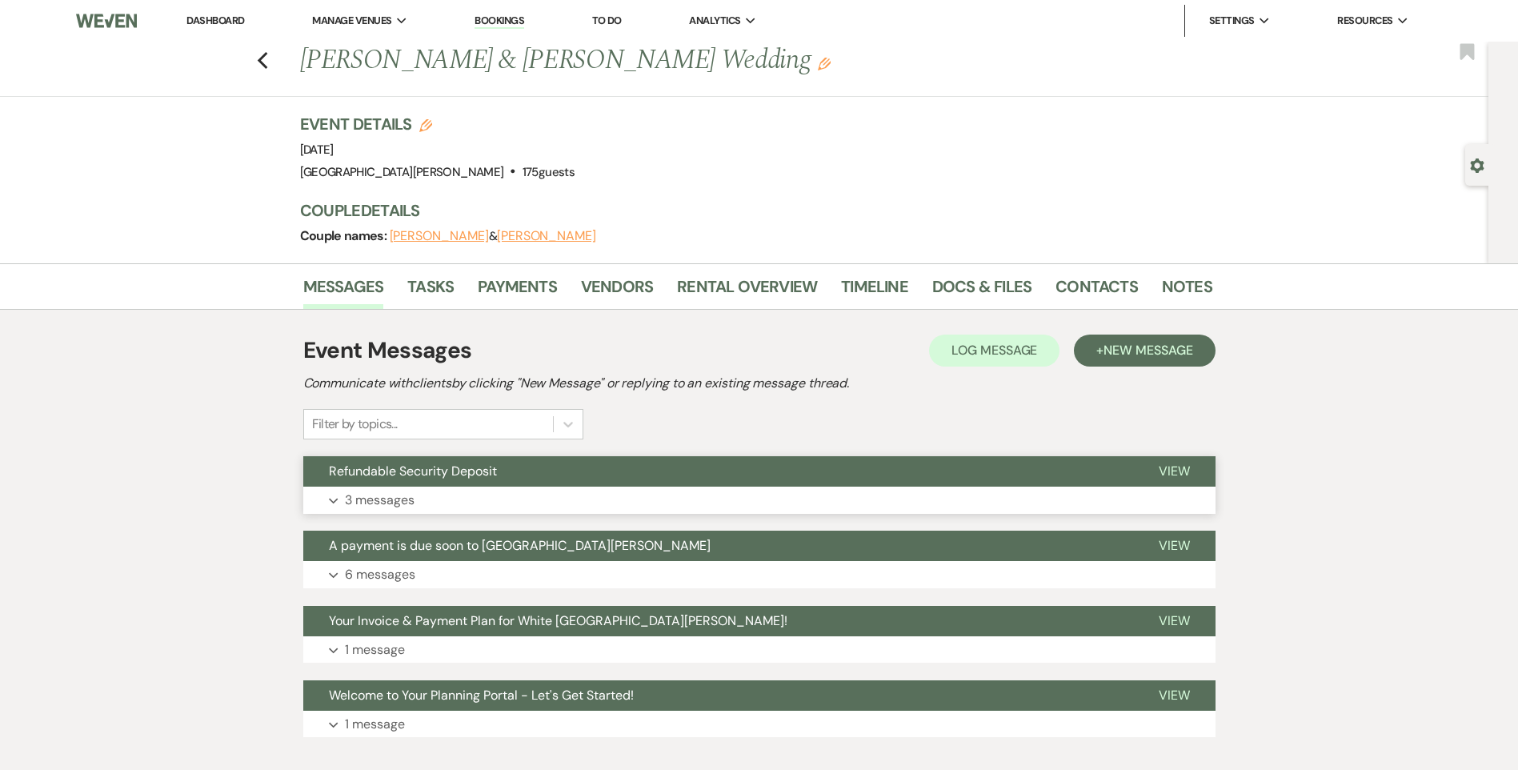
click at [475, 508] on button "Expand 3 messages" at bounding box center [759, 500] width 912 height 27
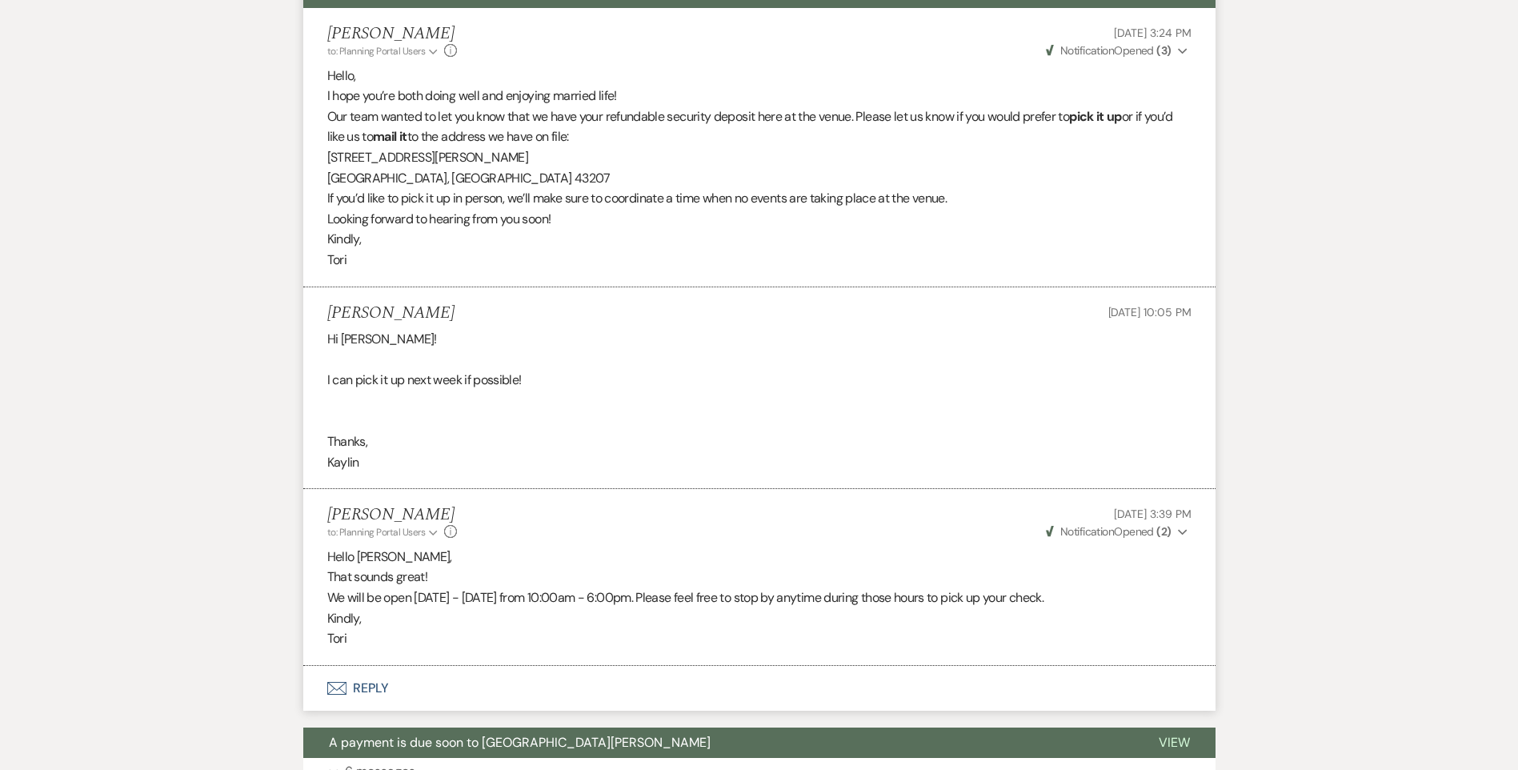
scroll to position [480, 0]
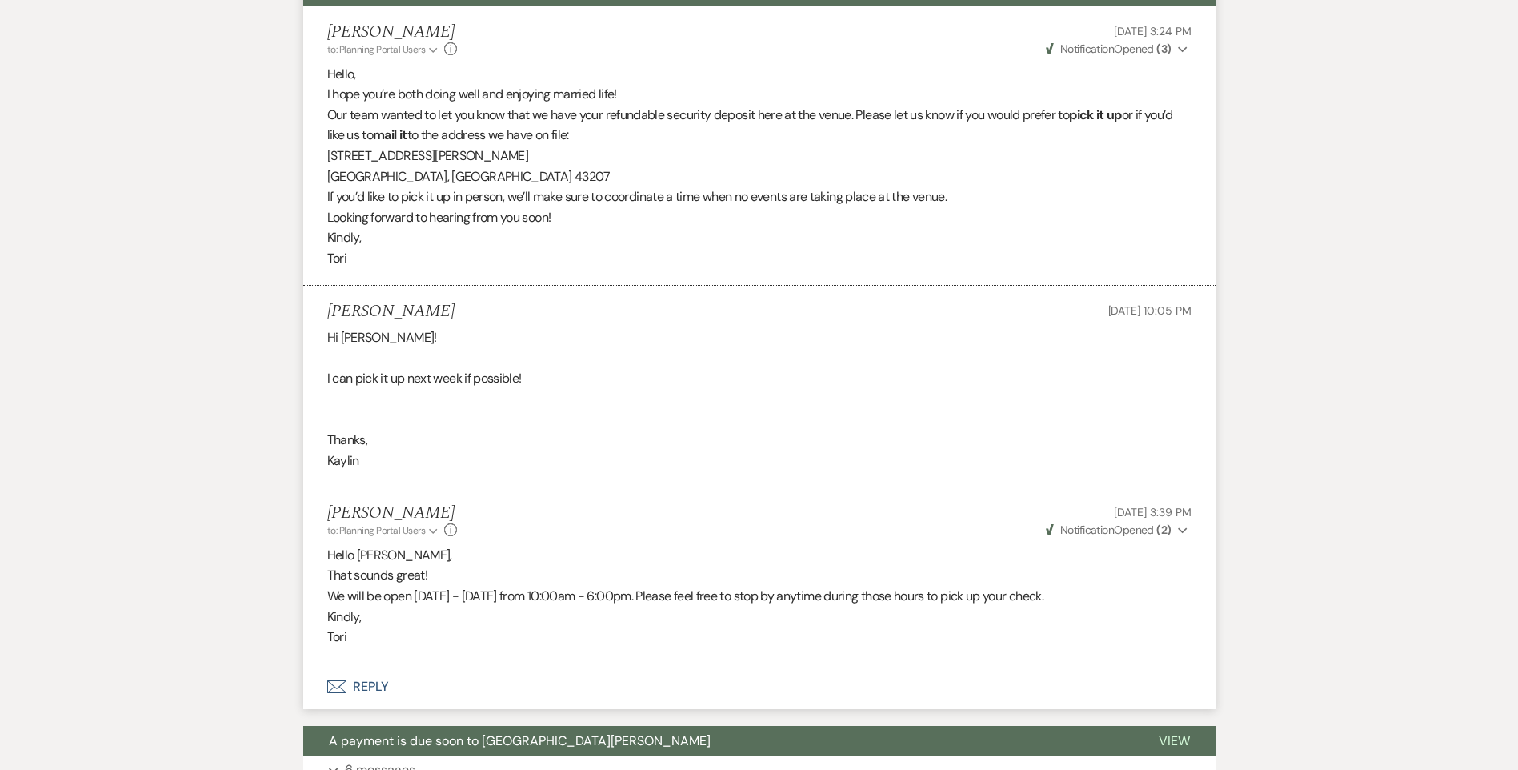
click at [378, 682] on button "Envelope Reply" at bounding box center [759, 686] width 912 height 45
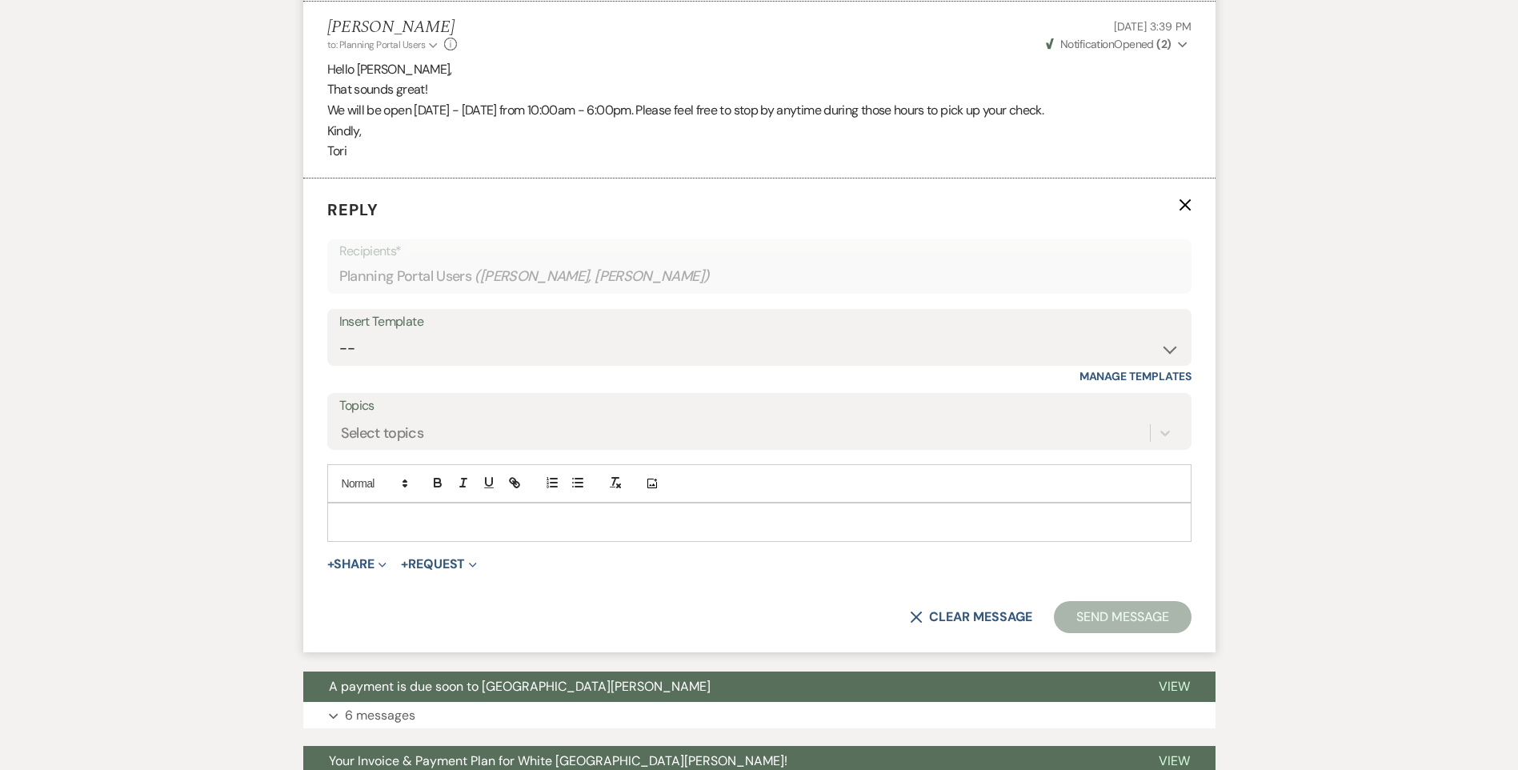
scroll to position [997, 0]
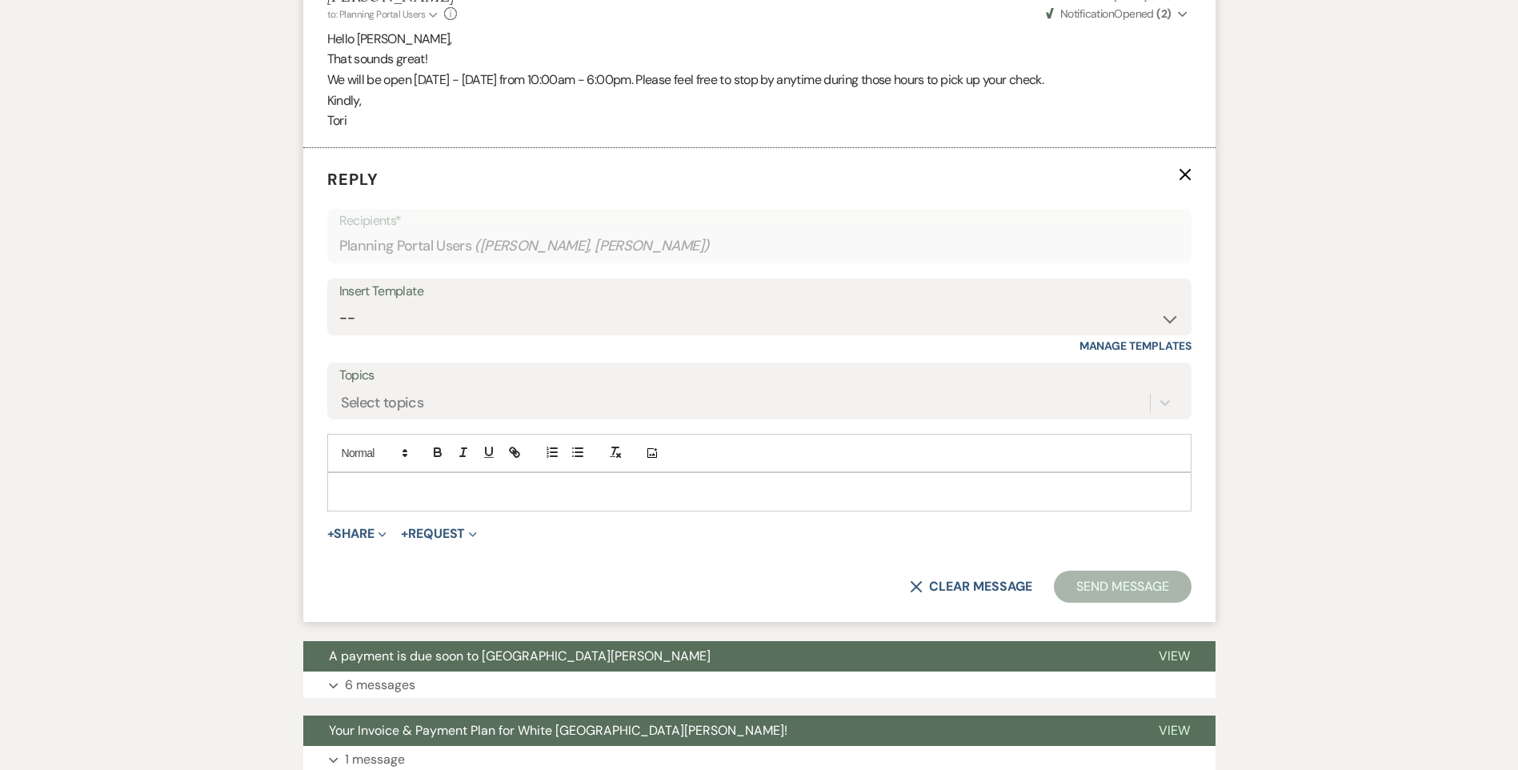
click at [397, 489] on p at bounding box center [759, 492] width 839 height 18
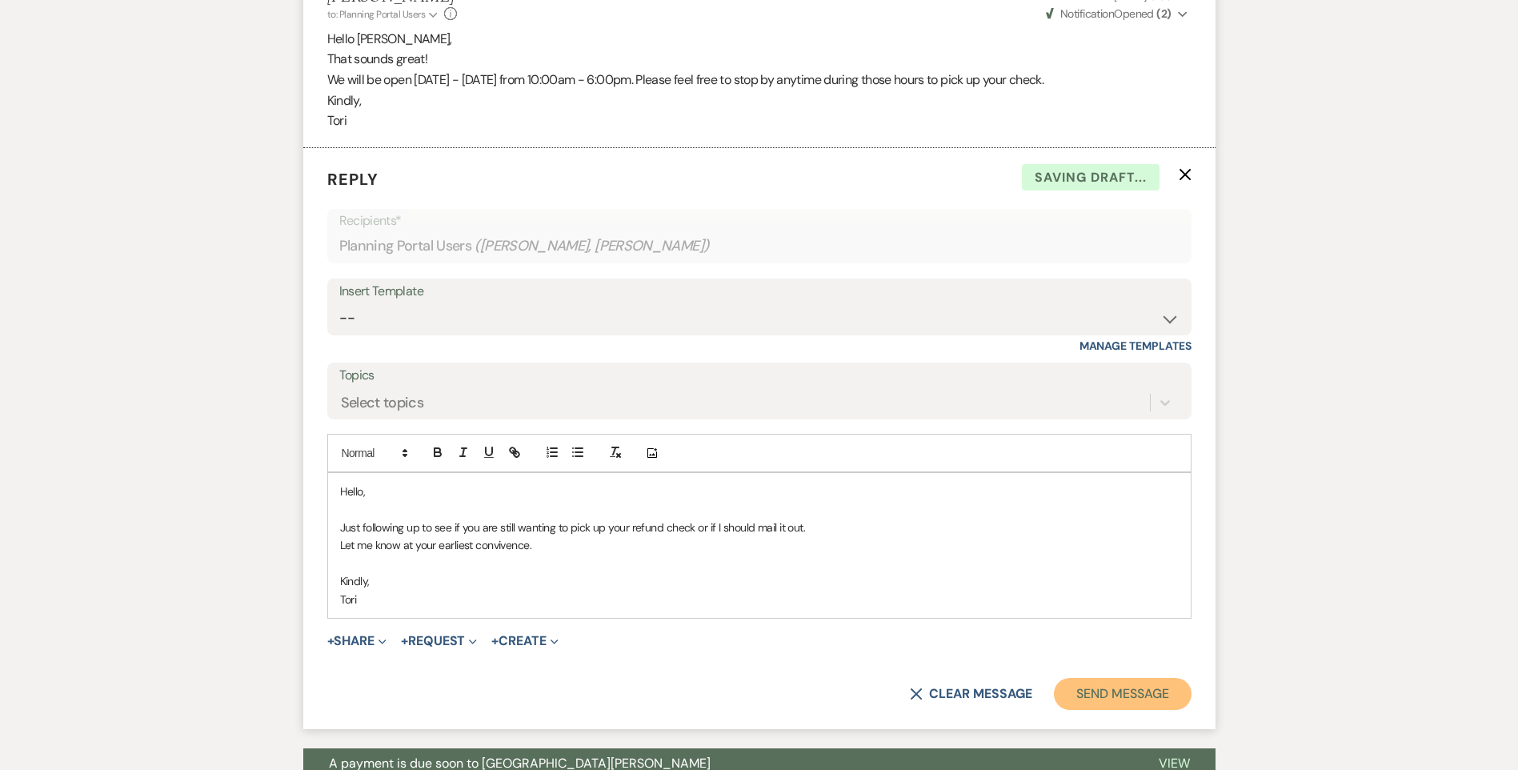
click at [1109, 700] on button "Send Message" at bounding box center [1122, 694] width 137 height 32
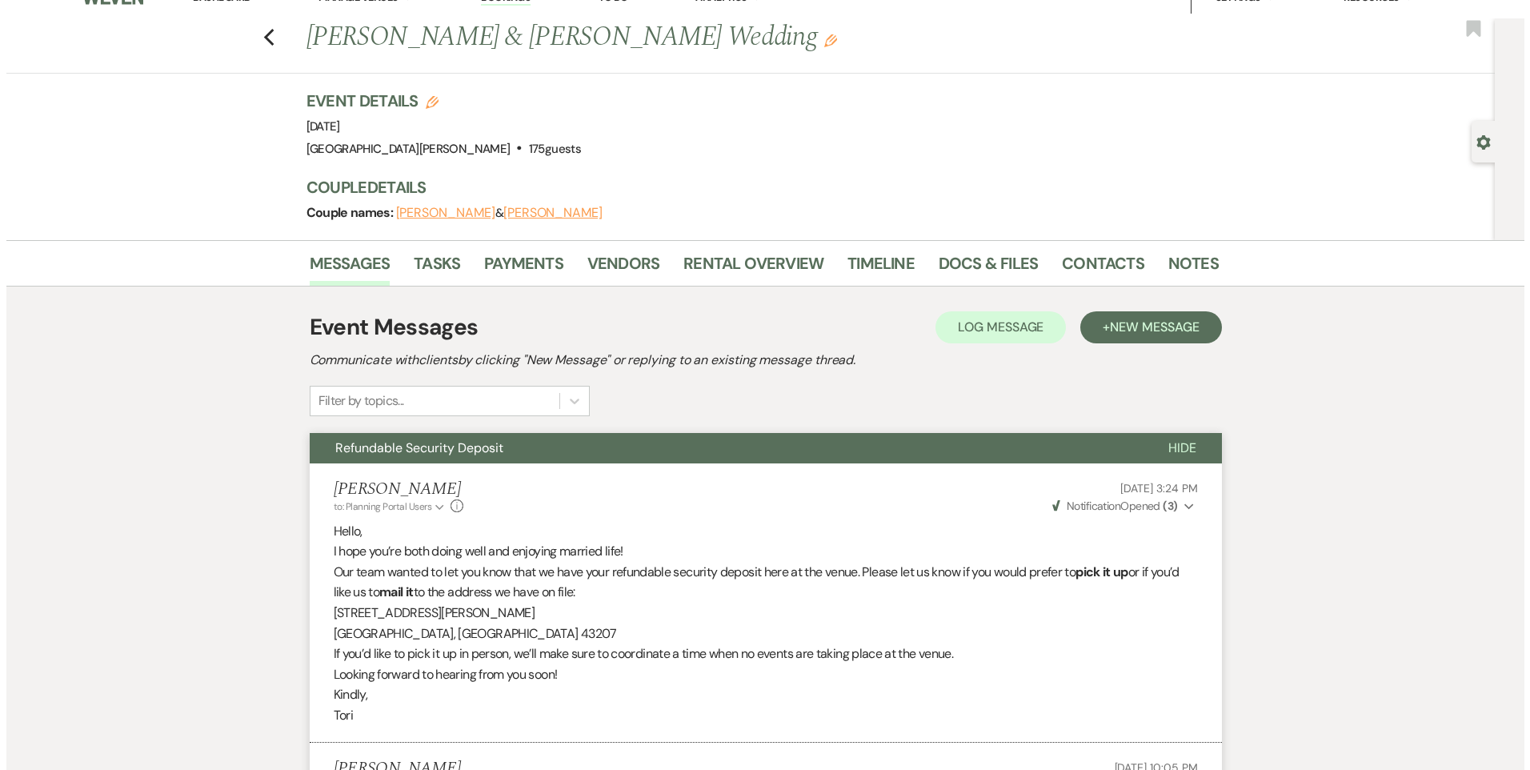
scroll to position [0, 0]
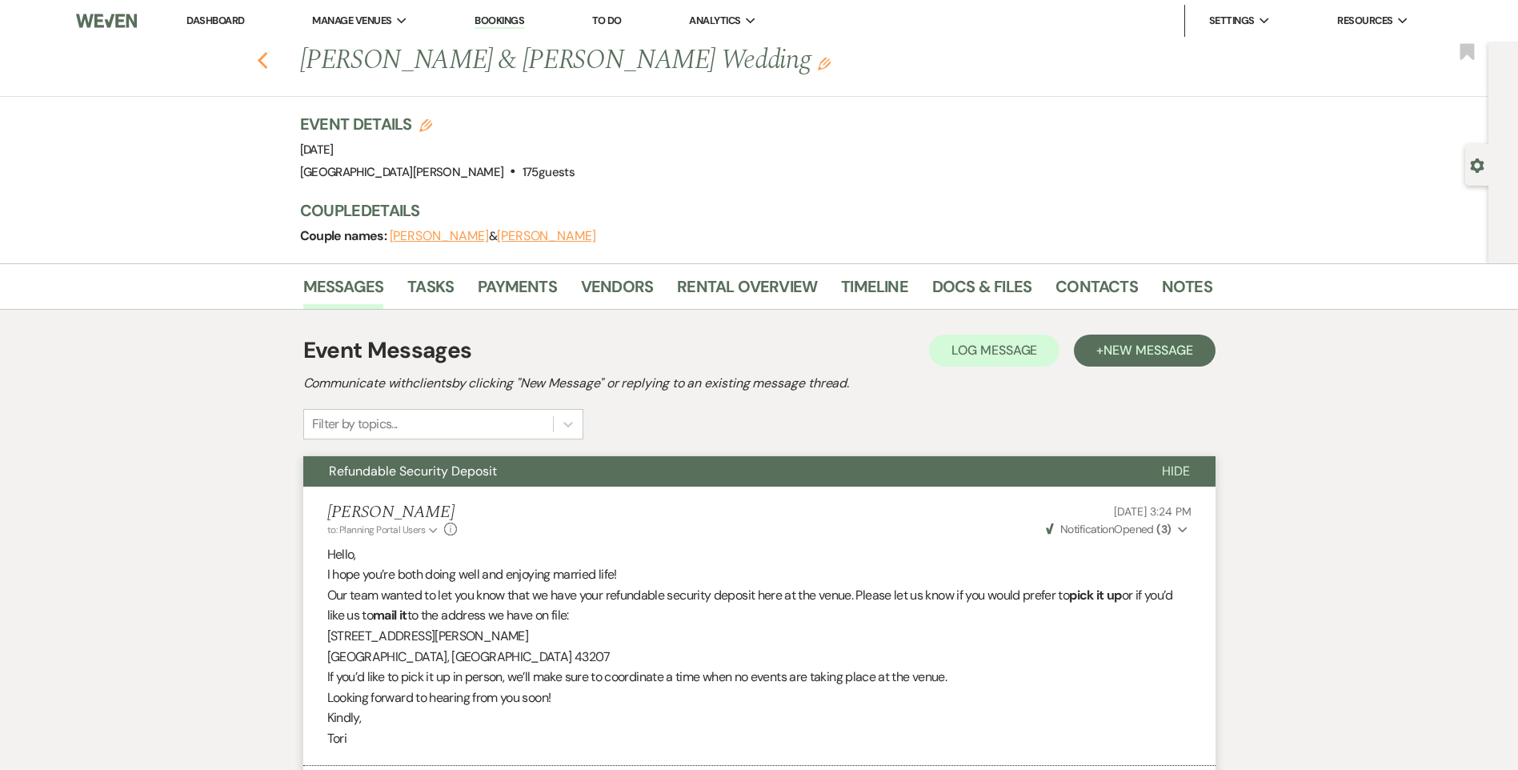
click at [264, 62] on icon "Previous" at bounding box center [263, 60] width 12 height 19
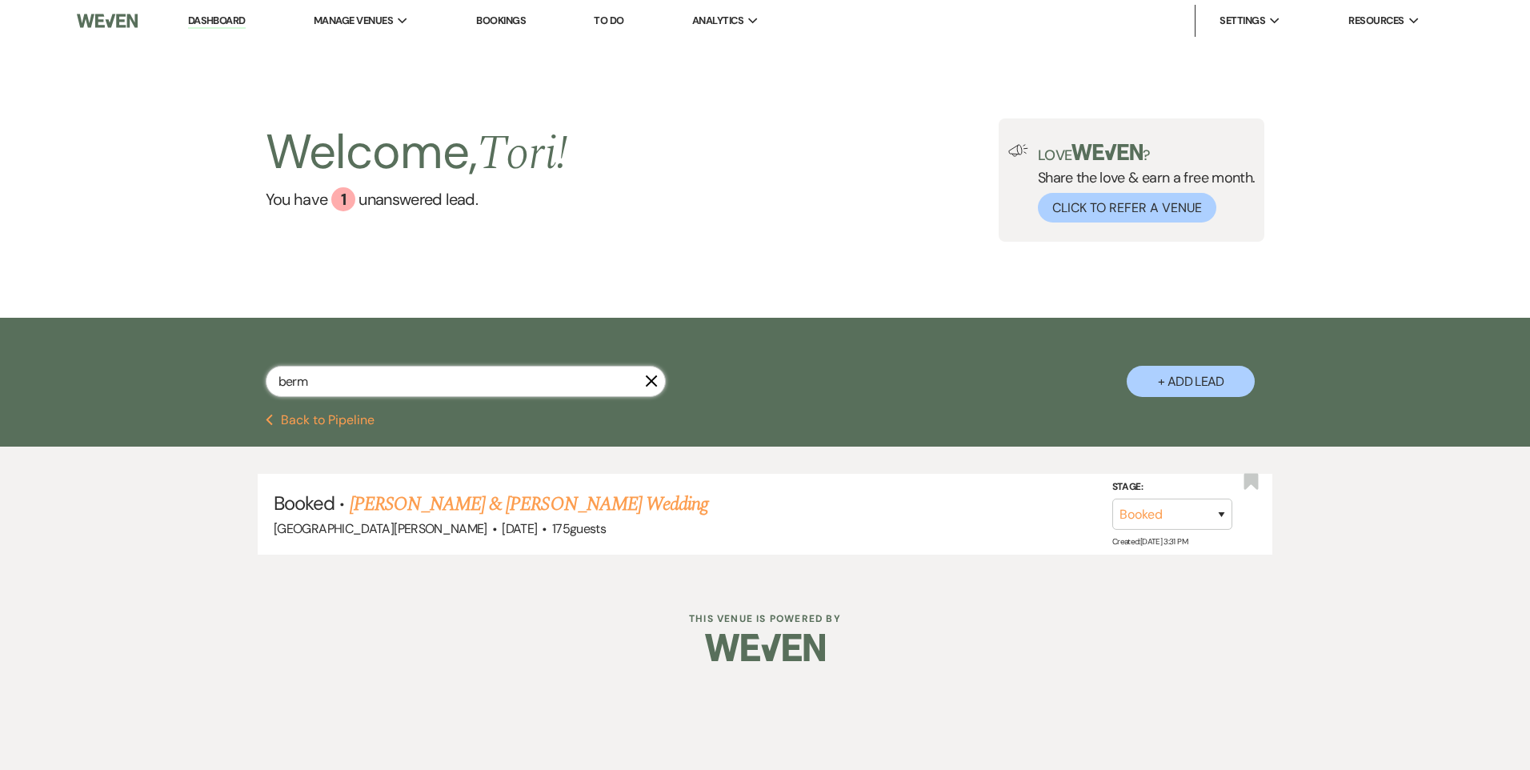
drag, startPoint x: 325, startPoint y: 385, endPoint x: 0, endPoint y: 333, distance: 329.1
click at [0, 336] on html "Dashboard Manage Venues Expand White Willow Meadows Bookings To Do Analytics Ex…" at bounding box center [765, 342] width 1530 height 685
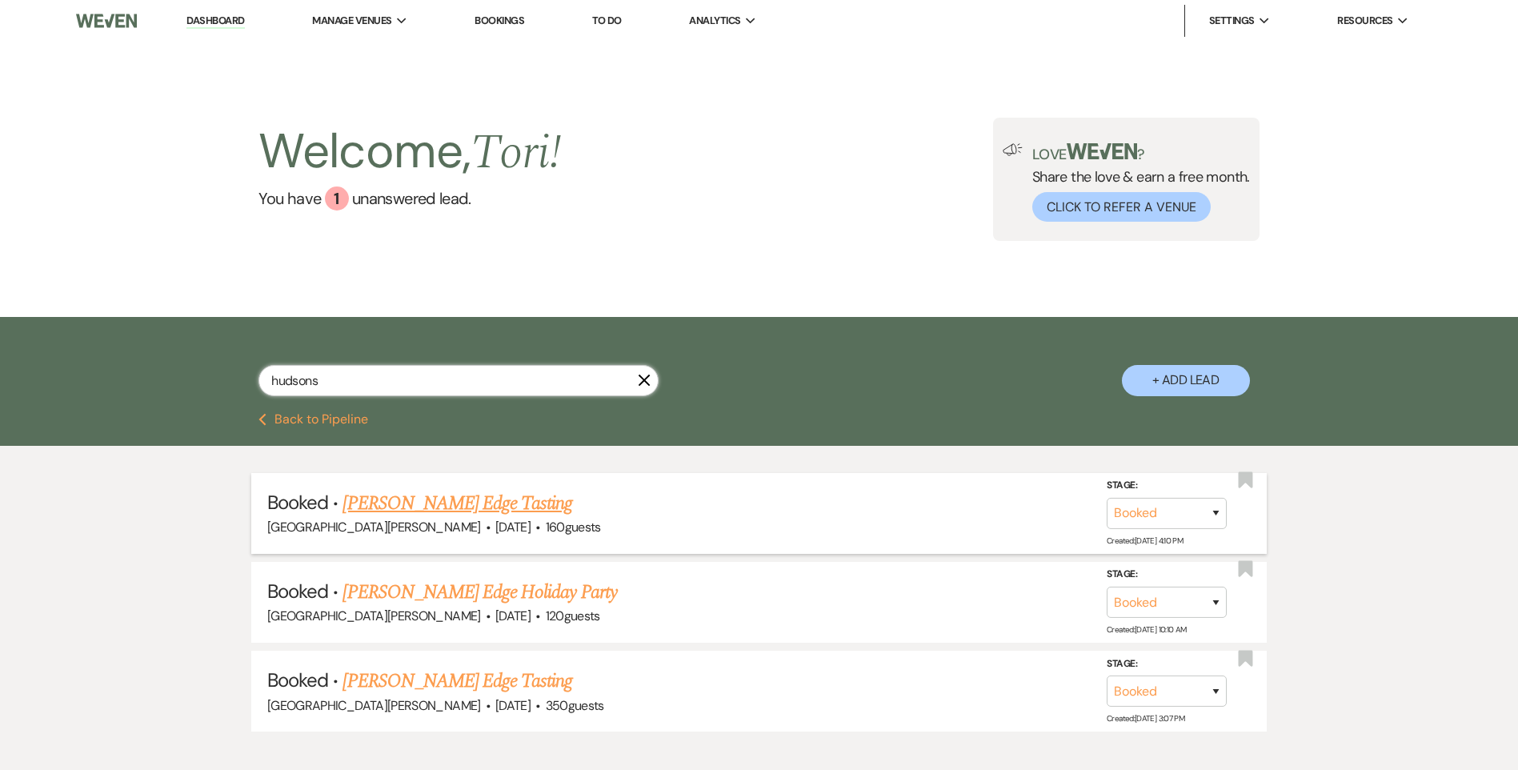
type input "hudsons"
click at [415, 509] on link "Hudson's Edge Tasting" at bounding box center [458, 503] width 230 height 29
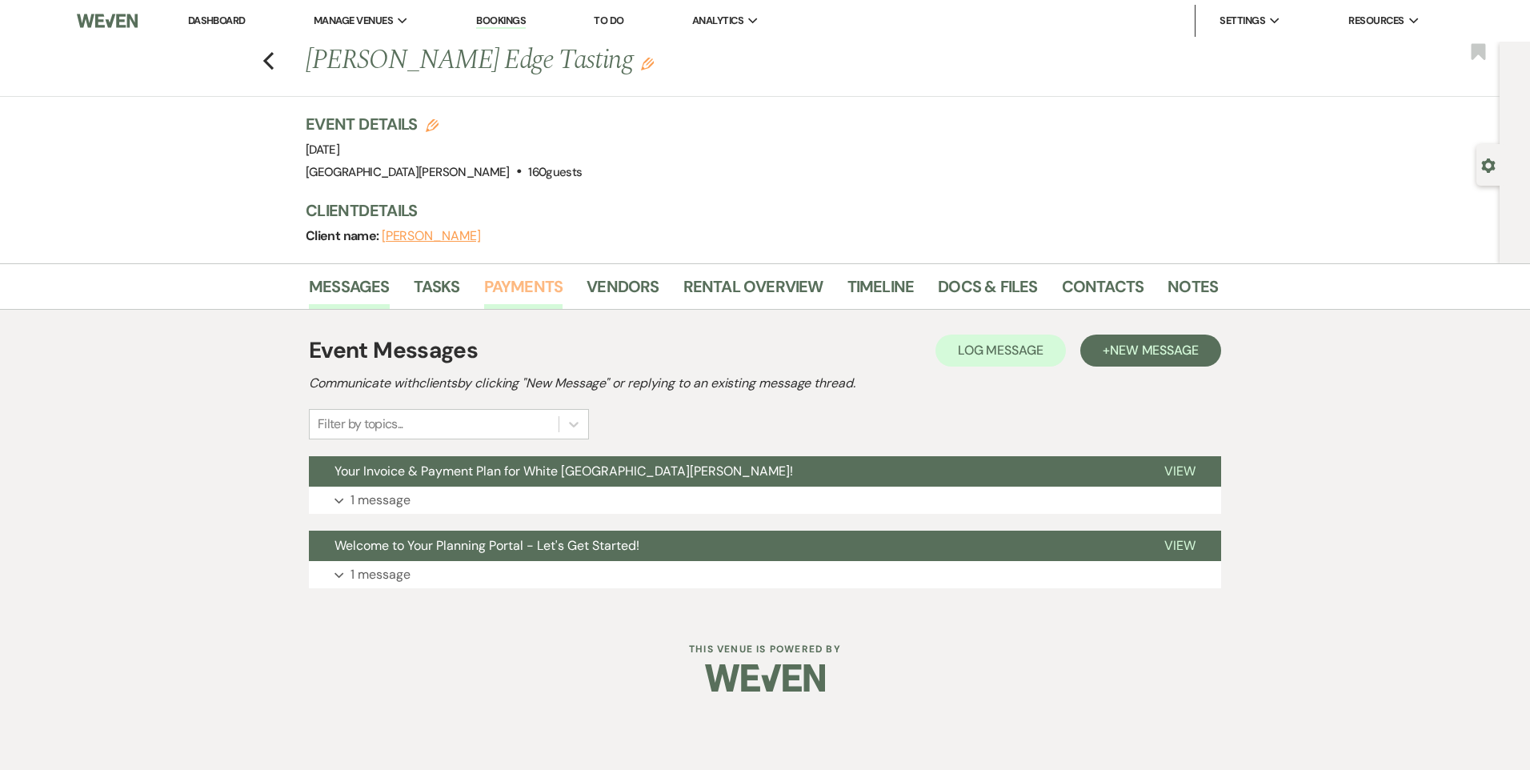
click at [554, 282] on link "Payments" at bounding box center [523, 291] width 79 height 35
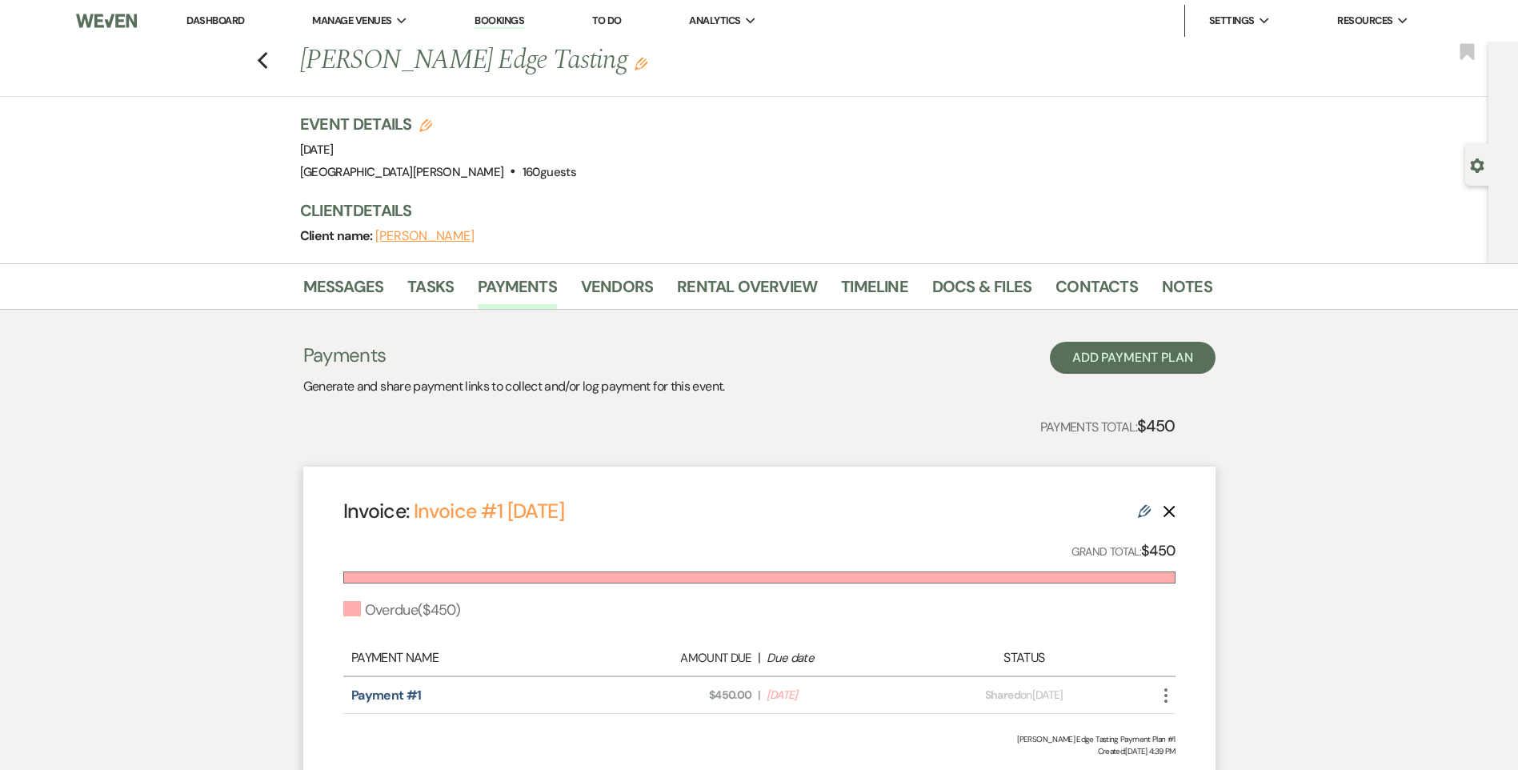
click at [223, 19] on link "Dashboard" at bounding box center [215, 21] width 58 height 14
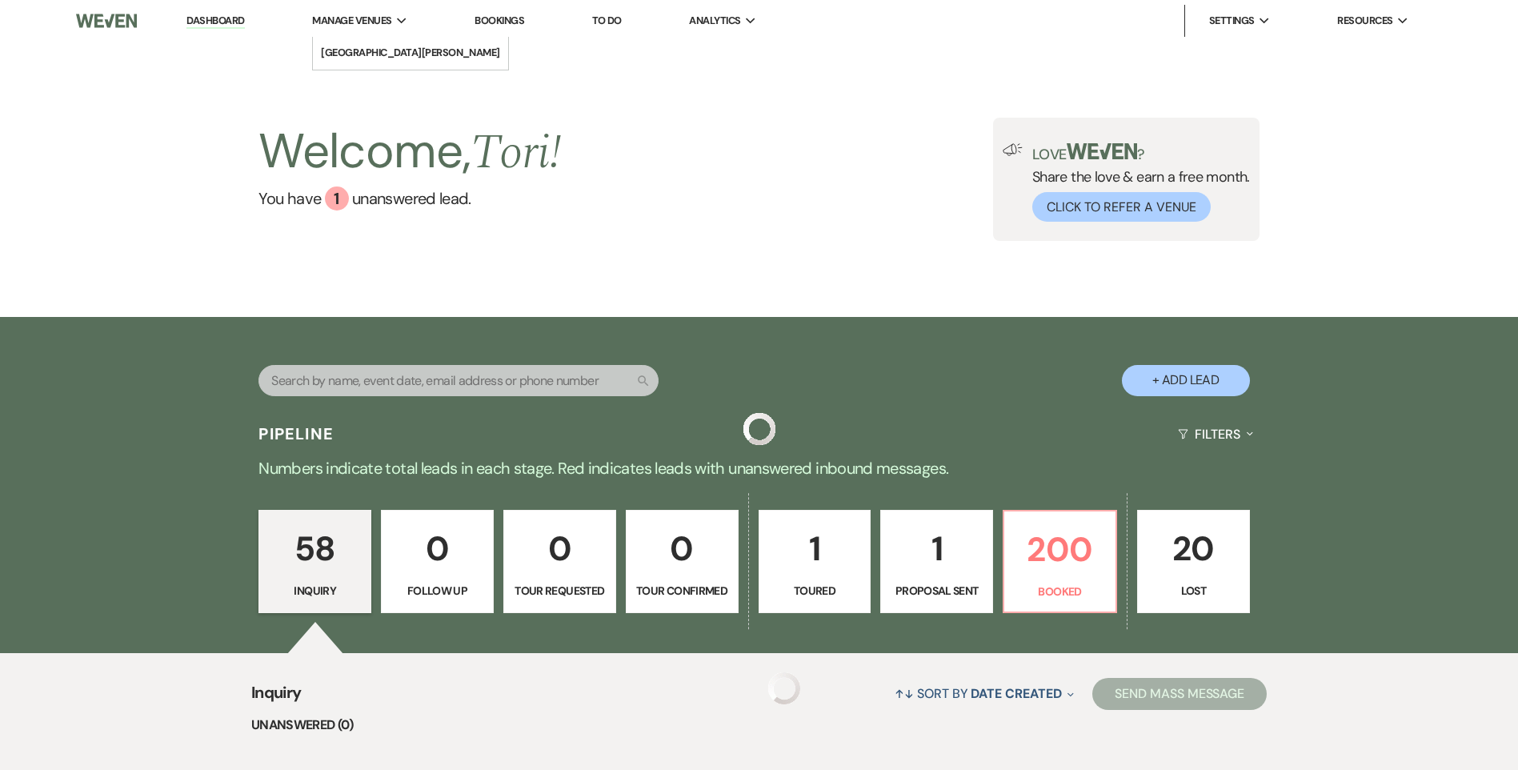
click at [361, 18] on span "Manage Venues" at bounding box center [351, 21] width 79 height 16
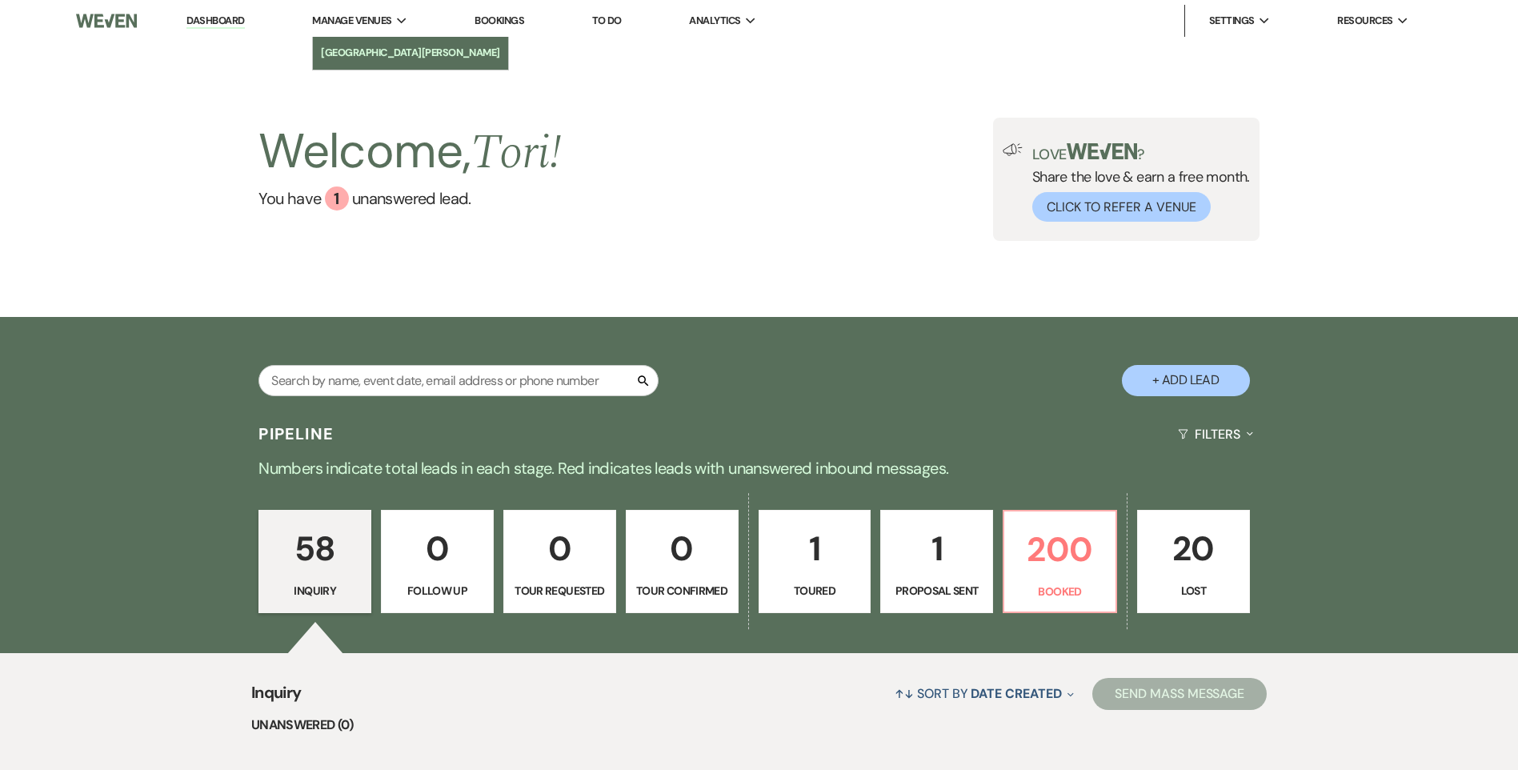
click at [363, 49] on li "[GEOGRAPHIC_DATA][PERSON_NAME]" at bounding box center [410, 53] width 179 height 16
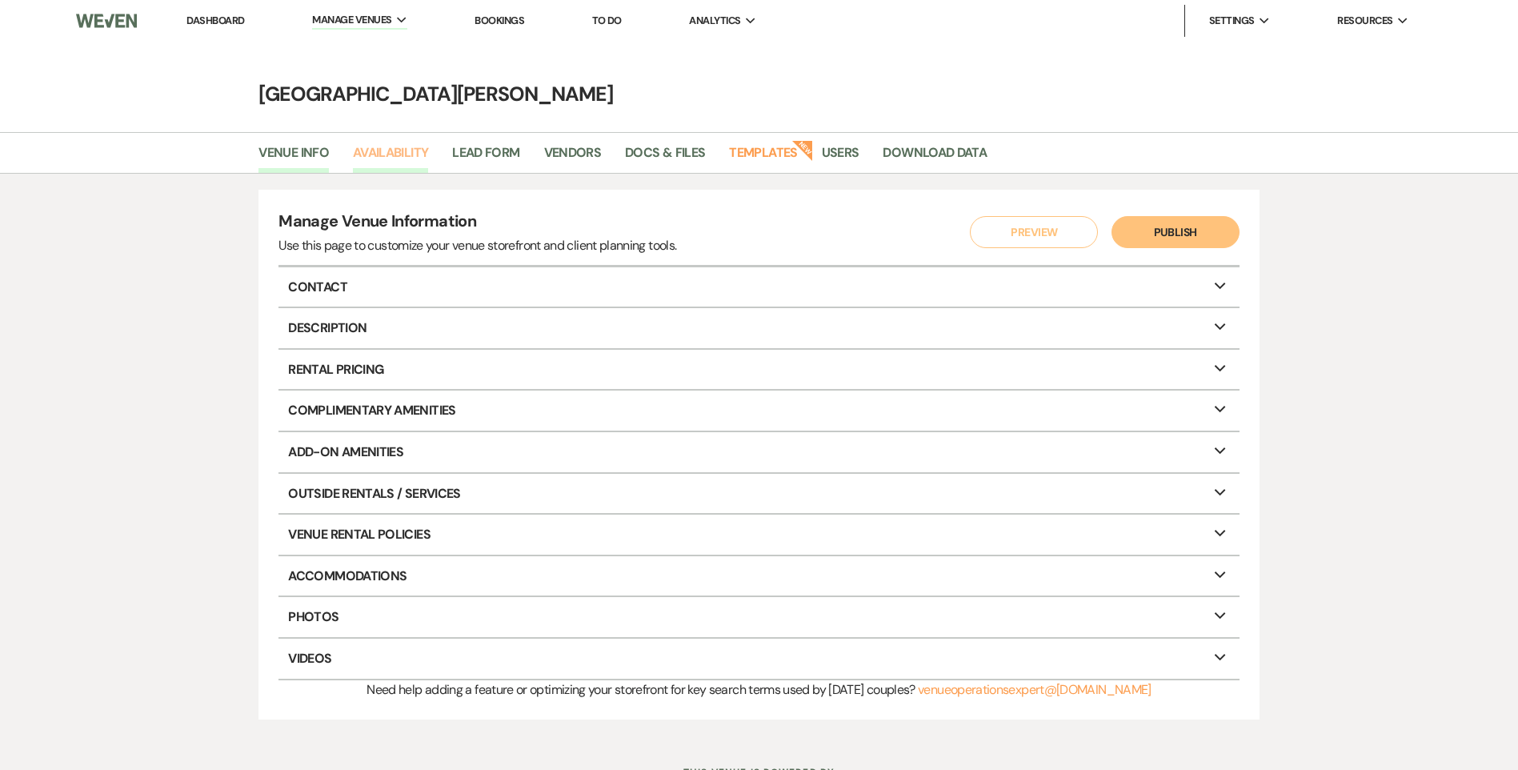
drag, startPoint x: 372, startPoint y: 144, endPoint x: 378, endPoint y: 150, distance: 8.5
click at [373, 145] on link "Availability" at bounding box center [390, 157] width 75 height 30
select select "3"
select select "2026"
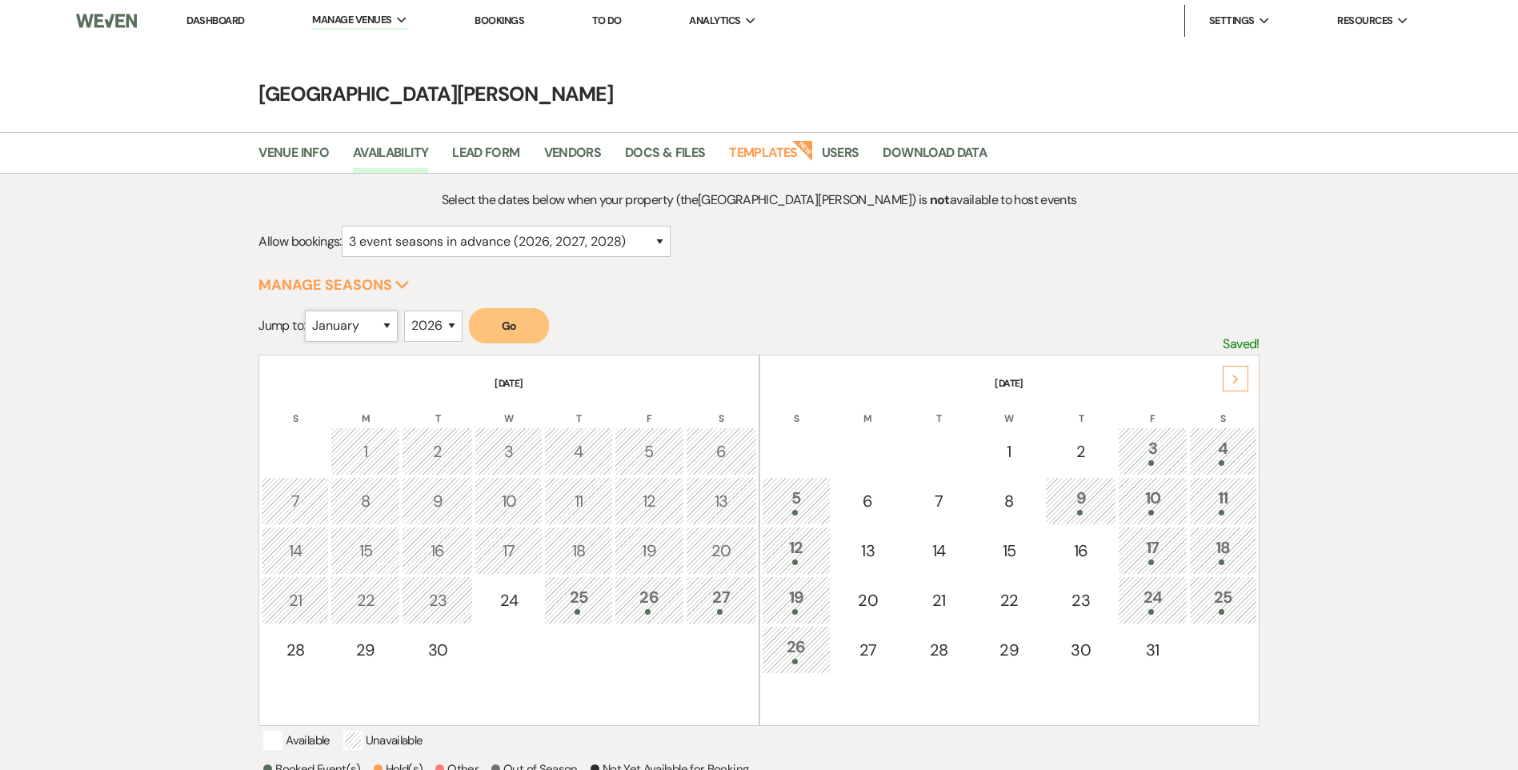
click at [351, 328] on select "January February March April May June July August September October November De…" at bounding box center [351, 326] width 93 height 31
select select "3"
click at [309, 311] on select "January February March April May June July August September October November De…" at bounding box center [351, 326] width 93 height 31
click at [534, 325] on button "Go" at bounding box center [509, 325] width 80 height 35
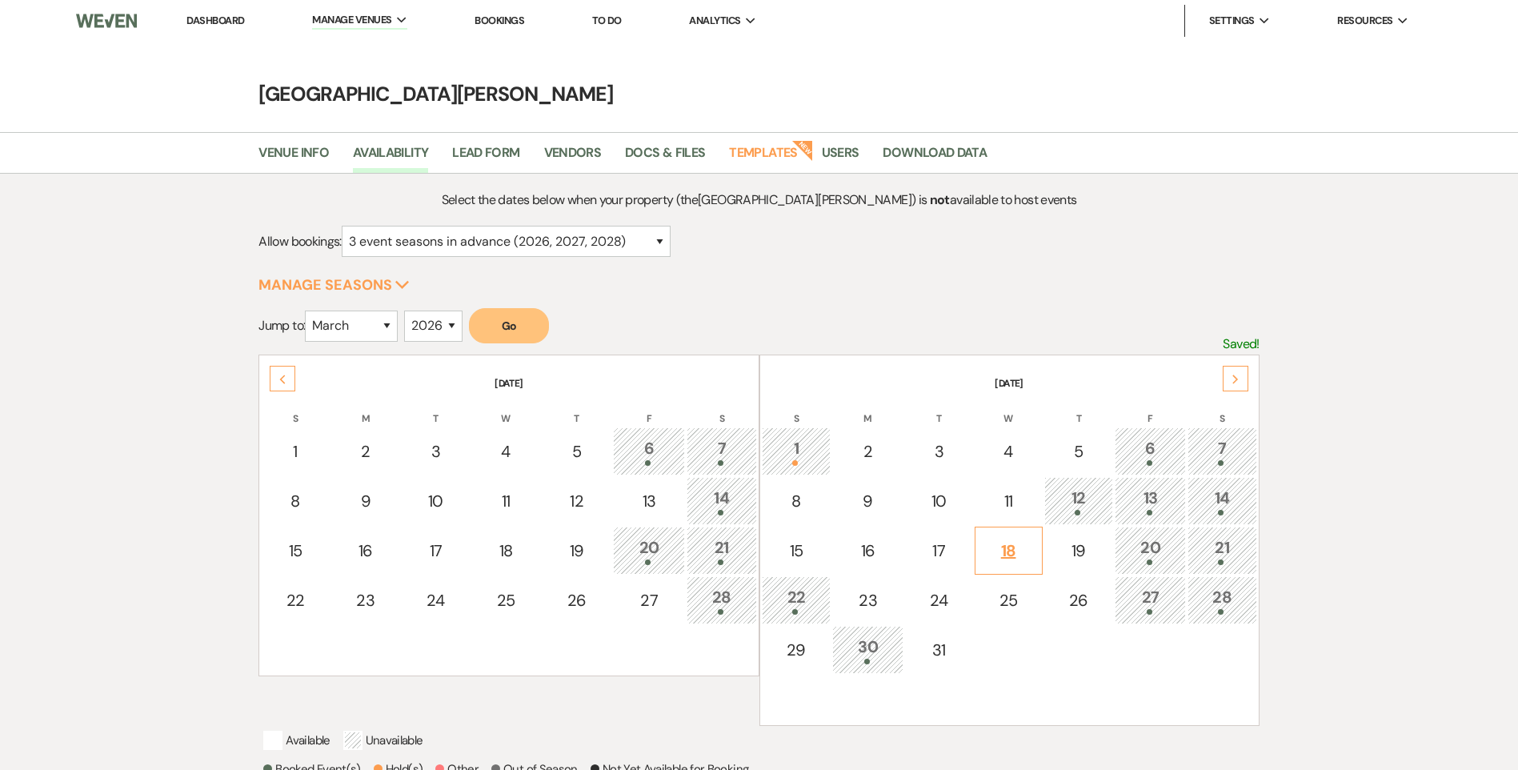
click at [1030, 558] on div "18" at bounding box center [1009, 551] width 50 height 24
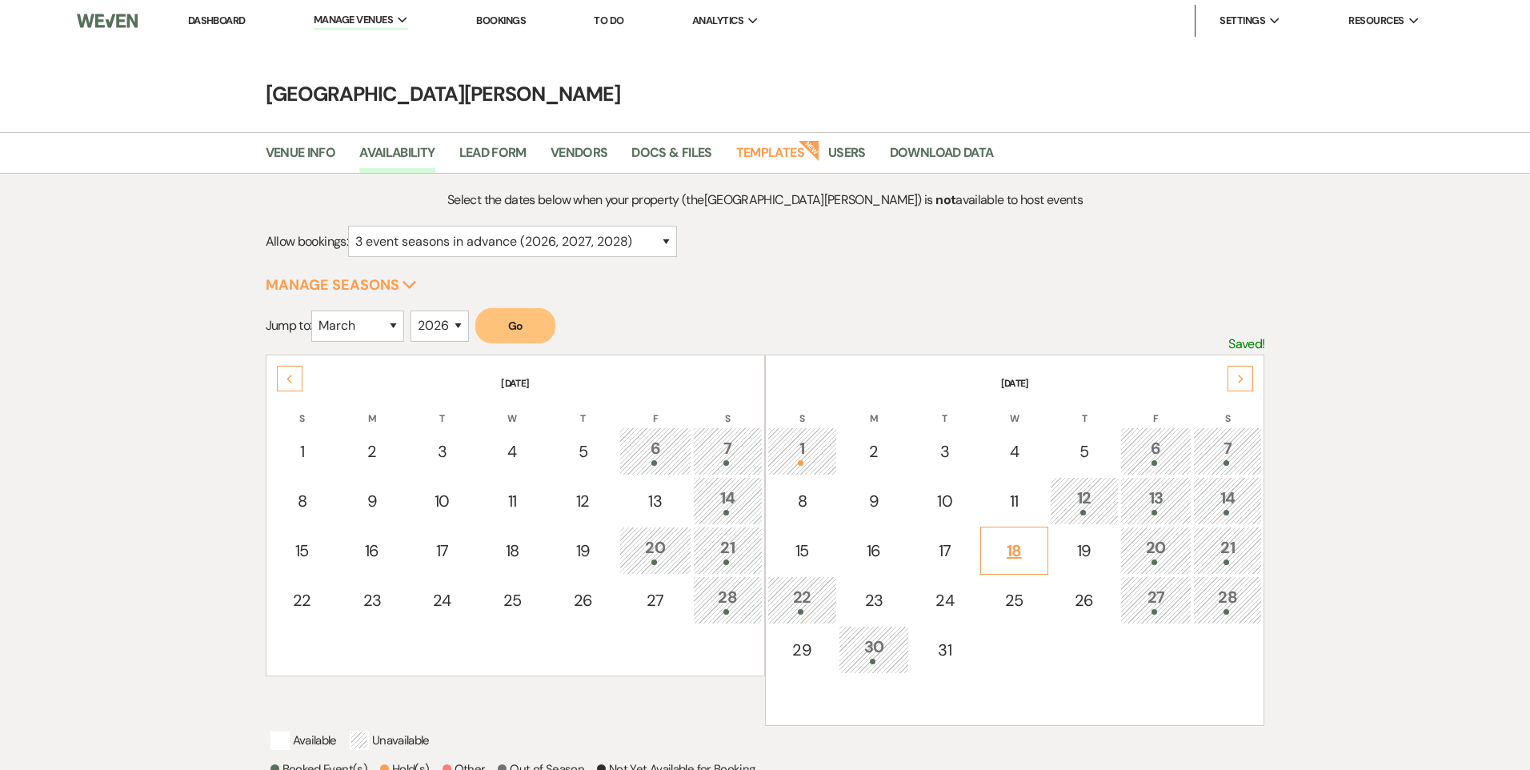
select select "other"
select select "false"
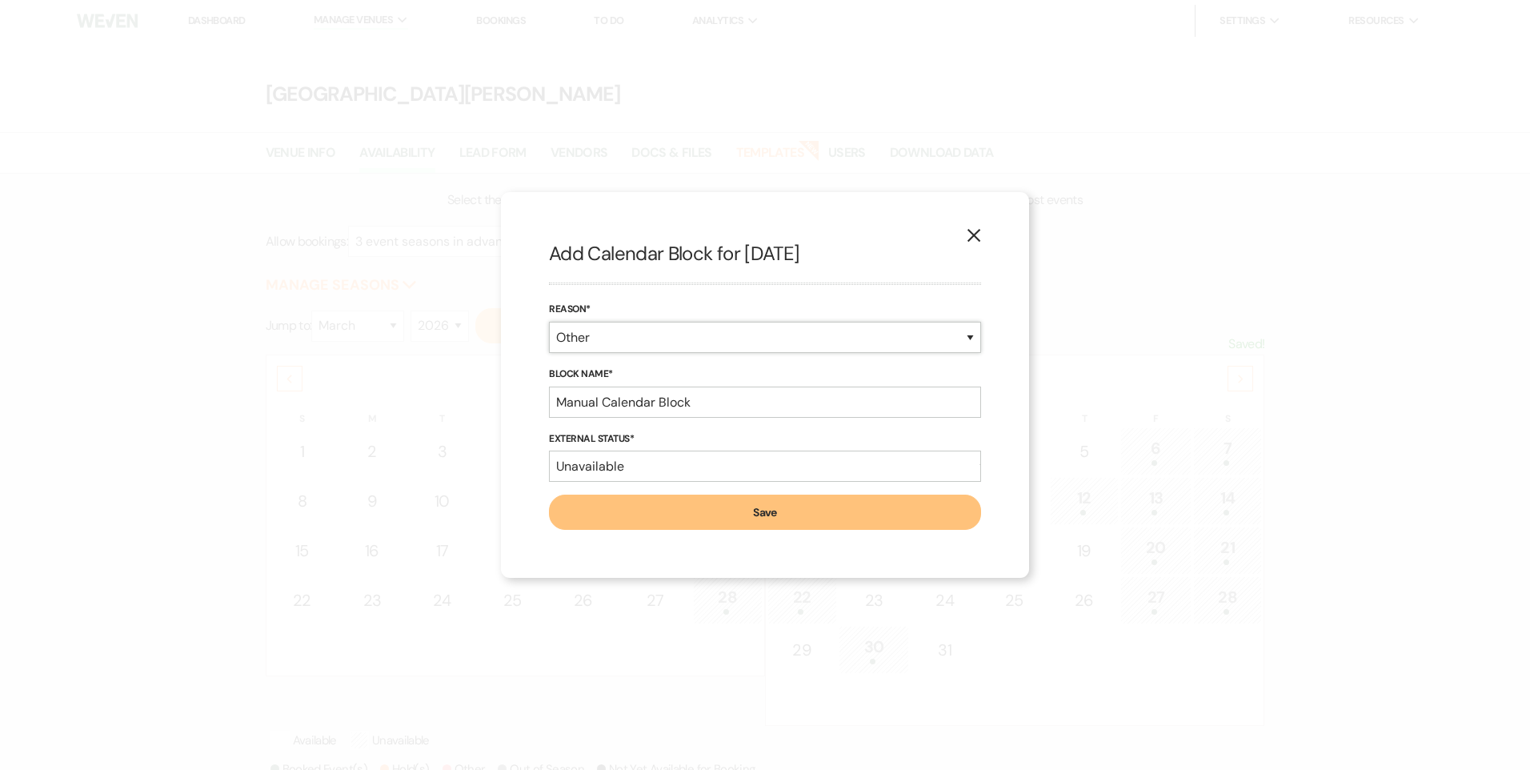
click at [592, 339] on select "Booked Event Hold Other" at bounding box center [765, 337] width 432 height 31
select select "bookedEvent"
click at [549, 353] on select "Booked Event Hold Other" at bounding box center [765, 337] width 432 height 31
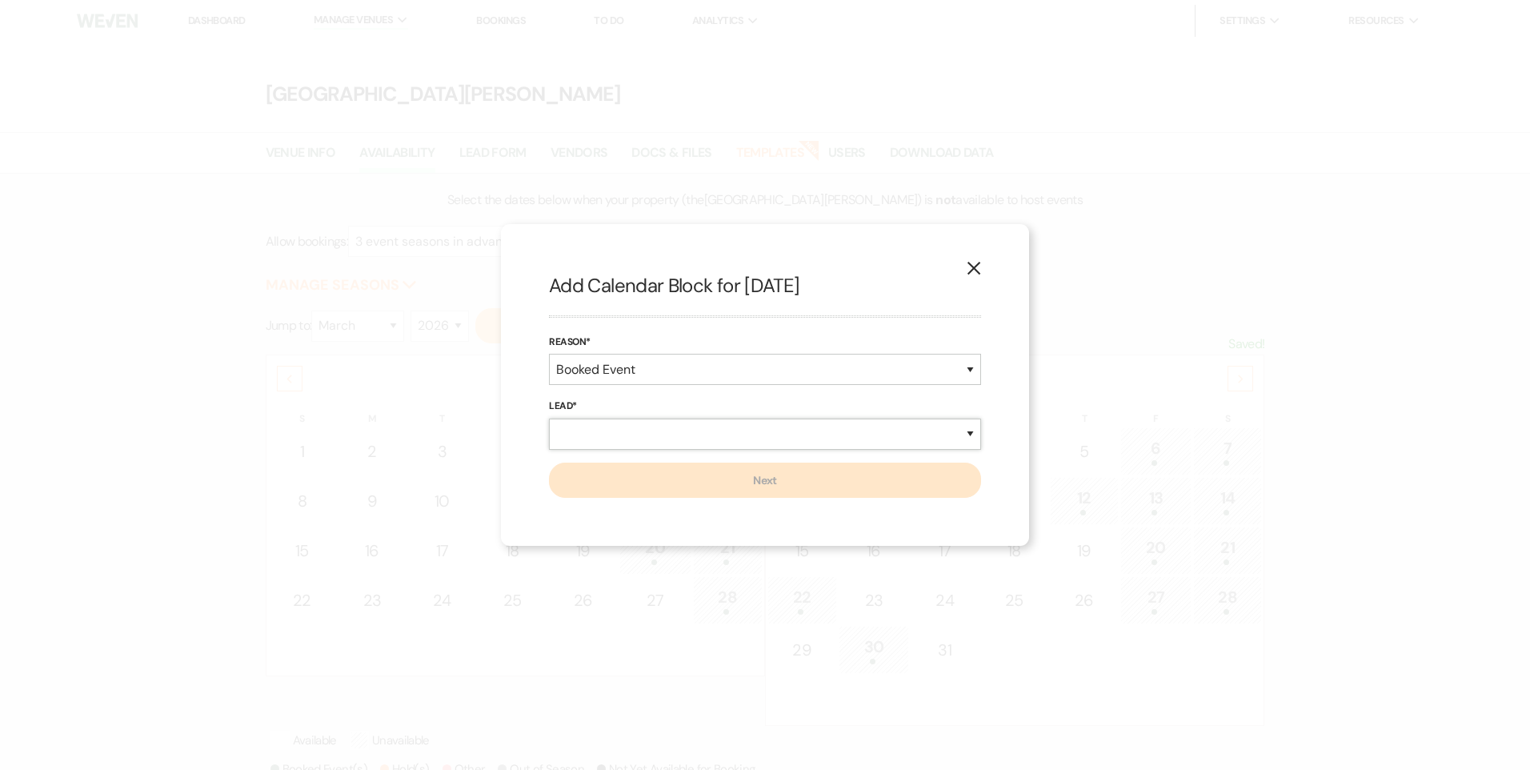
click at [597, 439] on select "New Lead Existing Lead" at bounding box center [765, 434] width 432 height 31
select select "newLead"
click at [549, 419] on select "New Lead Existing Lead" at bounding box center [765, 434] width 432 height 31
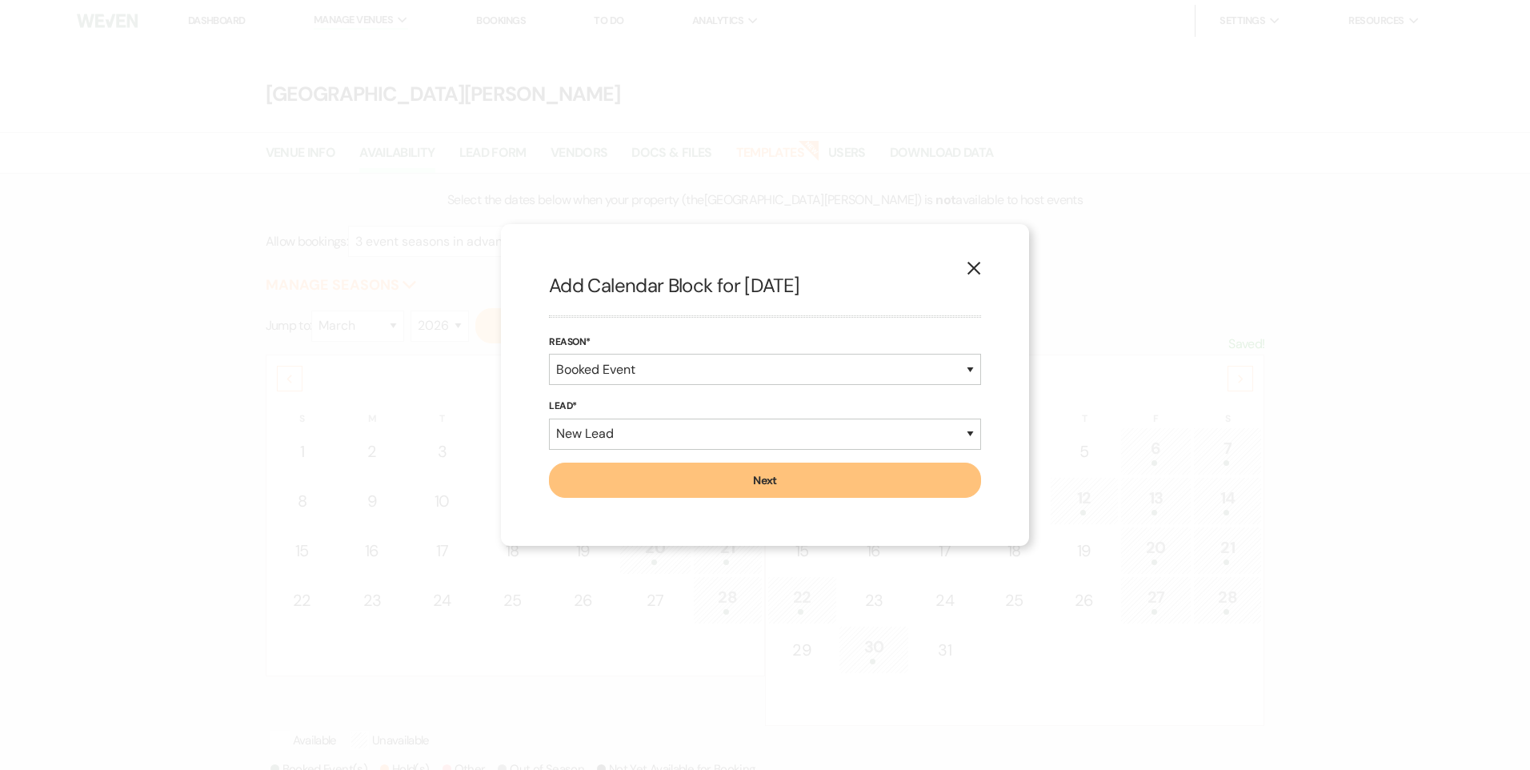
click at [616, 471] on button "Next" at bounding box center [765, 480] width 432 height 35
select select "7"
select select "823"
select select "false"
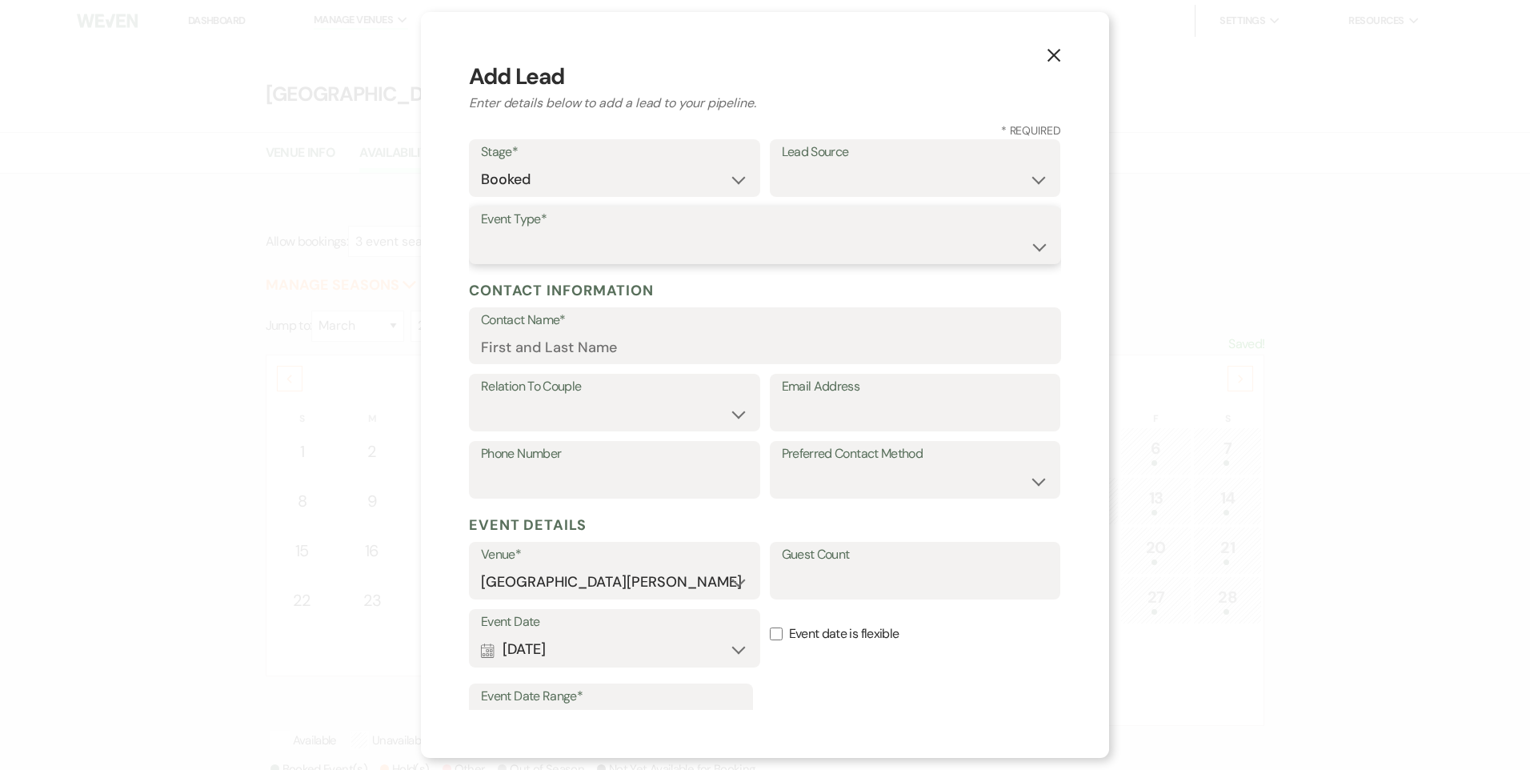
click at [527, 249] on select "Wedding Anniversary Party Baby Shower Bachelorette / Bachelor Party Birthday Pa…" at bounding box center [765, 246] width 568 height 31
select select "9"
click at [481, 231] on select "Wedding Anniversary Party Baby Shower Bachelorette / Bachelor Party Birthday Pa…" at bounding box center [765, 246] width 568 height 31
click at [539, 354] on input "Contact Name" at bounding box center [765, 346] width 568 height 31
drag, startPoint x: 582, startPoint y: 342, endPoint x: 273, endPoint y: 337, distance: 309.0
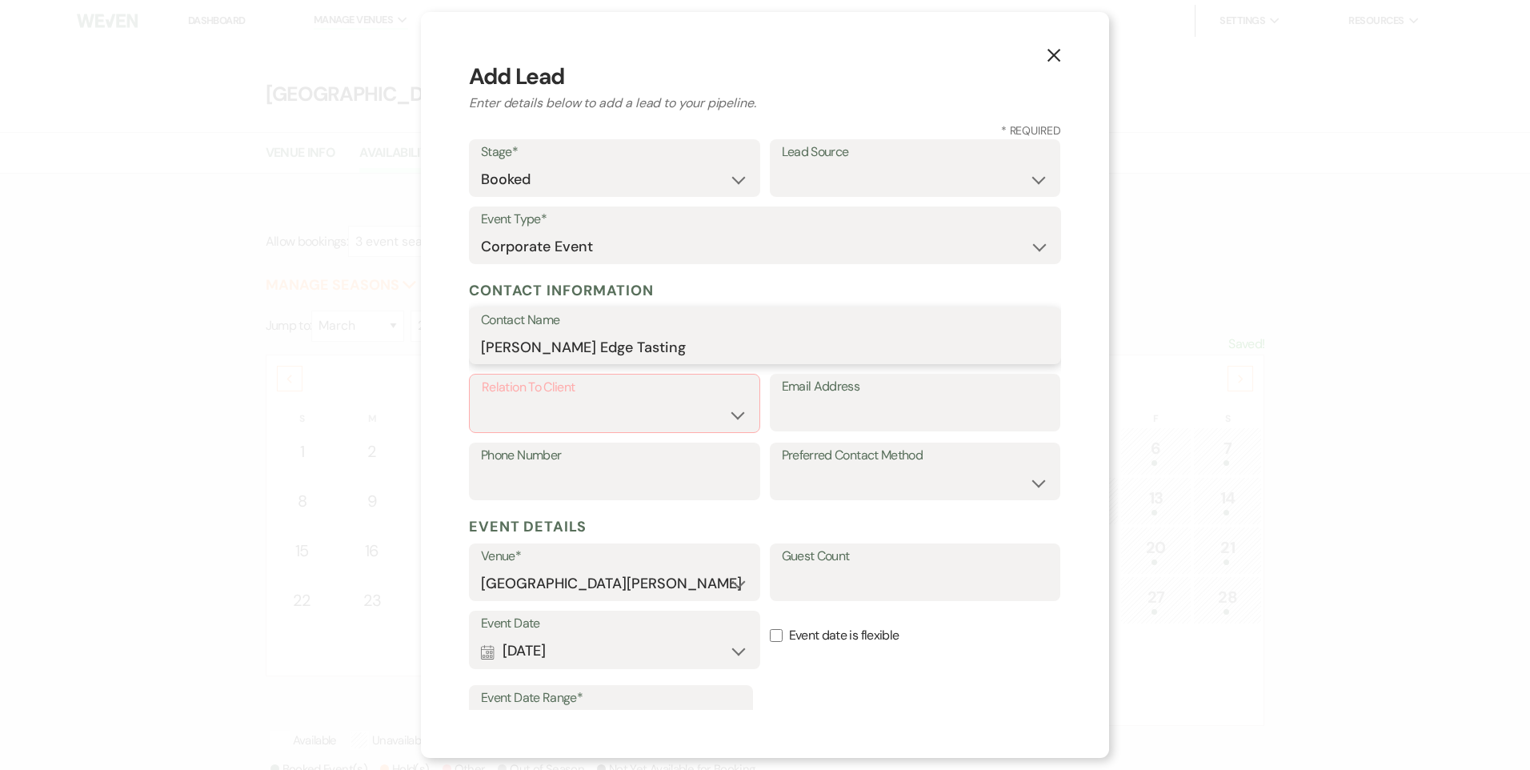
click at [292, 339] on div "X Add Lead Enter details below to add a lead to your pipeline. * Required Stage…" at bounding box center [765, 385] width 1530 height 770
type input "Christyn Martin"
type input "christynmartin@hudsons-edge.com"
type input "7071821"
click at [574, 420] on select "Client Event Planner Parent of Client Family Member Friend Other" at bounding box center [615, 414] width 266 height 31
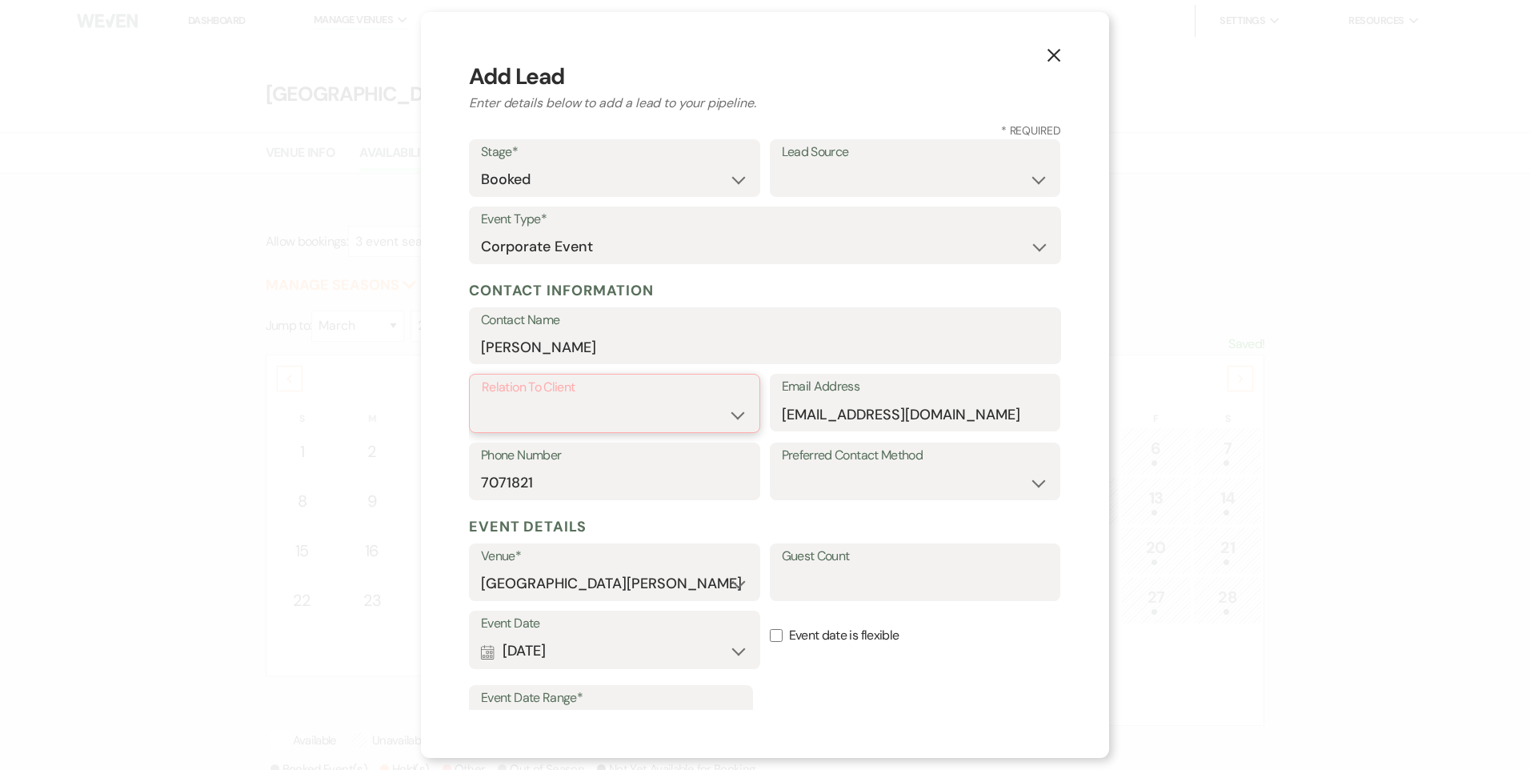
select select "1"
click at [482, 399] on select "Client Event Planner Parent of Client Family Member Friend Other" at bounding box center [615, 414] width 266 height 31
click at [796, 584] on input "Guest Count" at bounding box center [915, 582] width 267 height 31
click at [782, 664] on div "Event Date Calendar Mar 18, 2026 Expand Done Calendar Select date ↓ Wed, Mar 18…" at bounding box center [765, 643] width 592 height 68
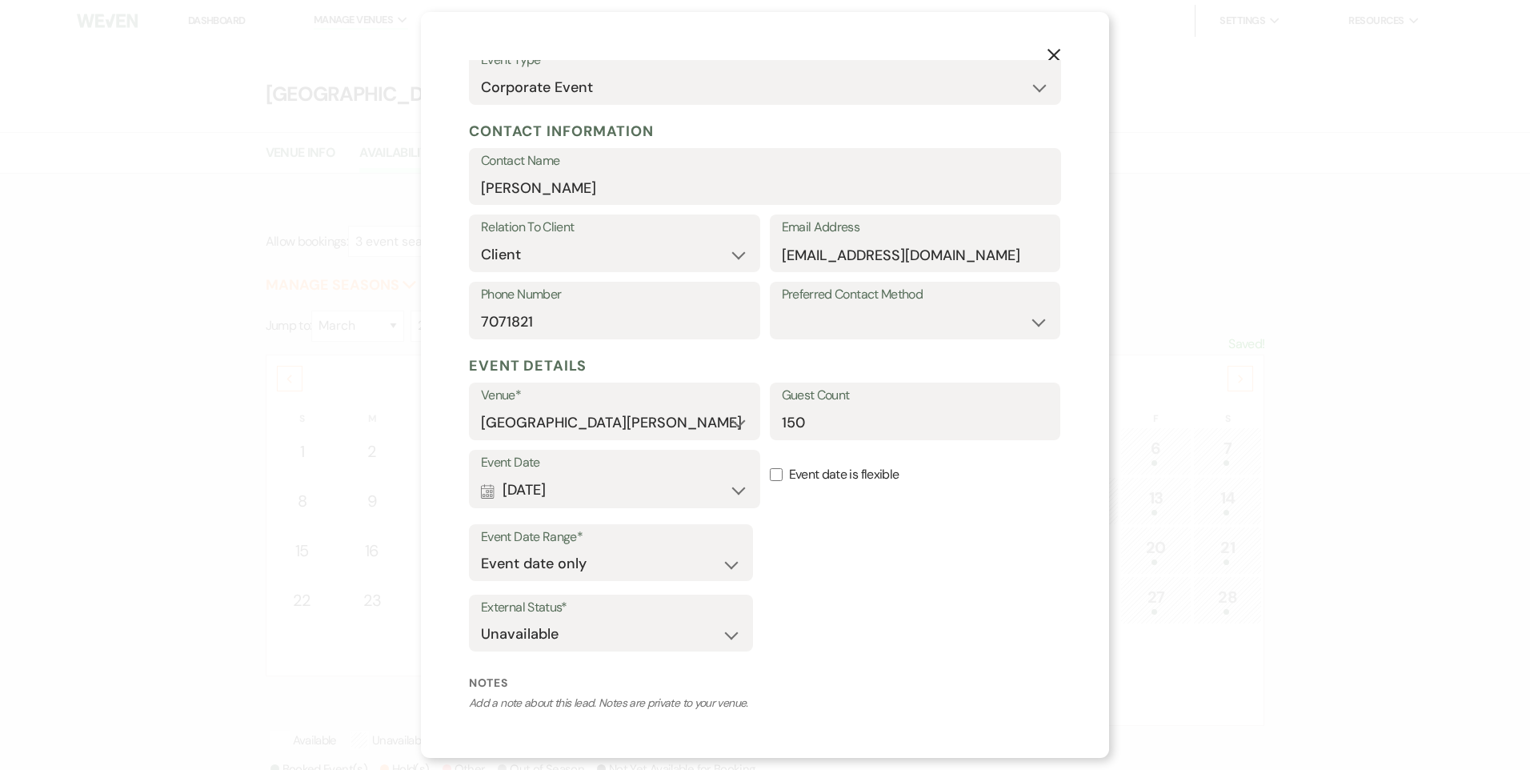
scroll to position [160, 0]
drag, startPoint x: 805, startPoint y: 419, endPoint x: 640, endPoint y: 353, distance: 177.8
click at [782, 421] on input "150" at bounding box center [915, 422] width 267 height 31
type input "1200"
click at [900, 580] on div "Event Date Range* Event date only Event date and" at bounding box center [765, 555] width 592 height 64
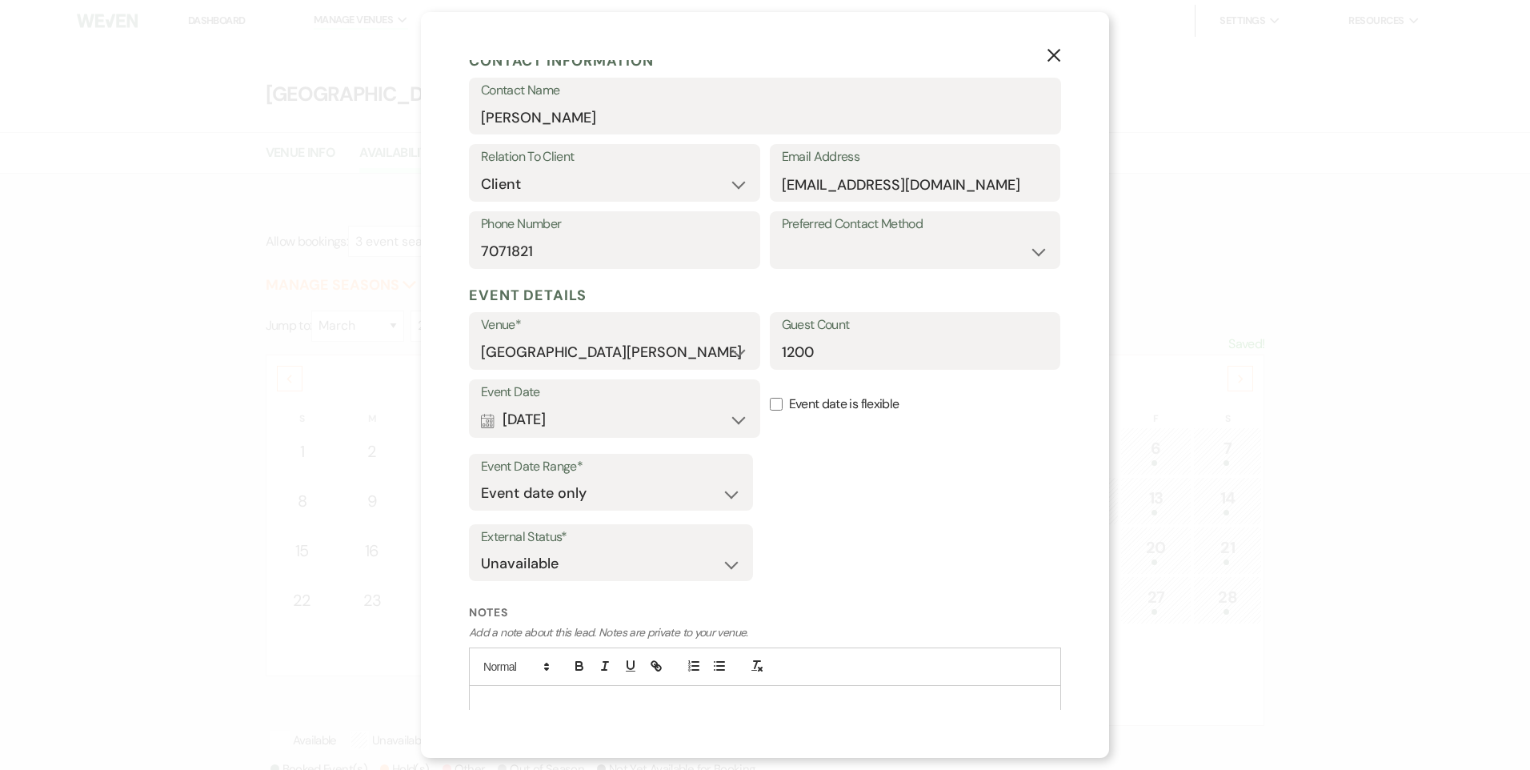
scroll to position [293, 0]
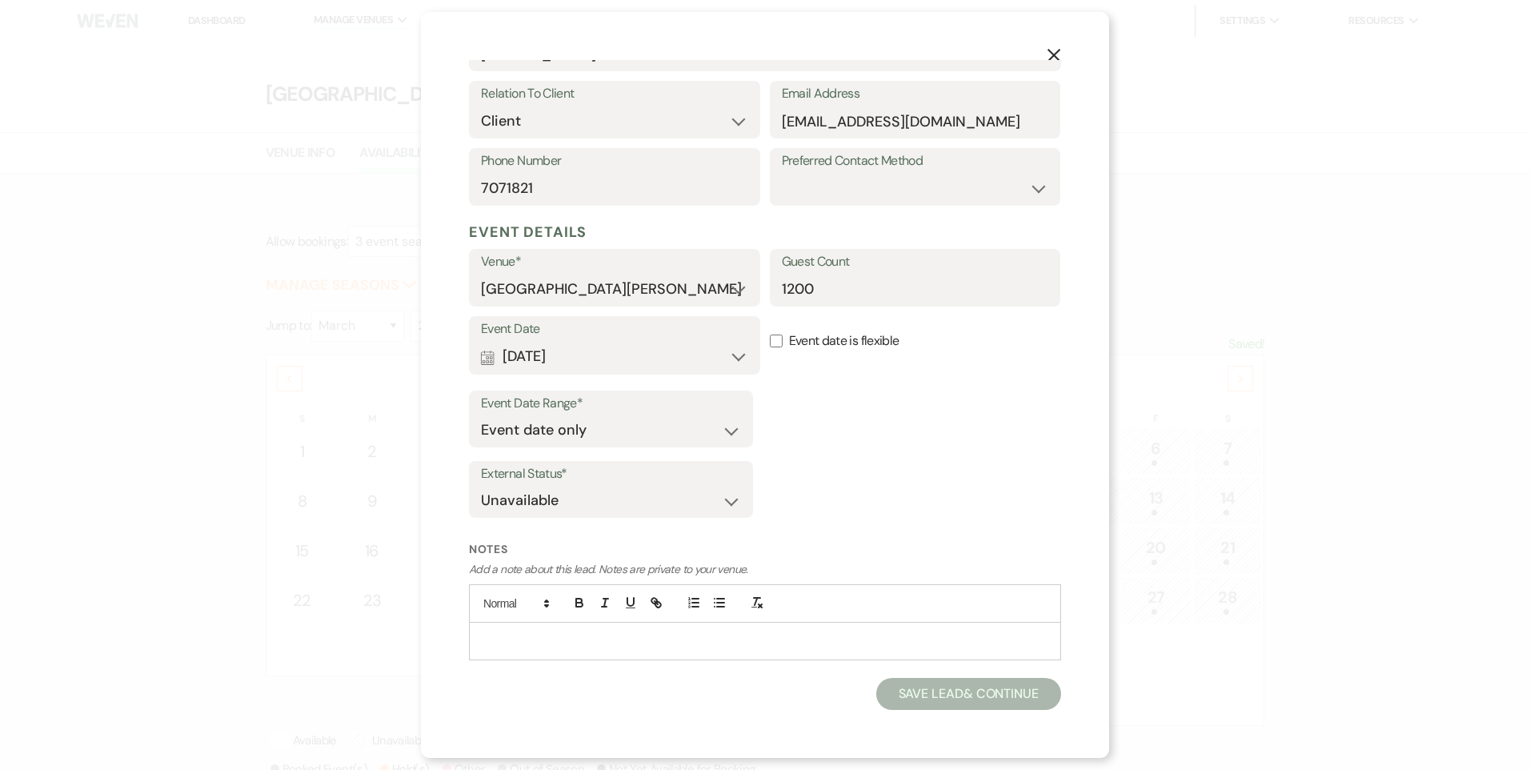
click at [688, 640] on p at bounding box center [765, 641] width 567 height 18
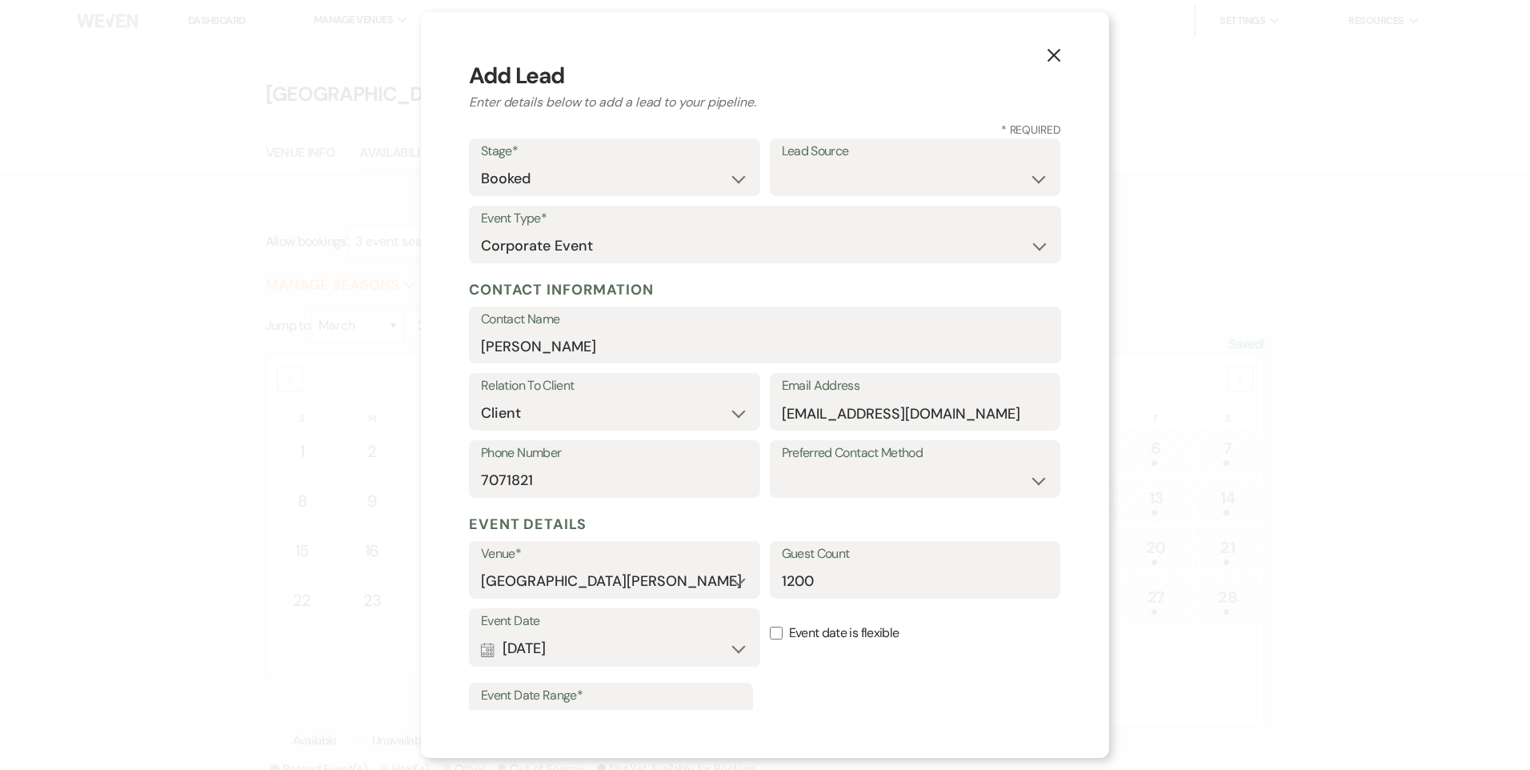
scroll to position [0, 0]
click at [777, 515] on h5 "Event Details" at bounding box center [765, 525] width 592 height 24
click at [820, 581] on input "1200" at bounding box center [915, 582] width 267 height 31
type input "120"
click at [830, 670] on div "Event Date Calendar Mar 18, 2026 Expand Done Calendar Select date ↓ Wed, Mar 18…" at bounding box center [765, 643] width 592 height 68
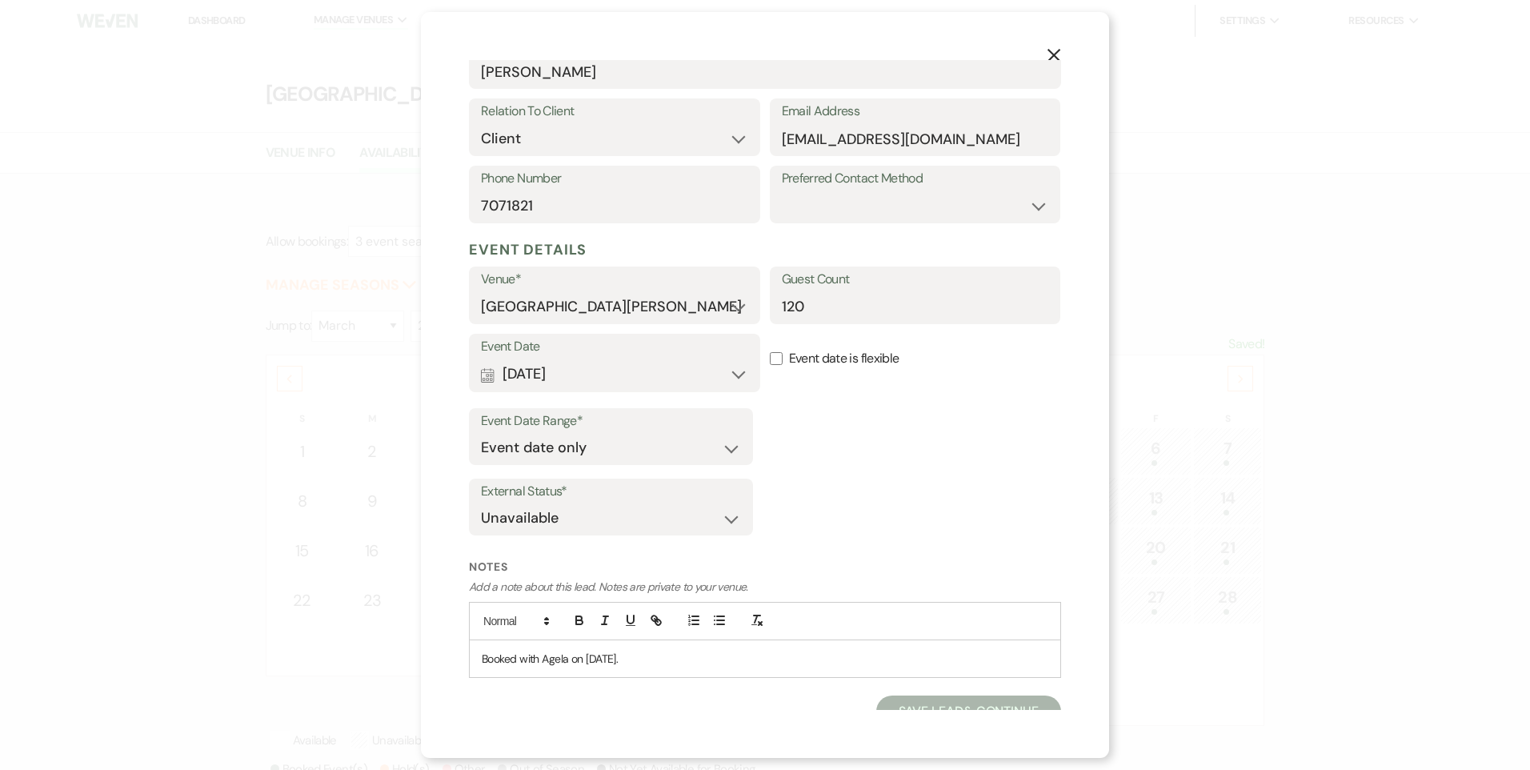
scroll to position [293, 0]
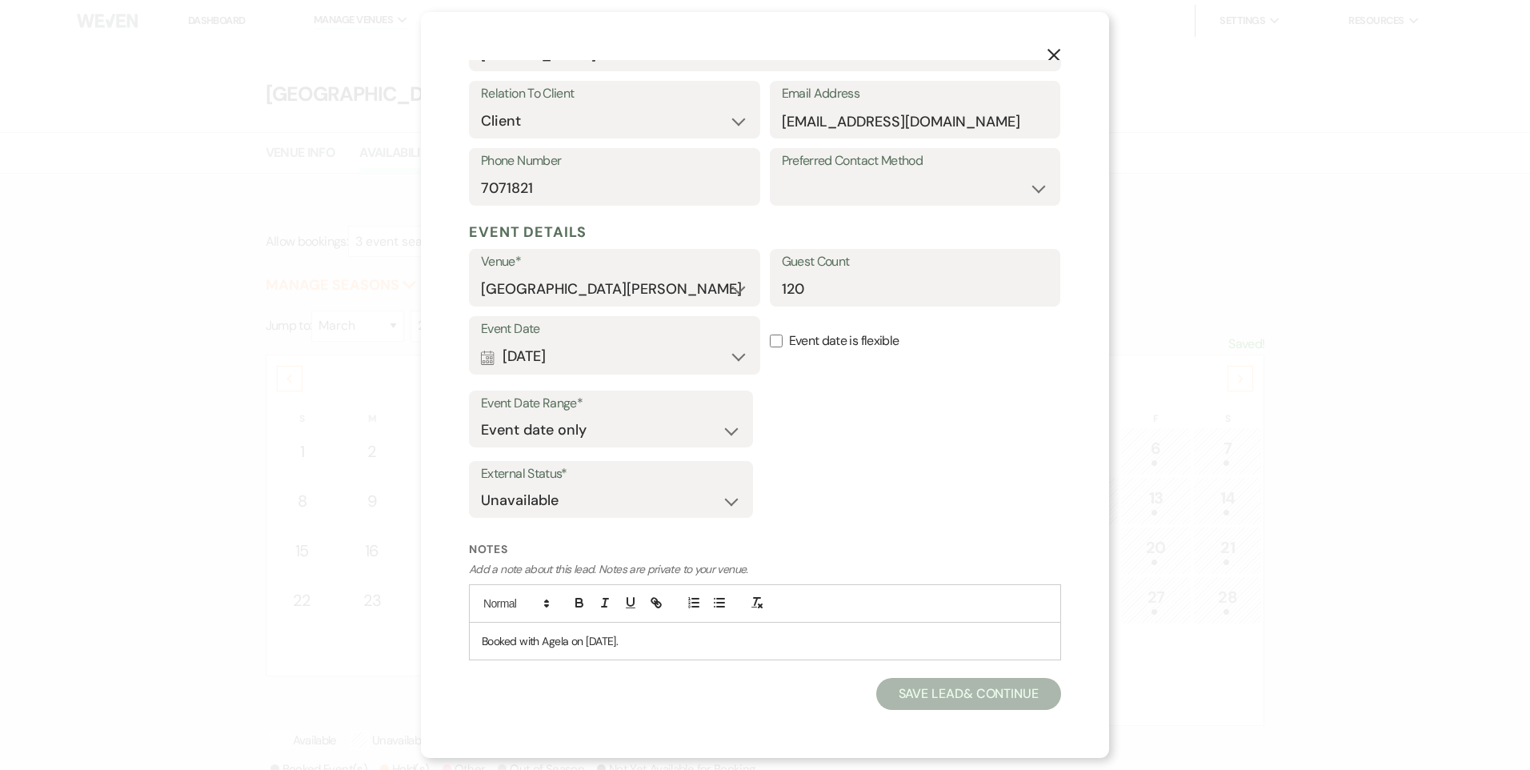
click at [796, 566] on p "Add a note about this lead. Notes are private to your venue." at bounding box center [765, 569] width 592 height 17
click at [582, 186] on input "7071821" at bounding box center [614, 188] width 267 height 31
type input "7407071821"
click at [901, 498] on div "External Status* Available Unavailable" at bounding box center [765, 493] width 592 height 64
click at [922, 700] on button "Save Lead & Continue" at bounding box center [968, 694] width 185 height 32
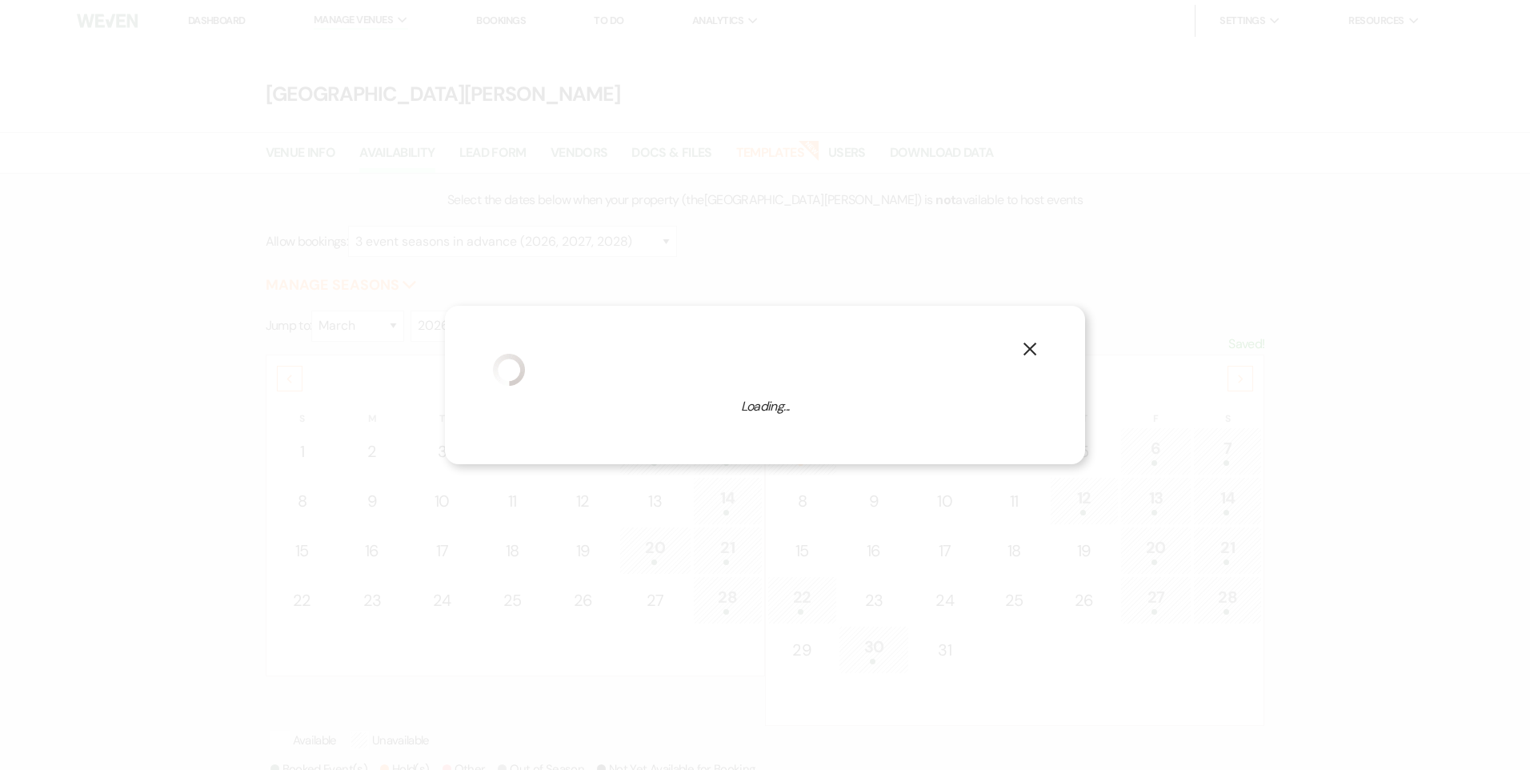
select select "9"
select select "823"
select select "false"
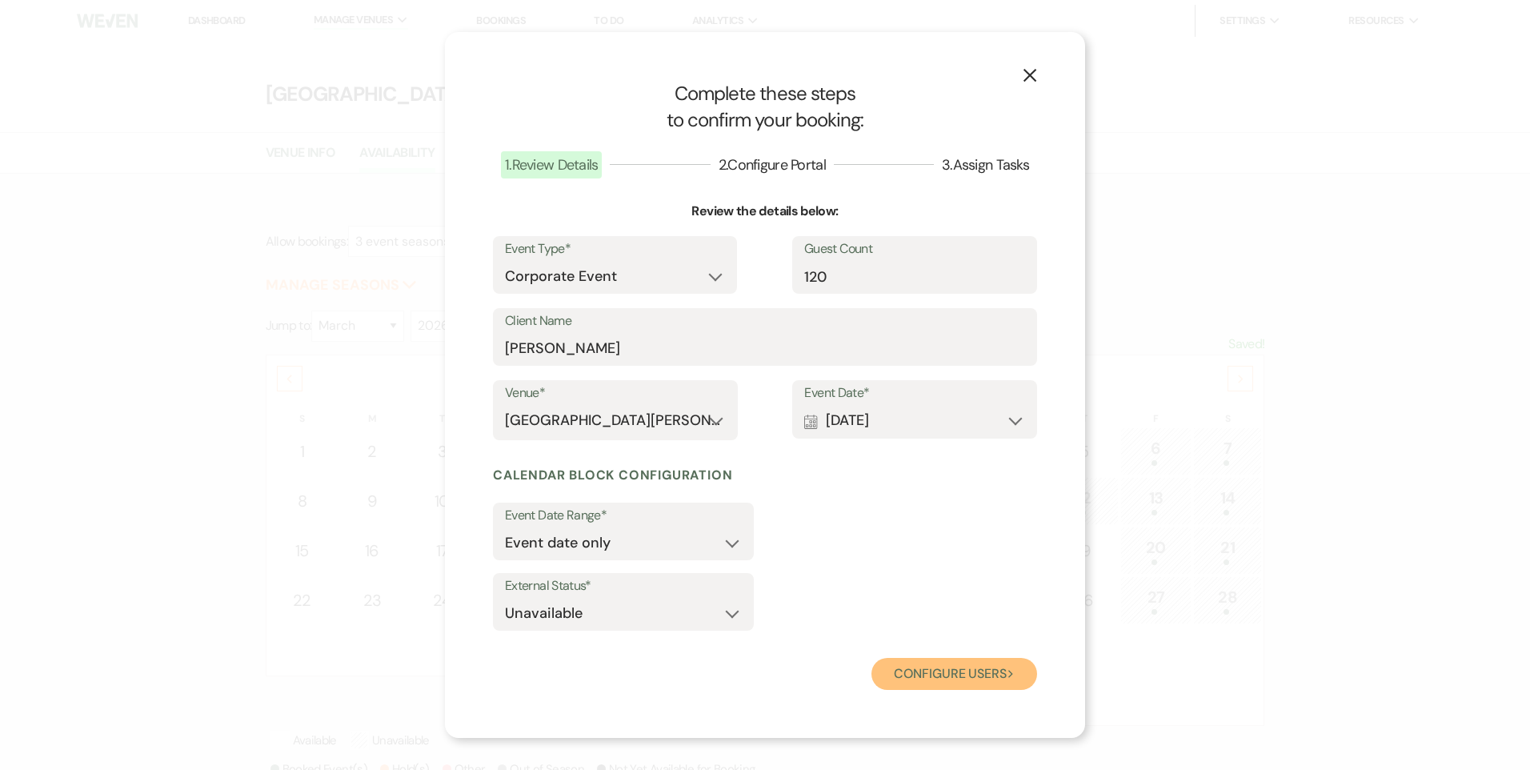
click at [931, 686] on button "Configure users Next" at bounding box center [955, 674] width 166 height 32
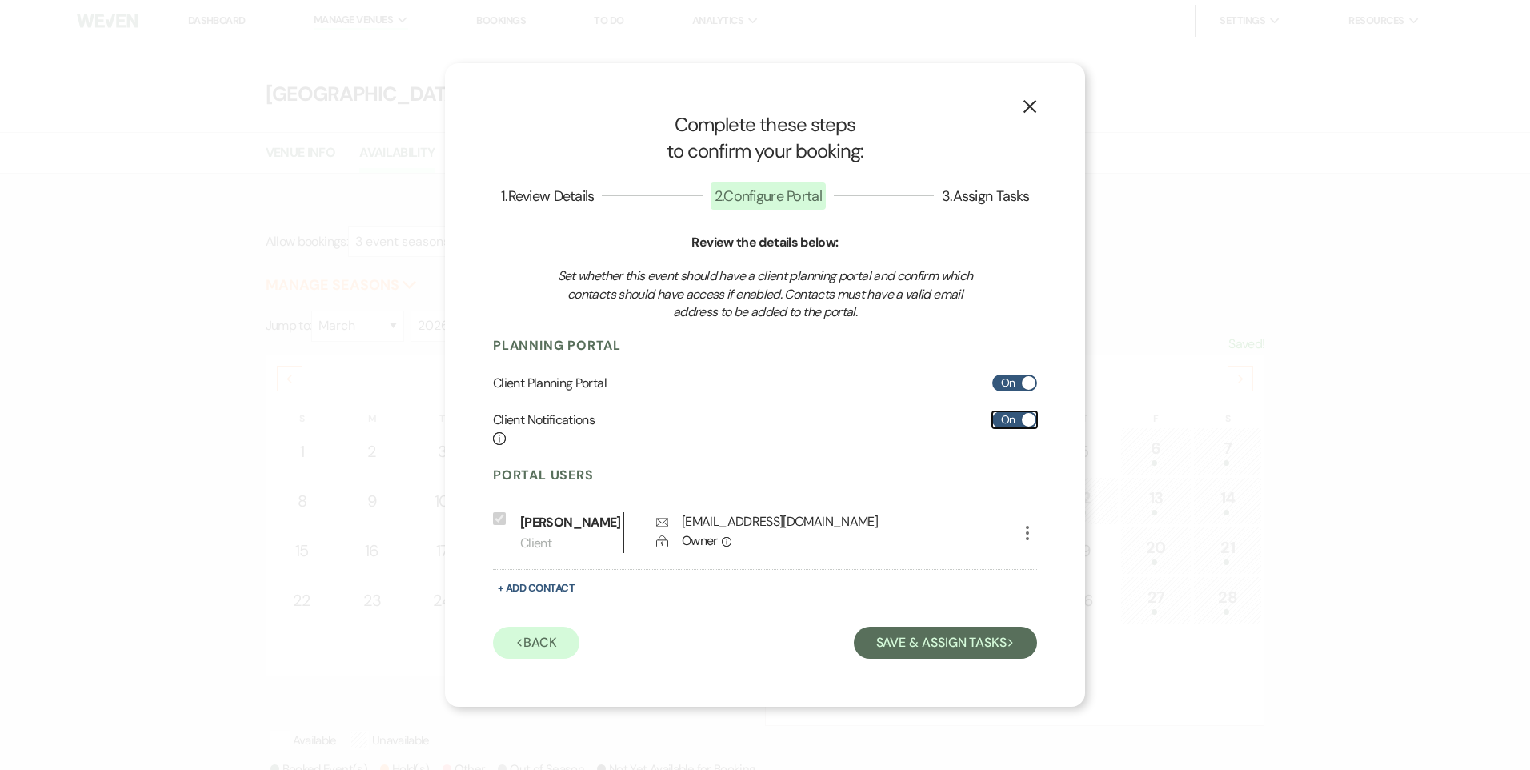
click at [1002, 412] on label "On" at bounding box center [1015, 419] width 45 height 17
click at [1002, 412] on input "On" at bounding box center [1015, 419] width 45 height 17
checkbox input "false"
click at [904, 646] on button "Save & Assign Tasks Next" at bounding box center [945, 643] width 183 height 32
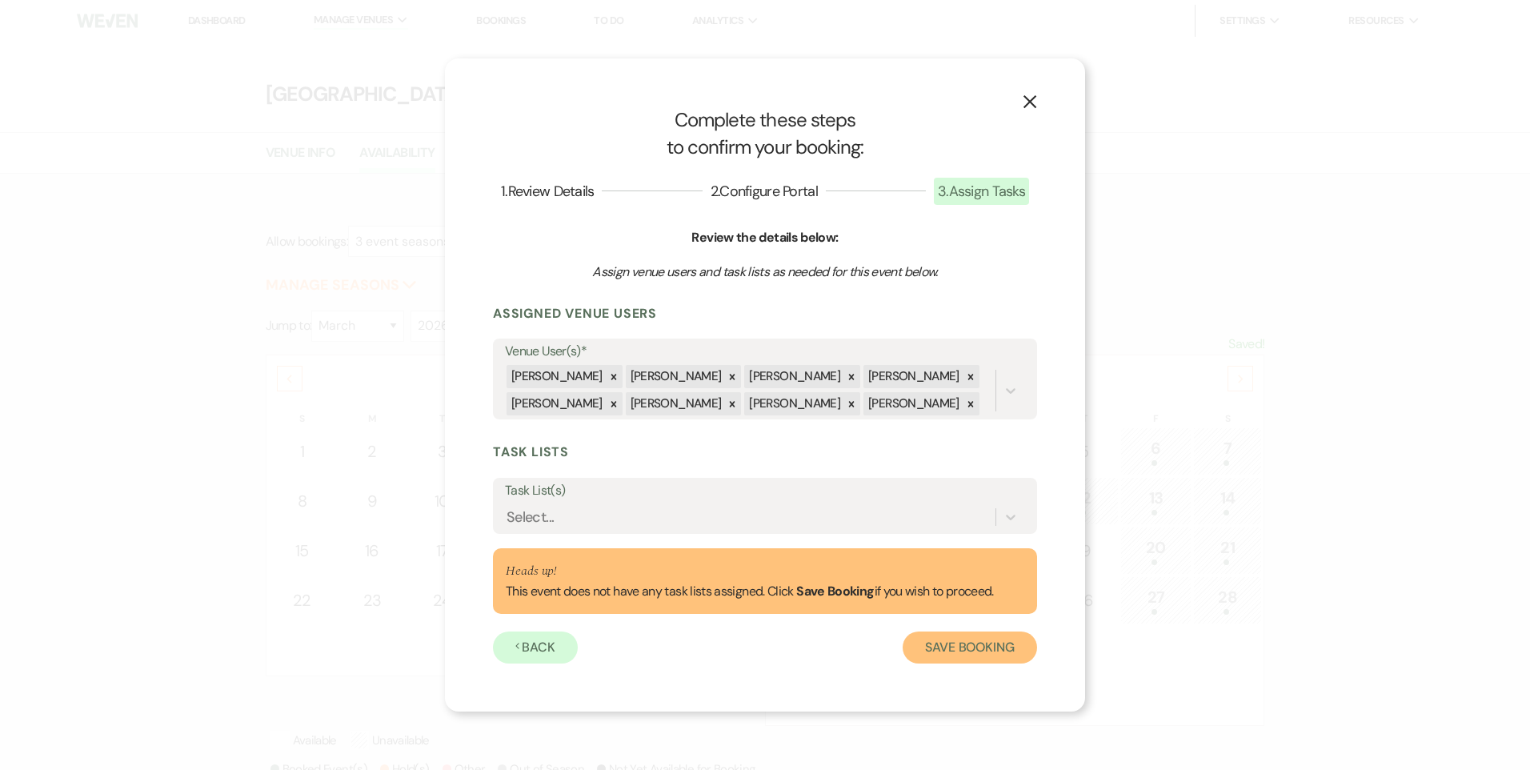
click at [943, 656] on button "Save Booking" at bounding box center [970, 648] width 134 height 32
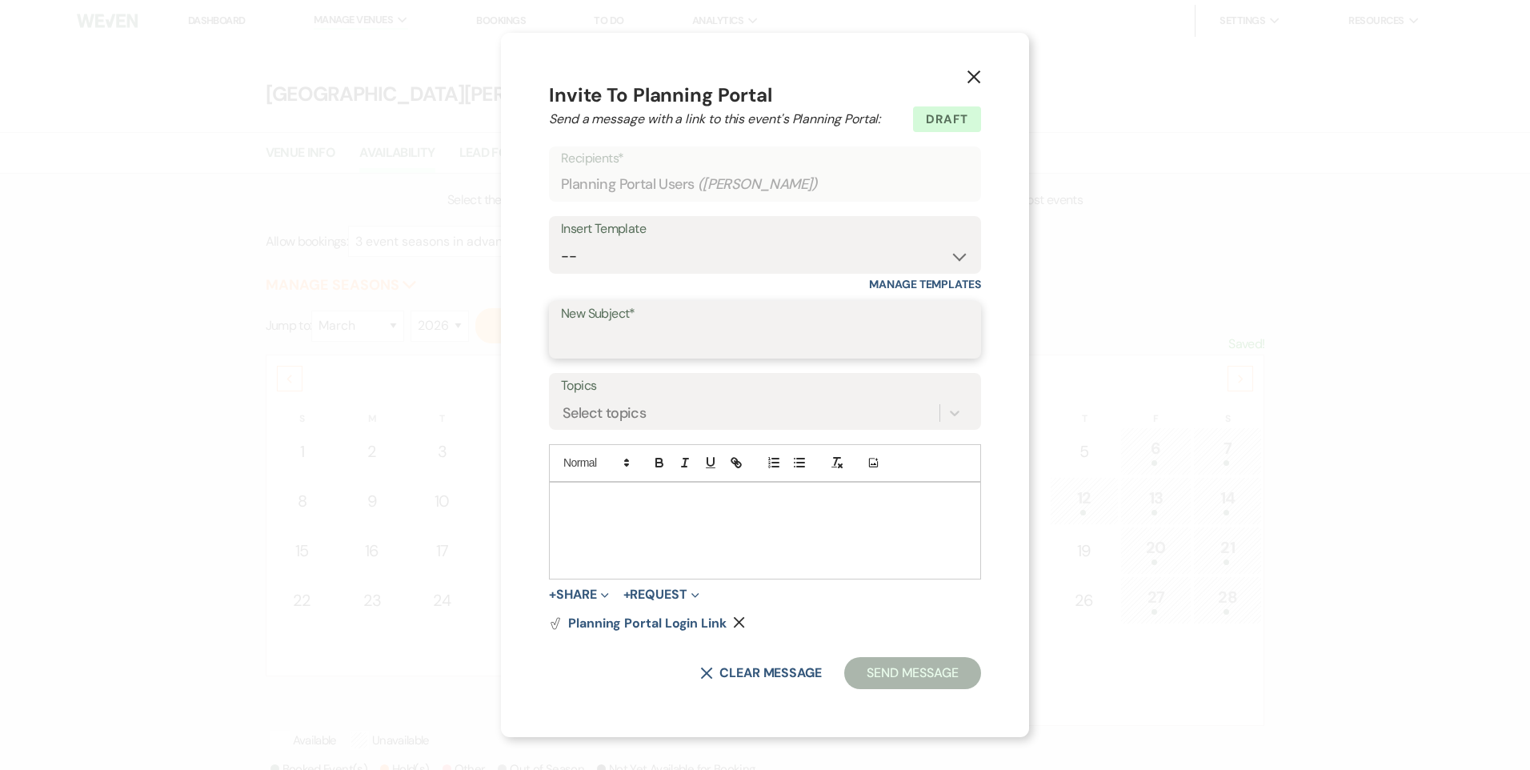
click at [614, 337] on input "New Subject*" at bounding box center [765, 341] width 408 height 31
click at [688, 263] on select "-- Follow Up WWM Initial Inquiry Response Planning Portal Introduction (Booked …" at bounding box center [765, 256] width 408 height 31
select select "4633"
click at [561, 240] on select "-- Follow Up WWM Initial Inquiry Response Planning Portal Introduction (Booked …" at bounding box center [765, 255] width 408 height 31
type input "Welcome to Your Planning Portal - Let's Get Started!"
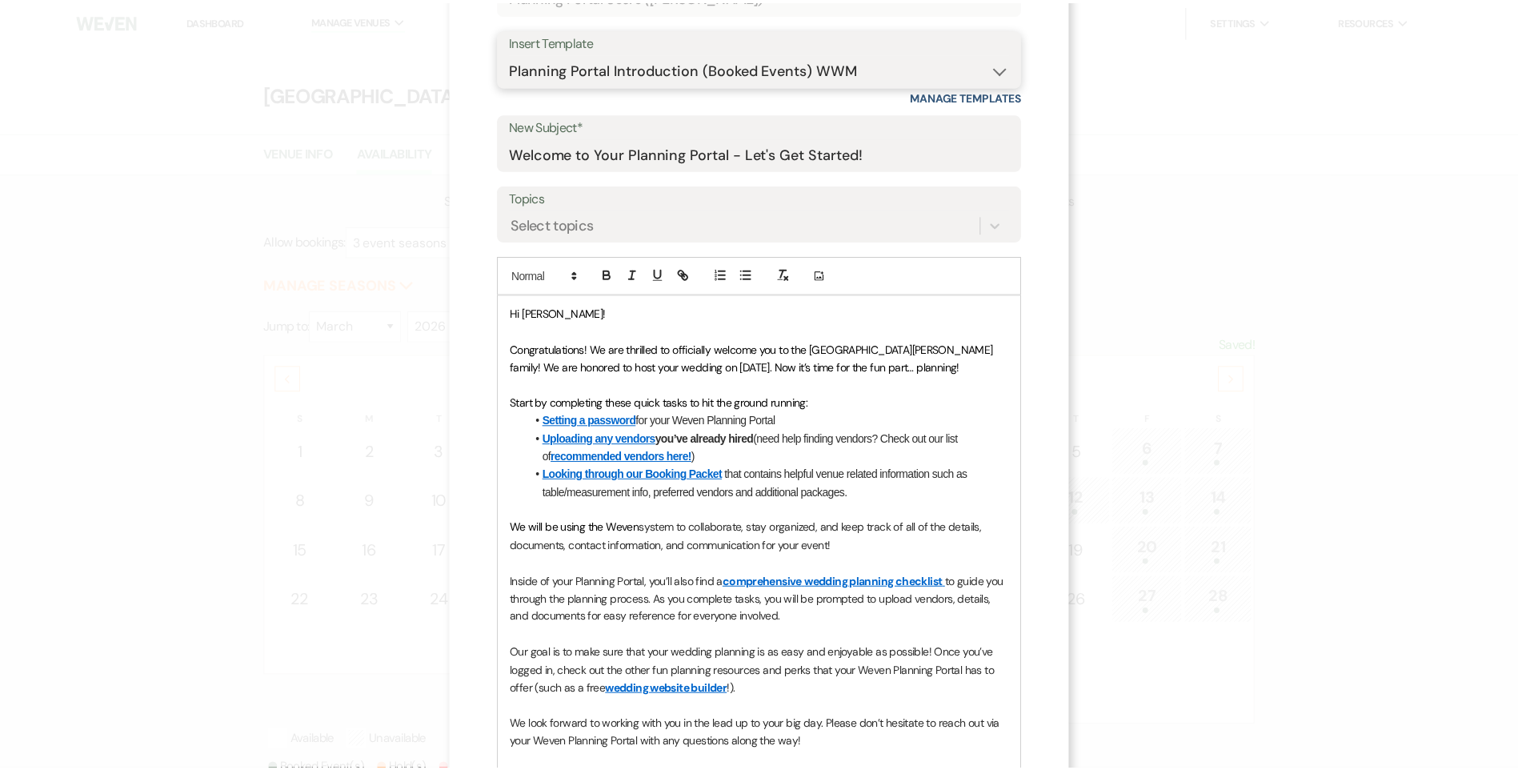
scroll to position [400, 0]
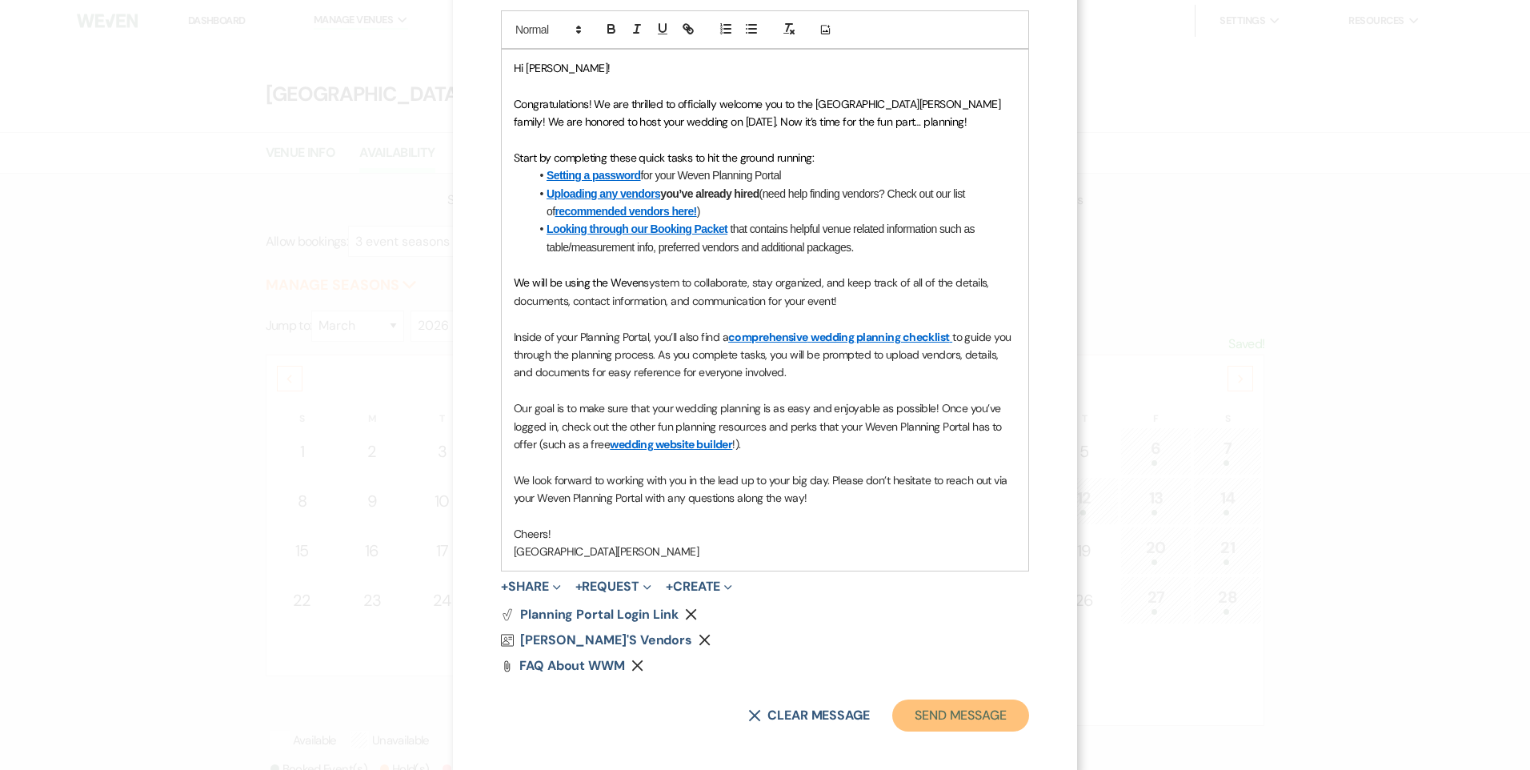
click at [984, 719] on button "Send Message" at bounding box center [960, 716] width 137 height 32
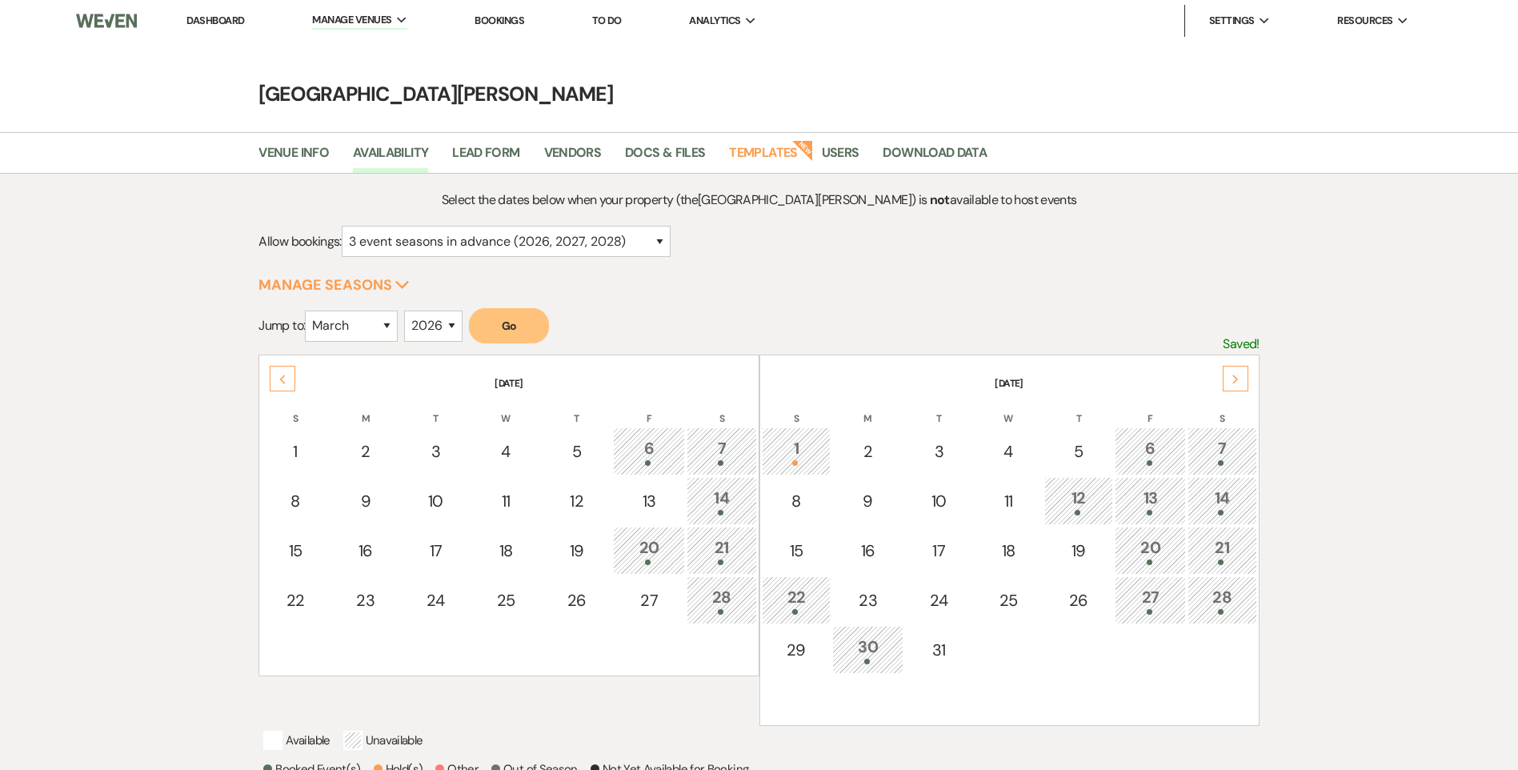
click at [195, 20] on link "Dashboard" at bounding box center [215, 21] width 58 height 14
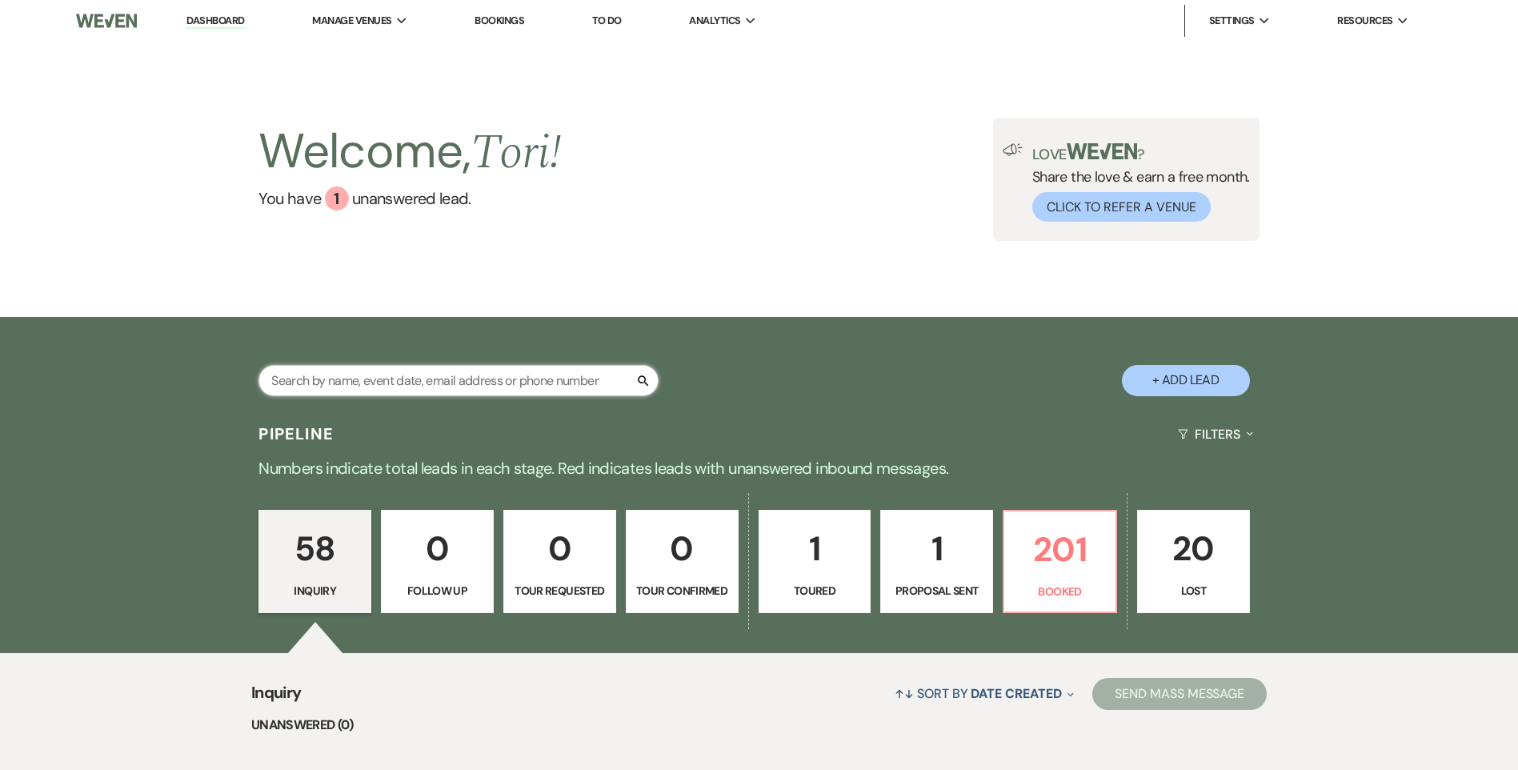
click at [355, 376] on input "text" at bounding box center [459, 380] width 400 height 31
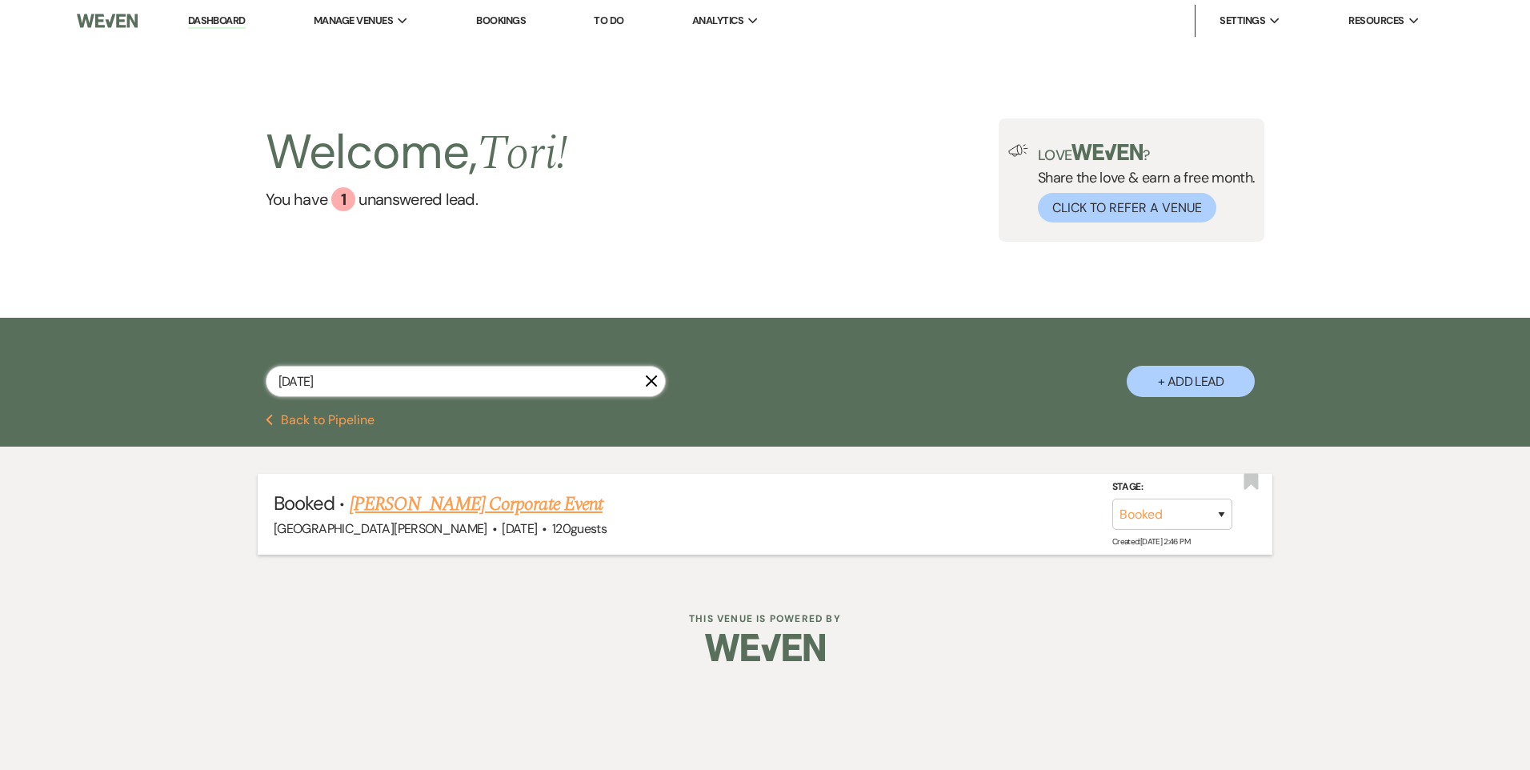
type input "3/18/26"
click at [523, 505] on link "Christyn Martin's Corporate Event" at bounding box center [476, 504] width 253 height 29
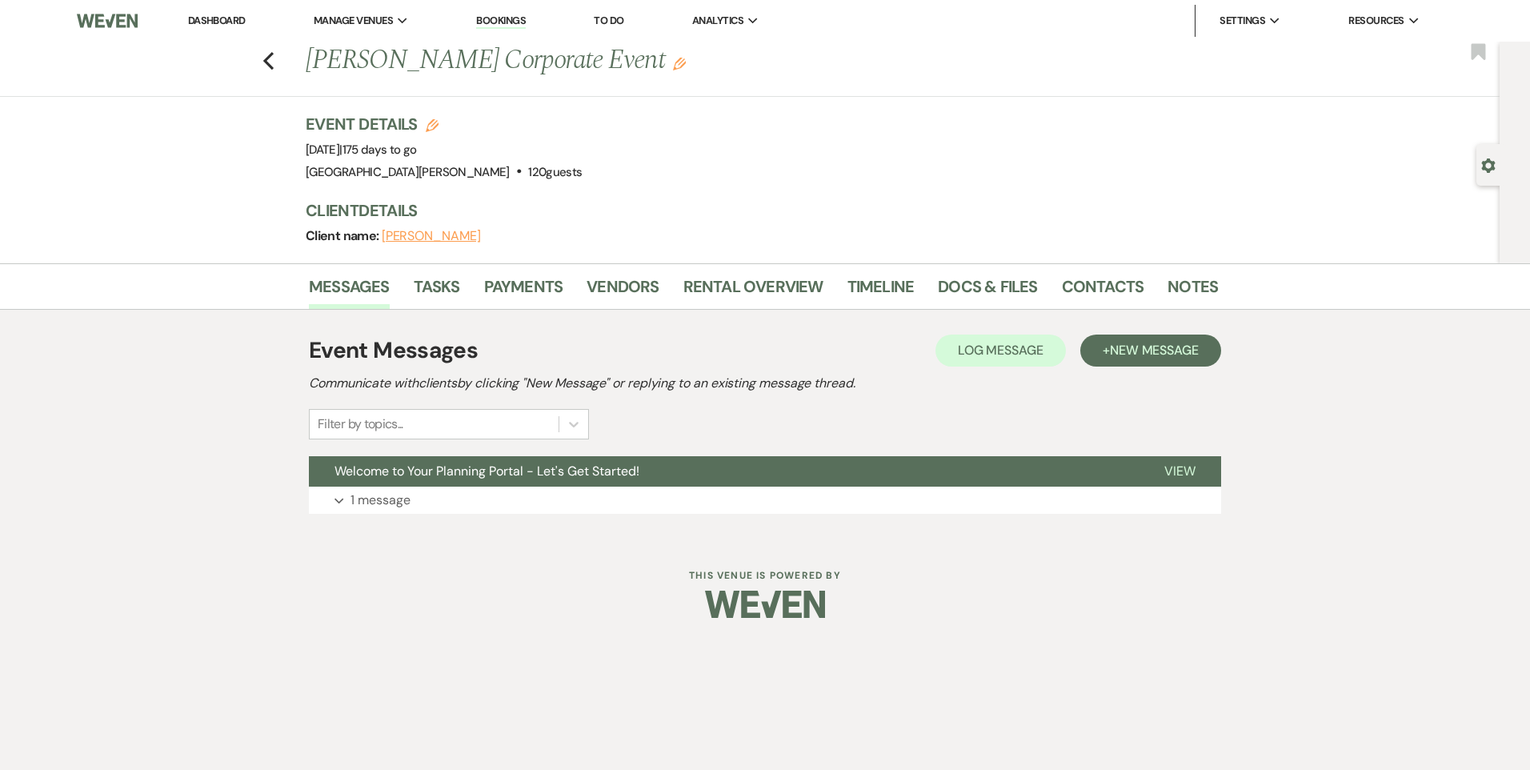
click at [431, 118] on button "Edit" at bounding box center [432, 125] width 13 height 14
select select "823"
select select "false"
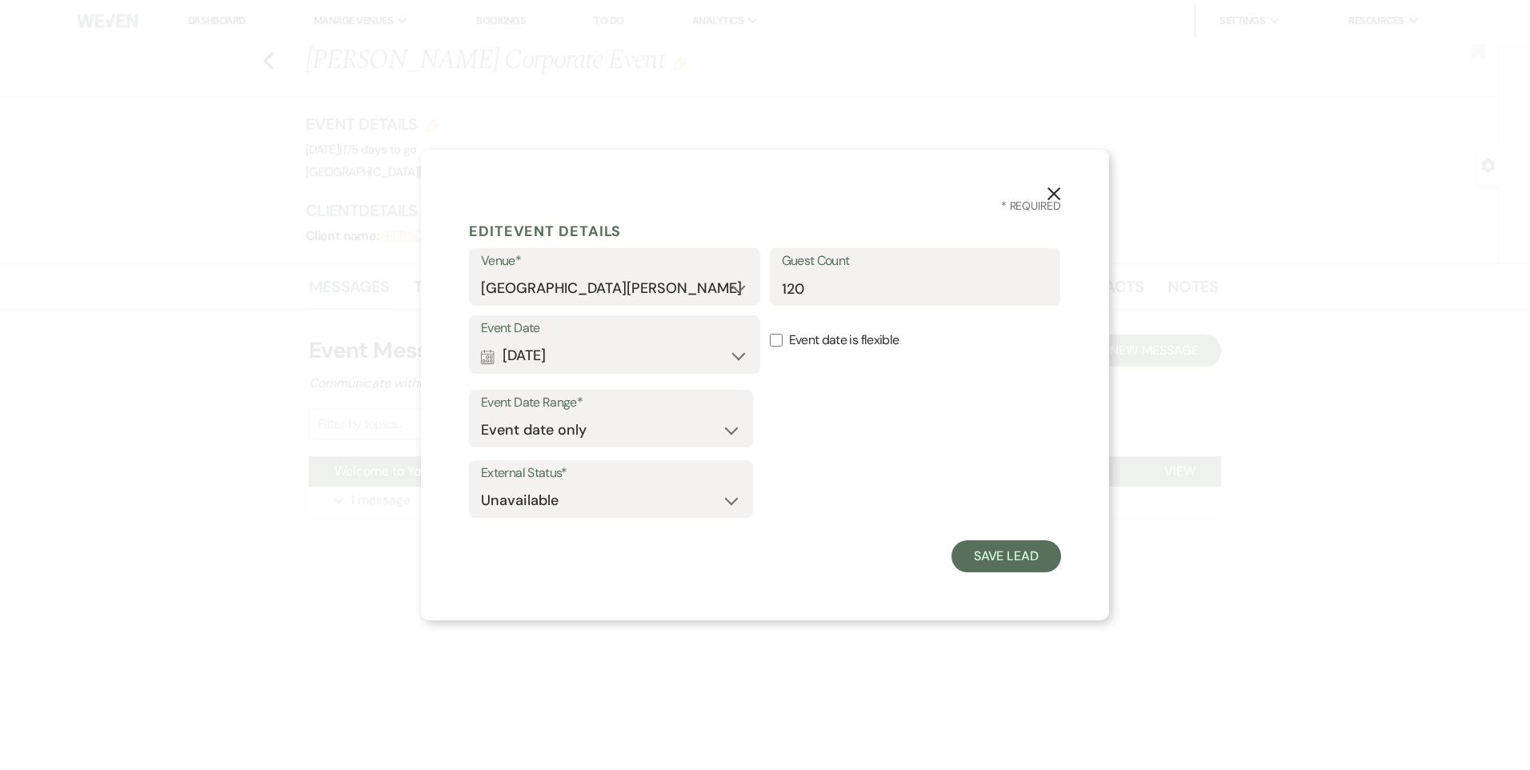
click at [1053, 191] on icon "X" at bounding box center [1054, 193] width 14 height 14
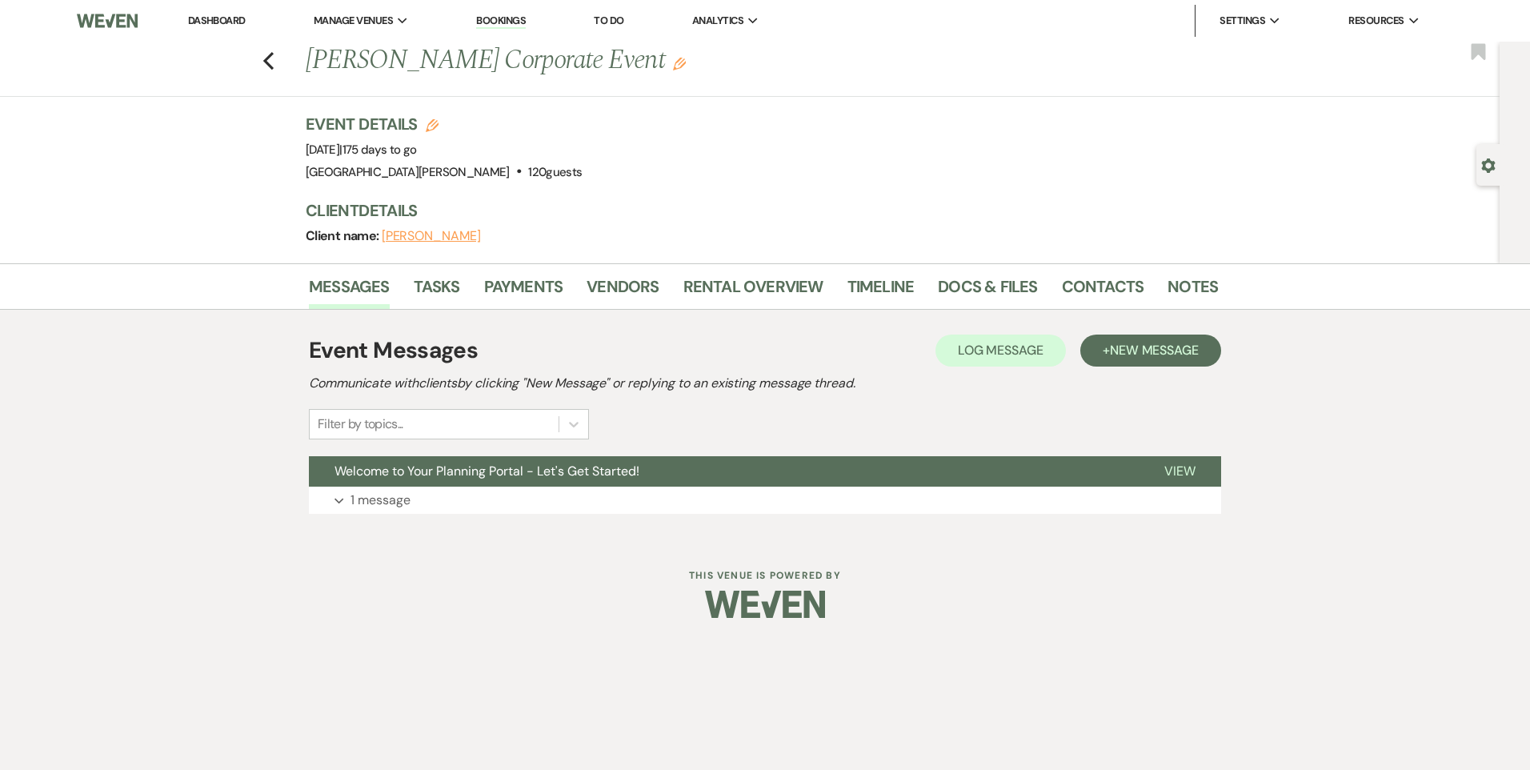
click at [552, 64] on h1 "Christyn Martin's Corporate Event Edit" at bounding box center [664, 61] width 717 height 38
click at [673, 64] on icon "Edit" at bounding box center [679, 64] width 13 height 13
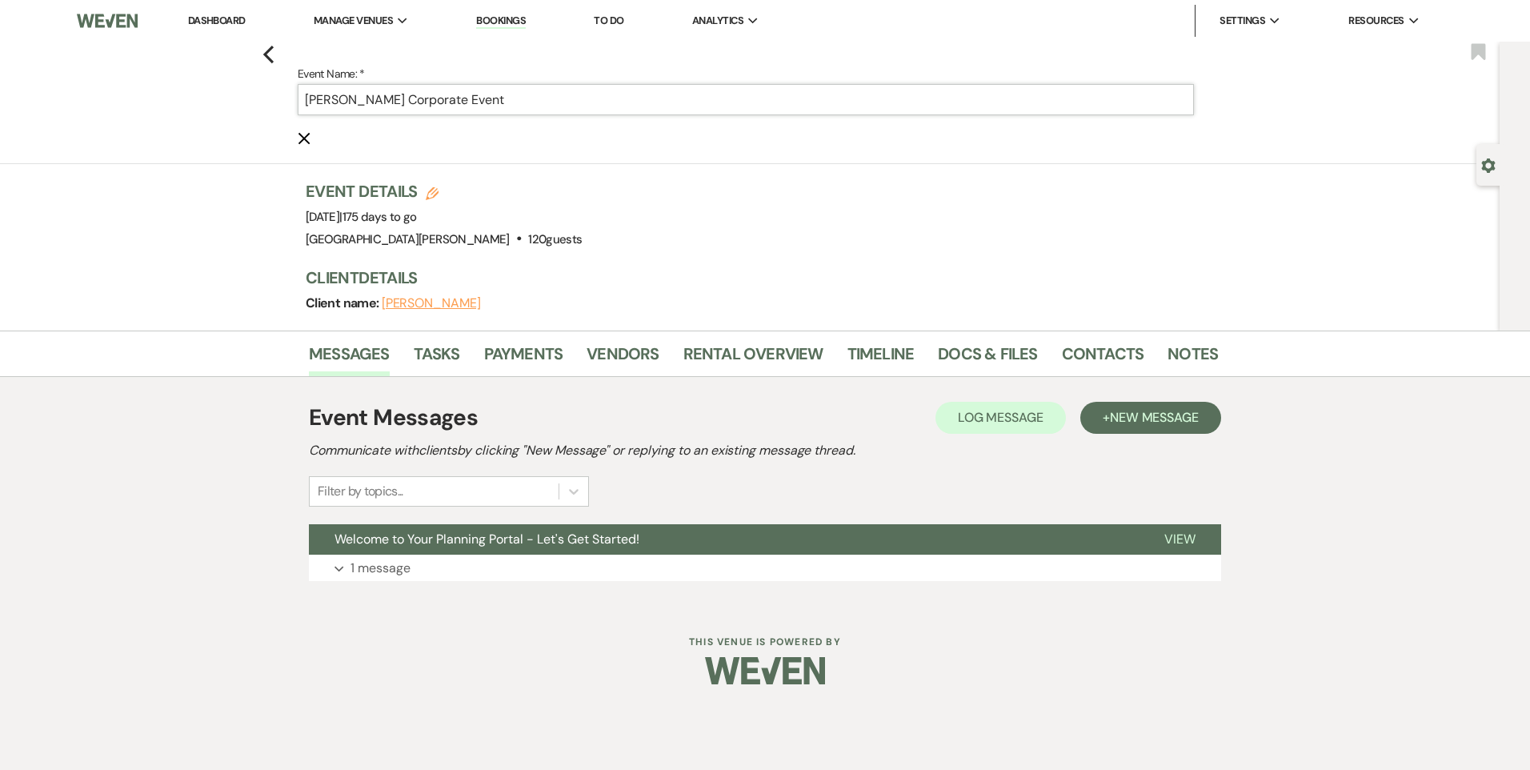
drag, startPoint x: 513, startPoint y: 99, endPoint x: 0, endPoint y: 60, distance: 514.6
click at [15, 92] on div "Previous Event Name: * Christyn Martin's Corporate Event Cancel Edit Bookmark" at bounding box center [746, 103] width 1508 height 122
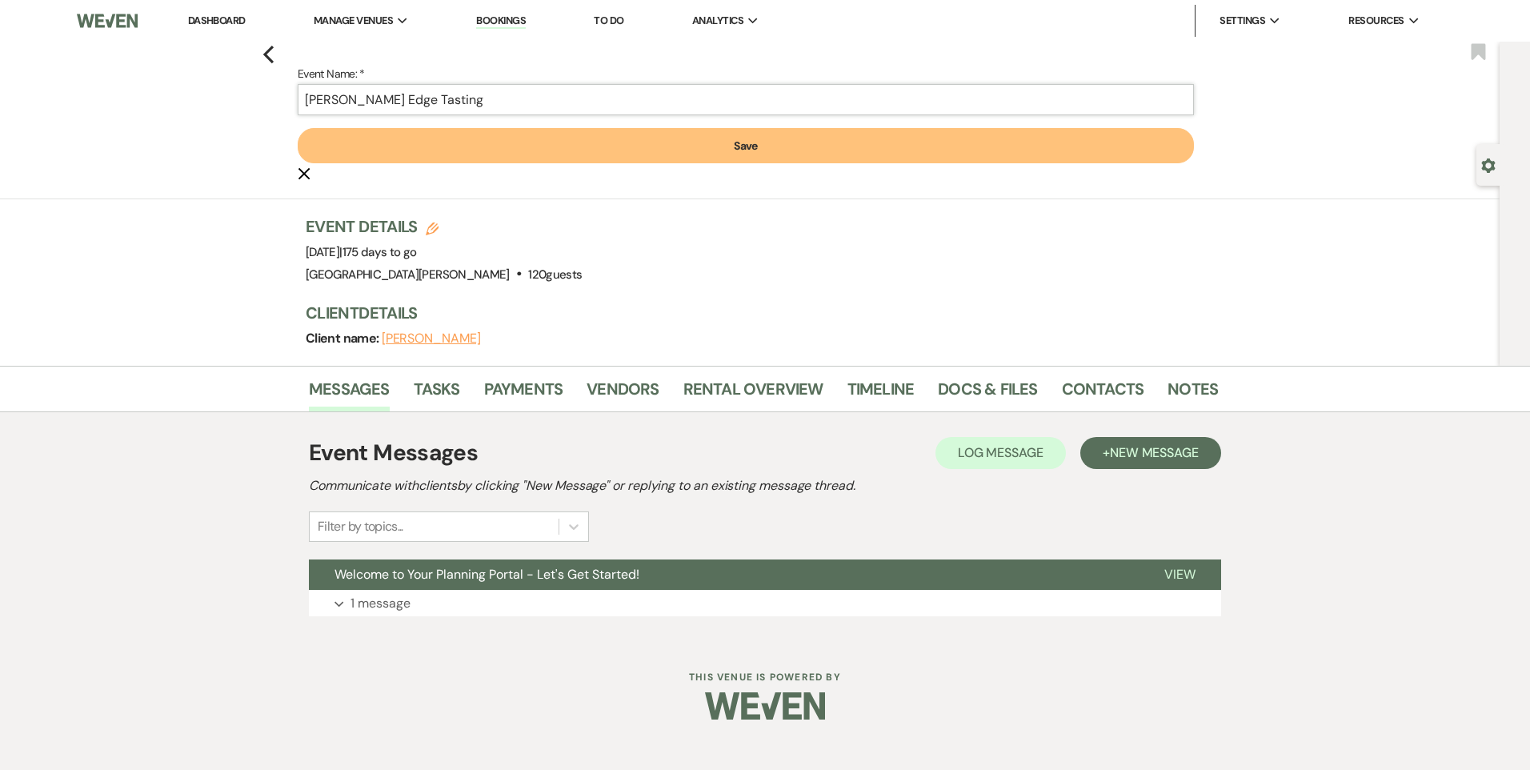
type input "Hudson's Edge Tasting"
click at [378, 145] on button "Save" at bounding box center [746, 145] width 896 height 35
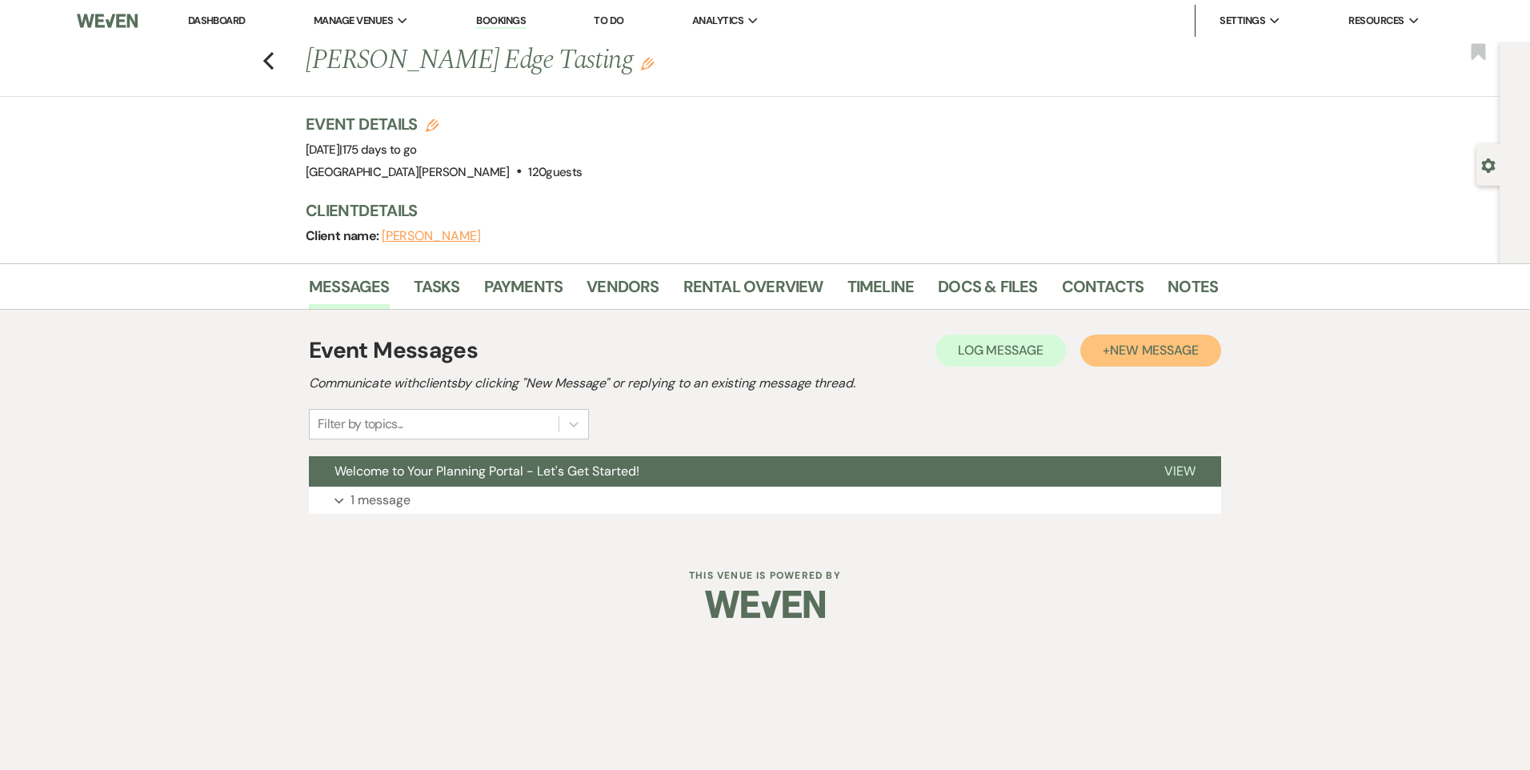
click at [1143, 348] on span "New Message" at bounding box center [1154, 350] width 89 height 17
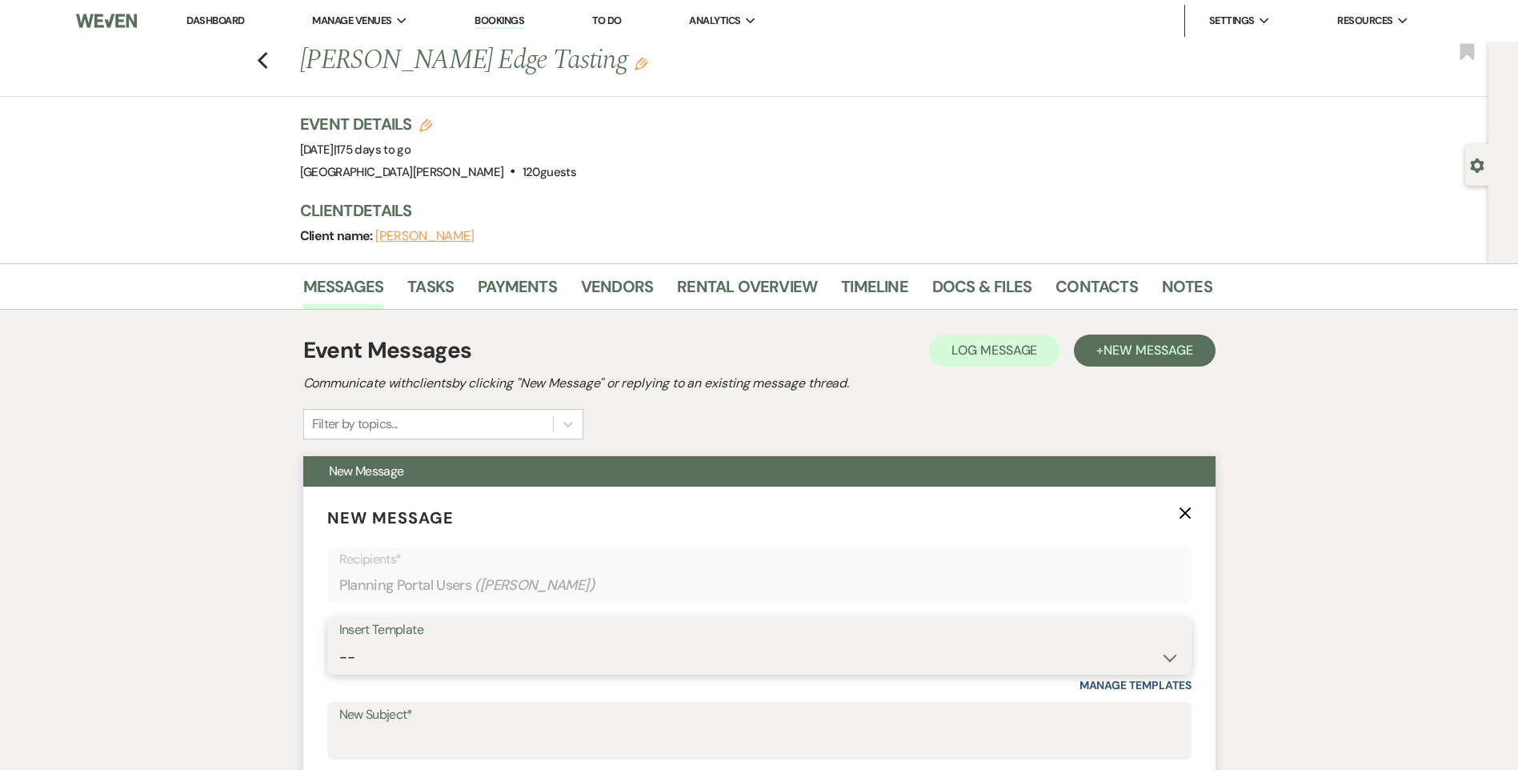
click at [515, 644] on select "-- Follow Up WWM Initial Inquiry Response Planning Portal Introduction (Booked …" at bounding box center [759, 657] width 840 height 31
select select "4637"
click at [339, 642] on select "-- Follow Up WWM Initial Inquiry Response Planning Portal Introduction (Booked …" at bounding box center [759, 657] width 840 height 31
type input "Your Contract for White Willow Meadows!"
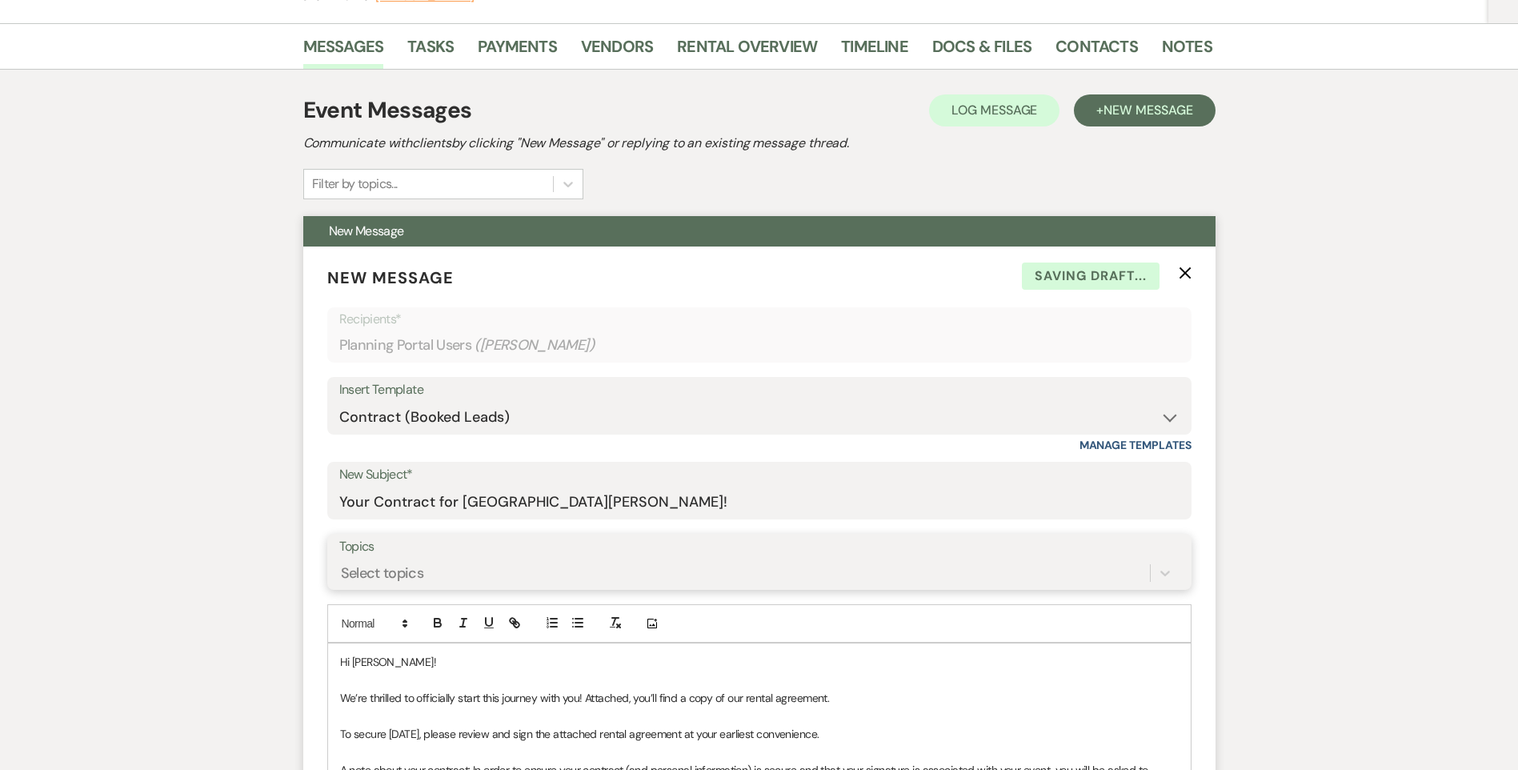
click at [439, 577] on div "Select topics" at bounding box center [759, 573] width 840 height 30
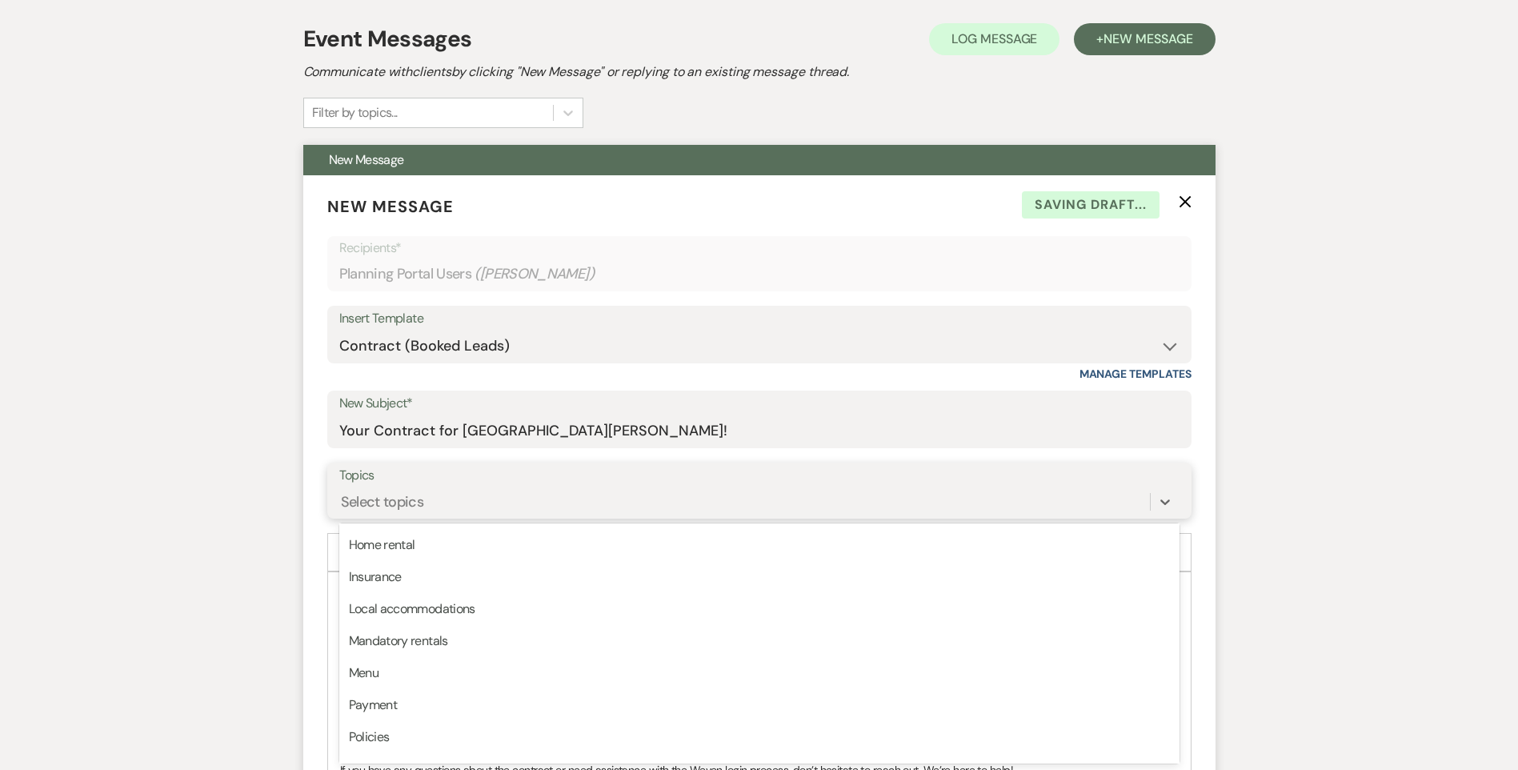
scroll to position [407, 0]
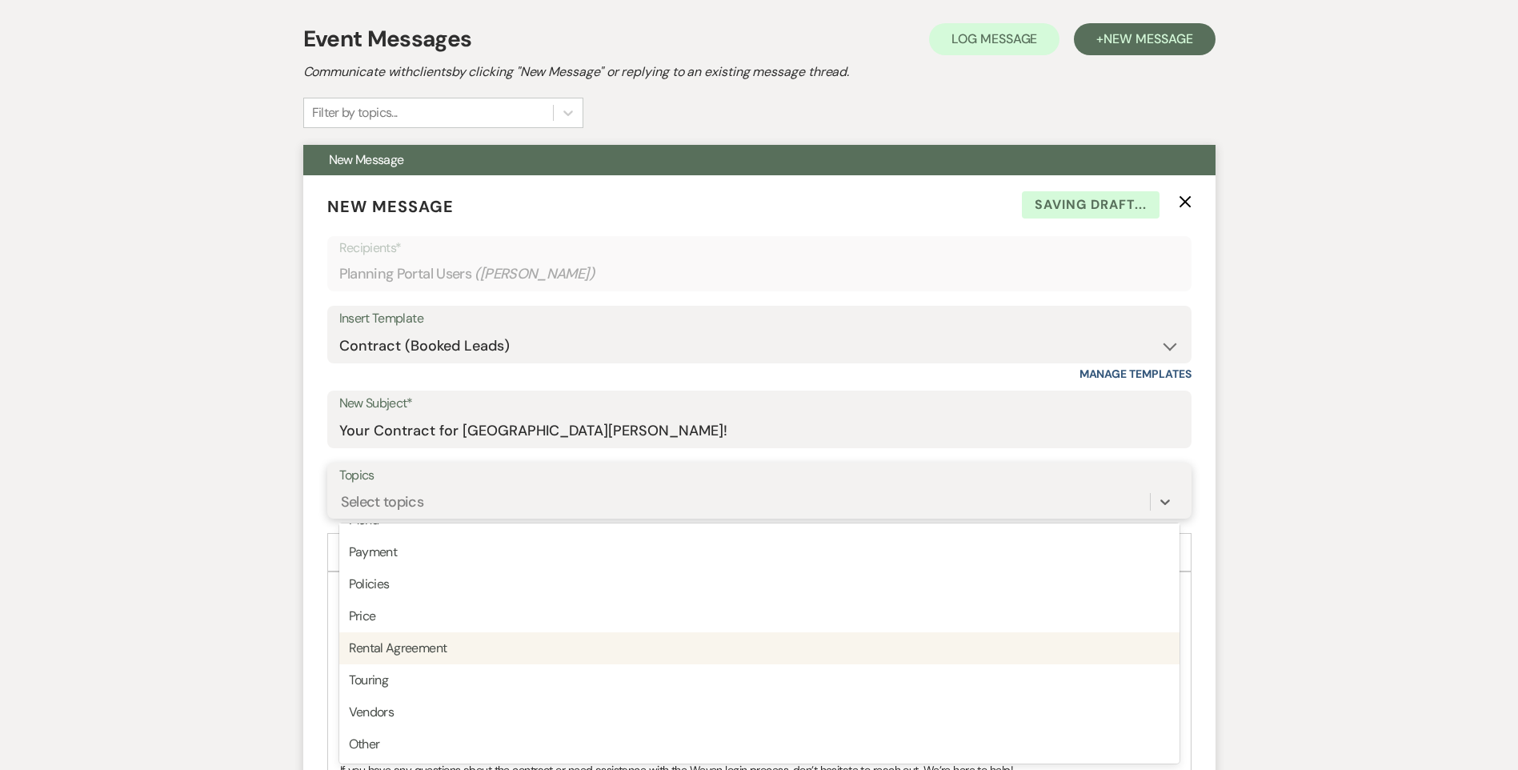
click at [432, 652] on div "Rental Agreement" at bounding box center [759, 648] width 840 height 32
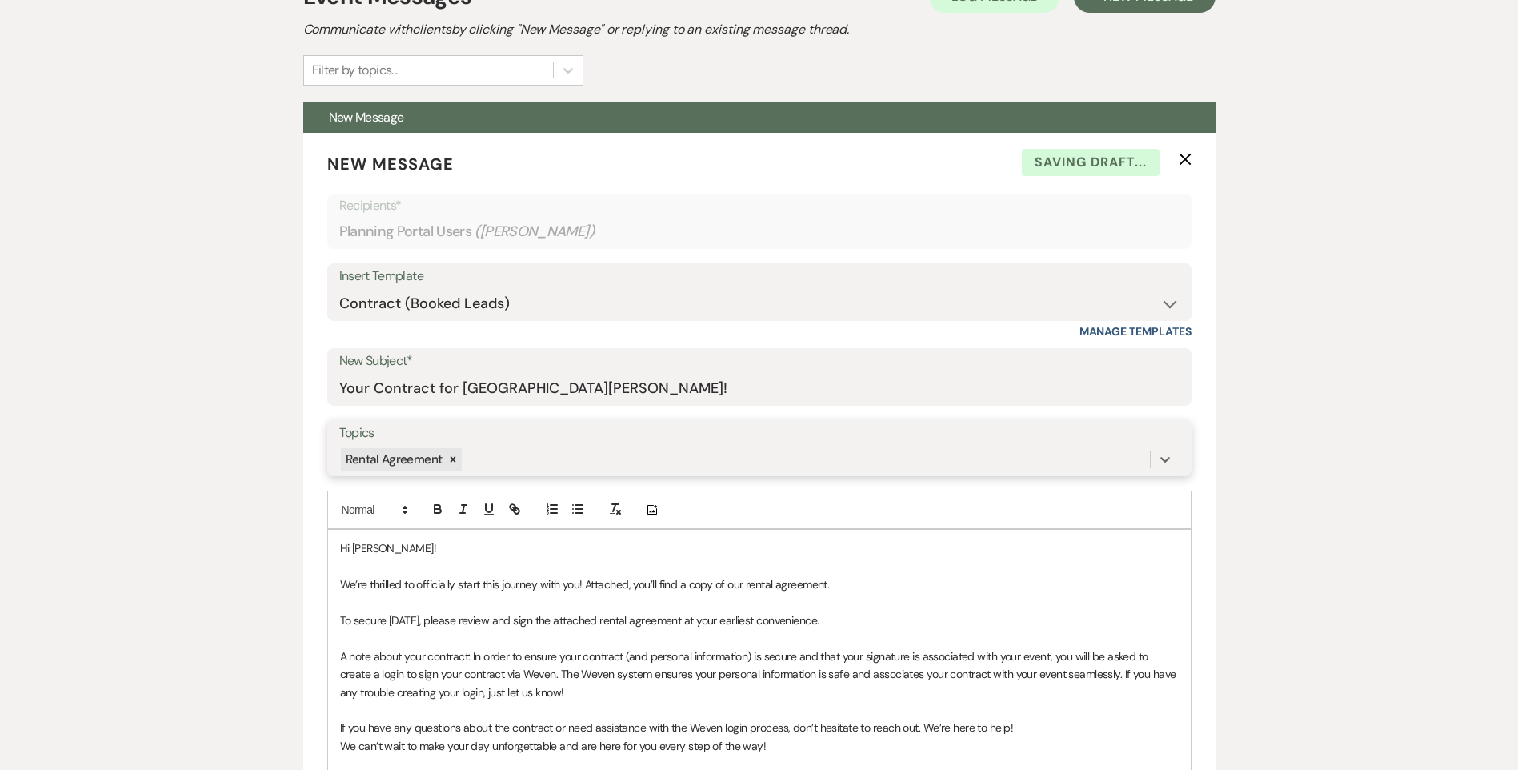
scroll to position [712, 0]
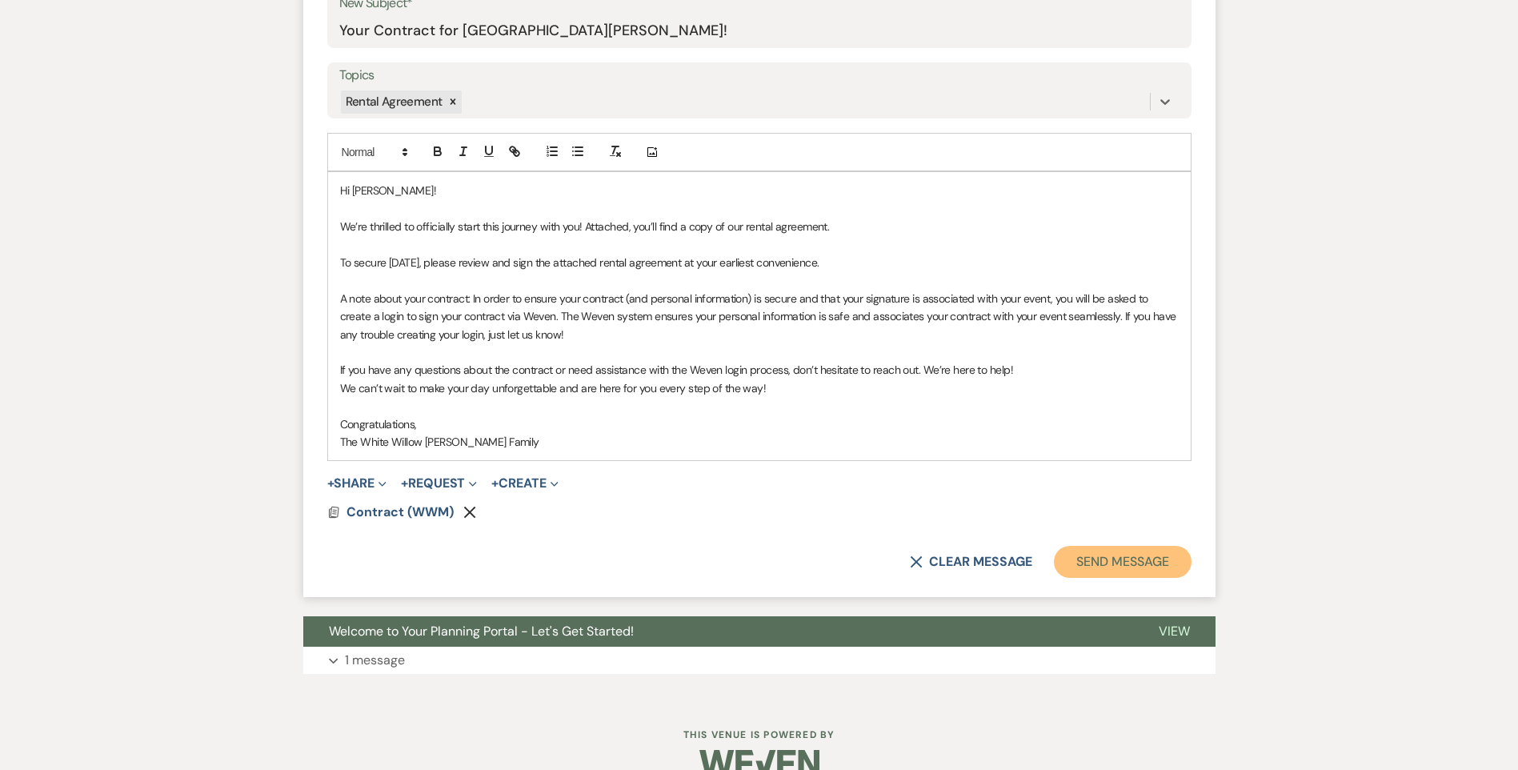
click at [1114, 549] on button "Send Message" at bounding box center [1122, 562] width 137 height 32
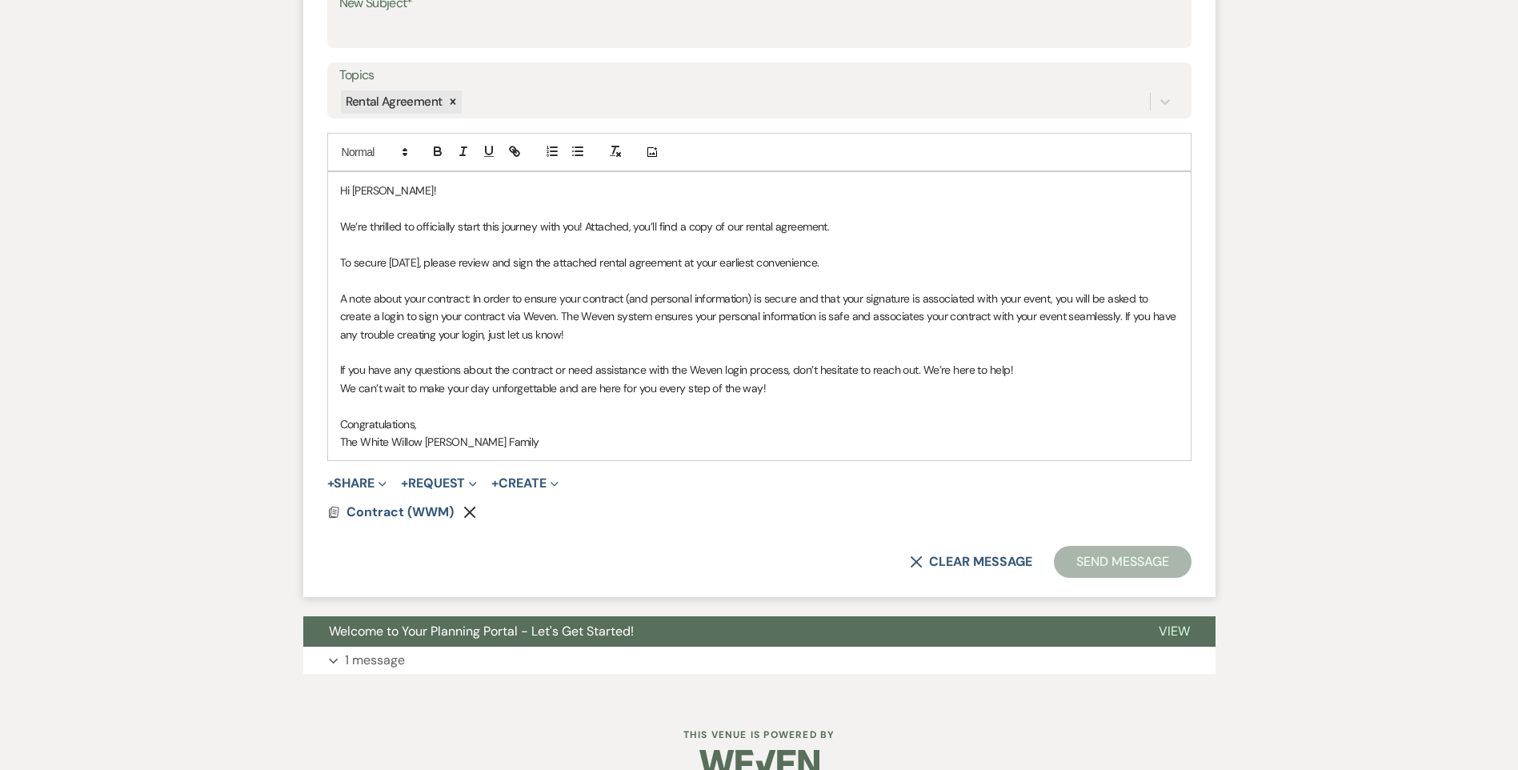
scroll to position [116, 0]
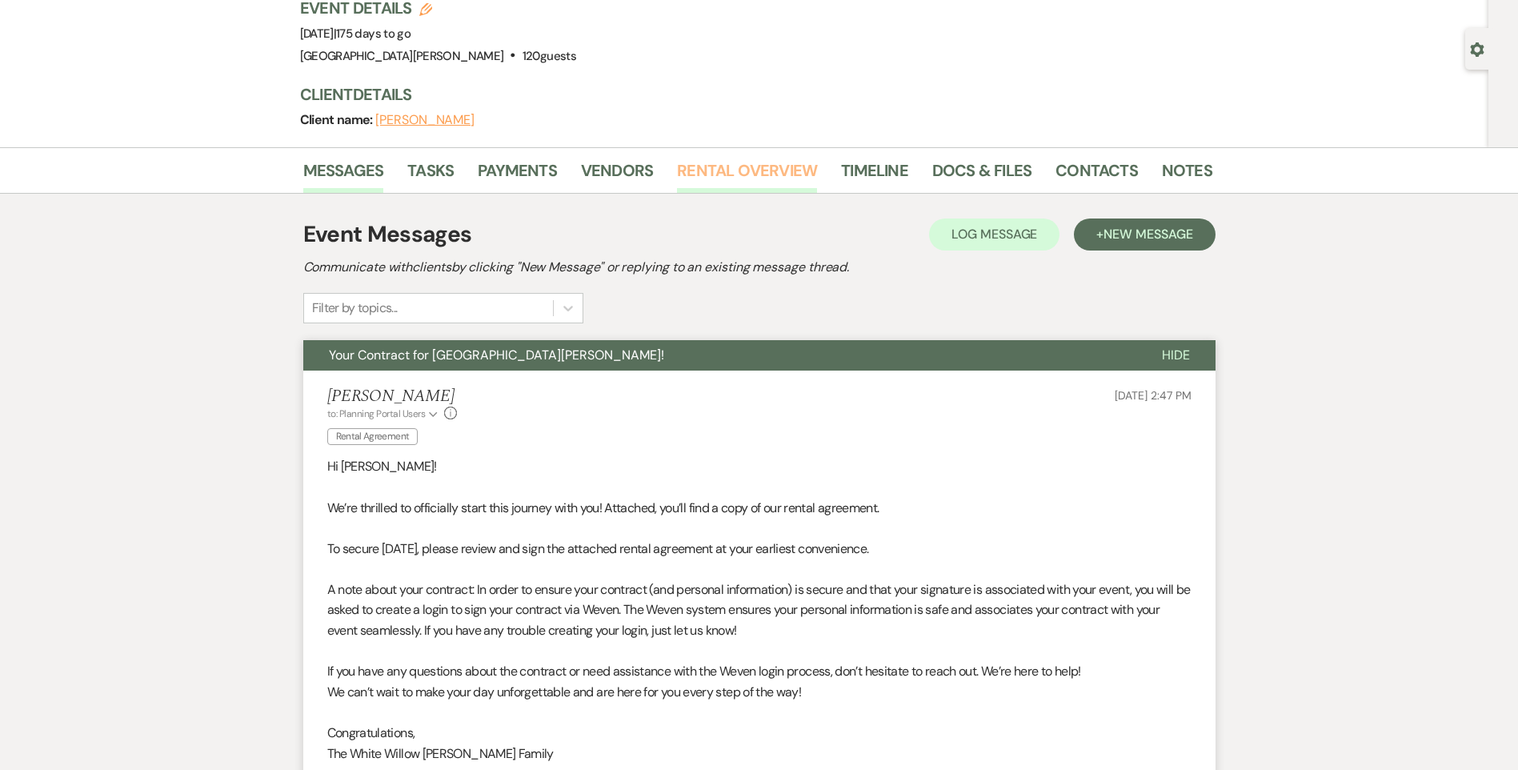
click at [744, 167] on link "Rental Overview" at bounding box center [747, 175] width 140 height 35
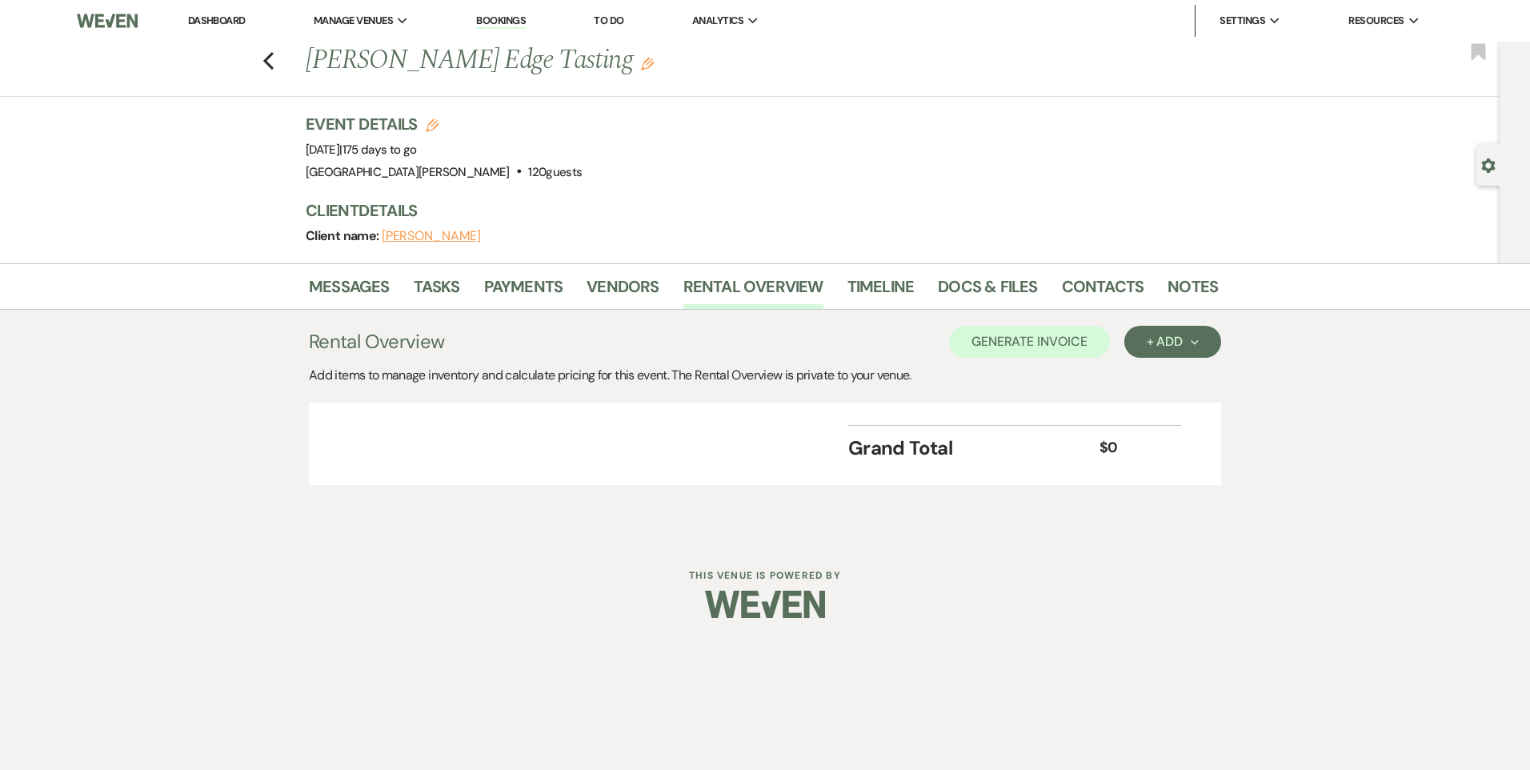
click at [262, 65] on div "Previous Hudson's Edge Tasting Edit Bookmark" at bounding box center [746, 69] width 1508 height 55
click at [265, 61] on use "button" at bounding box center [268, 61] width 10 height 18
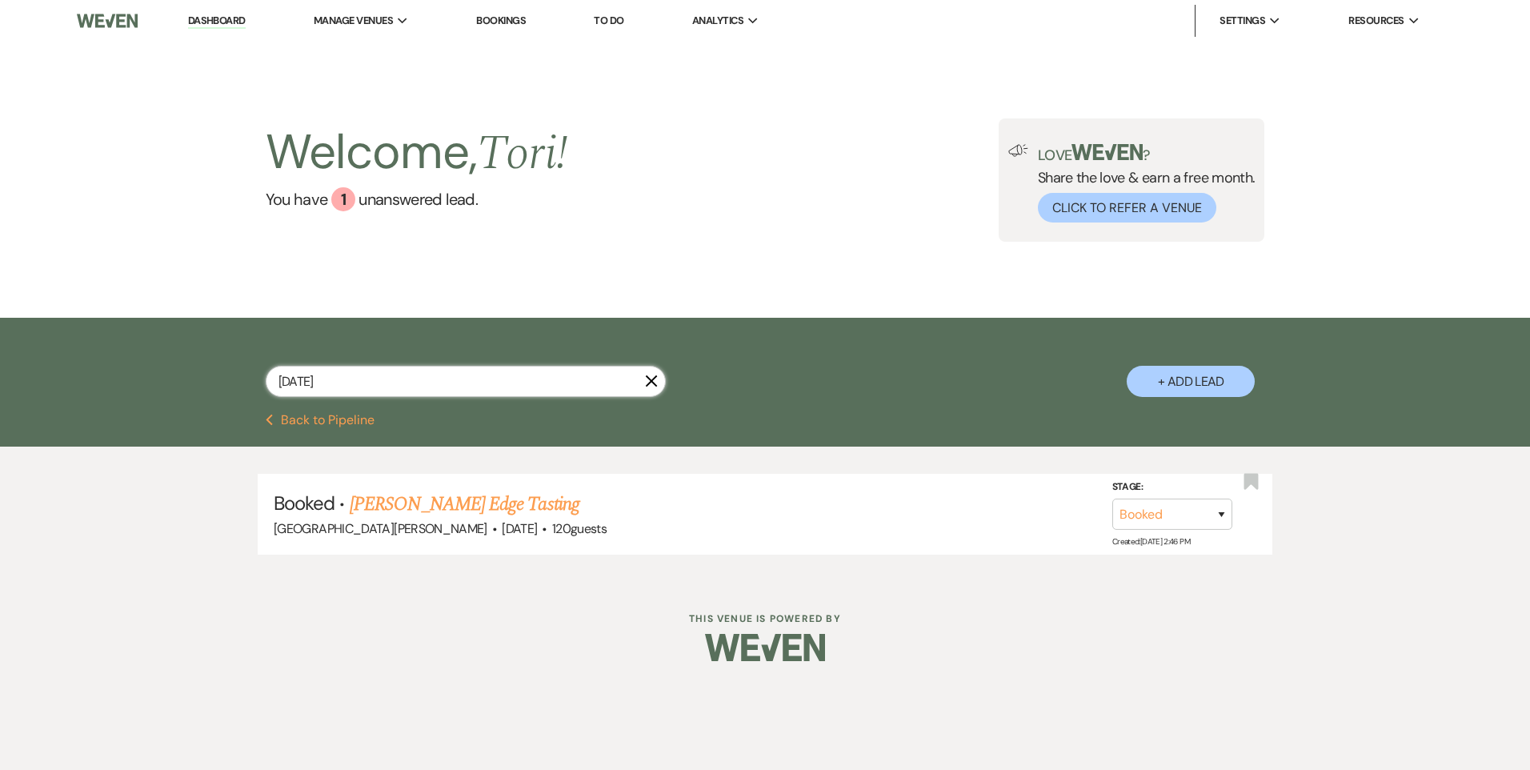
drag, startPoint x: 330, startPoint y: 380, endPoint x: 1, endPoint y: 348, distance: 330.5
click at [11, 351] on div "3/18/26 X + Add Lead" at bounding box center [765, 366] width 1530 height 96
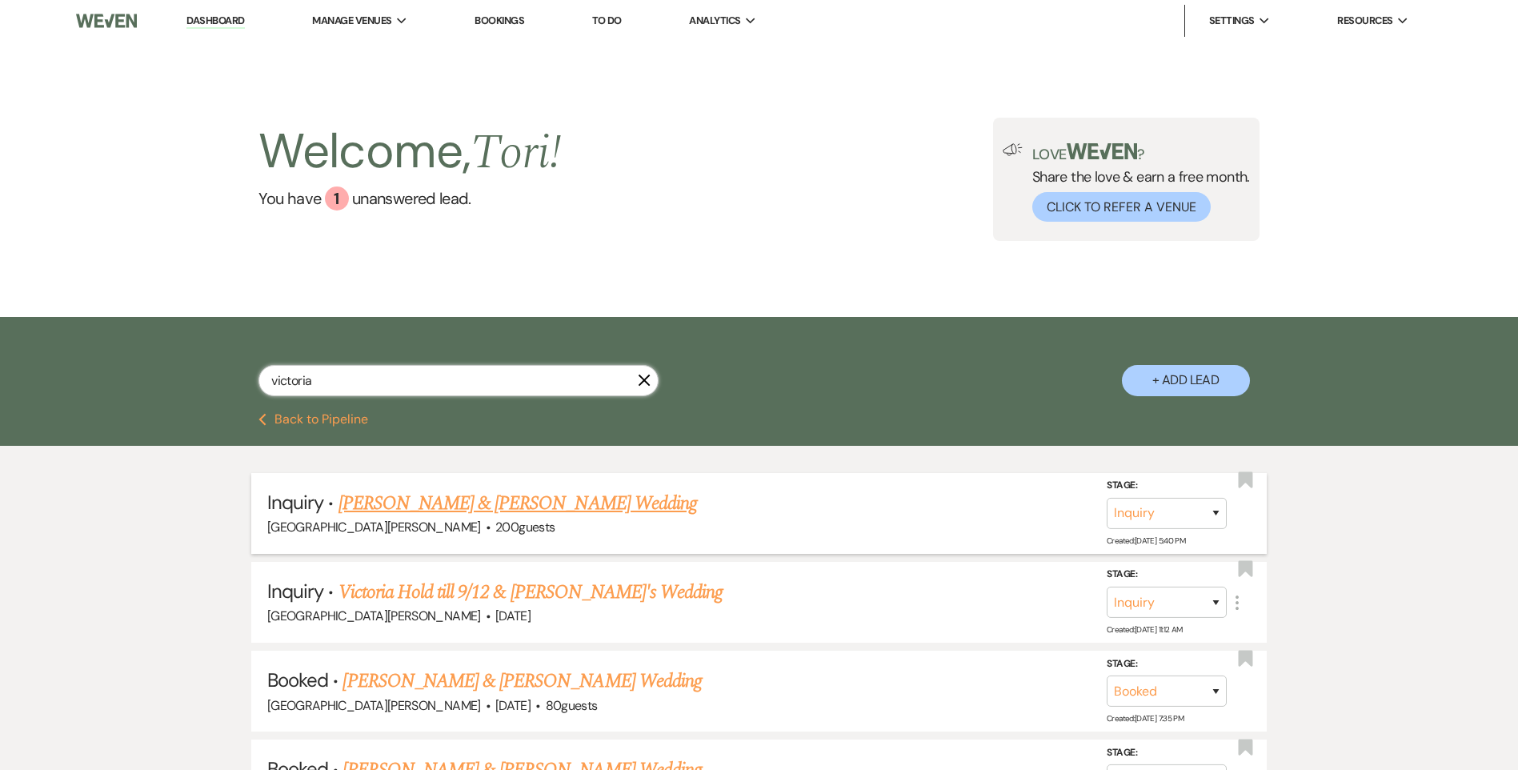
type input "victoria"
click at [396, 491] on link "Victoria Keller & Justin Austin's Wedding" at bounding box center [518, 503] width 359 height 29
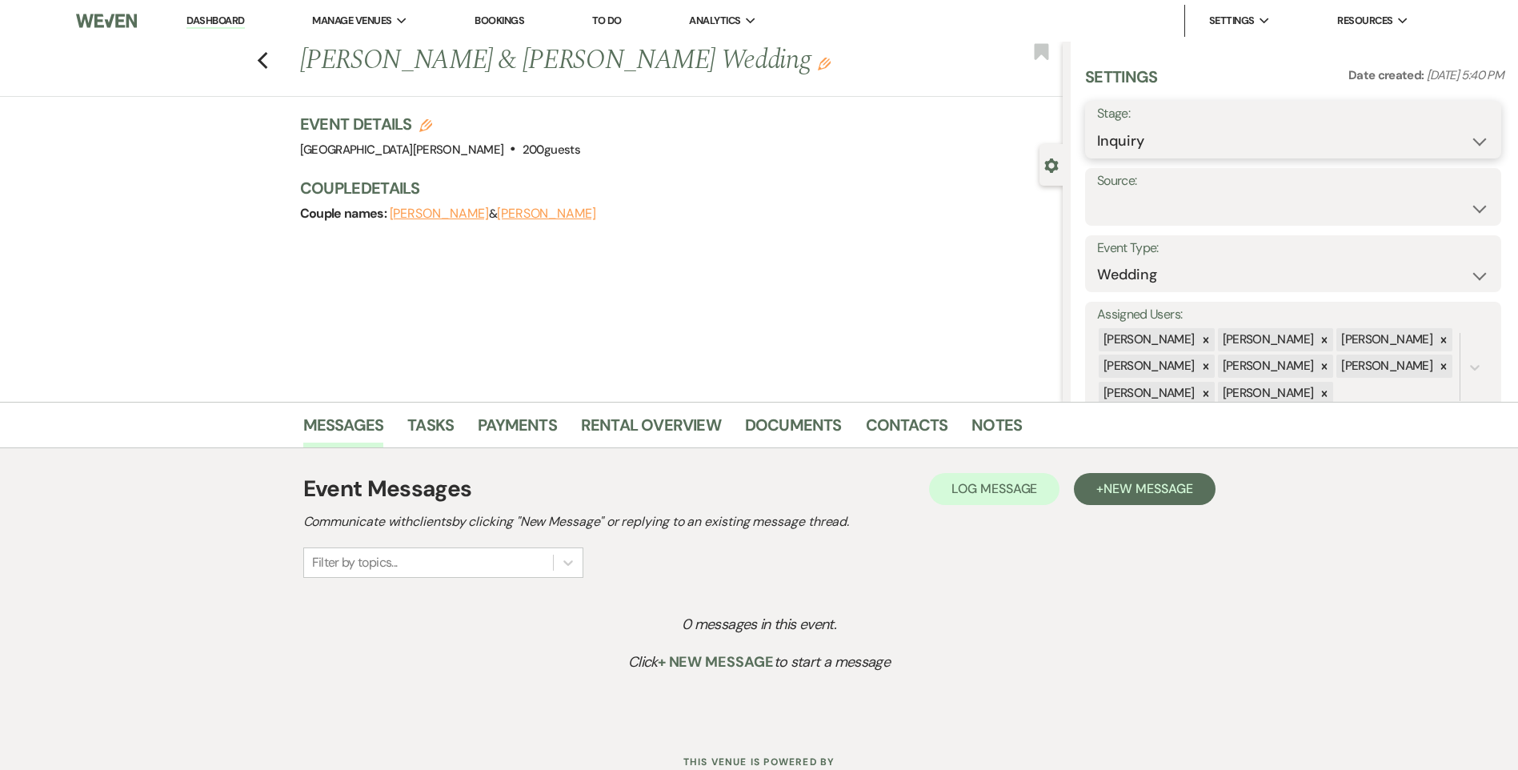
click at [1127, 137] on select "Inquiry Follow Up Tour Requested Tour Confirmed Toured Proposal Sent Booked Lost" at bounding box center [1293, 141] width 392 height 31
select select "7"
click at [1097, 126] on select "Inquiry Follow Up Tour Requested Tour Confirmed Toured Proposal Sent Booked Lost" at bounding box center [1293, 141] width 392 height 31
click at [1472, 127] on button "Save" at bounding box center [1456, 130] width 90 height 32
select select "1"
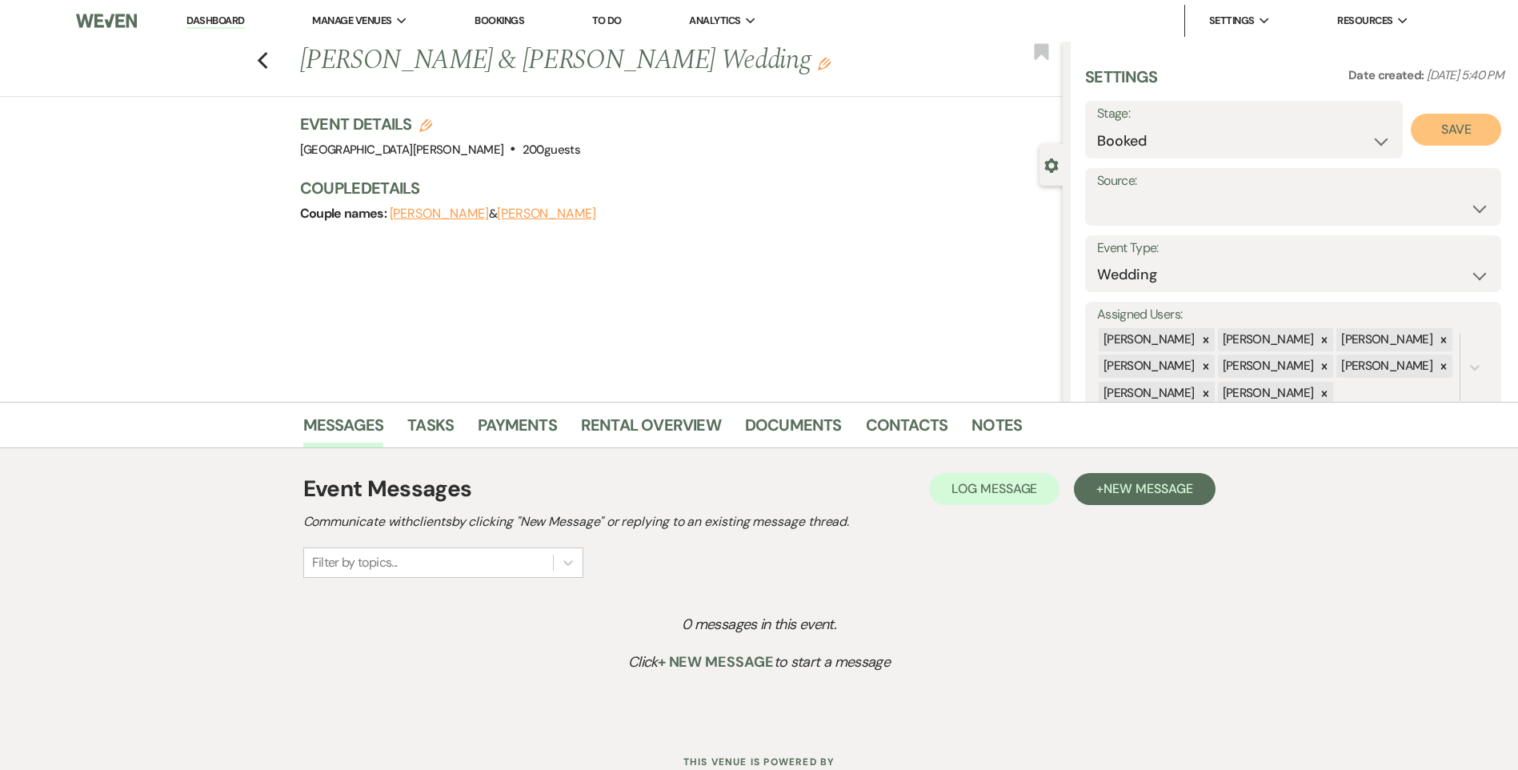
select select "823"
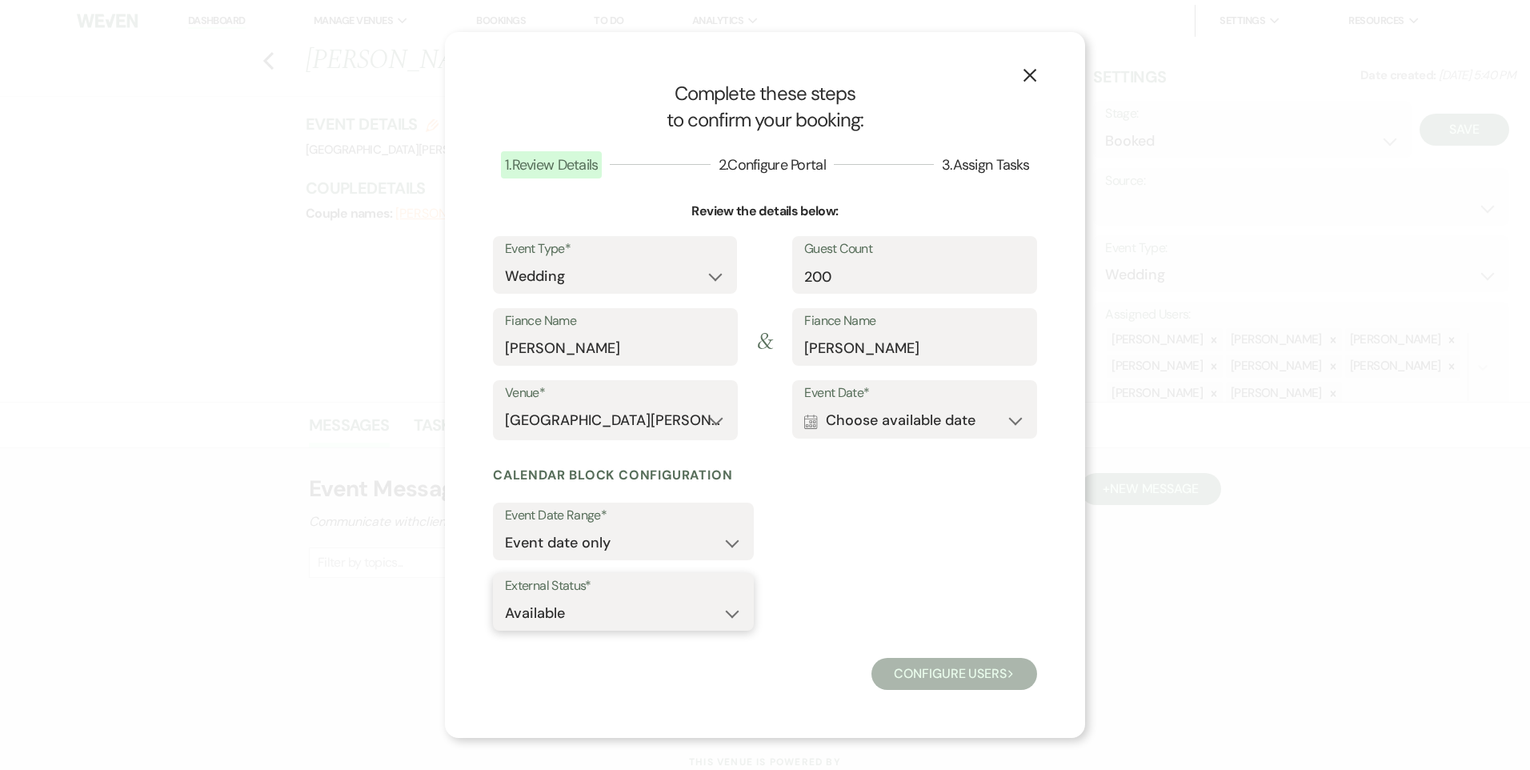
click at [718, 602] on select "Available Unavailable" at bounding box center [623, 613] width 237 height 31
select select "false"
click at [505, 598] on select "Available Unavailable" at bounding box center [623, 613] width 237 height 31
click at [940, 432] on button "Calendar Choose available date Expand" at bounding box center [914, 421] width 221 height 32
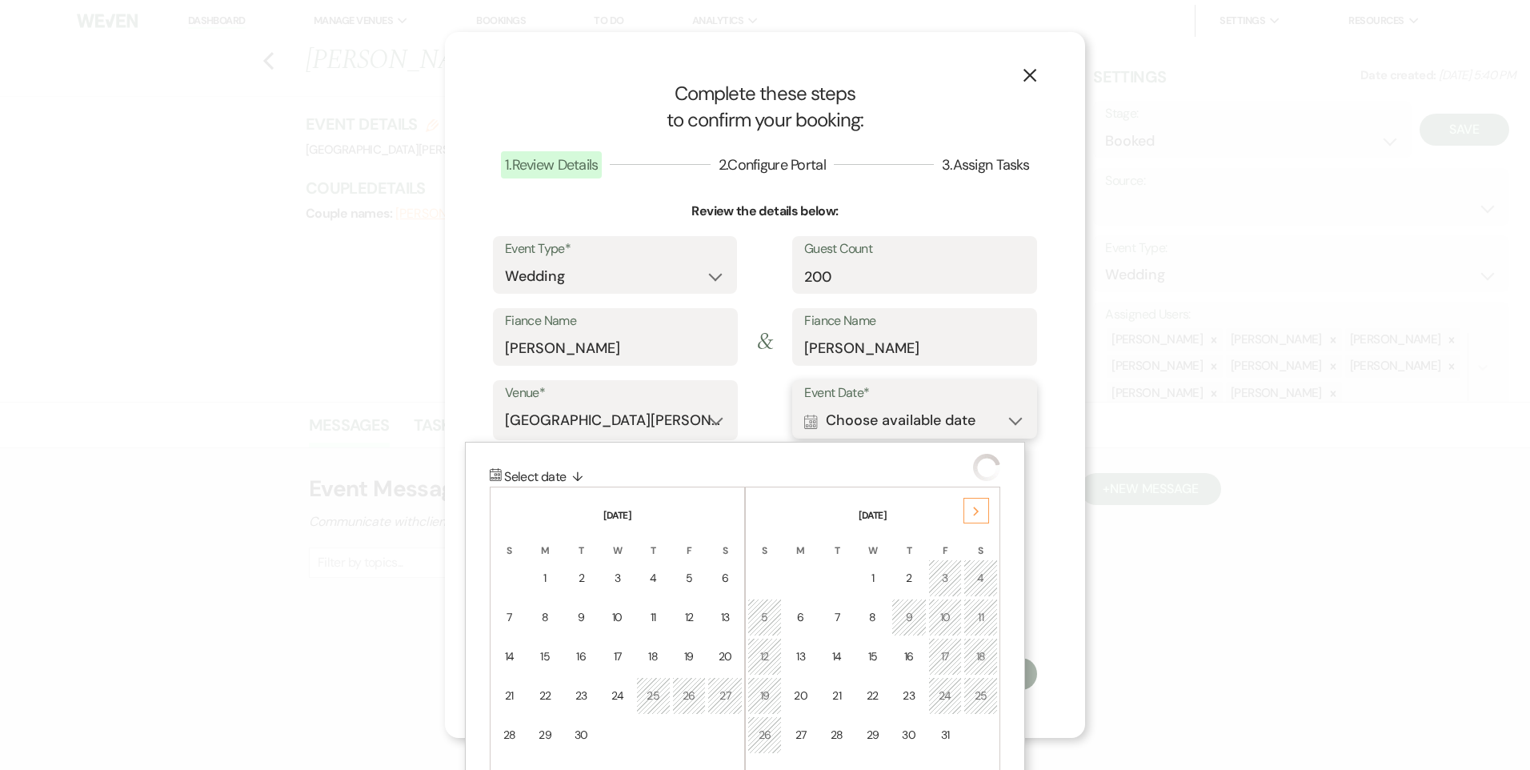
scroll to position [50, 0]
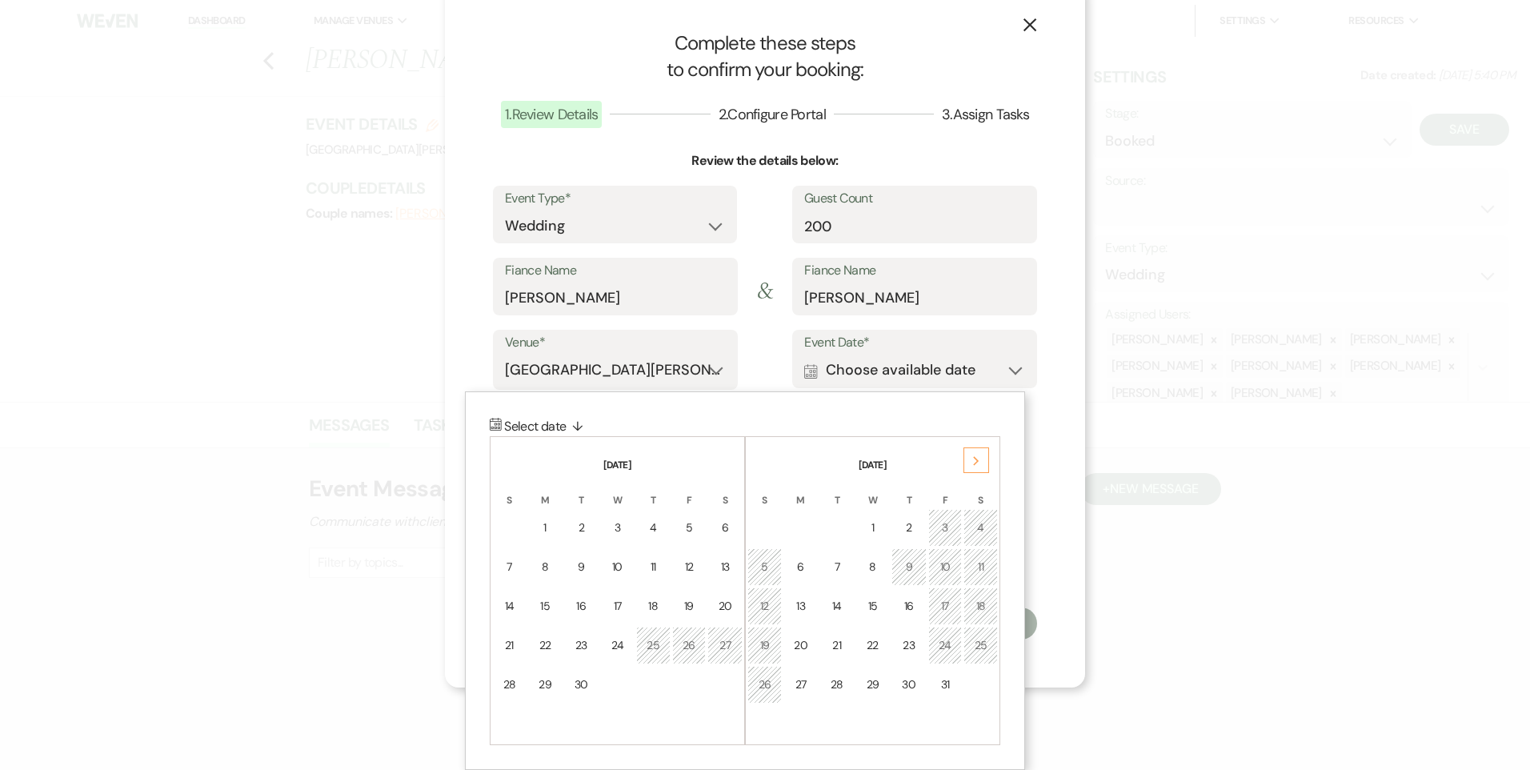
click at [964, 461] on div "Next" at bounding box center [977, 460] width 26 height 26
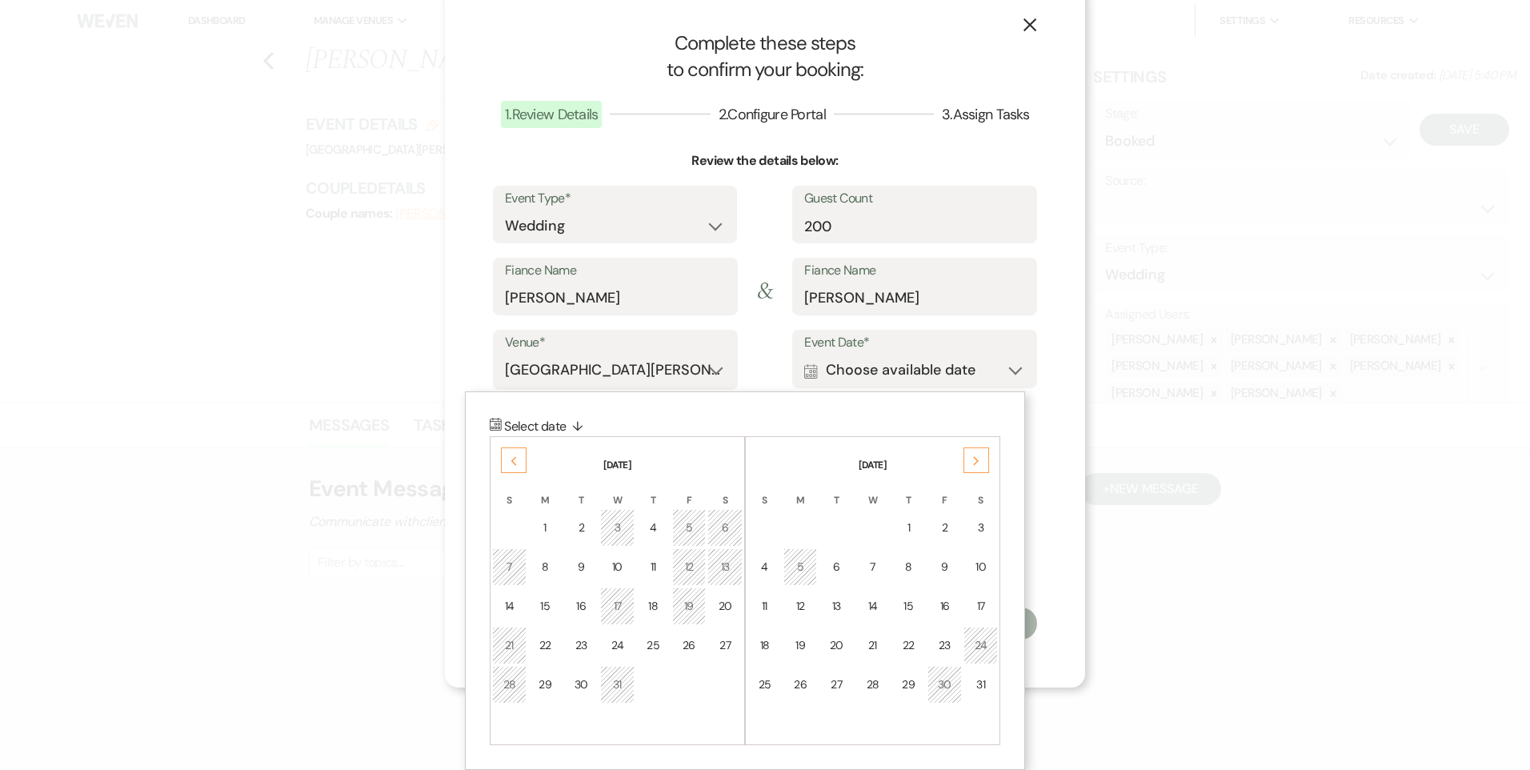
click at [964, 461] on div "Next" at bounding box center [977, 460] width 26 height 26
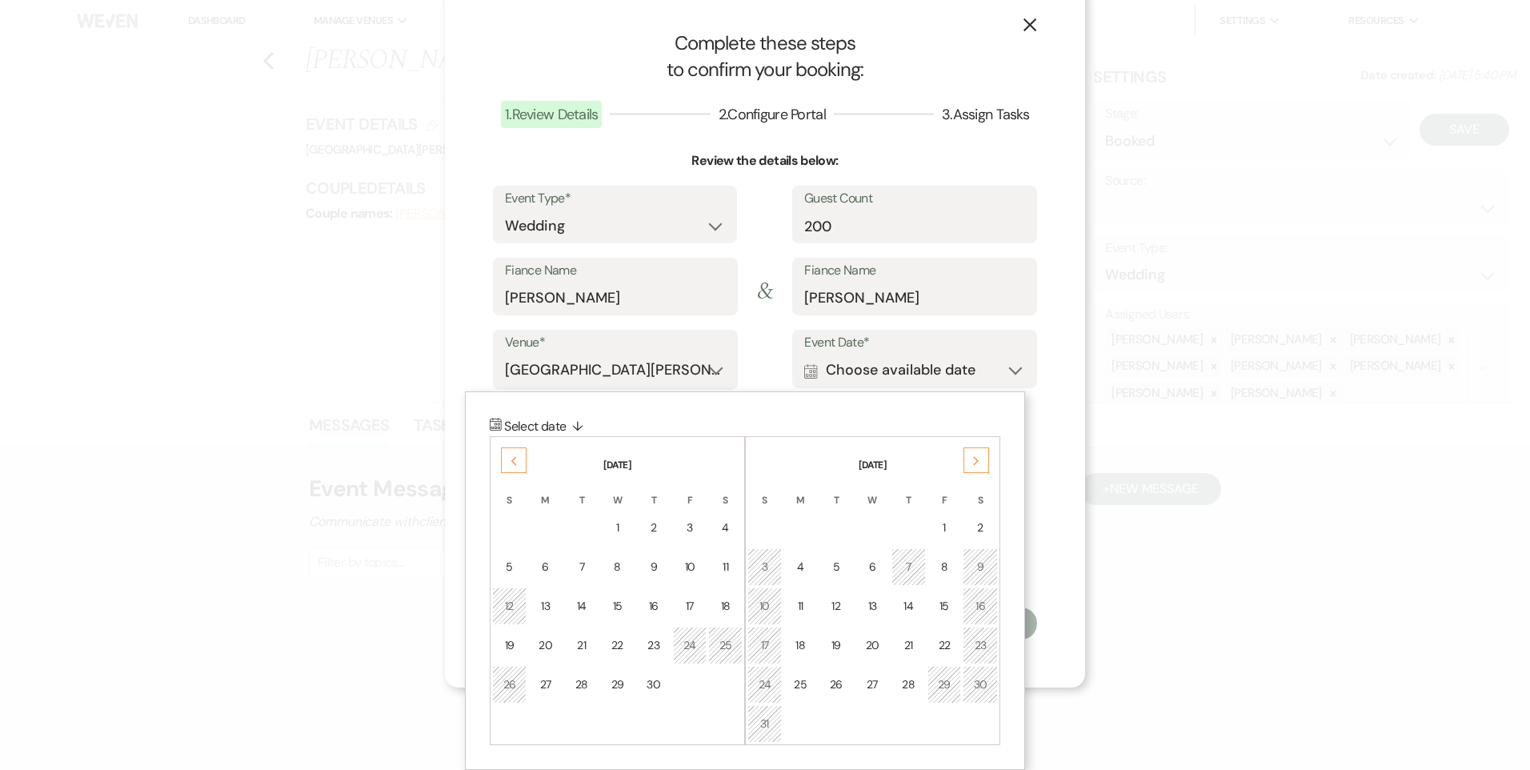
click at [964, 461] on div "Next" at bounding box center [977, 460] width 26 height 26
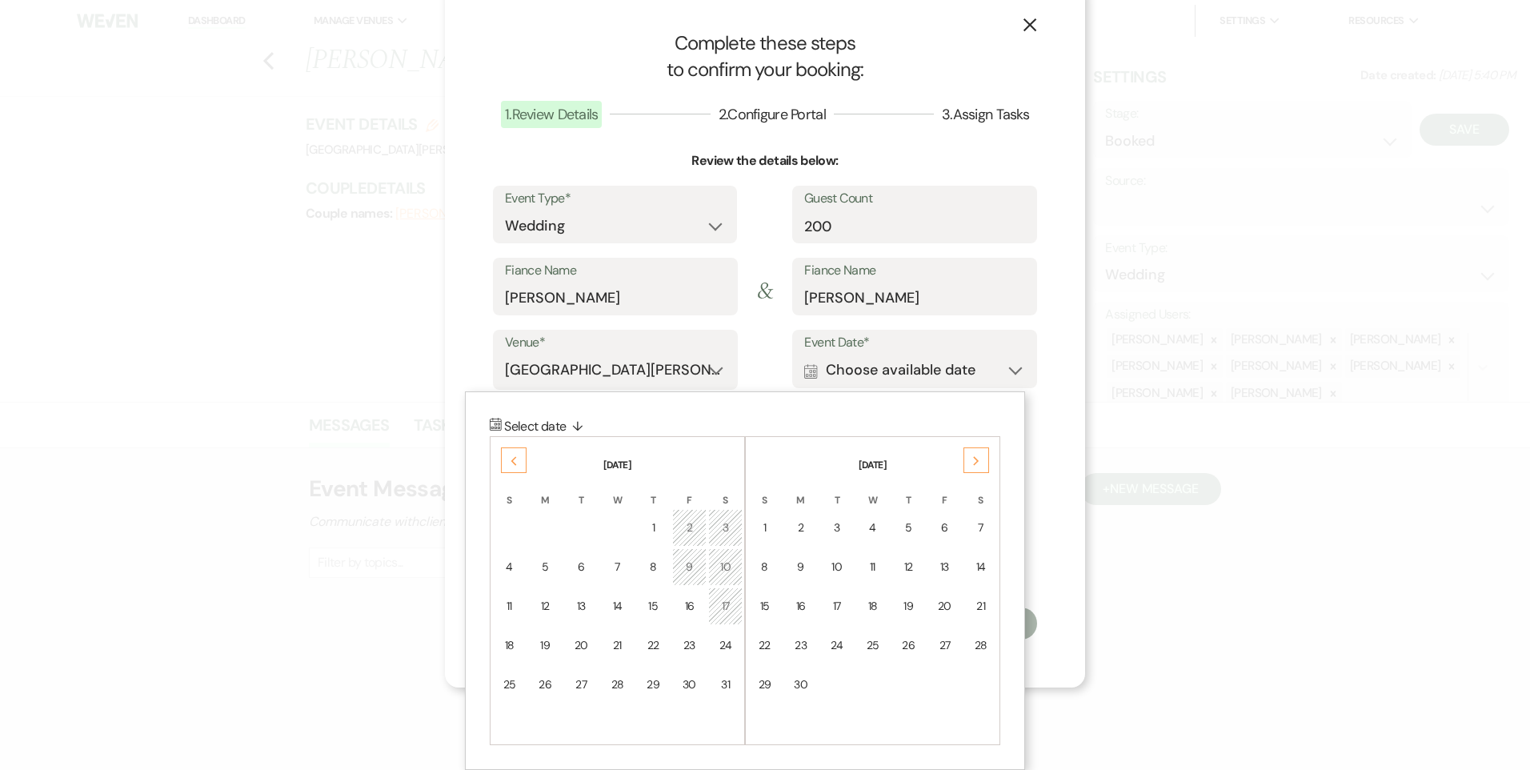
click at [964, 461] on div "Next" at bounding box center [977, 460] width 26 height 26
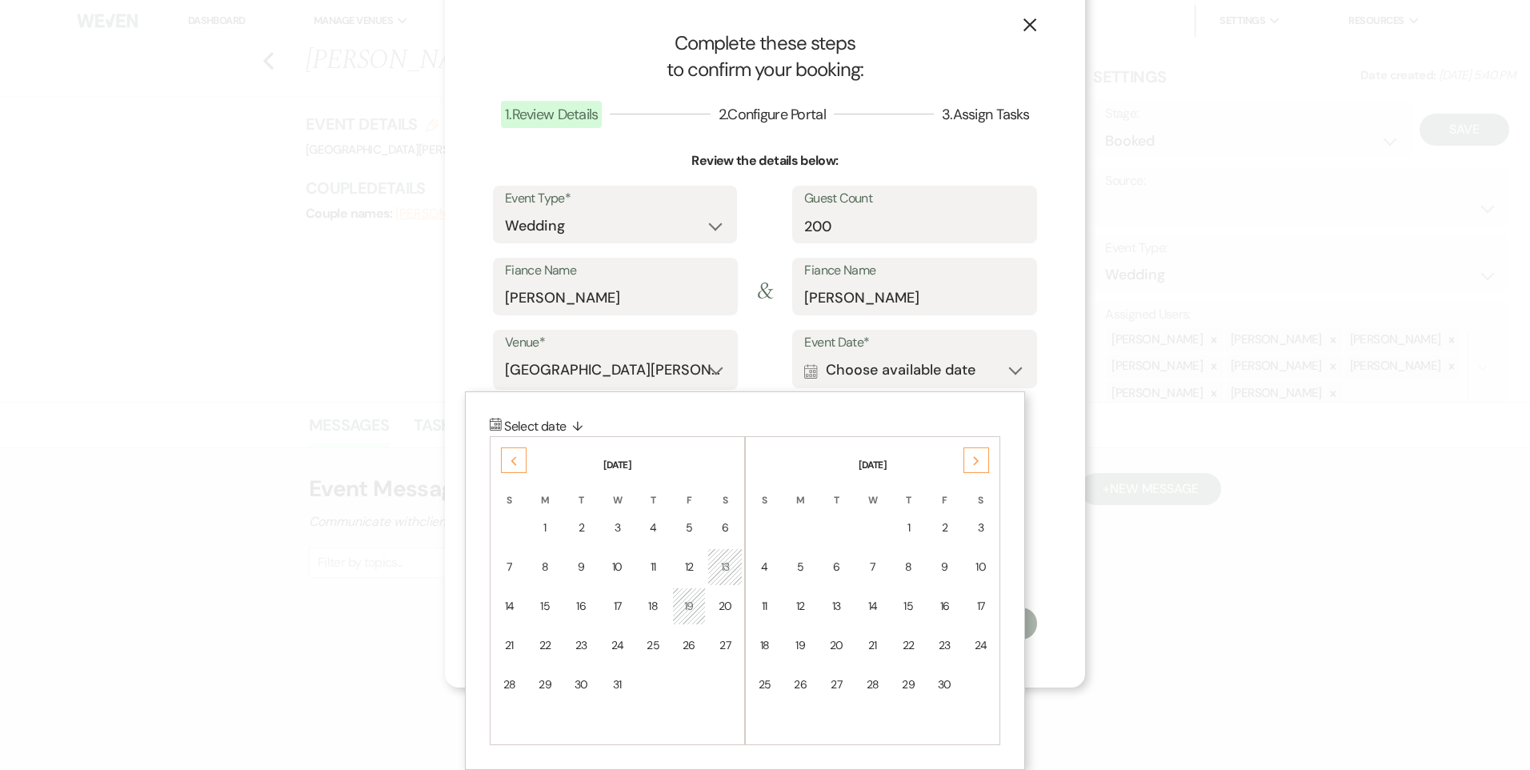
click at [964, 461] on div "Next" at bounding box center [977, 460] width 26 height 26
click at [974, 528] on div "5" at bounding box center [981, 527] width 14 height 17
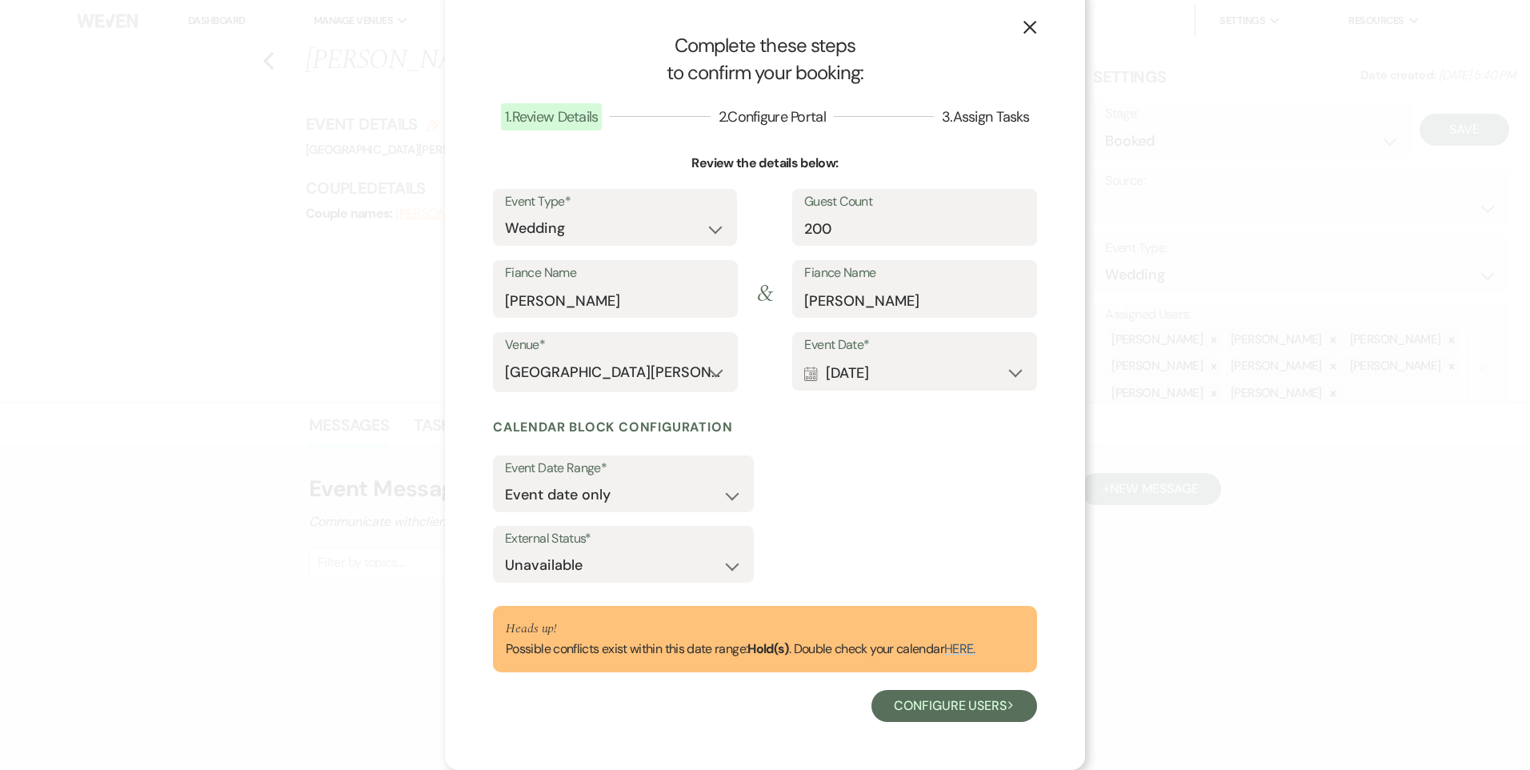
scroll to position [16, 0]
click at [960, 713] on button "Configure users Next" at bounding box center [955, 706] width 166 height 32
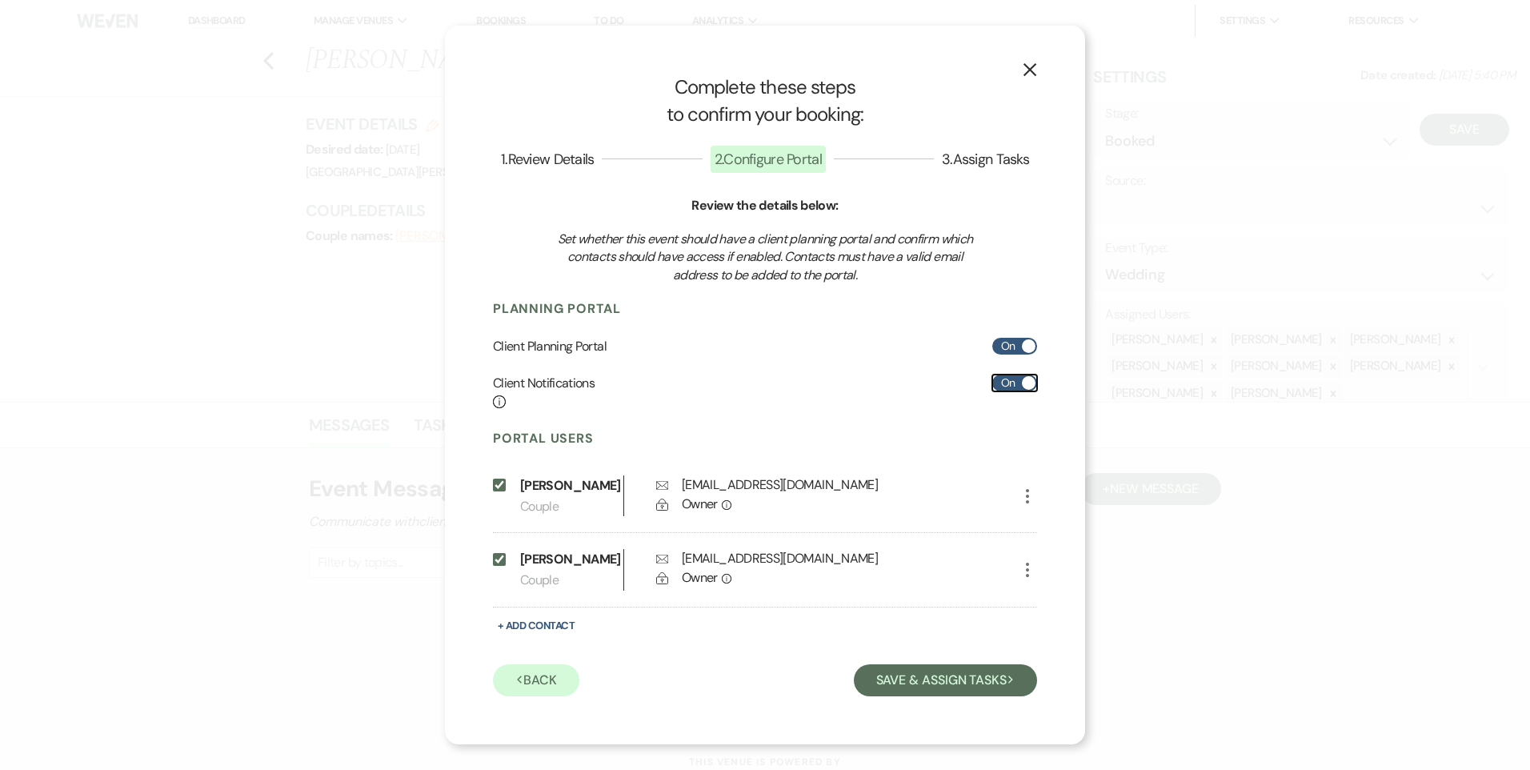
click at [1011, 387] on label "On" at bounding box center [1015, 383] width 45 height 17
click at [1011, 387] on input "On" at bounding box center [1015, 383] width 45 height 17
checkbox input "false"
click at [1024, 492] on icon "More" at bounding box center [1027, 496] width 19 height 19
click at [901, 674] on button "Save & Assign Tasks Next" at bounding box center [945, 680] width 183 height 32
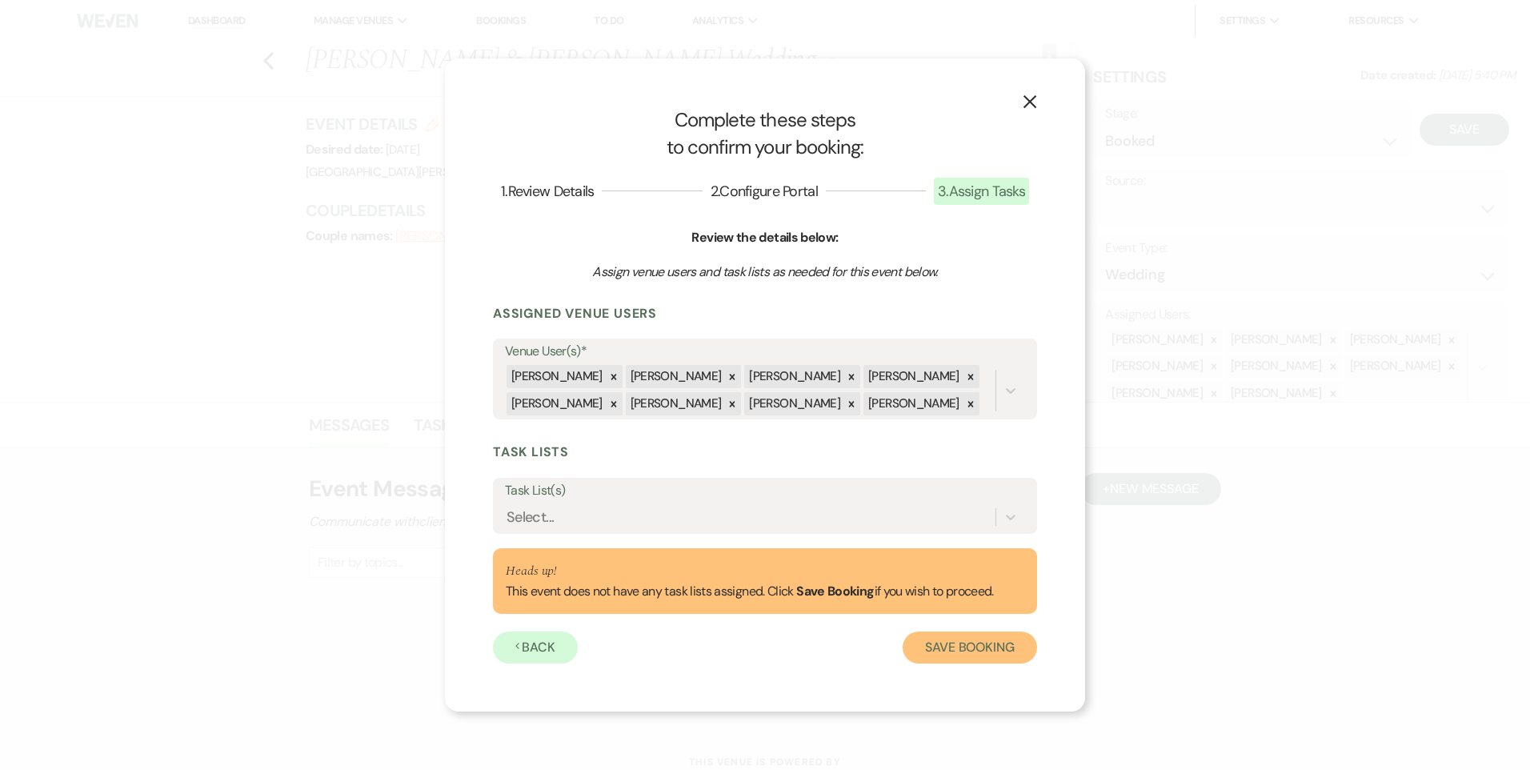
click at [955, 652] on button "Save Booking" at bounding box center [970, 648] width 134 height 32
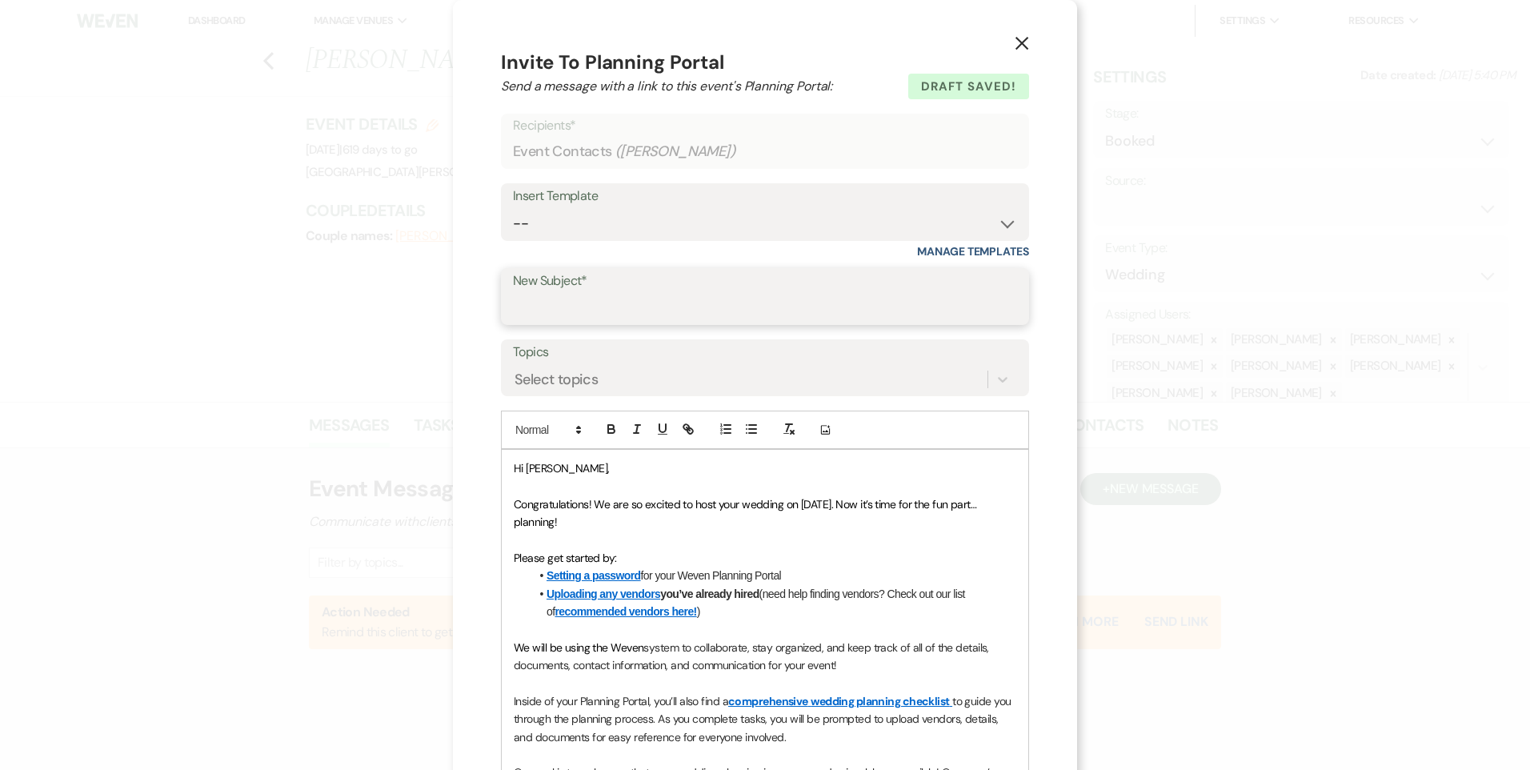
click at [559, 303] on input "New Subject*" at bounding box center [765, 307] width 504 height 31
type input "Weven Portal"
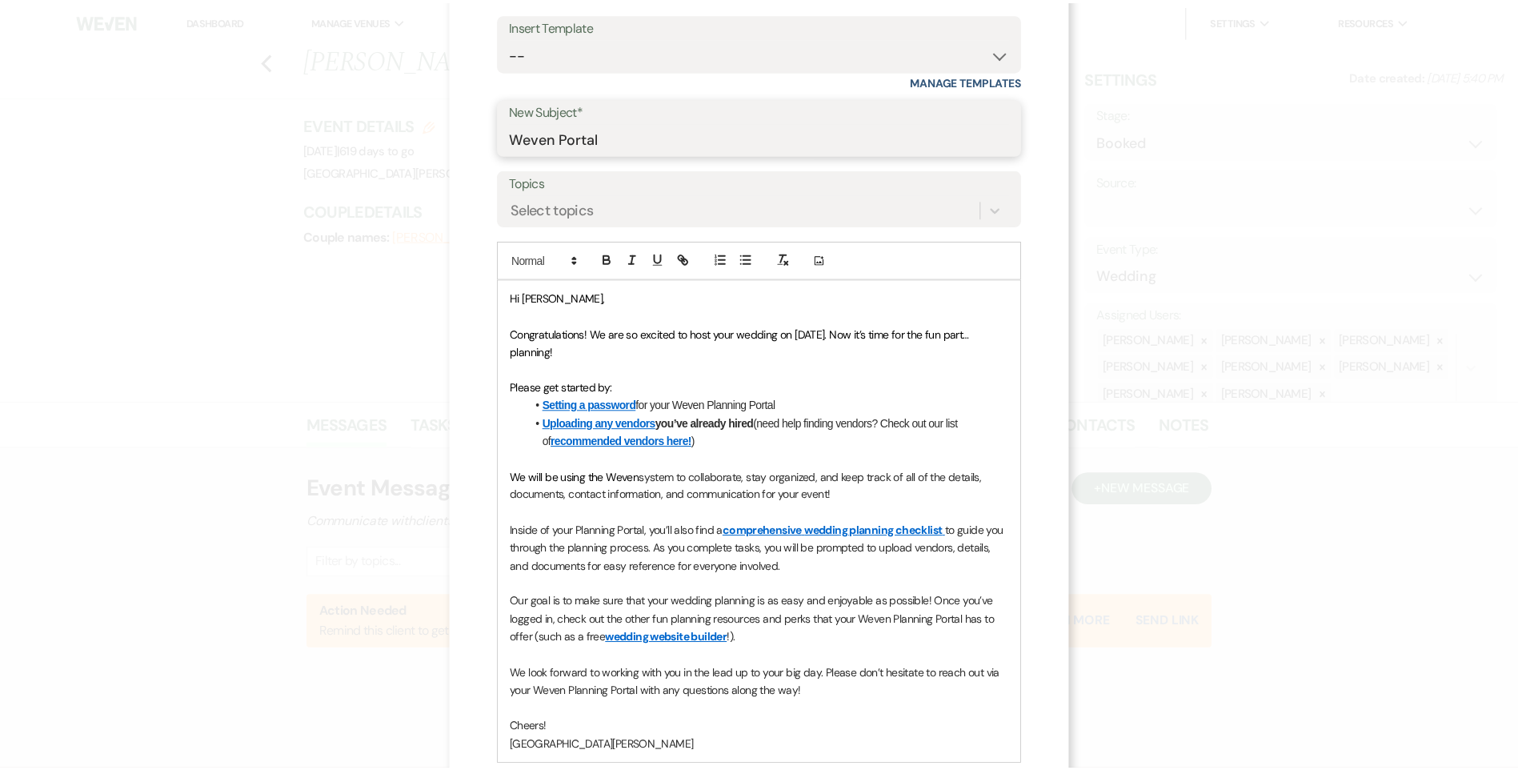
scroll to position [349, 0]
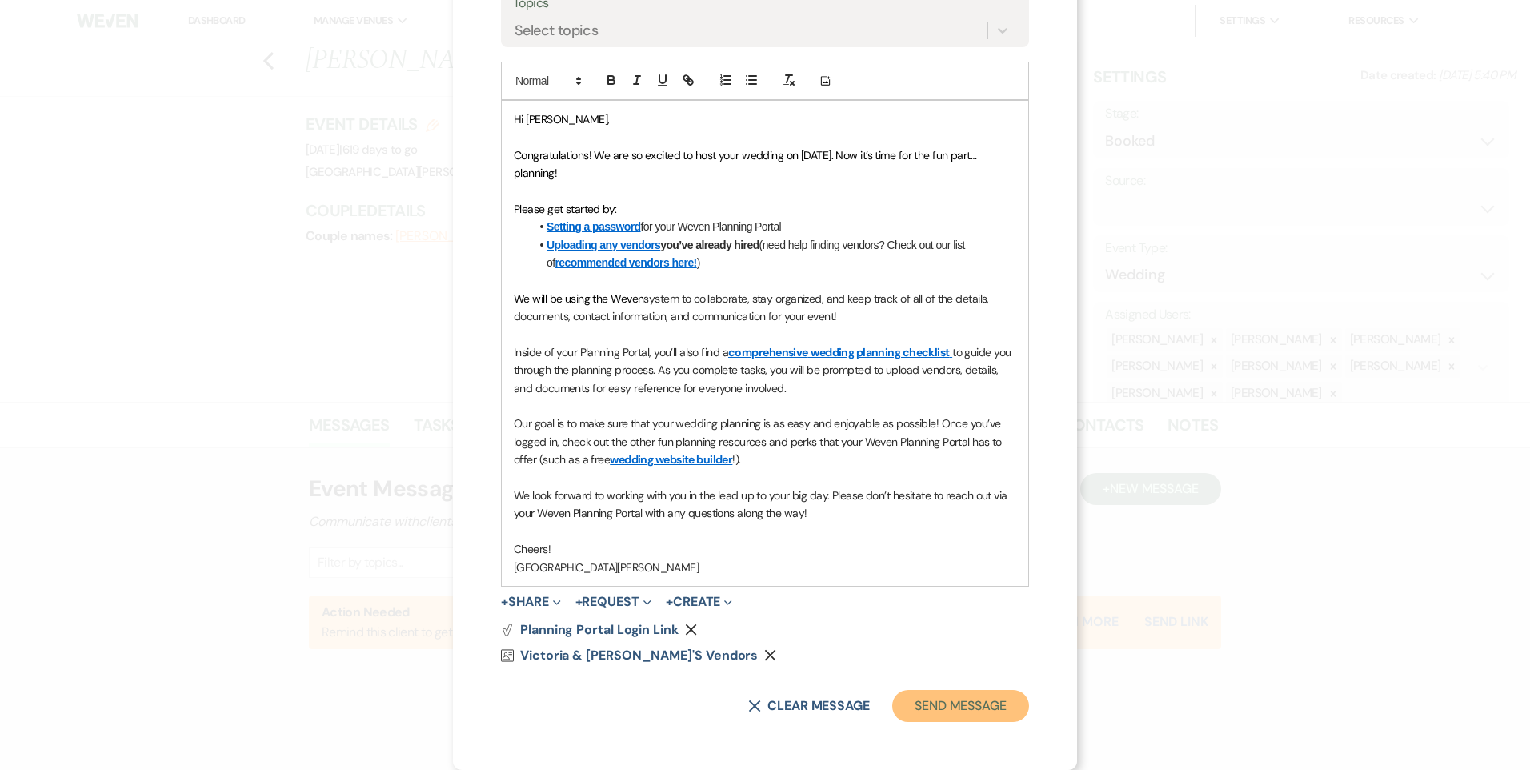
click at [952, 704] on button "Send Message" at bounding box center [960, 706] width 137 height 32
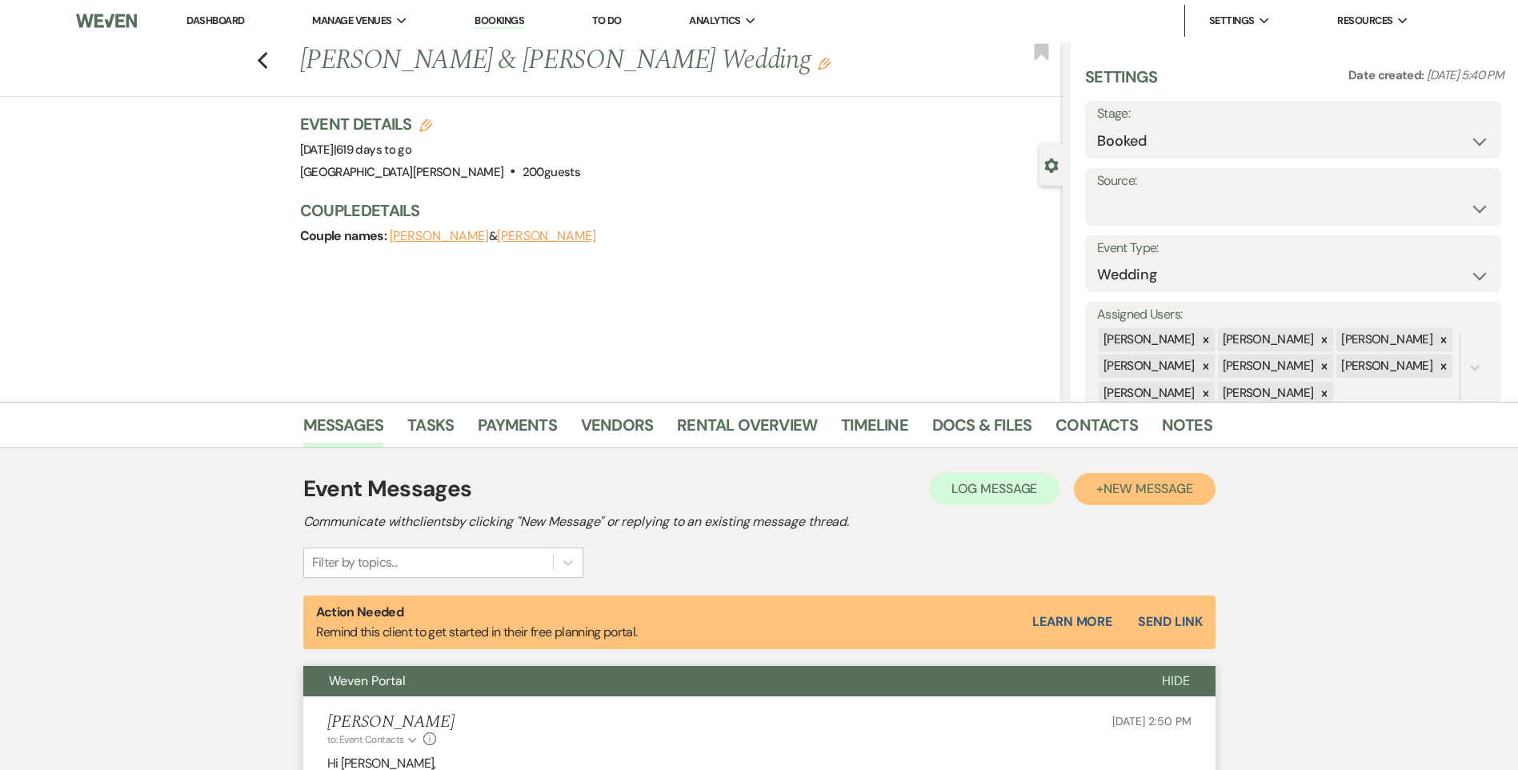
click at [1126, 495] on span "New Message" at bounding box center [1148, 488] width 89 height 17
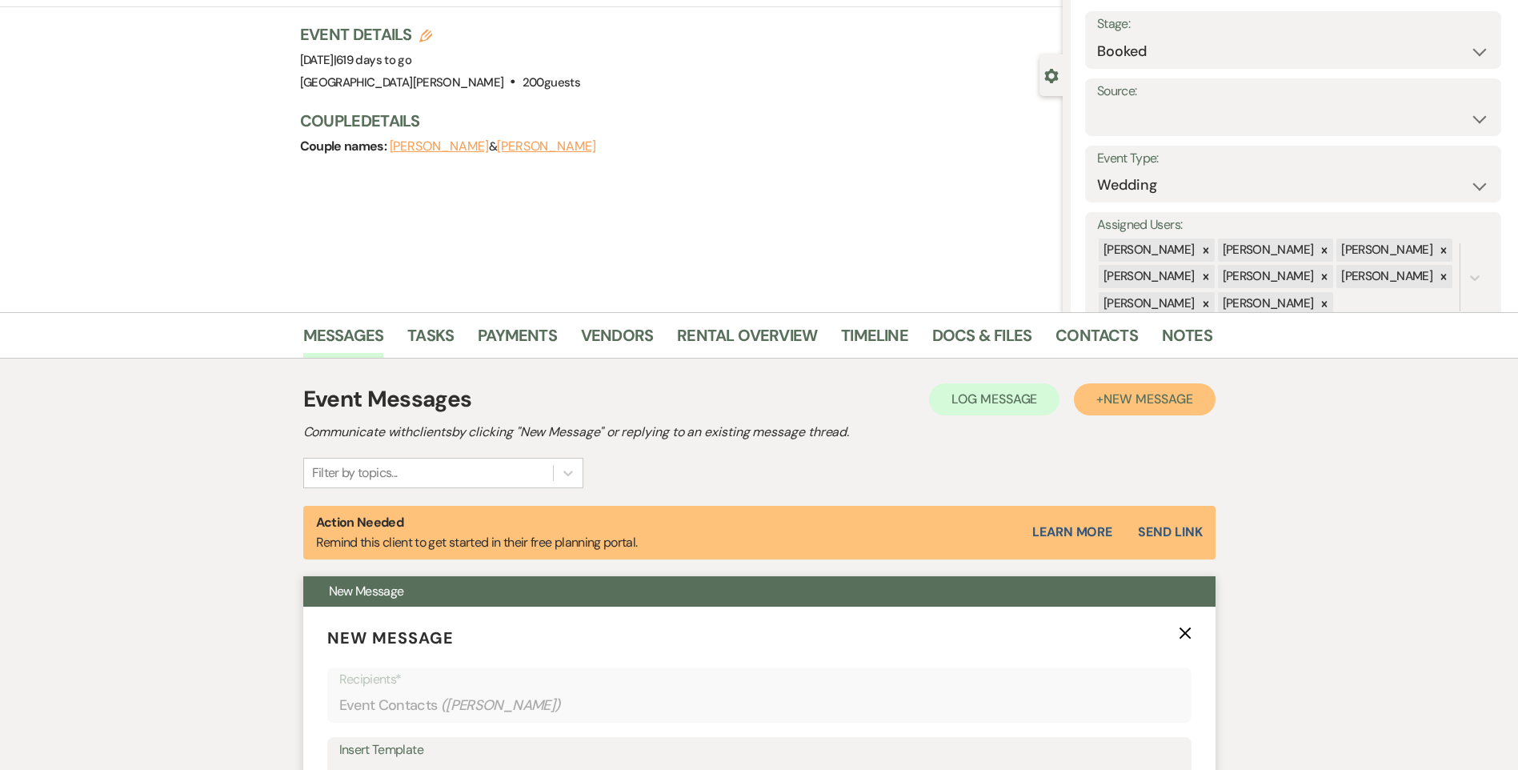
scroll to position [400, 0]
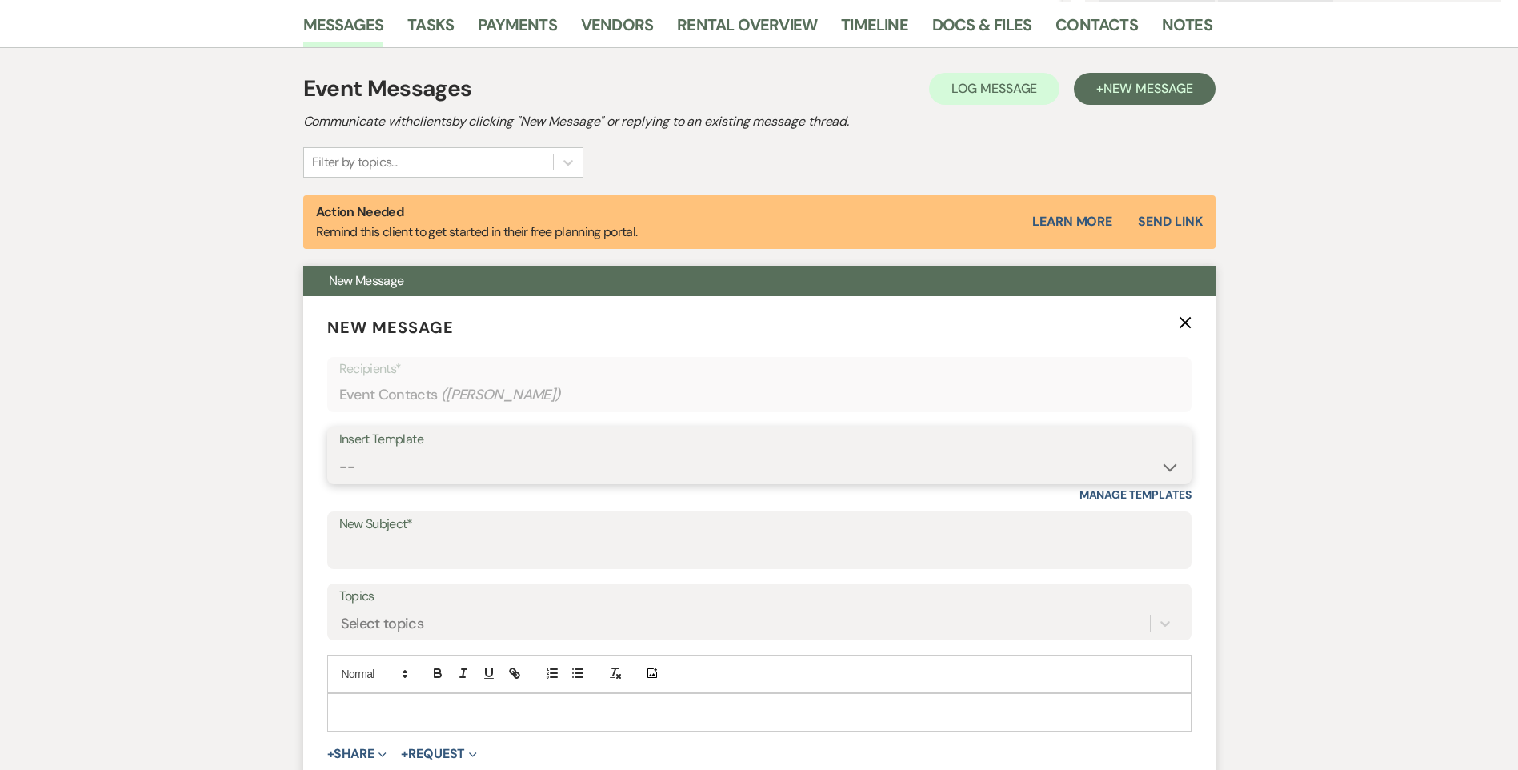
click at [417, 461] on select "-- Follow Up WWM Initial Inquiry Response Planning Portal Introduction (Booked …" at bounding box center [759, 466] width 840 height 31
select select "4637"
click at [339, 451] on select "-- Follow Up WWM Initial Inquiry Response Planning Portal Introduction (Booked …" at bounding box center [759, 466] width 840 height 31
type input "Your Contract for White Willow Meadows!"
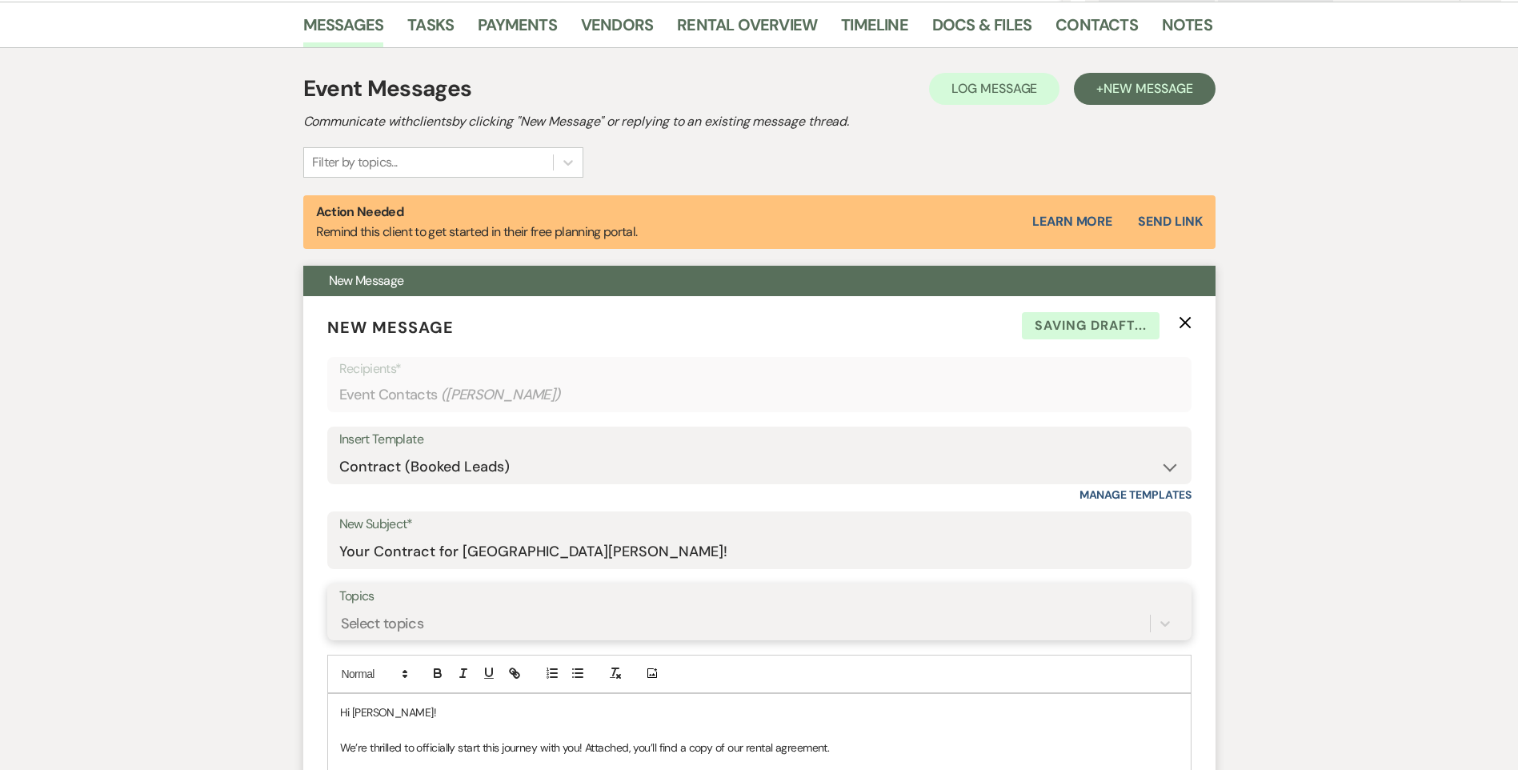
click at [428, 624] on div "Select topics" at bounding box center [759, 623] width 840 height 30
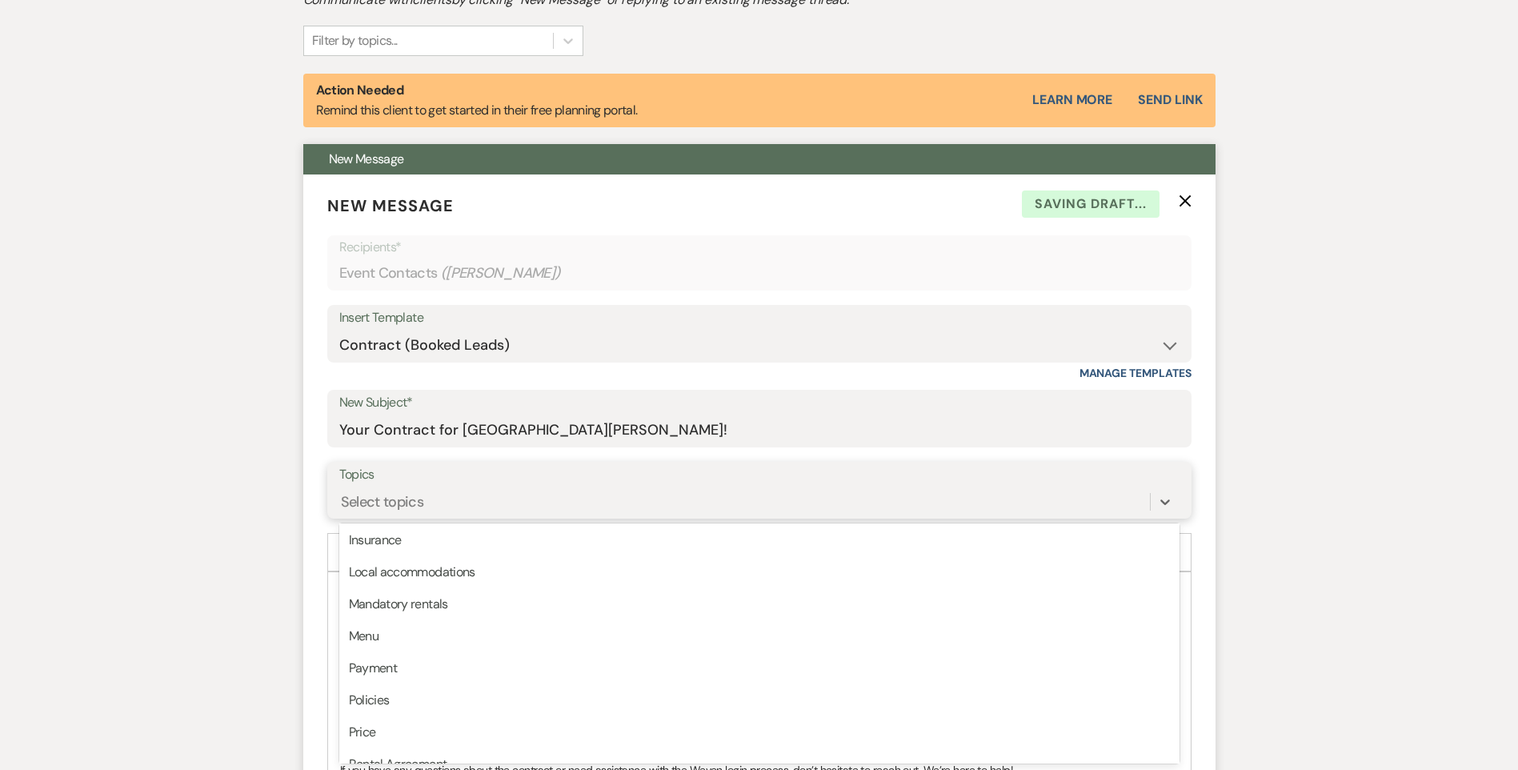
scroll to position [407, 0]
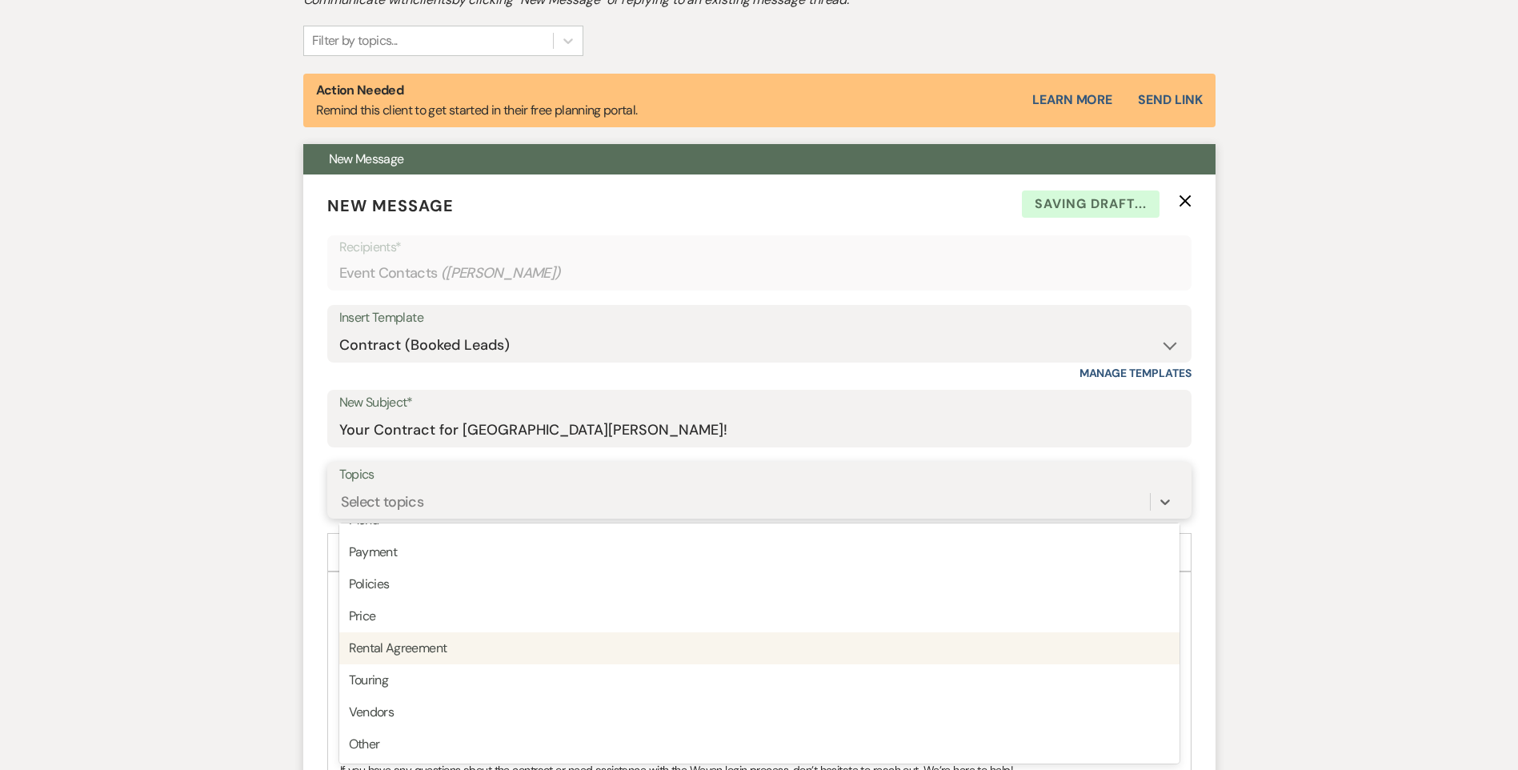
click at [481, 648] on div "Rental Agreement" at bounding box center [759, 648] width 840 height 32
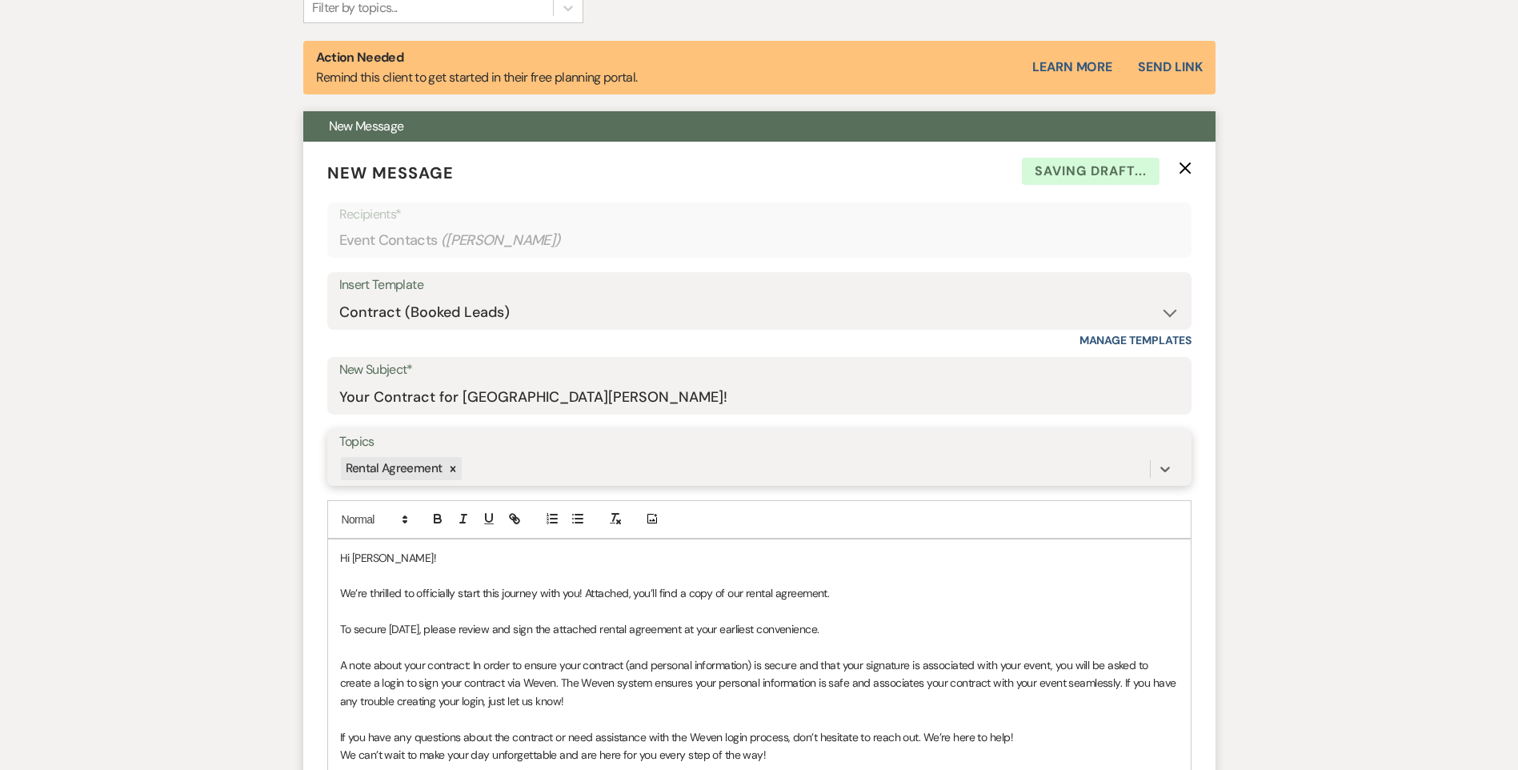
scroll to position [1002, 0]
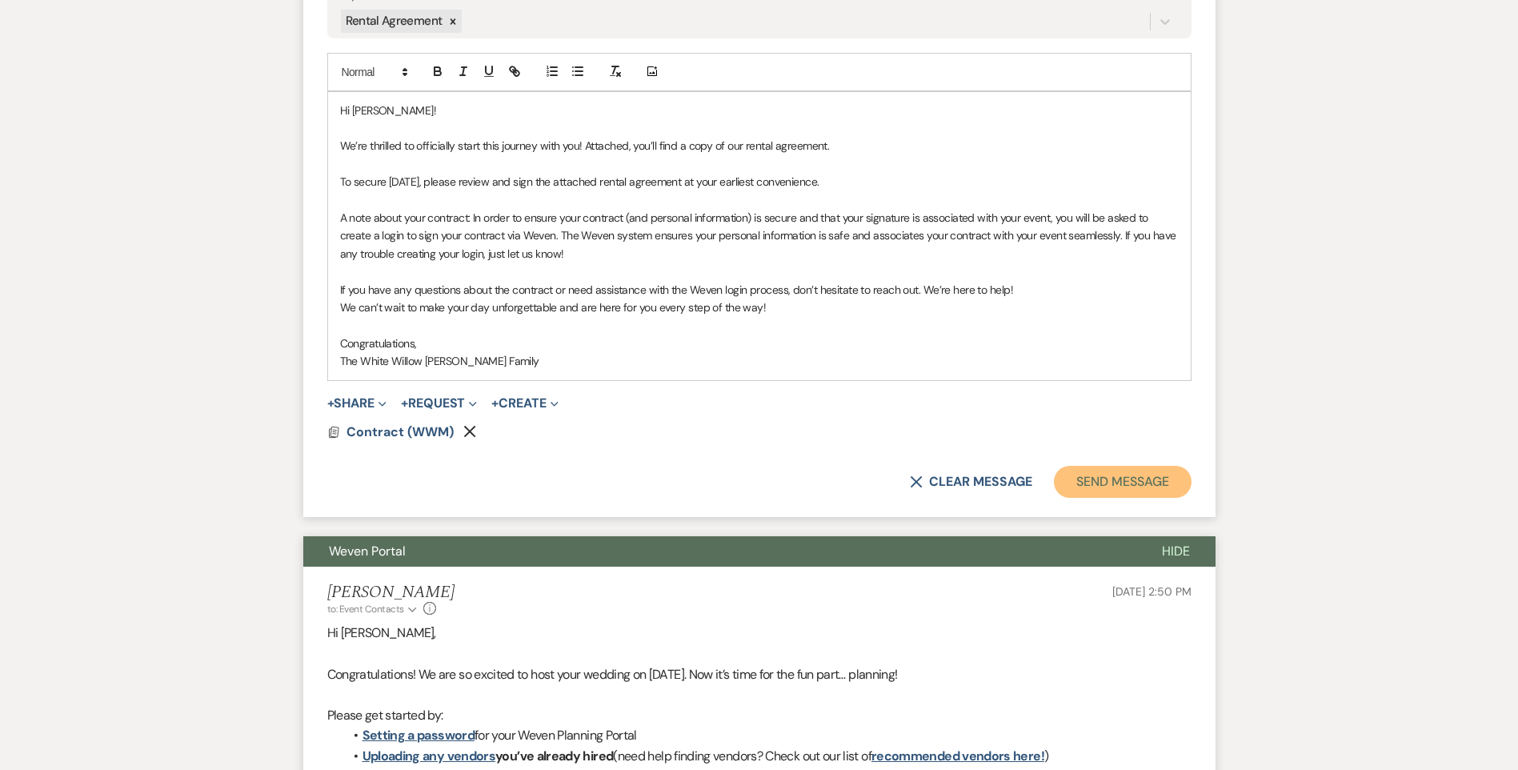
click at [1141, 487] on button "Send Message" at bounding box center [1122, 482] width 137 height 32
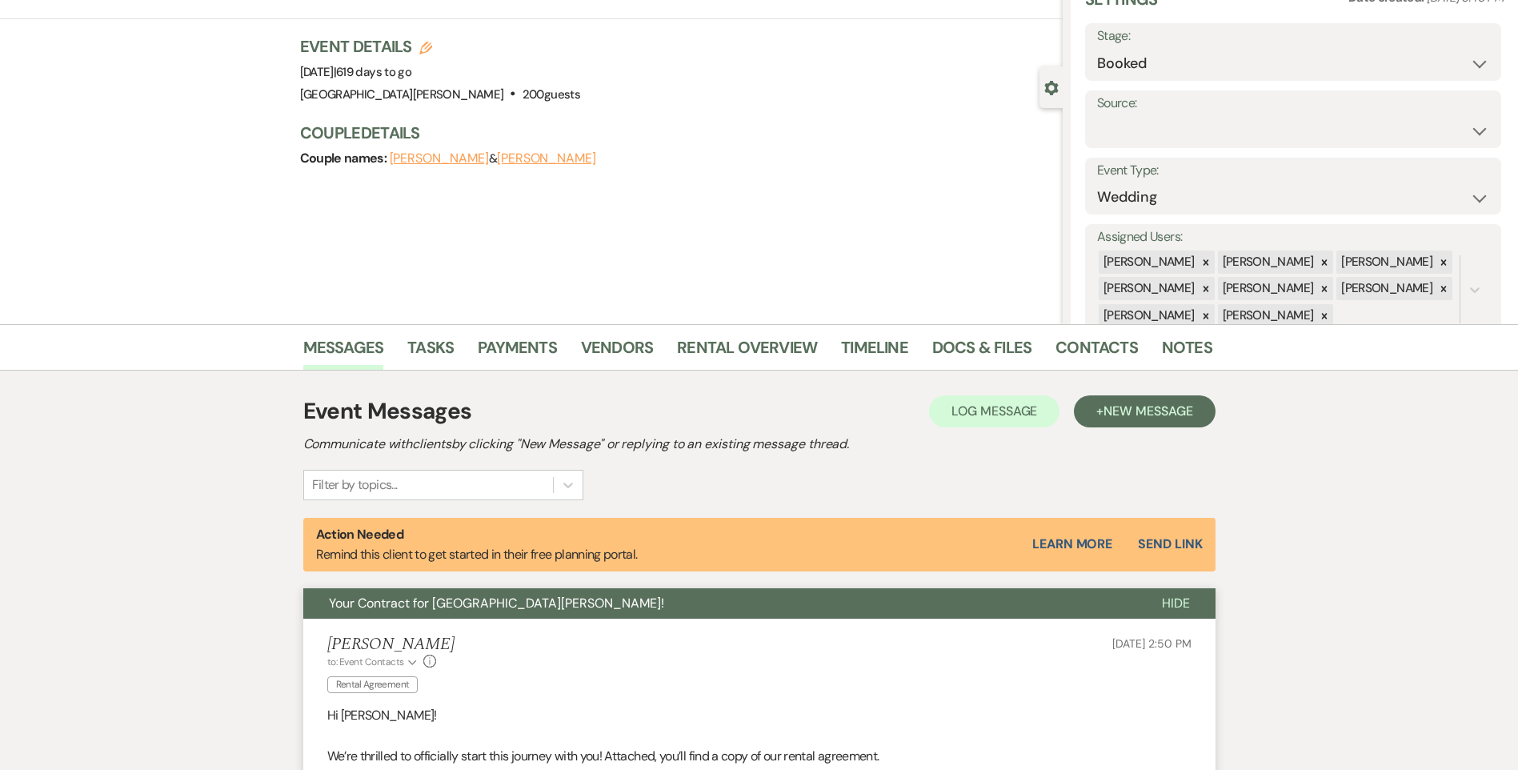
scroll to position [0, 0]
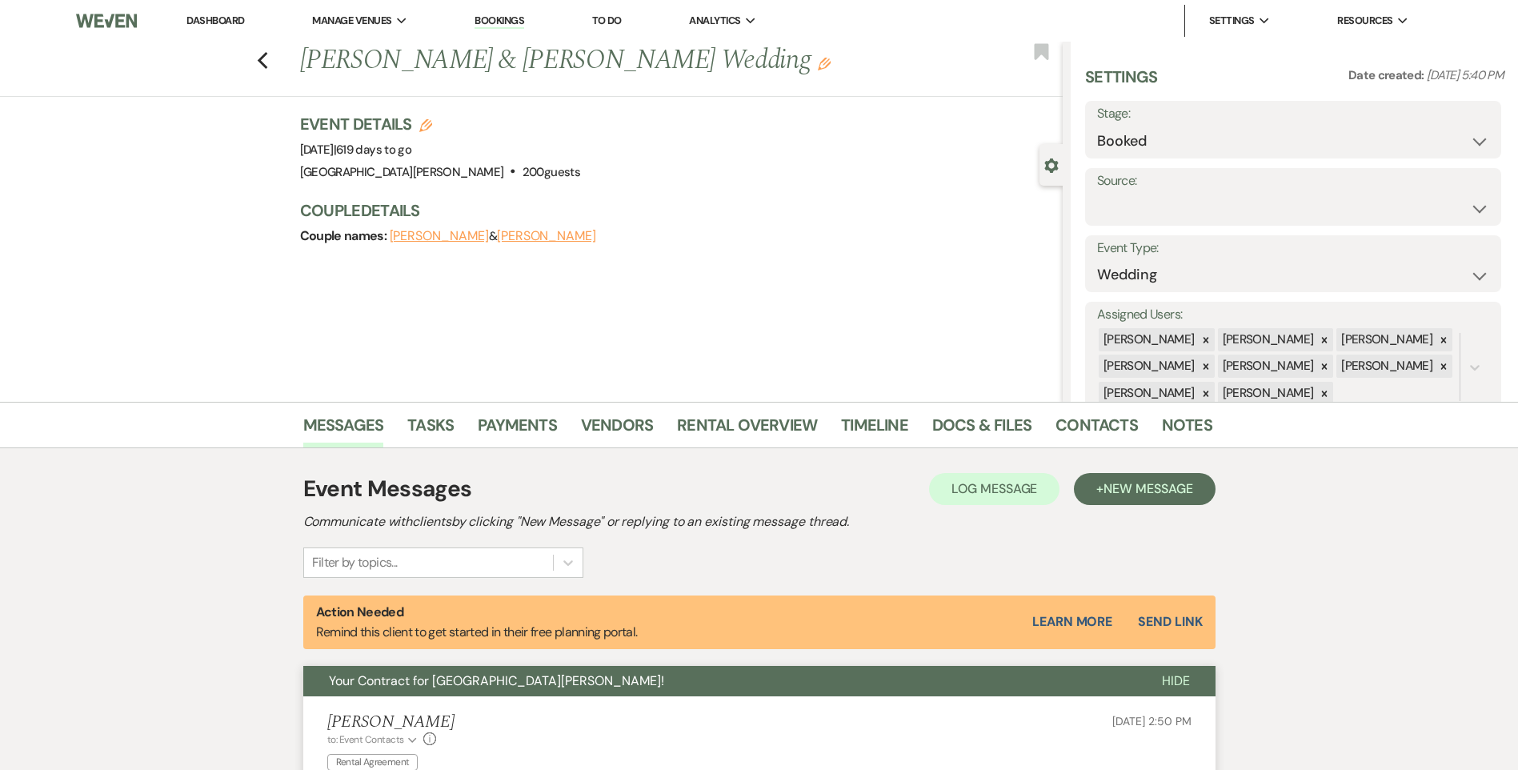
click at [210, 16] on link "Dashboard" at bounding box center [215, 21] width 58 height 14
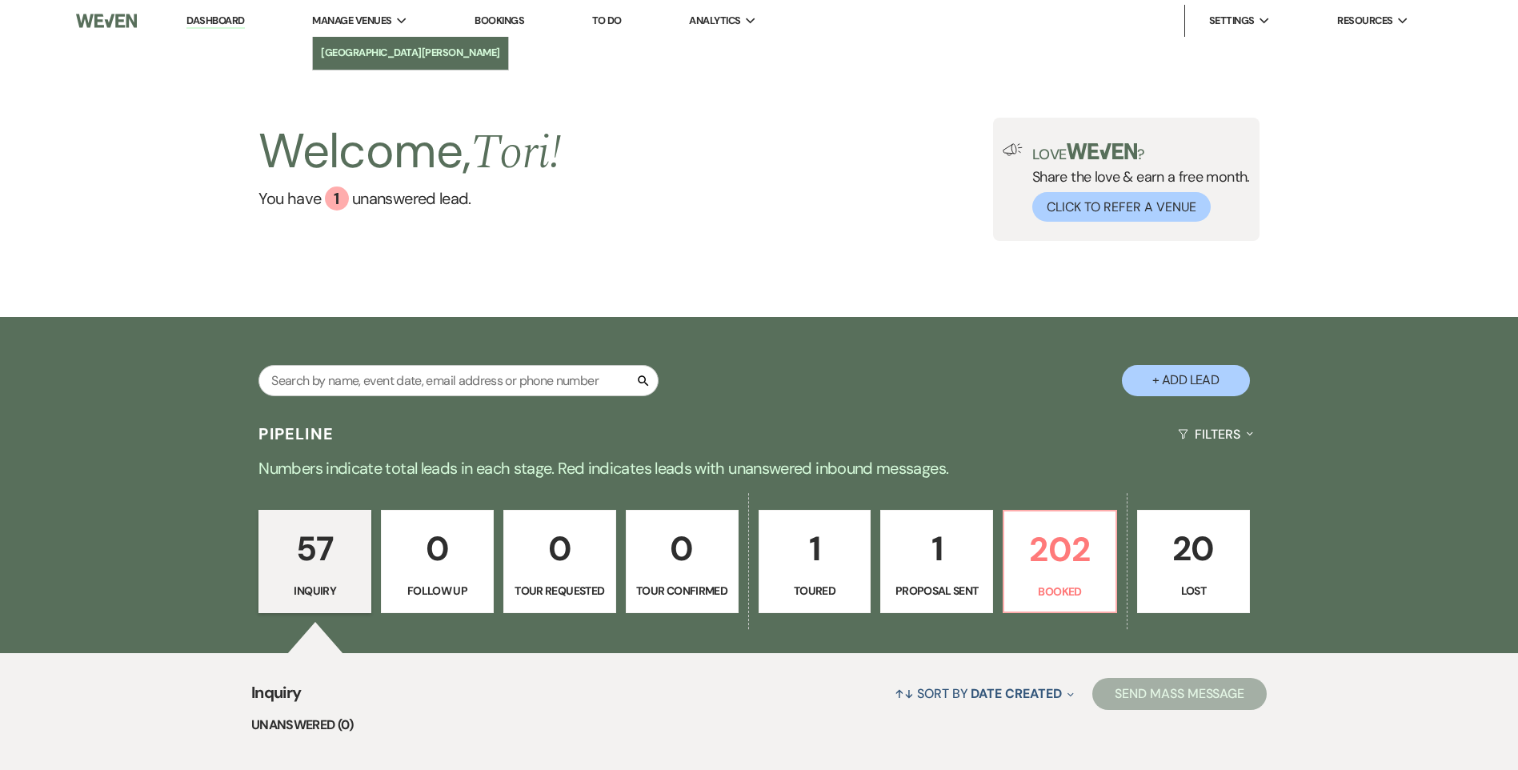
click at [355, 44] on link "[GEOGRAPHIC_DATA][PERSON_NAME]" at bounding box center [410, 53] width 195 height 32
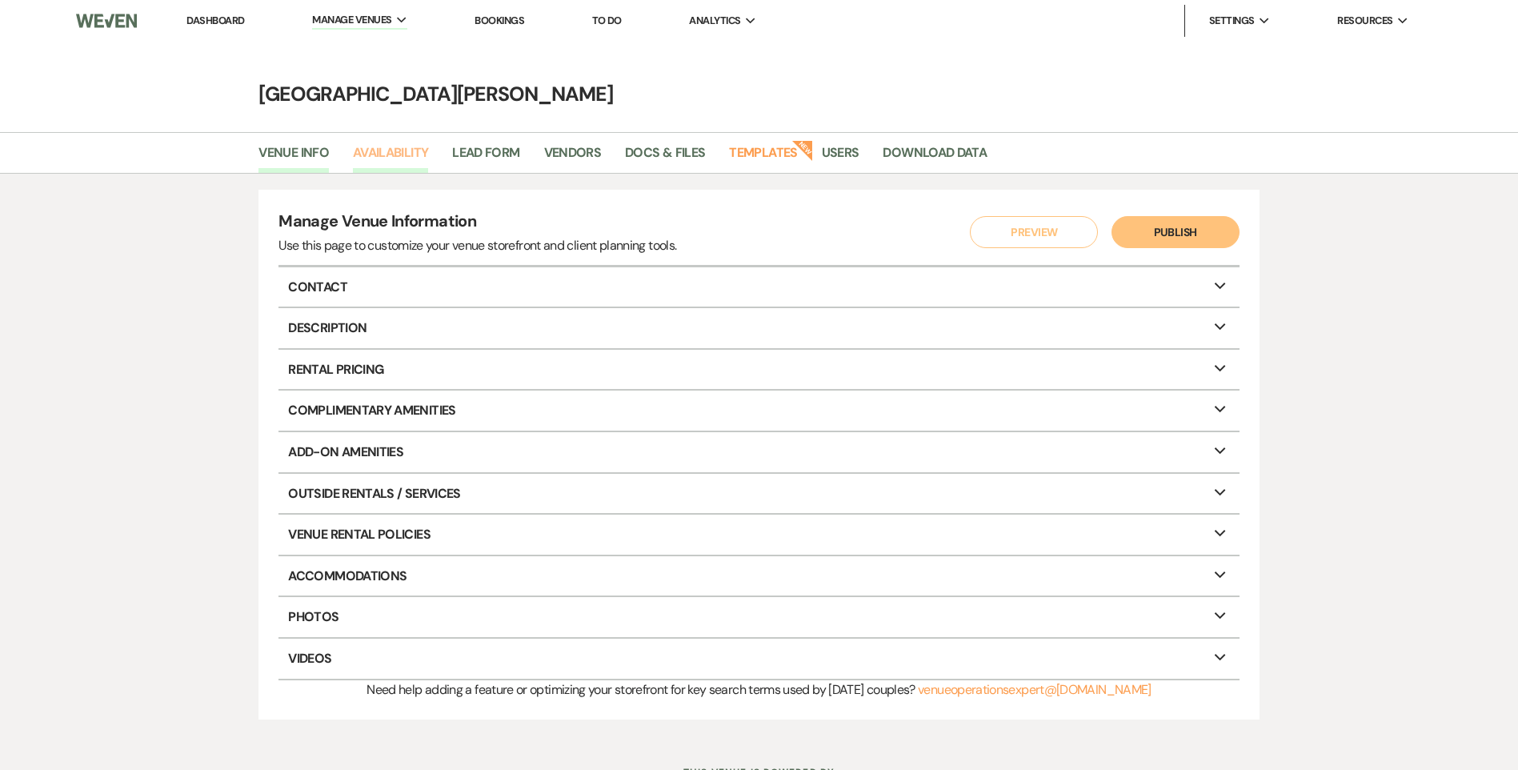
click at [399, 153] on link "Availability" at bounding box center [390, 157] width 75 height 30
select select "3"
select select "2026"
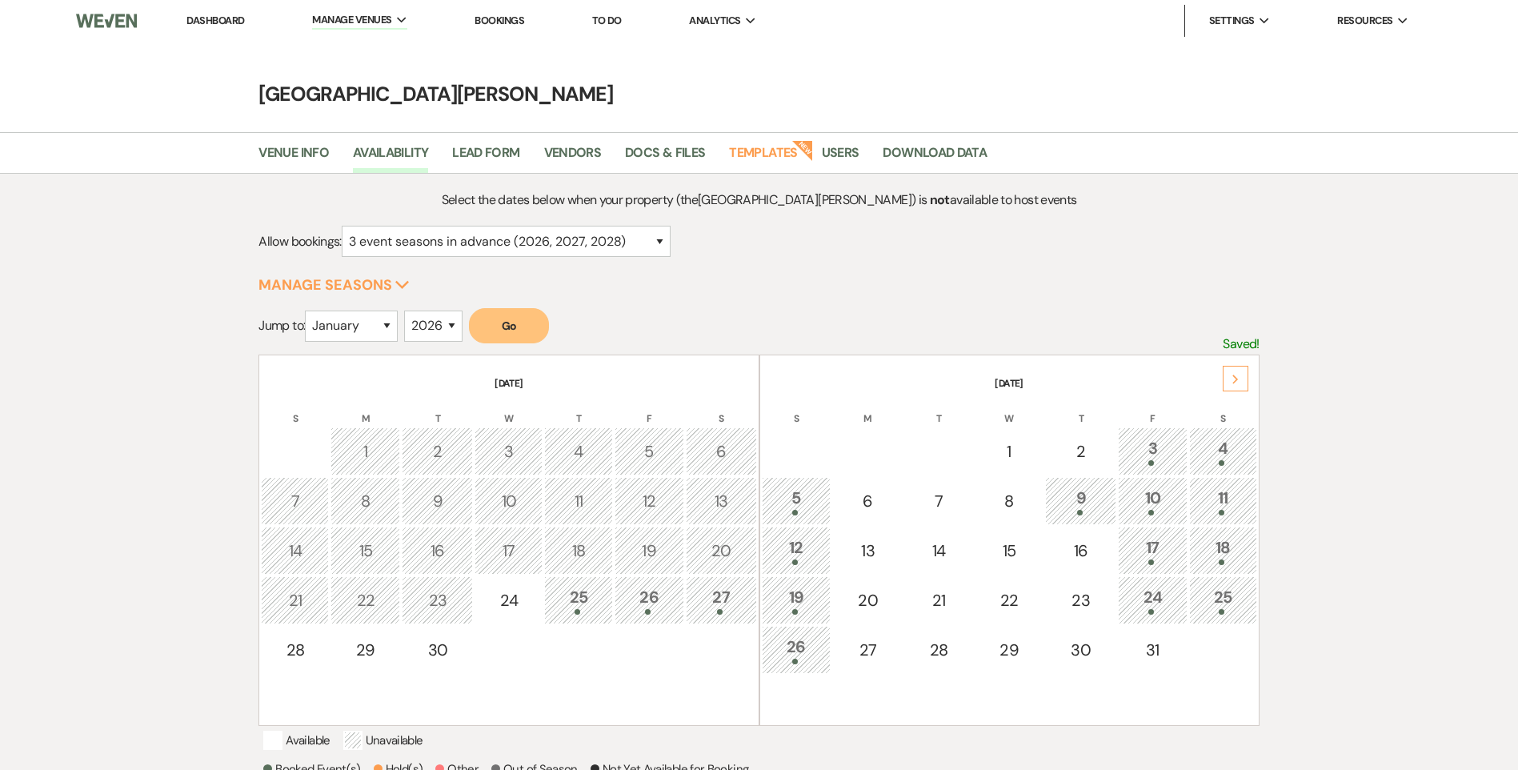
click at [1229, 375] on div "Next" at bounding box center [1236, 379] width 26 height 26
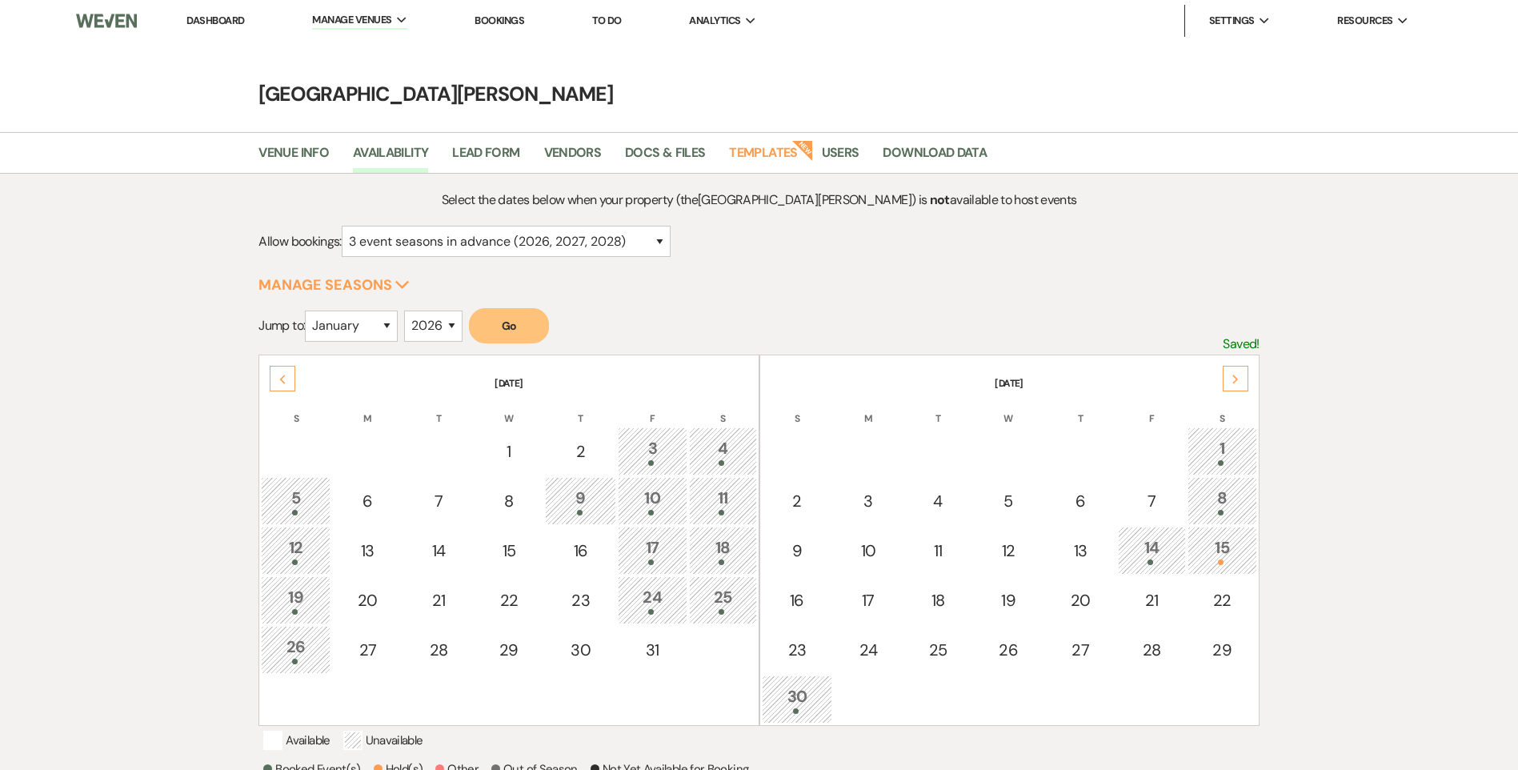
click at [1229, 375] on div "Next" at bounding box center [1236, 379] width 26 height 26
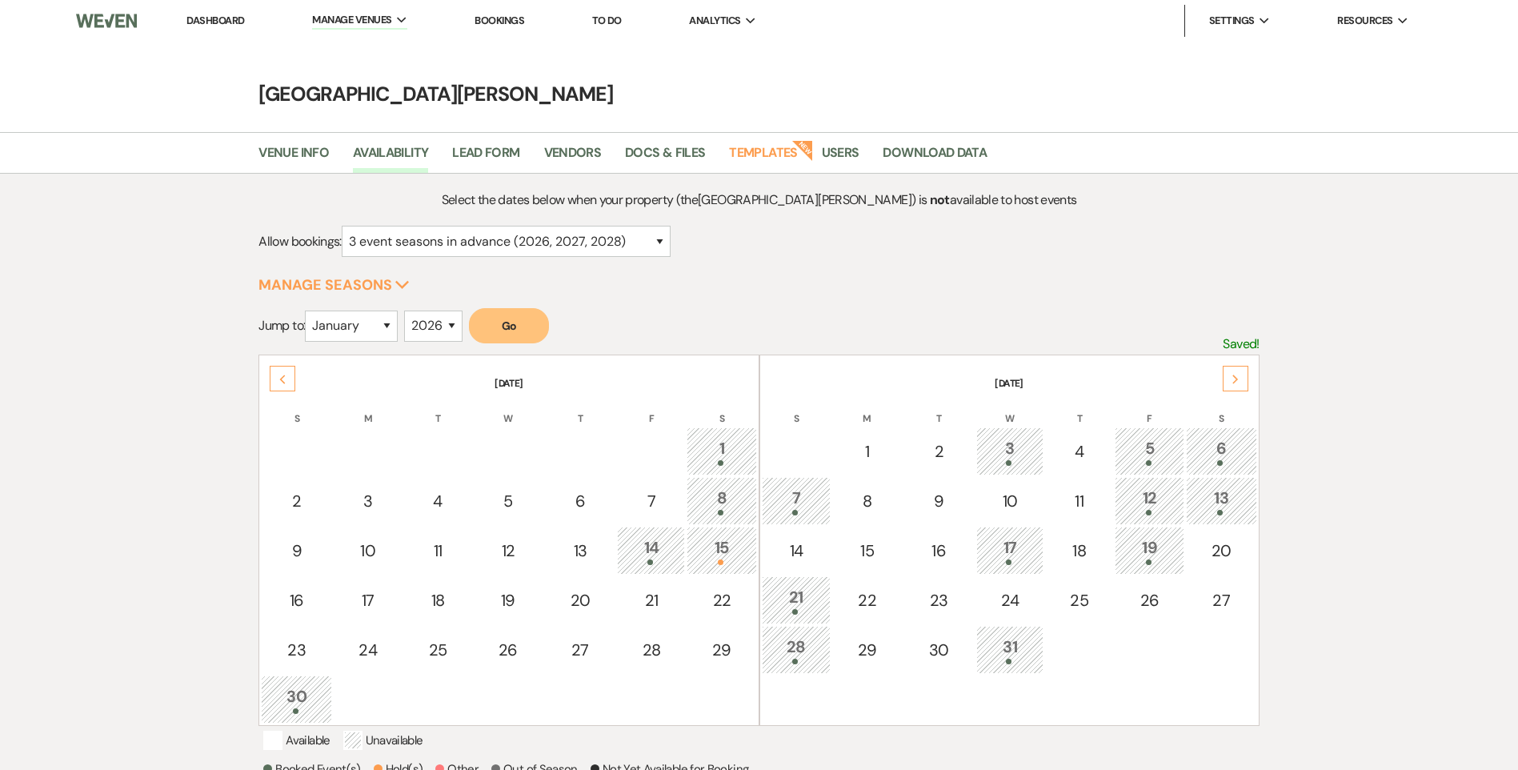
click at [1229, 375] on div "Next" at bounding box center [1236, 379] width 26 height 26
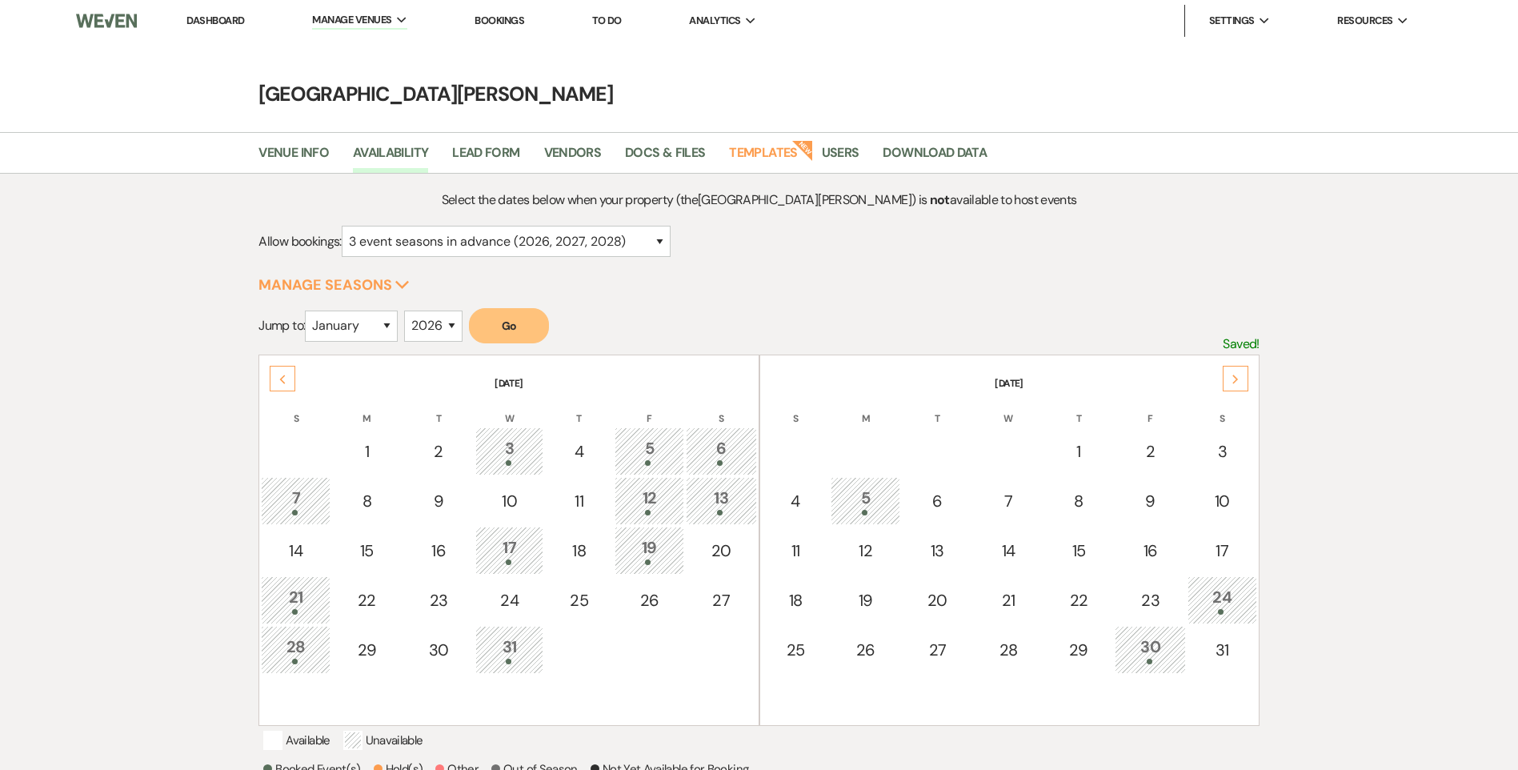
click at [1227, 375] on div "Next" at bounding box center [1236, 379] width 26 height 26
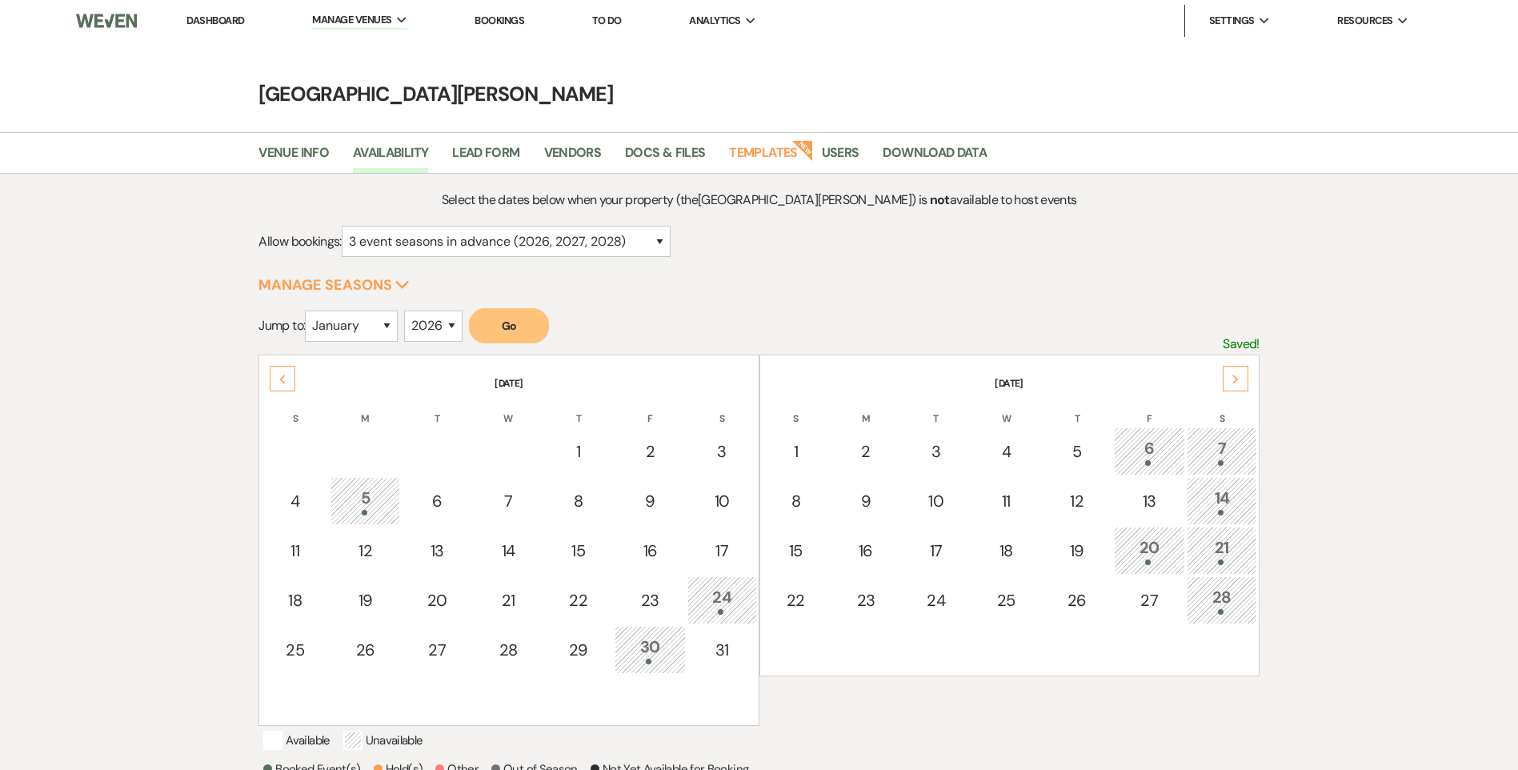
click at [1227, 376] on div "Next" at bounding box center [1236, 379] width 26 height 26
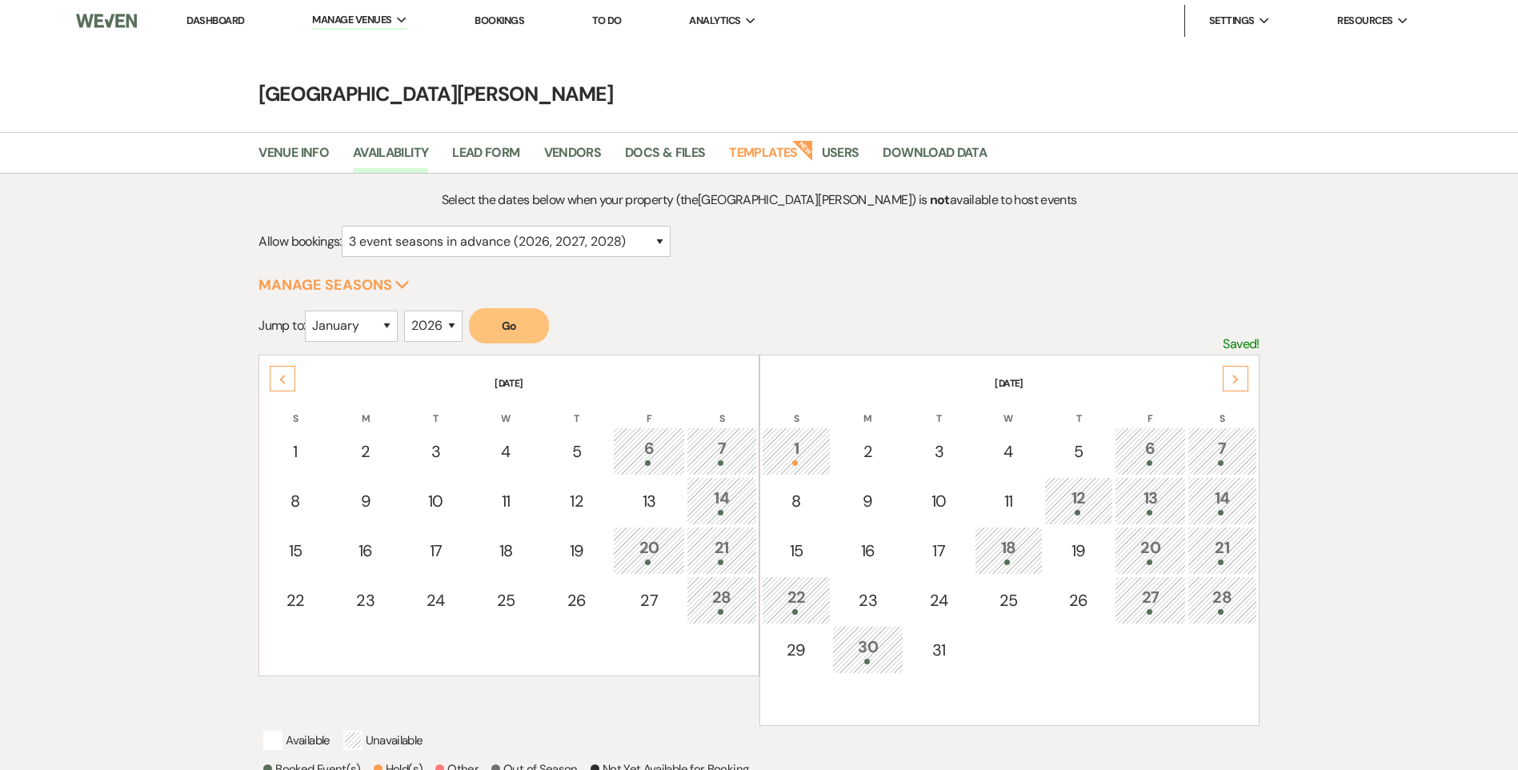
click at [1227, 376] on div "Next" at bounding box center [1236, 379] width 26 height 26
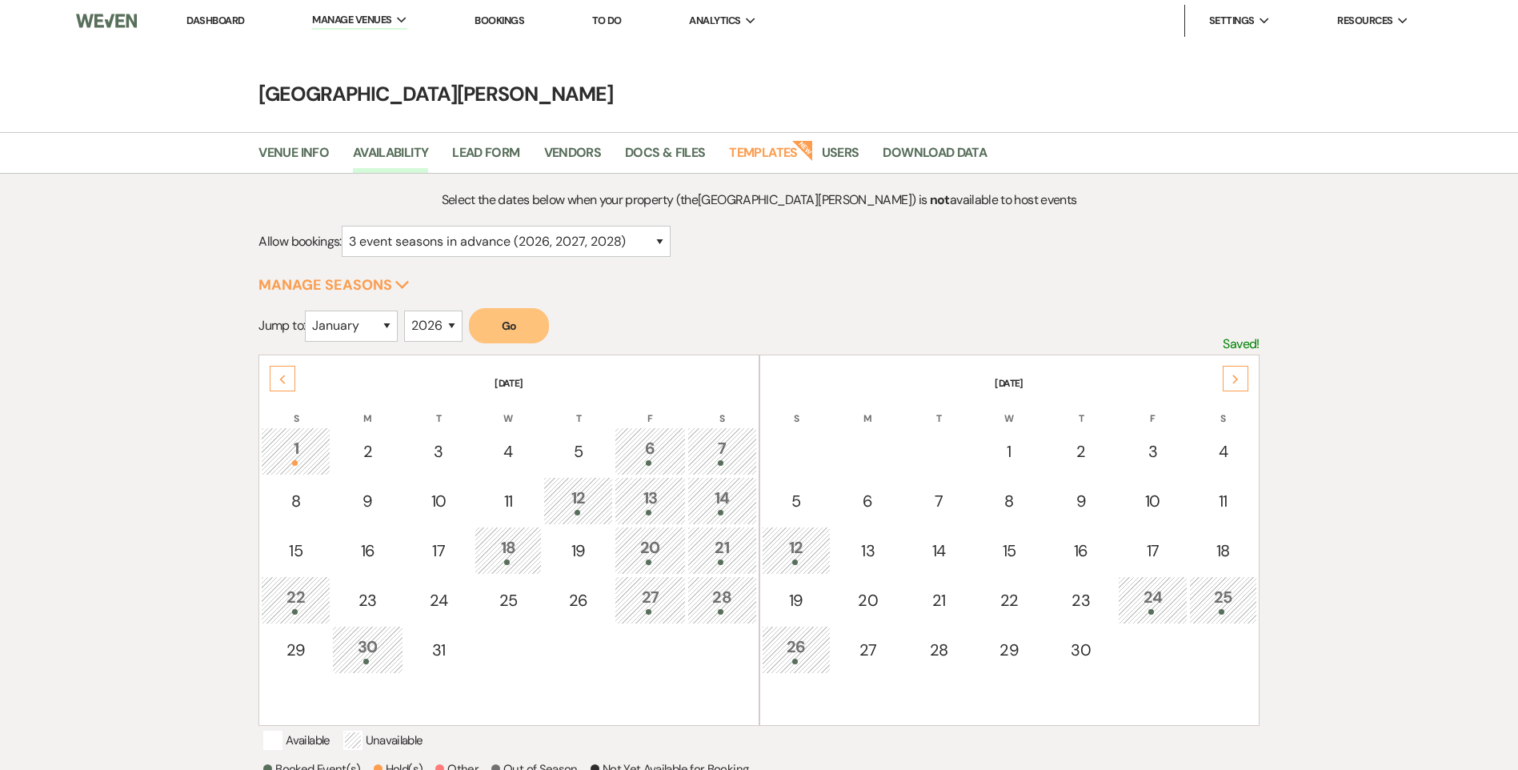
click at [1227, 376] on div "Next" at bounding box center [1236, 379] width 26 height 26
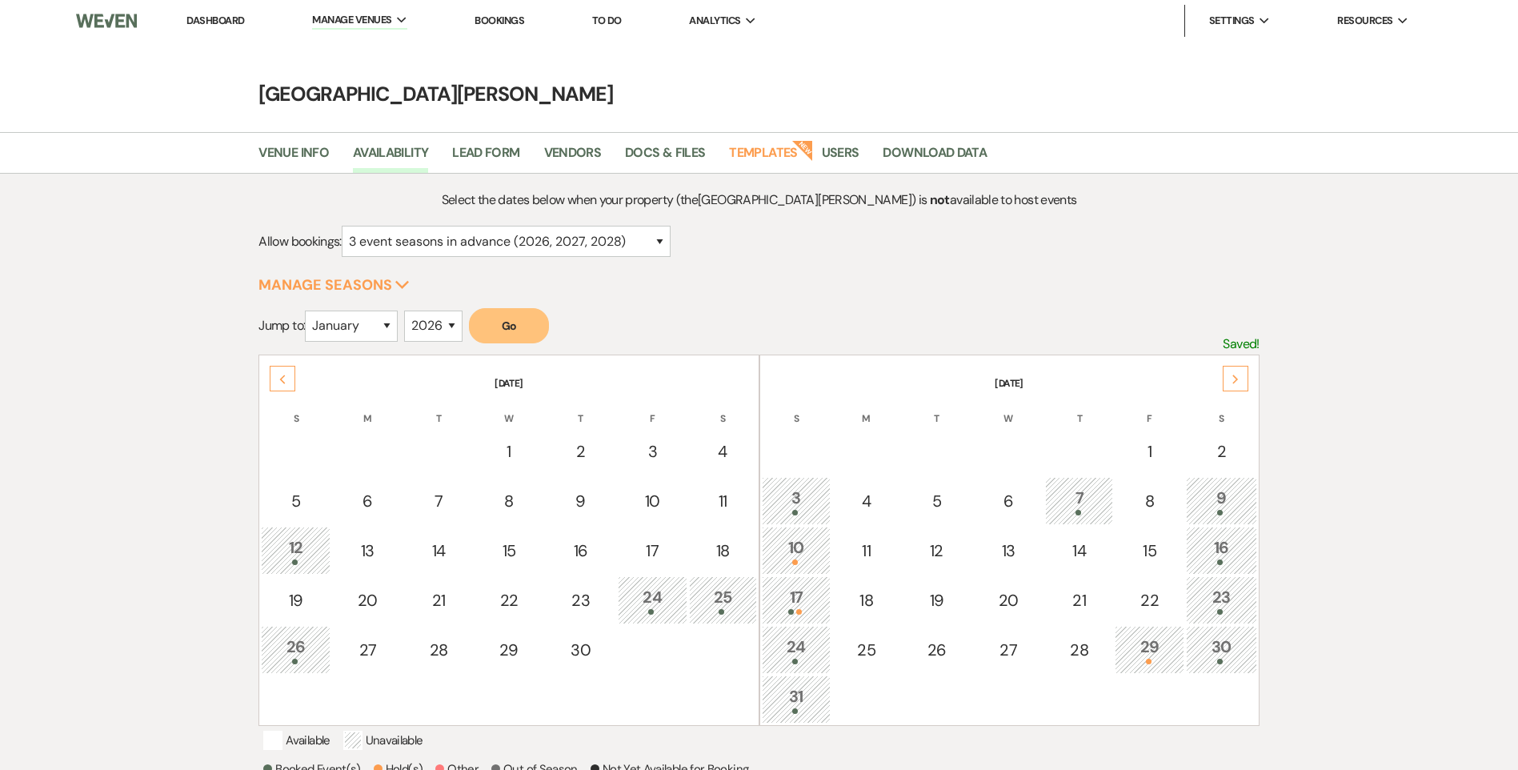
click at [1232, 391] on div "Next" at bounding box center [1236, 379] width 26 height 26
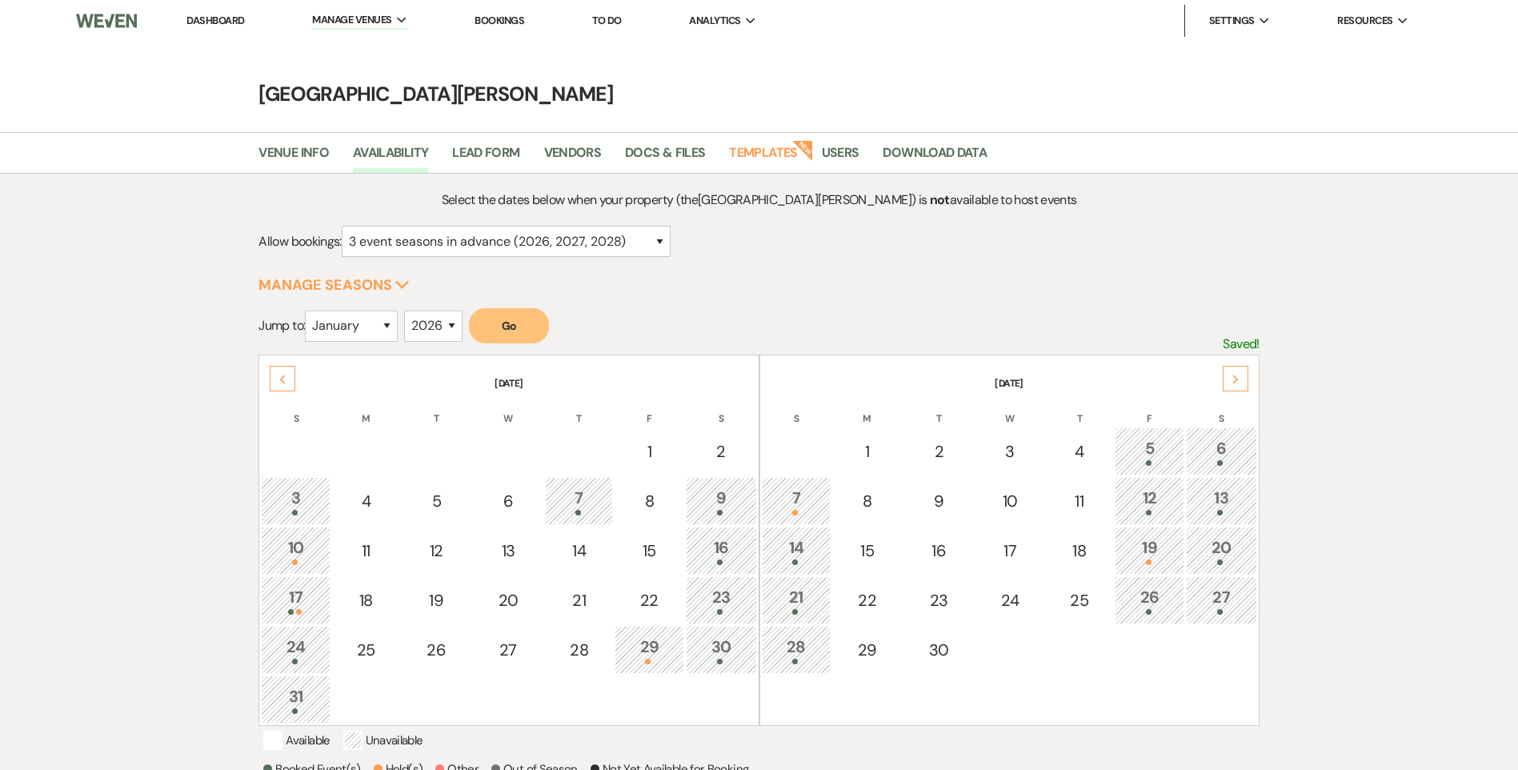
click at [1241, 383] on div "Next" at bounding box center [1236, 379] width 26 height 26
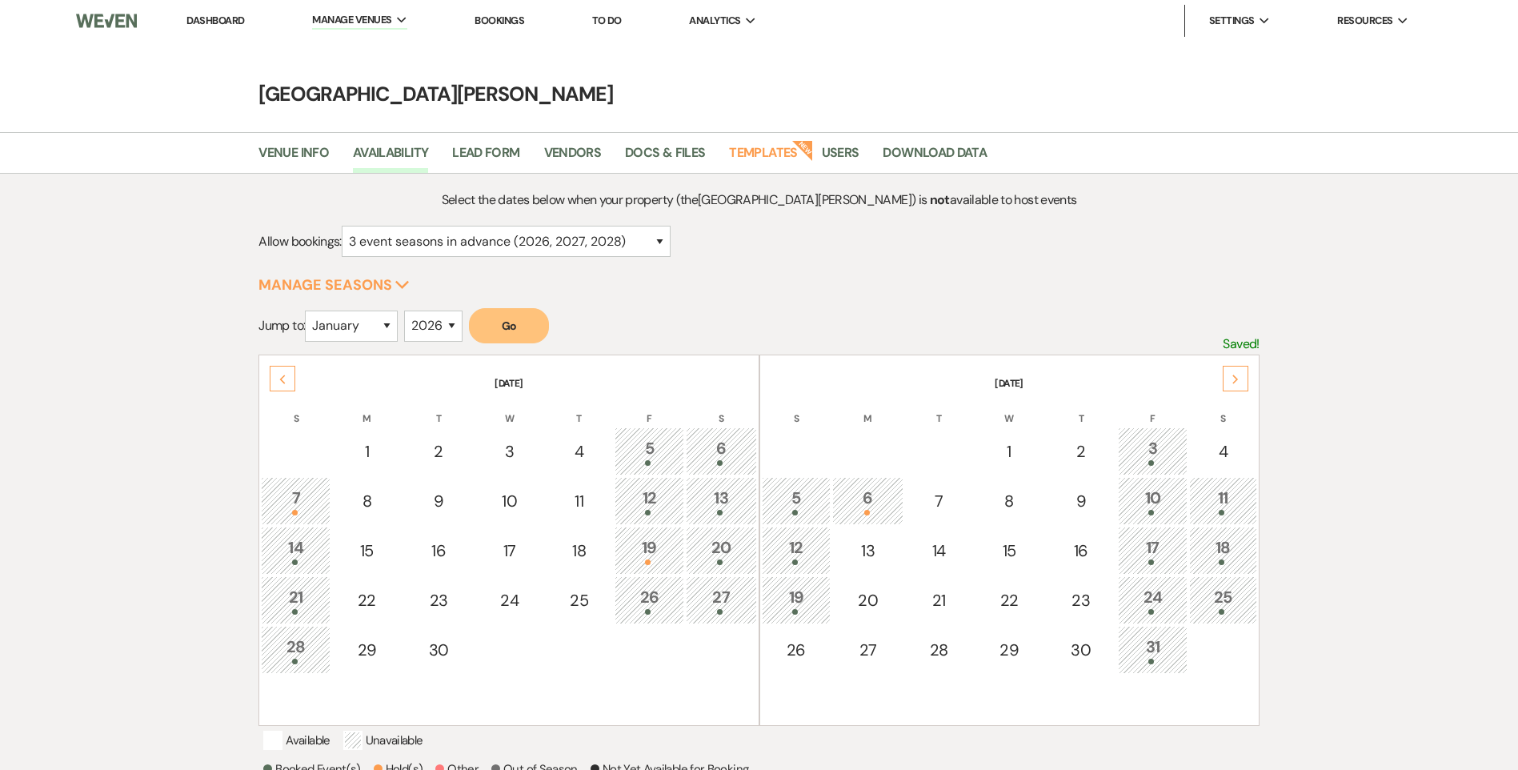
click at [1235, 384] on div "Next" at bounding box center [1236, 379] width 26 height 26
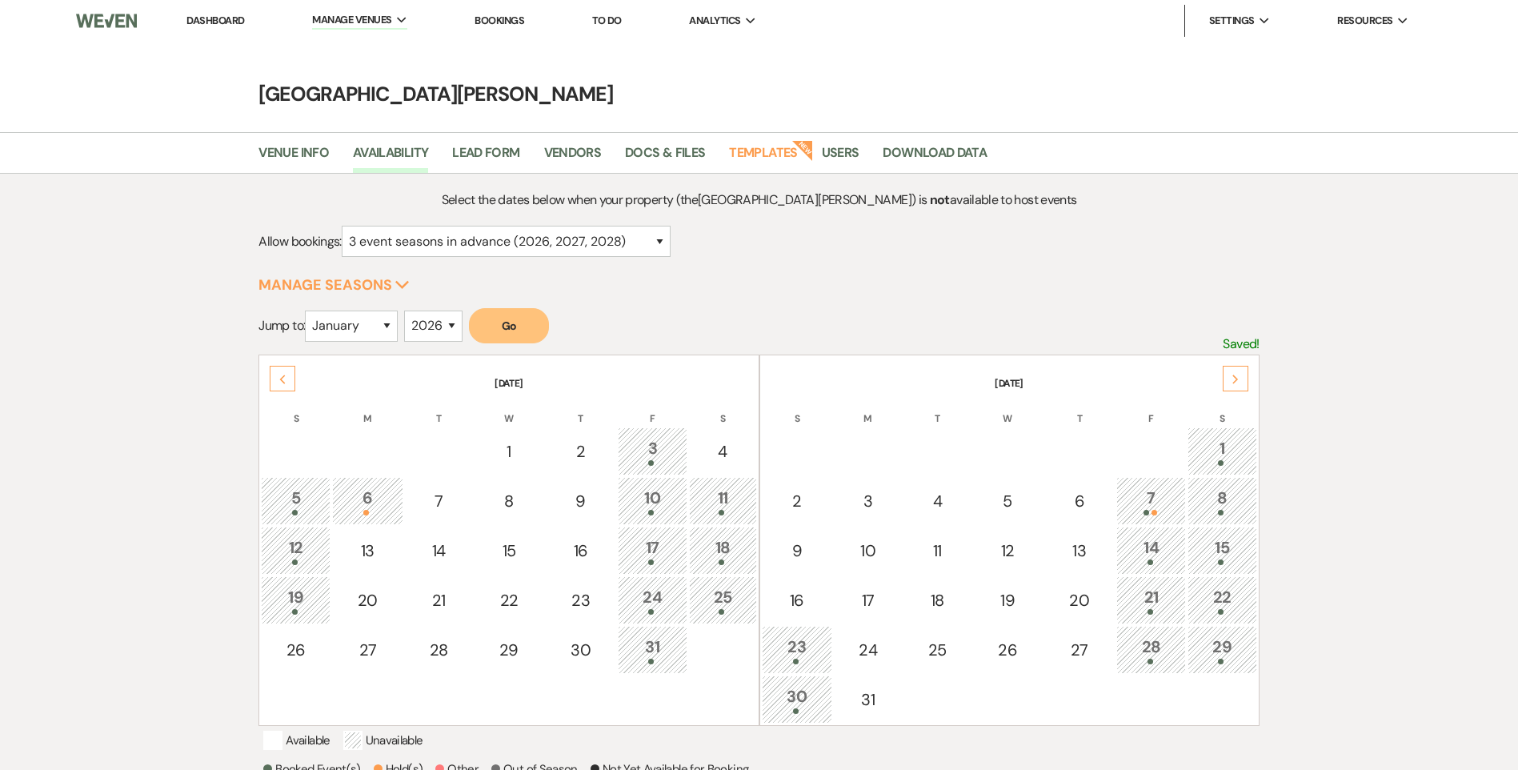
click at [1233, 387] on div "Next" at bounding box center [1236, 379] width 26 height 26
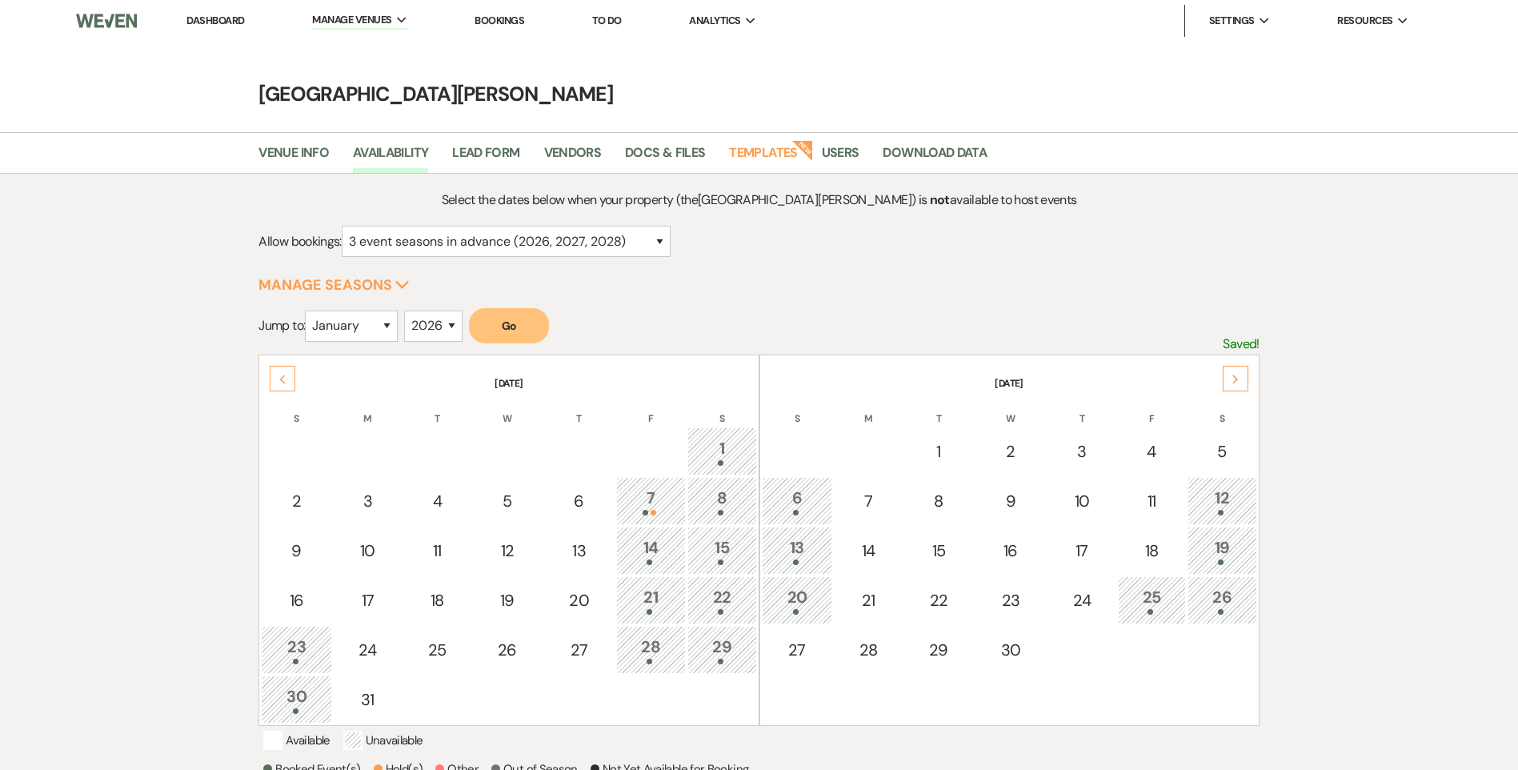
click at [216, 22] on link "Dashboard" at bounding box center [215, 21] width 58 height 14
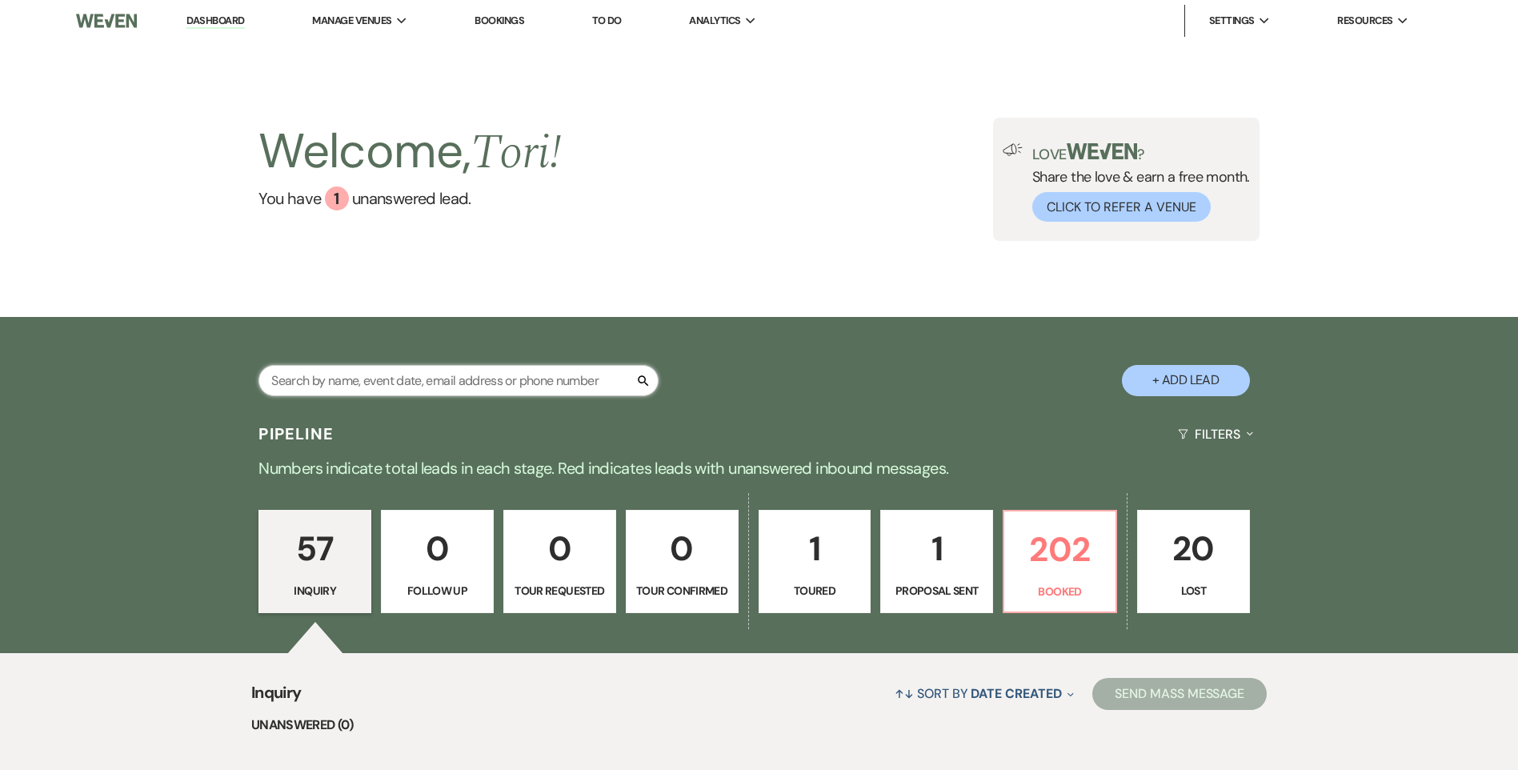
click at [357, 391] on input "text" at bounding box center [459, 380] width 400 height 31
type input "12/6/25"
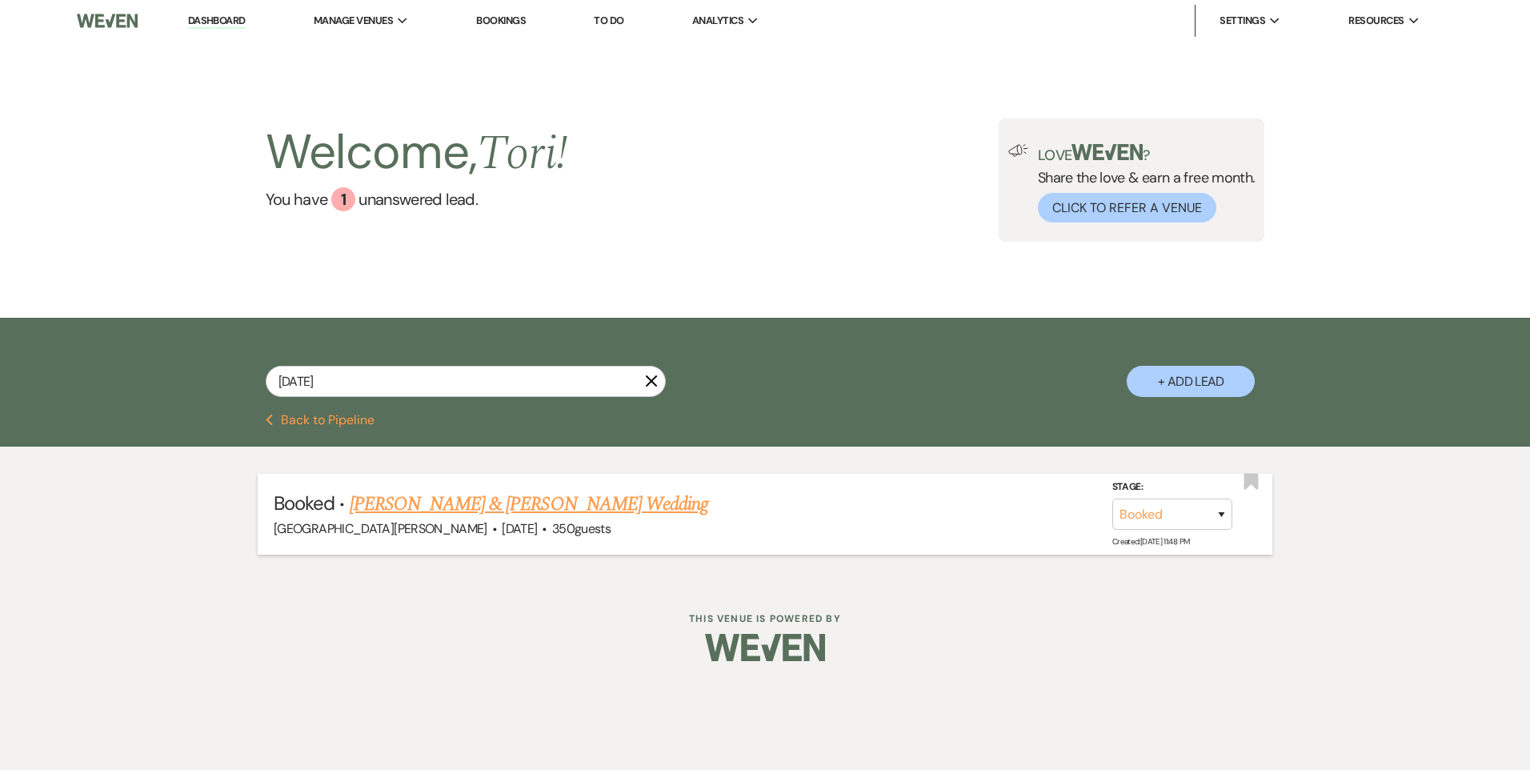
click at [507, 502] on link "Ashreet Mishra & Mariela Guzman's Wedding" at bounding box center [529, 504] width 359 height 29
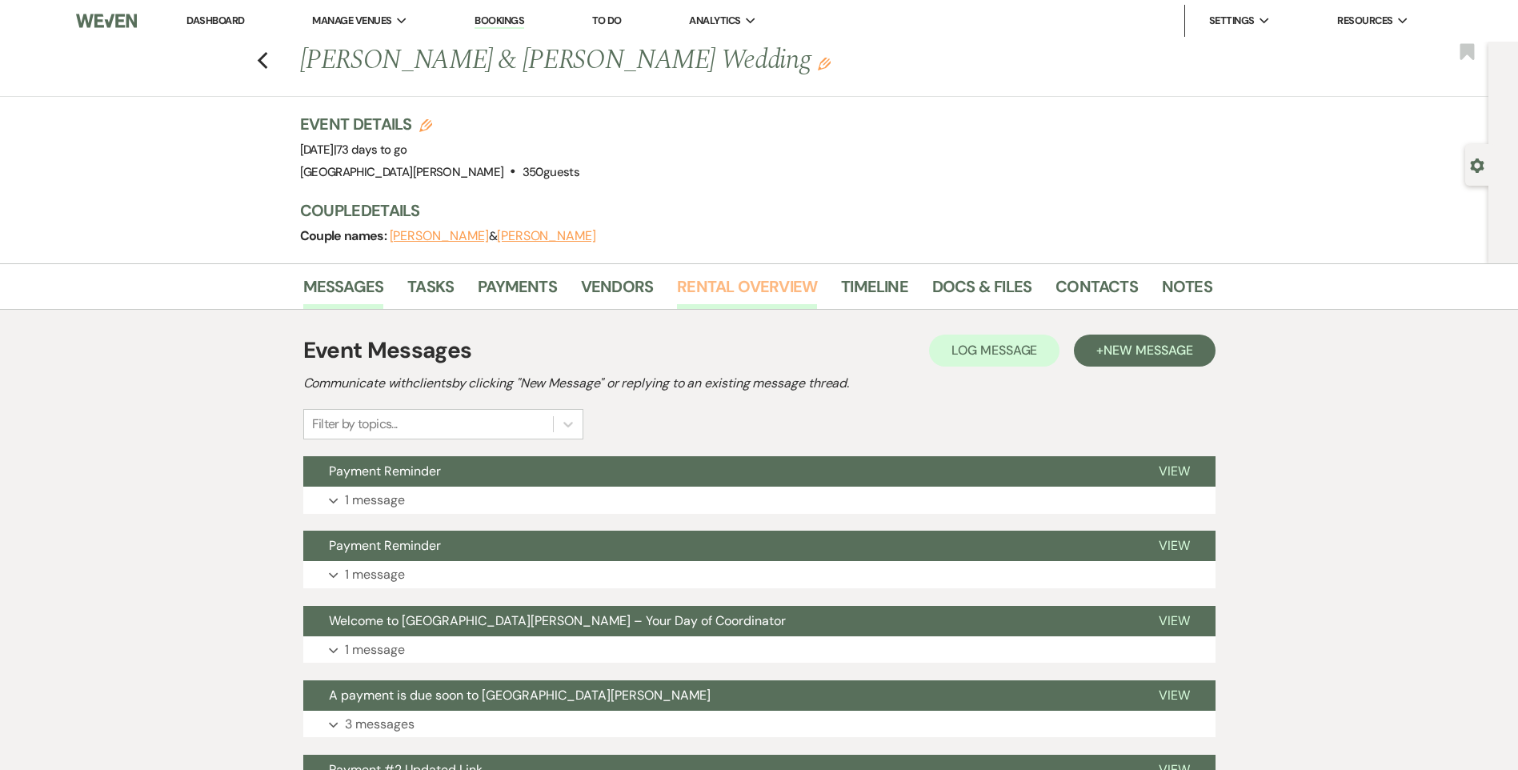
click at [721, 292] on link "Rental Overview" at bounding box center [747, 291] width 140 height 35
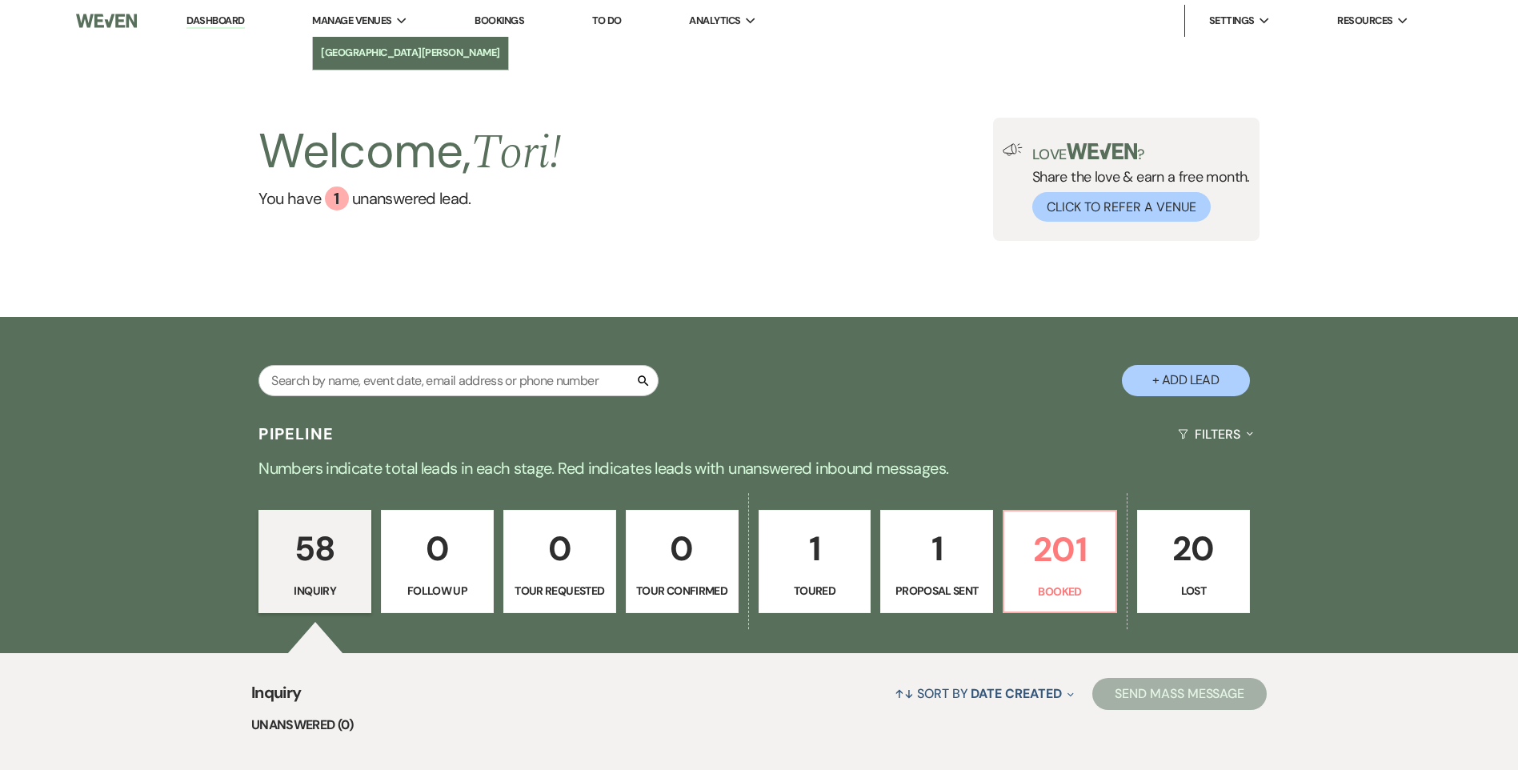
click at [346, 56] on li "[GEOGRAPHIC_DATA][PERSON_NAME]" at bounding box center [410, 53] width 179 height 16
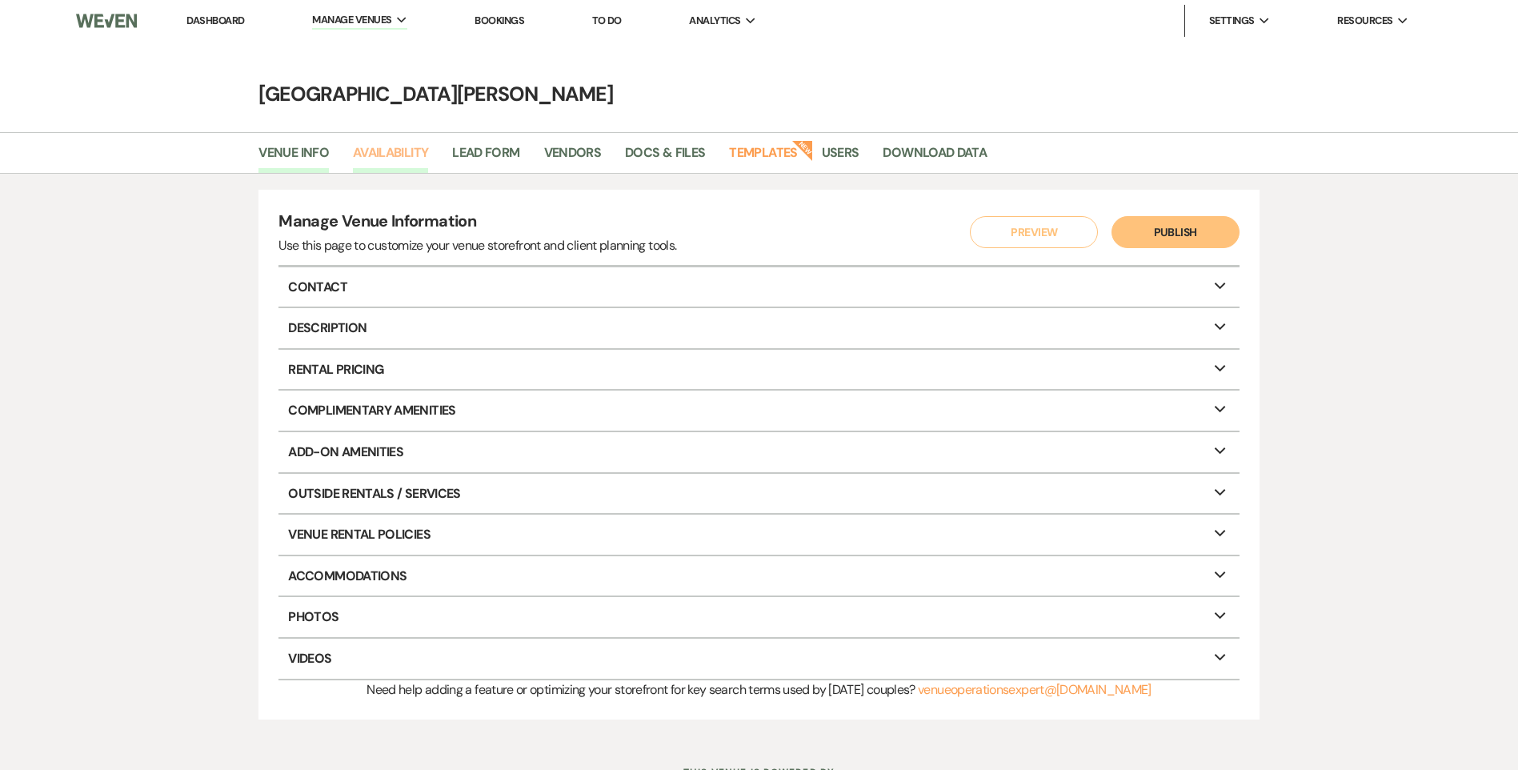
click at [399, 144] on link "Availability" at bounding box center [390, 157] width 75 height 30
select select "3"
select select "2026"
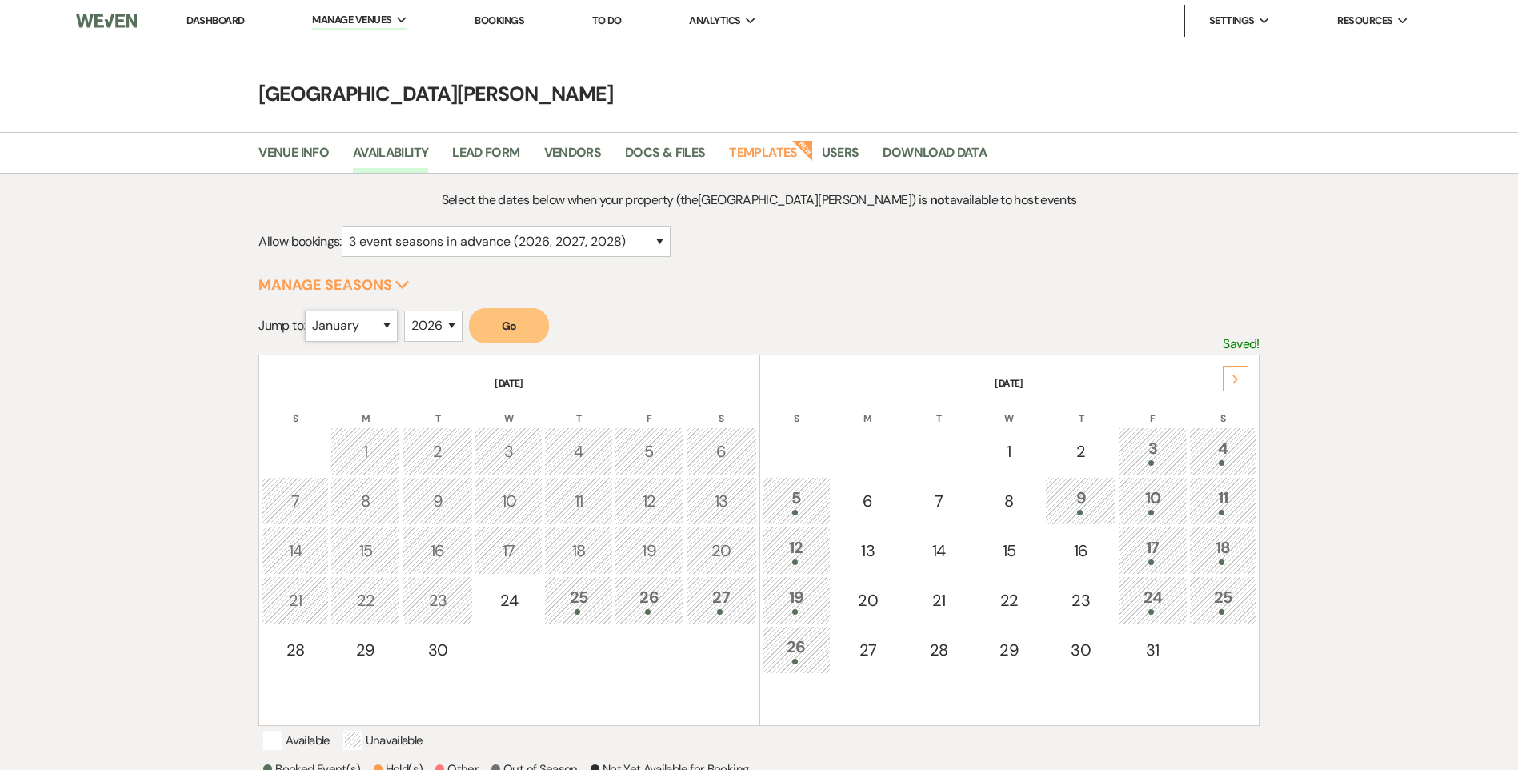
click at [394, 333] on select "January February March April May June July August September October November De…" at bounding box center [351, 326] width 93 height 31
select select "6"
click at [309, 311] on select "January February March April May June July August September October November De…" at bounding box center [351, 326] width 93 height 31
click at [452, 327] on select "2025 2026 2027 2028 2029" at bounding box center [433, 326] width 58 height 31
click at [409, 311] on select "2025 2026 2027 2028 2029" at bounding box center [433, 326] width 58 height 31
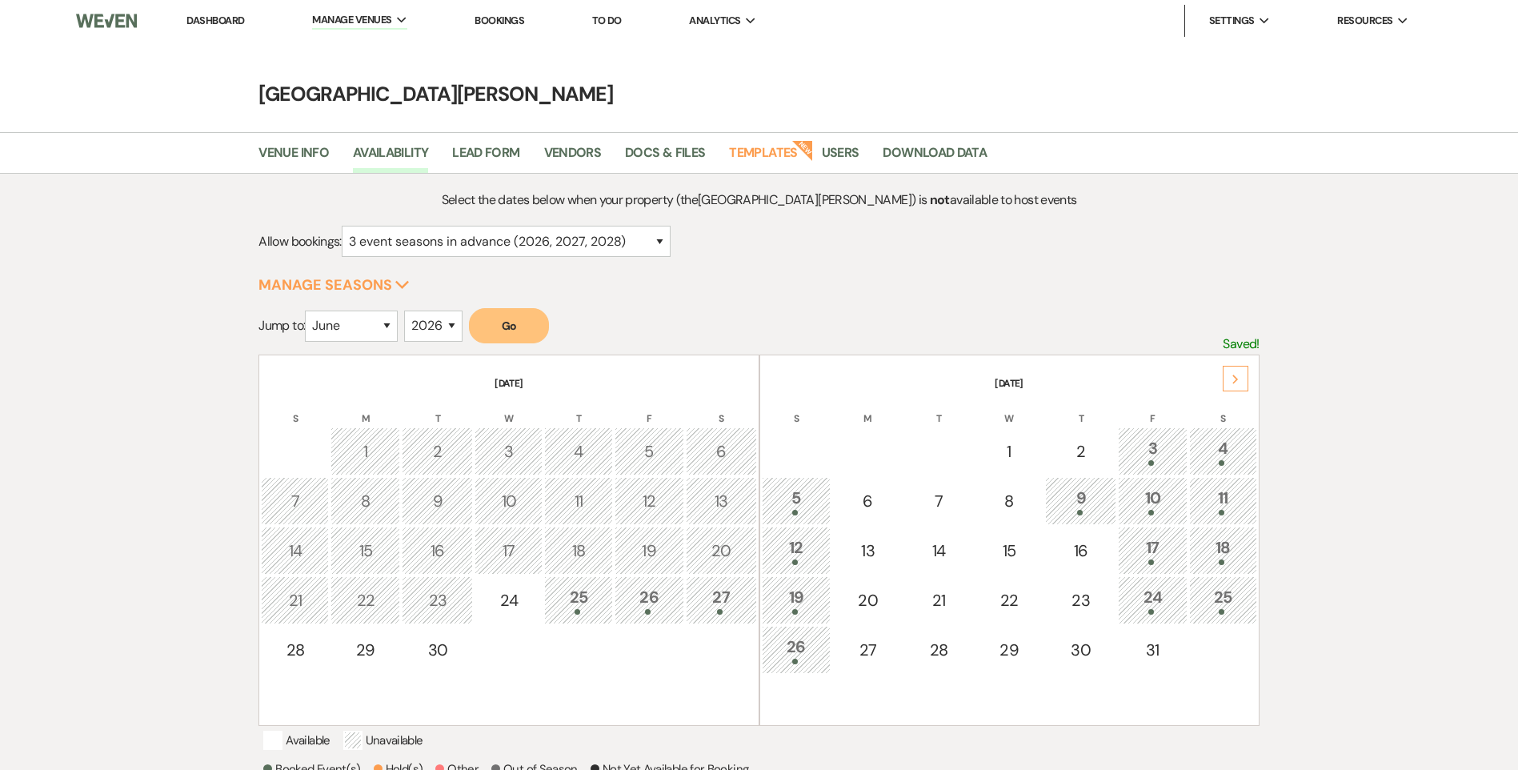
click at [511, 309] on button "Go" at bounding box center [509, 325] width 80 height 35
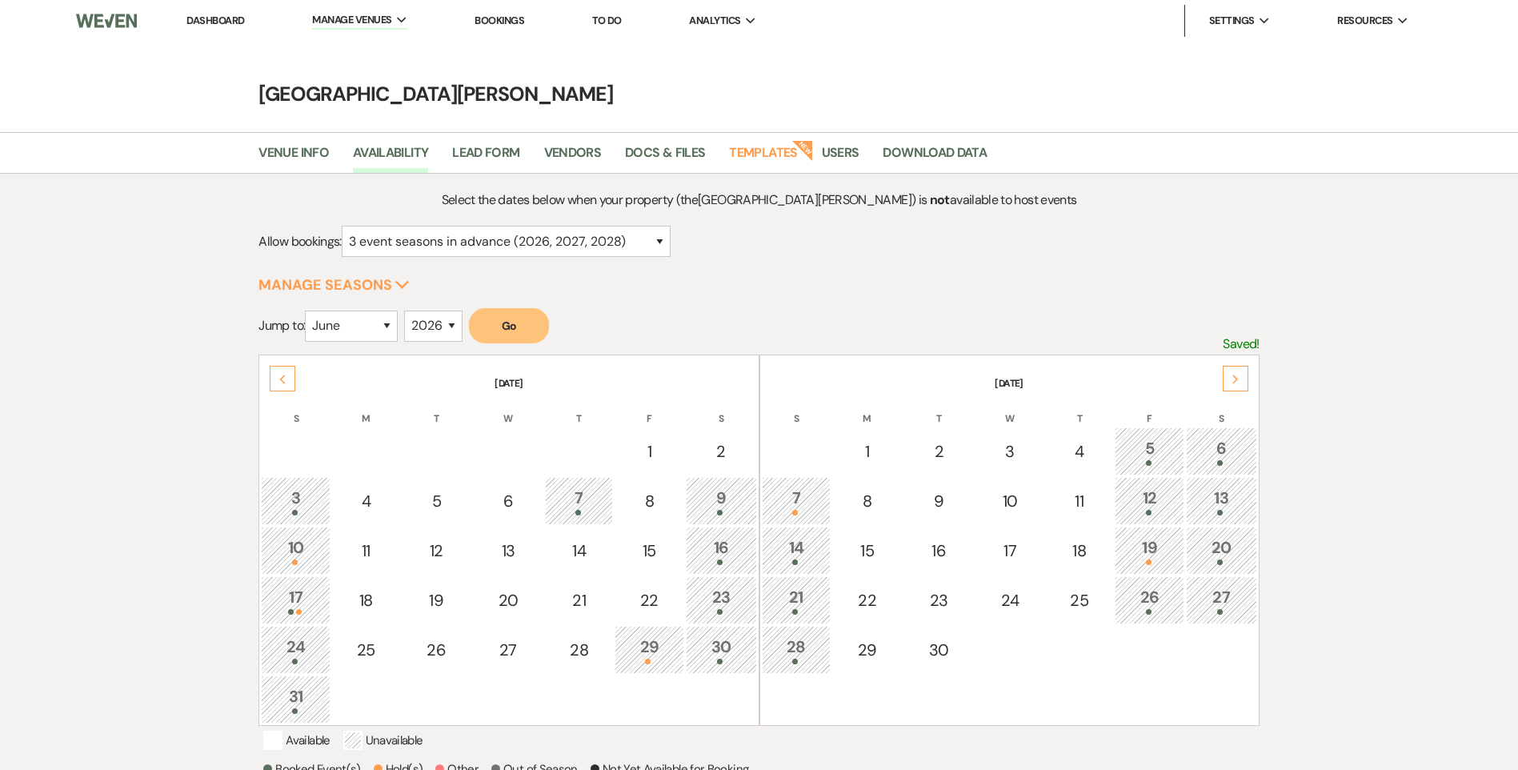
click at [1157, 446] on div "5" at bounding box center [1150, 451] width 52 height 30
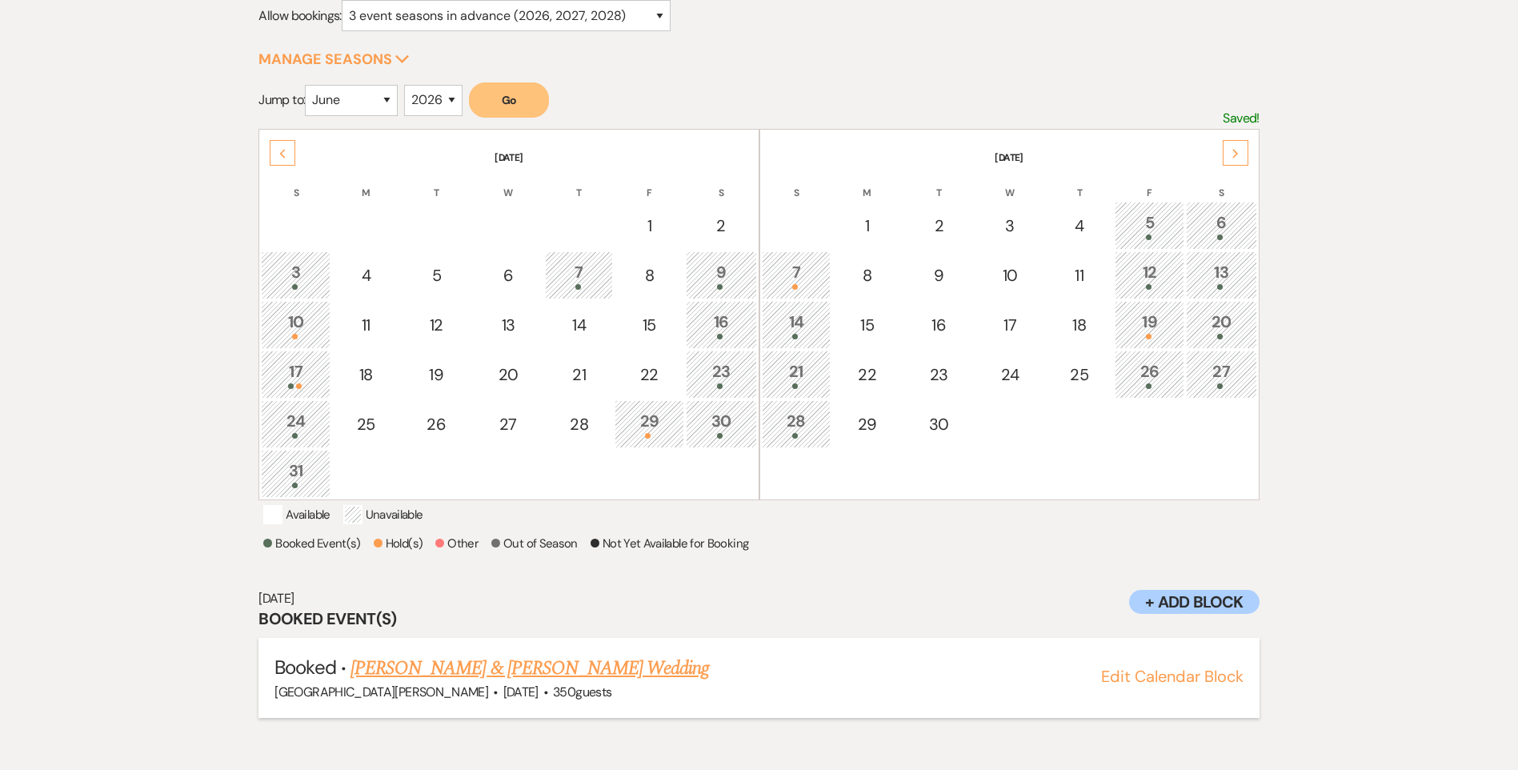
click at [562, 683] on link "[PERSON_NAME] & [PERSON_NAME] Wedding" at bounding box center [530, 668] width 359 height 29
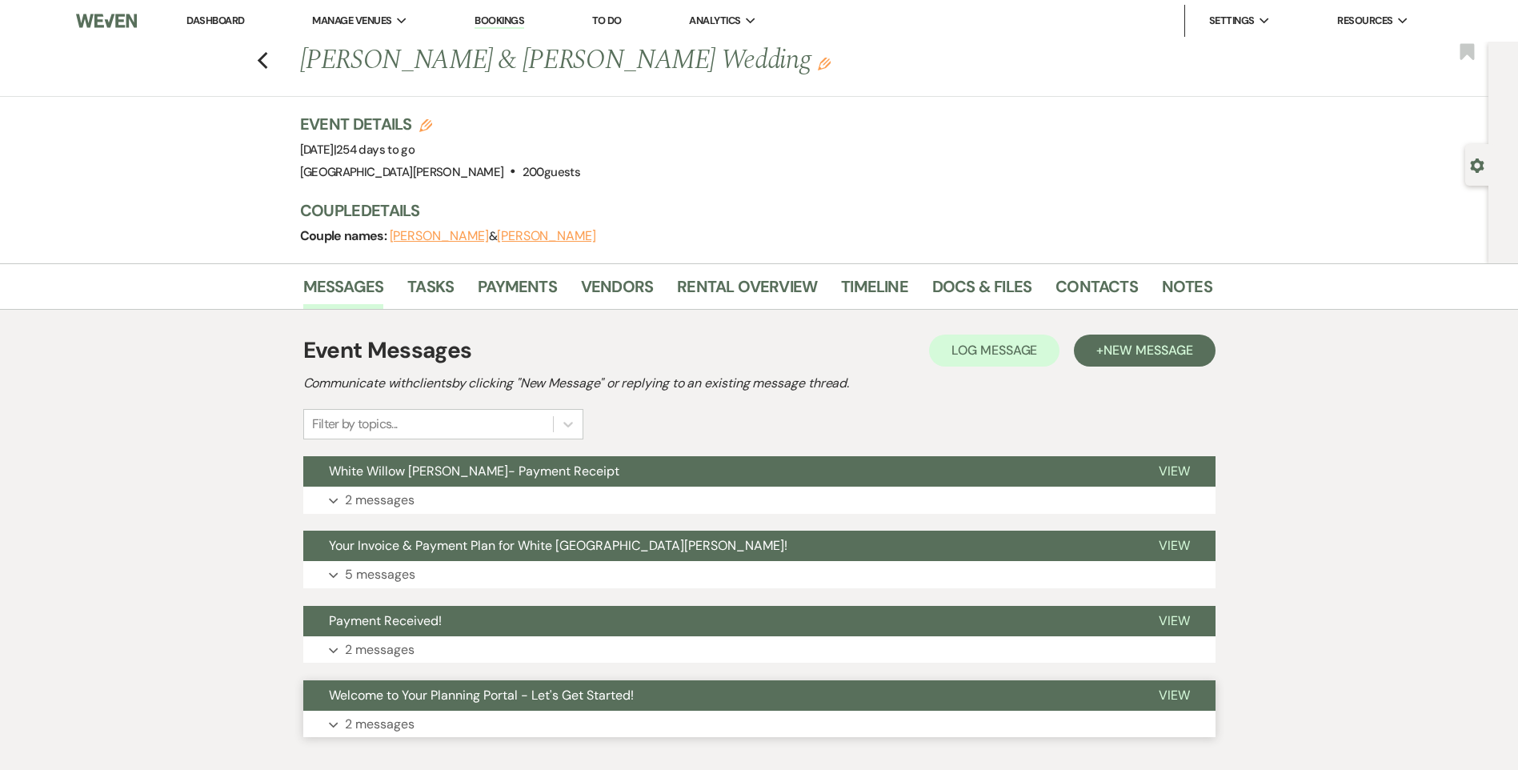
click at [431, 704] on button "Welcome to Your Planning Portal - Let's Get Started!" at bounding box center [718, 695] width 830 height 30
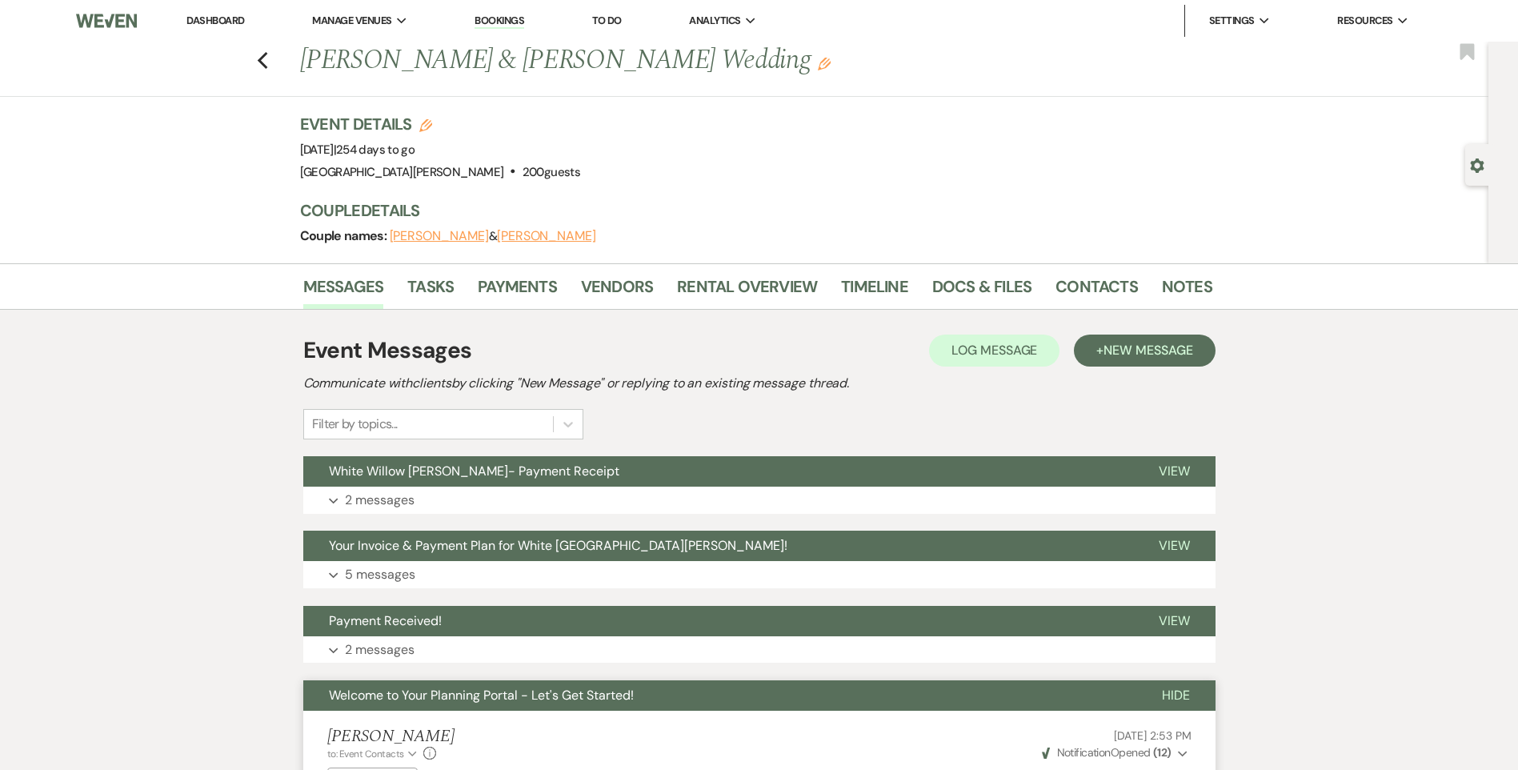
click at [259, 58] on div "Previous [PERSON_NAME] & [PERSON_NAME] Wedding Edit Bookmark" at bounding box center [740, 69] width 1497 height 55
click at [267, 61] on icon "Previous" at bounding box center [263, 60] width 12 height 19
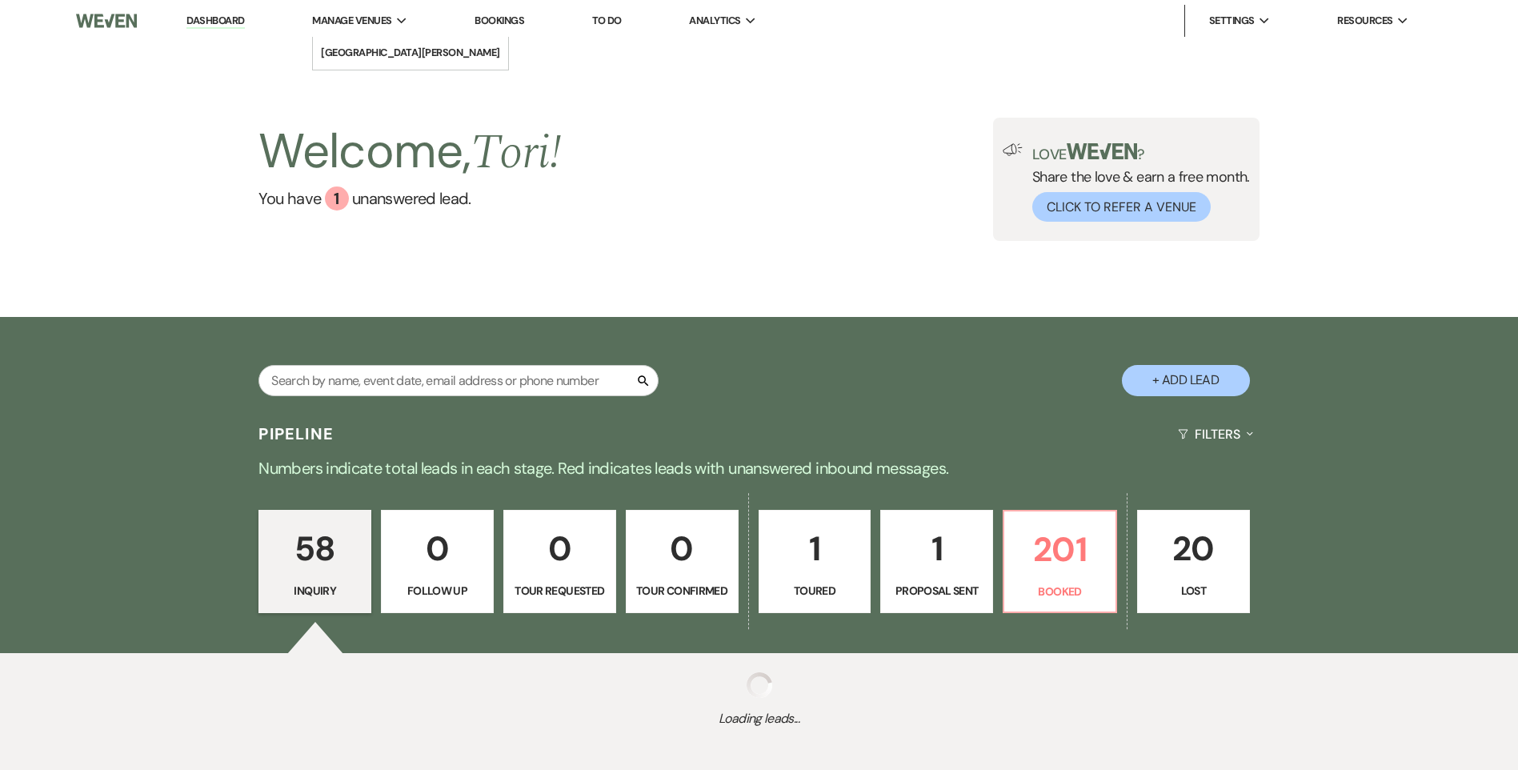
click at [344, 26] on span "Manage Venues" at bounding box center [351, 21] width 79 height 16
click at [345, 48] on li "[GEOGRAPHIC_DATA][PERSON_NAME]" at bounding box center [410, 53] width 179 height 16
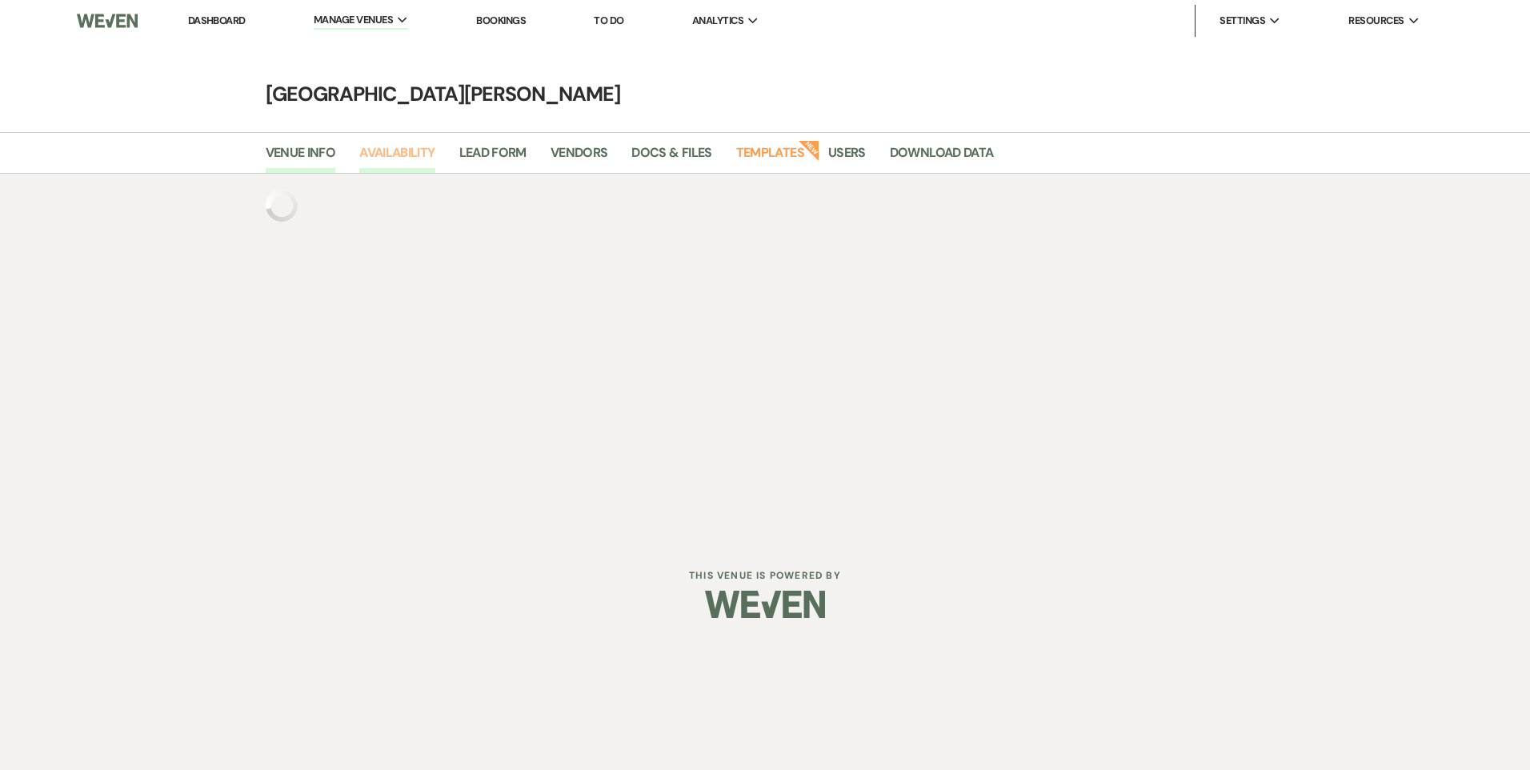
click at [390, 146] on link "Availability" at bounding box center [396, 157] width 75 height 30
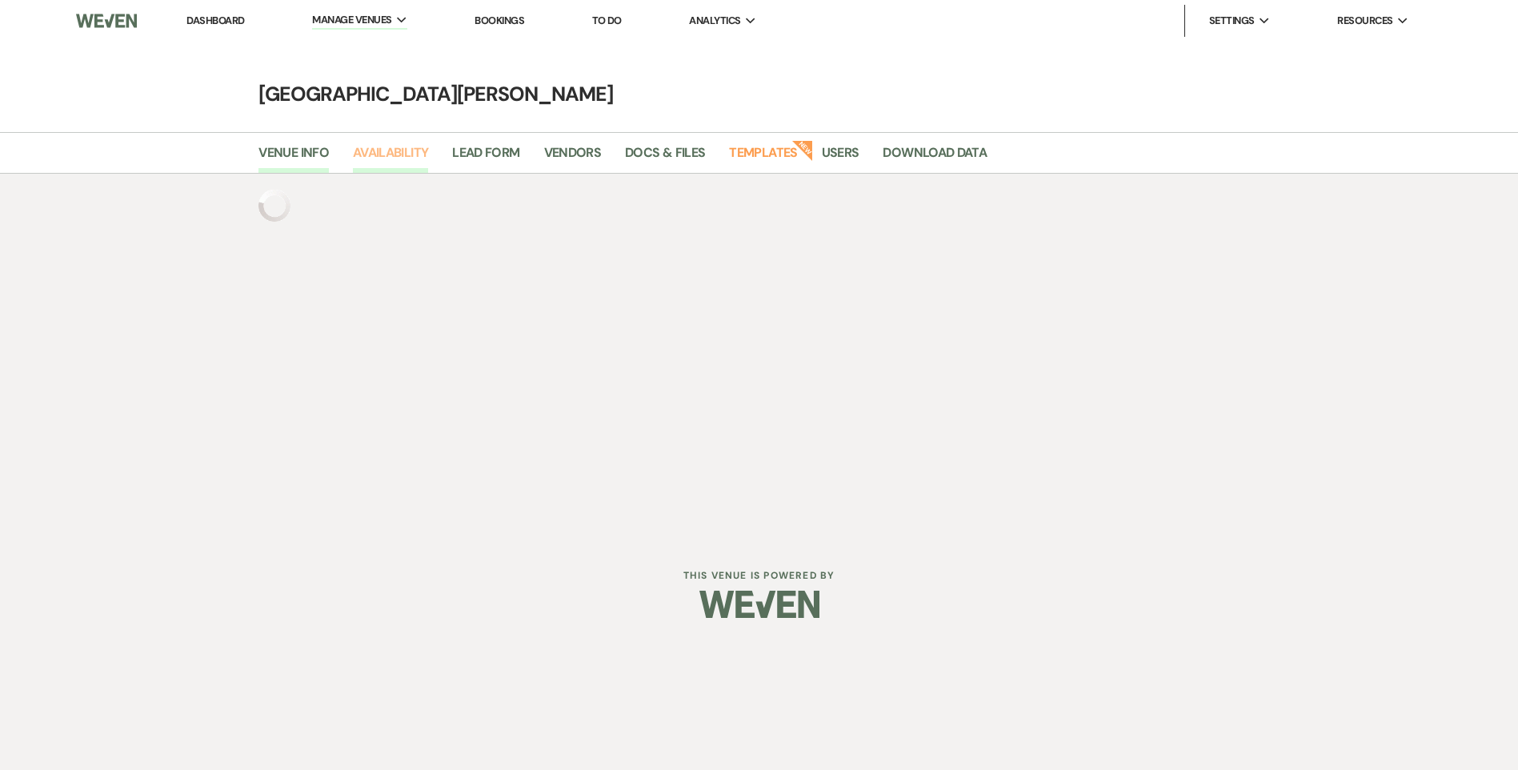
select select "3"
select select "2026"
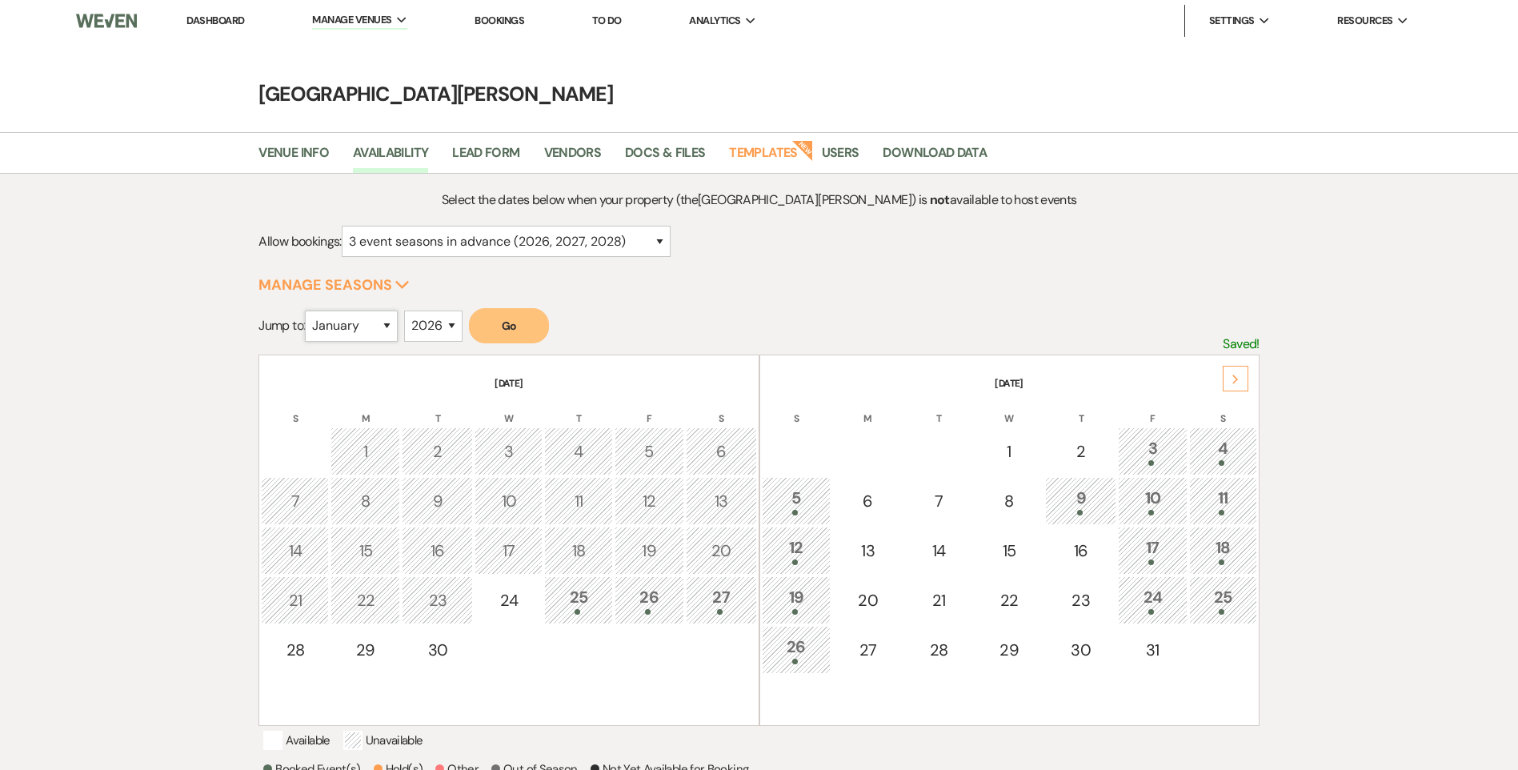
click at [386, 323] on select "January February March April May June July August September October November De…" at bounding box center [351, 326] width 93 height 31
select select "6"
click at [309, 311] on select "January February March April May June July August September October November De…" at bounding box center [351, 326] width 93 height 31
click at [458, 323] on select "2025 2026 2027 2028 2029" at bounding box center [433, 326] width 58 height 31
select select "2027"
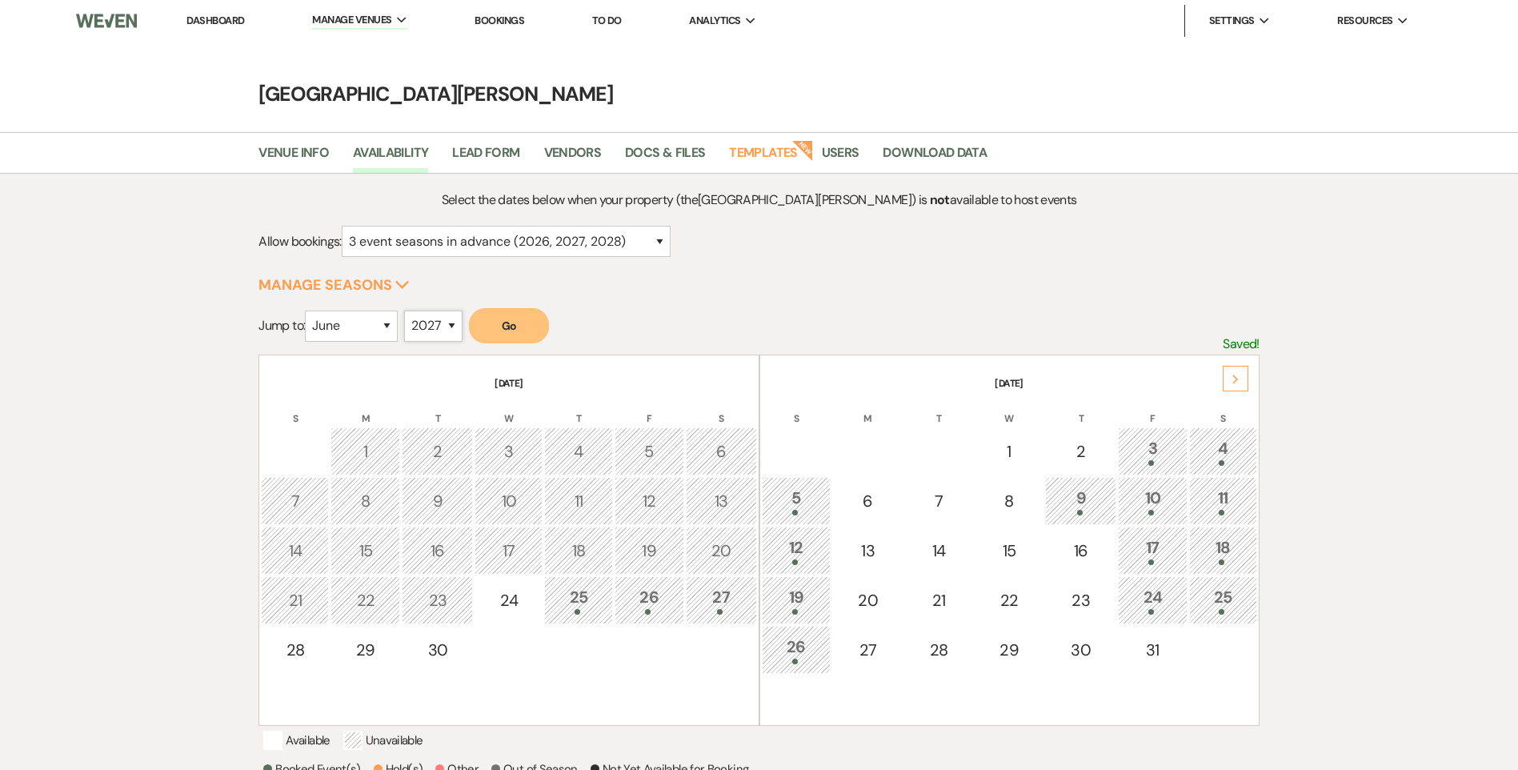
click at [409, 311] on select "2025 2026 2027 2028 2029" at bounding box center [433, 326] width 58 height 31
click at [510, 307] on div "Select the dates below when your property (the [GEOGRAPHIC_DATA][PERSON_NAME] )…" at bounding box center [759, 547] width 1001 height 714
click at [510, 315] on button "Go" at bounding box center [509, 325] width 80 height 35
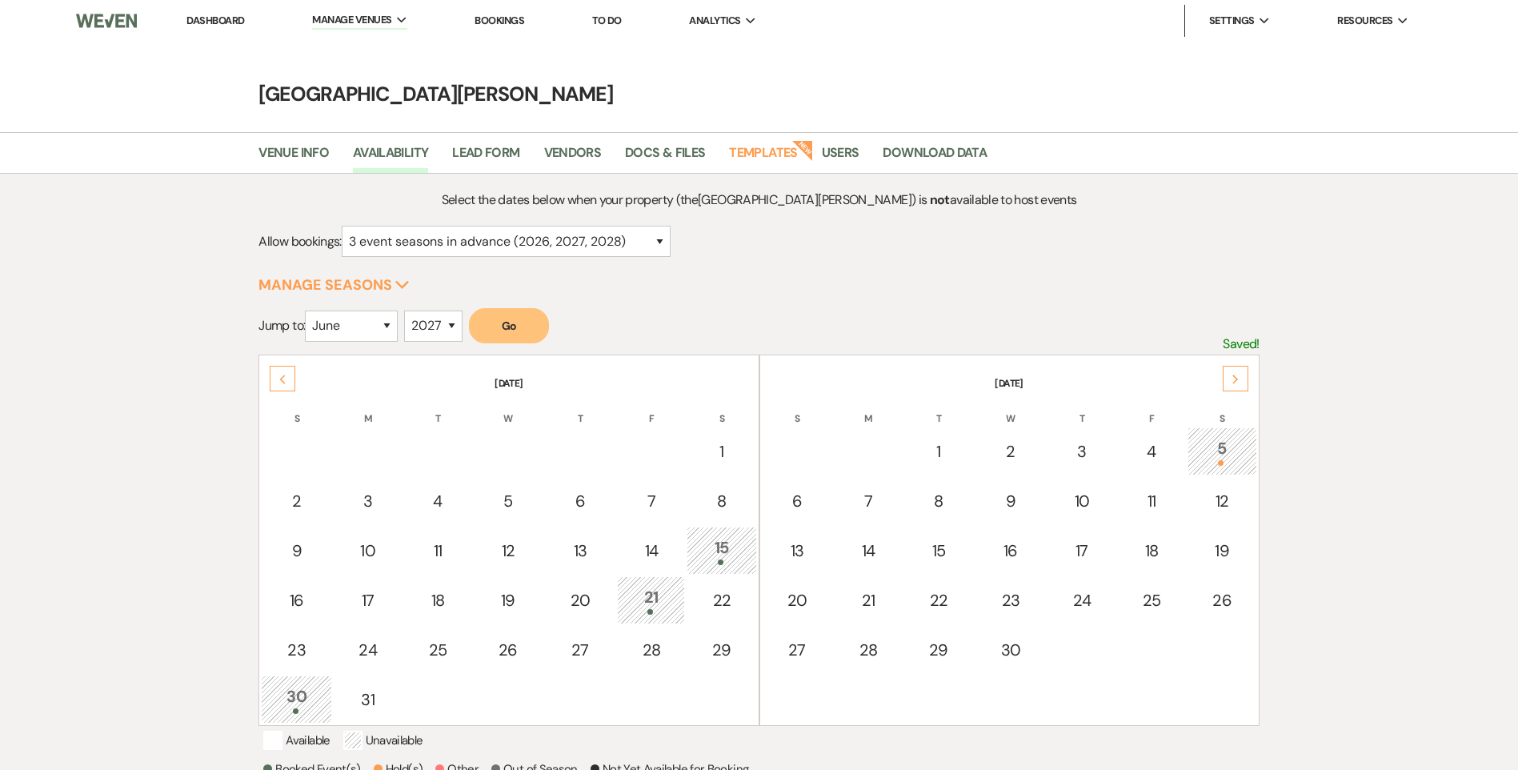
click at [1216, 442] on div "5" at bounding box center [1223, 451] width 52 height 30
